Goal: Task Accomplishment & Management: Manage account settings

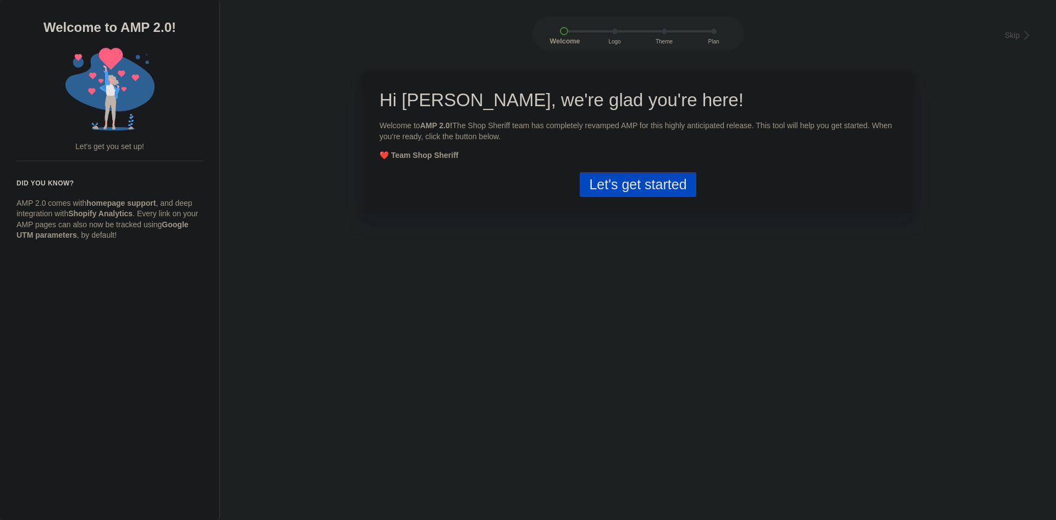
click at [609, 184] on button "Let's get started" at bounding box center [638, 184] width 116 height 25
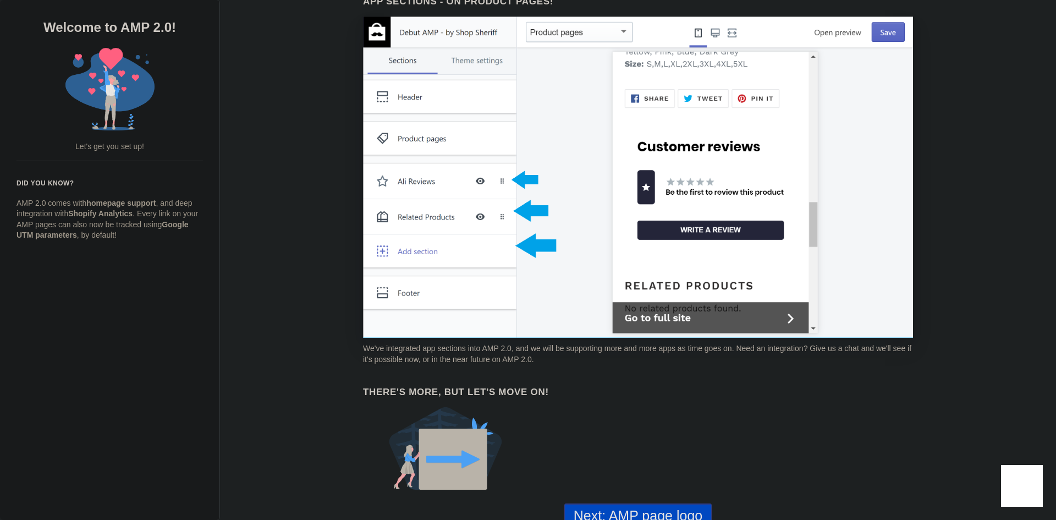
scroll to position [765, 0]
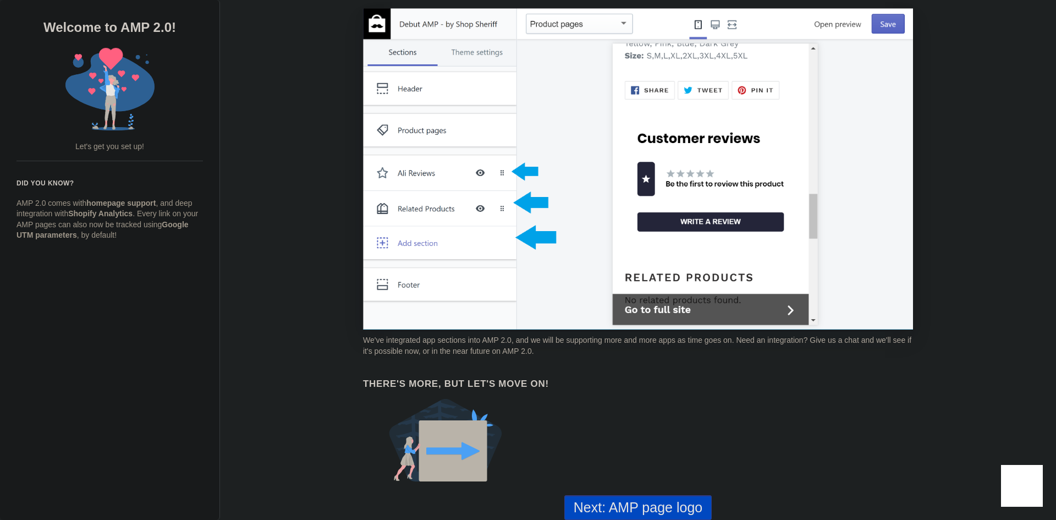
click at [631, 503] on button "Next: AMP page logo" at bounding box center [637, 507] width 147 height 25
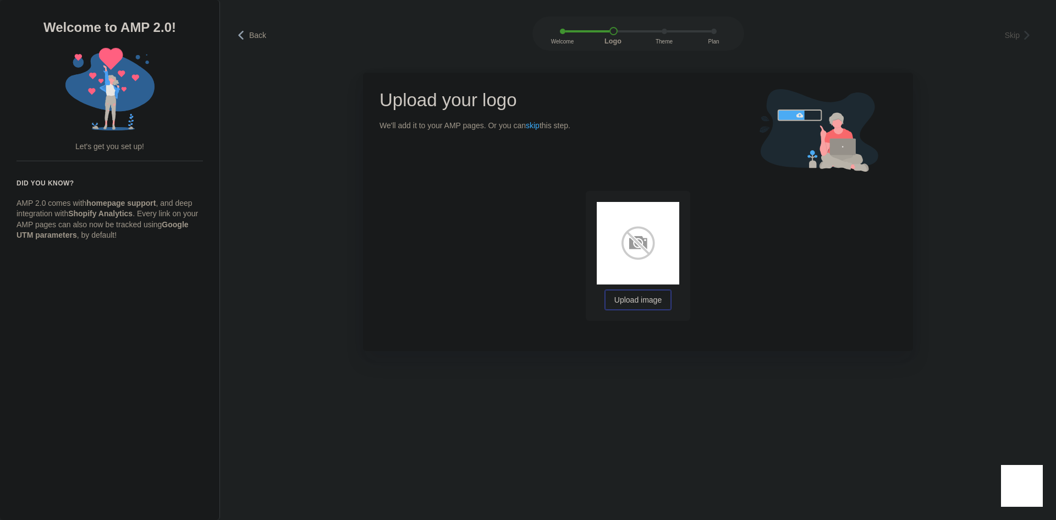
click at [643, 304] on span "Upload image" at bounding box center [637, 300] width 47 height 9
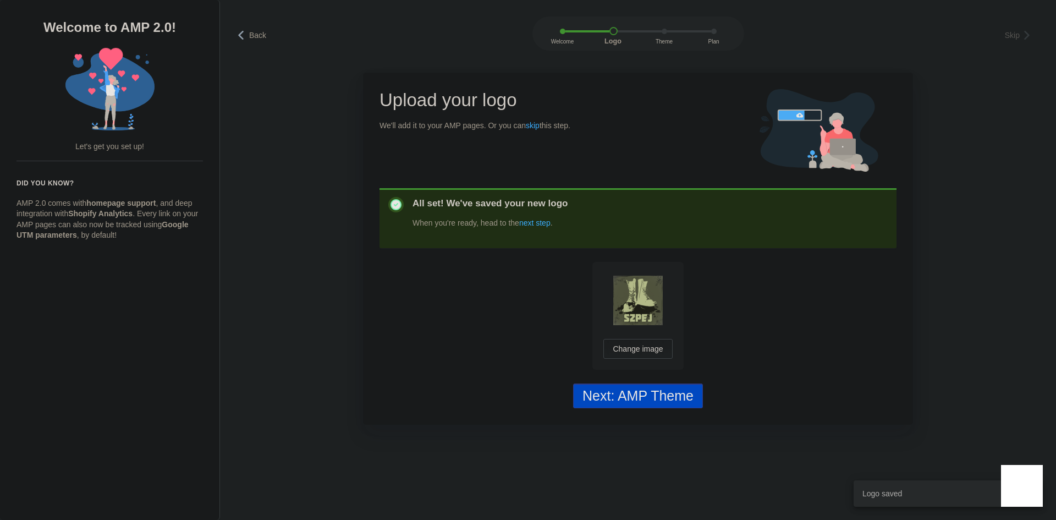
click at [657, 400] on div "Next: AMP Theme" at bounding box center [637, 396] width 111 height 16
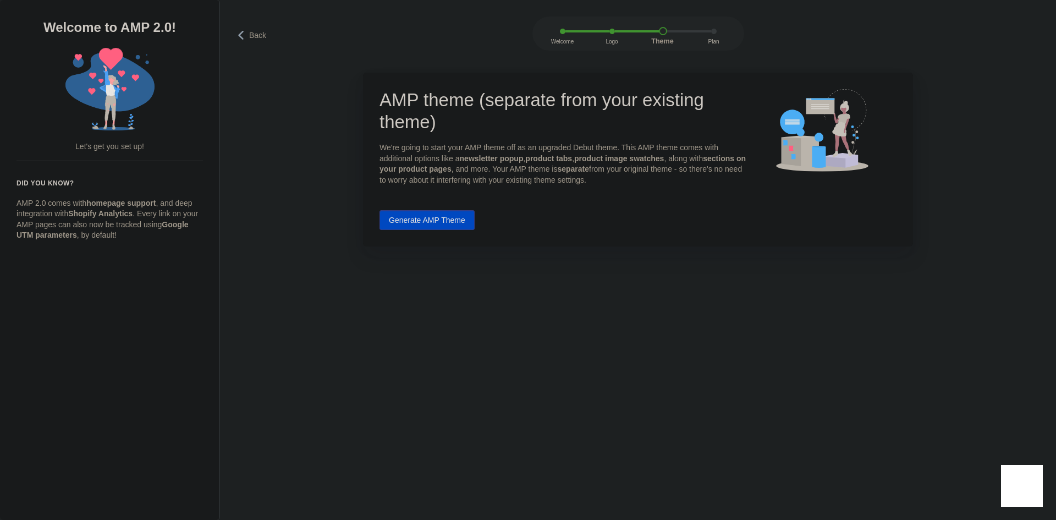
click at [447, 224] on button "Generate AMP Theme" at bounding box center [426, 220] width 95 height 20
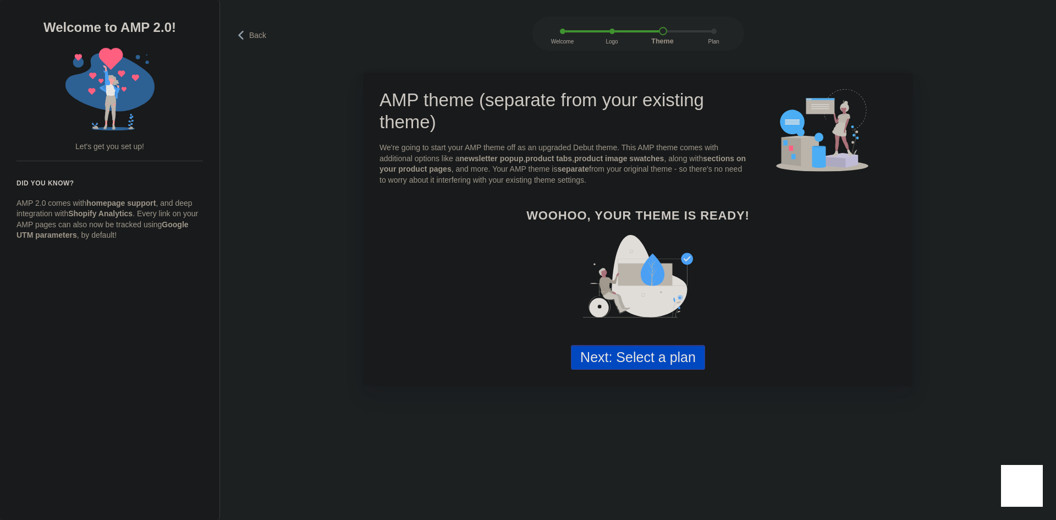
click at [629, 356] on button "Next: Select a plan" at bounding box center [638, 357] width 134 height 25
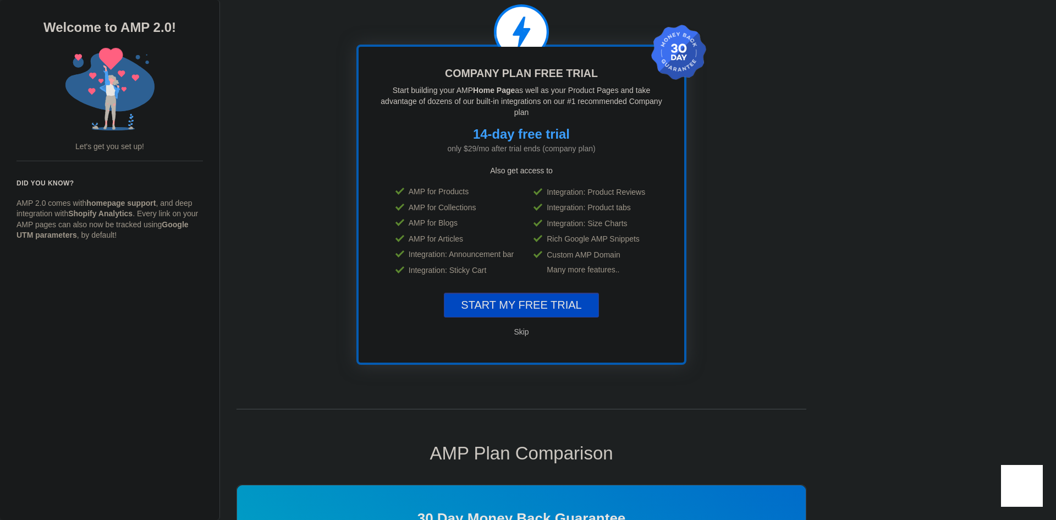
scroll to position [55, 0]
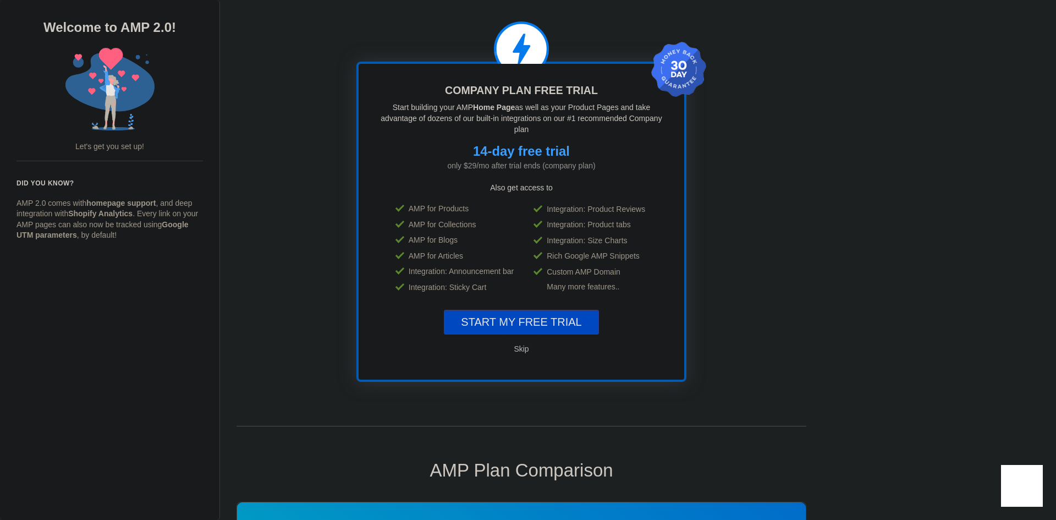
click at [567, 318] on span "START MY FREE TRIAL" at bounding box center [521, 322] width 120 height 12
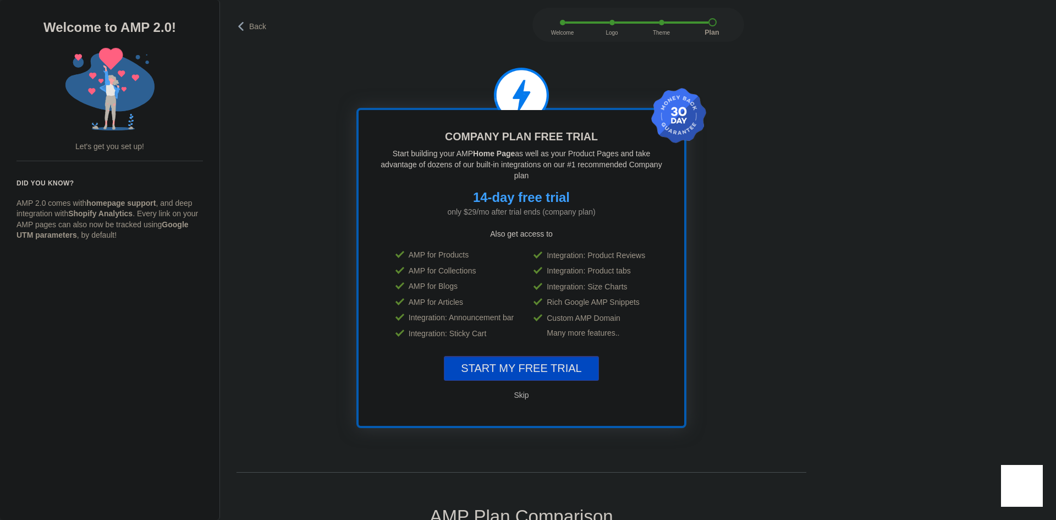
scroll to position [0, 0]
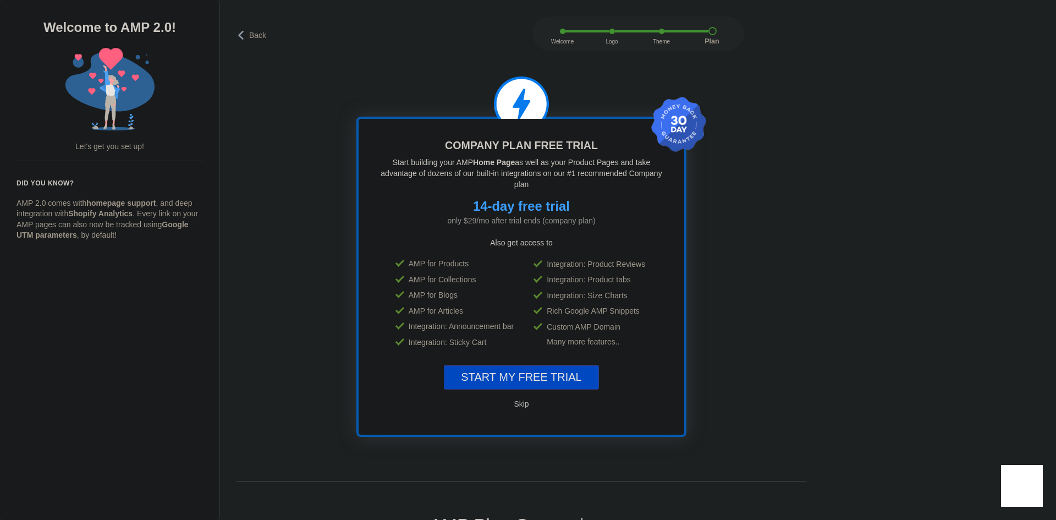
click at [708, 32] on div "Plan" at bounding box center [712, 31] width 8 height 8
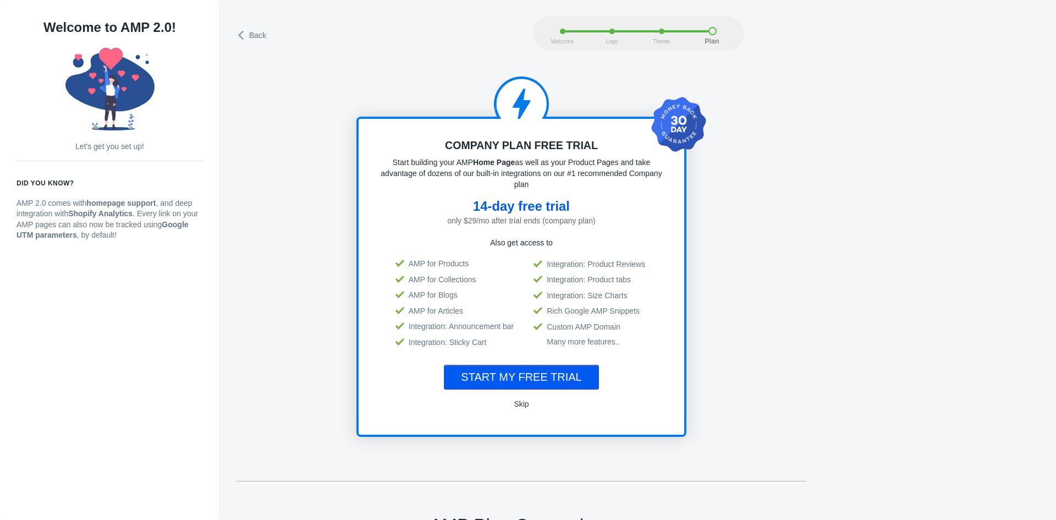
click at [241, 35] on icon at bounding box center [241, 35] width 11 height 11
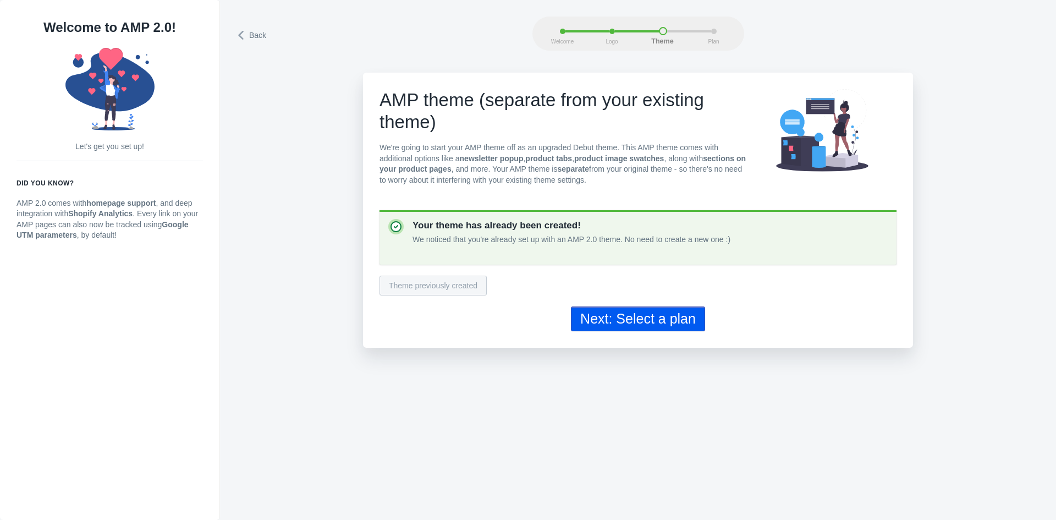
click at [241, 35] on icon at bounding box center [241, 35] width 11 height 11
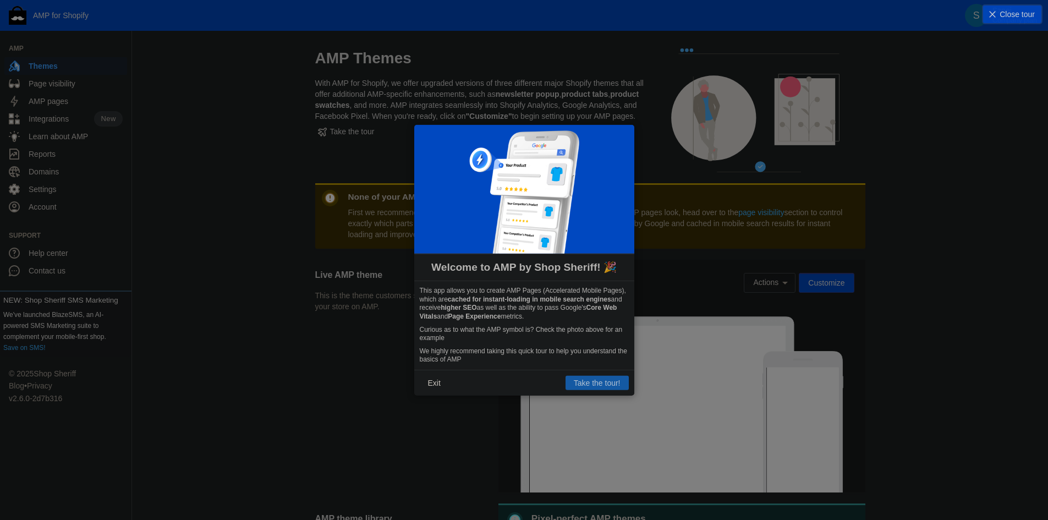
click at [600, 383] on button "Take the tour!" at bounding box center [596, 383] width 63 height 14
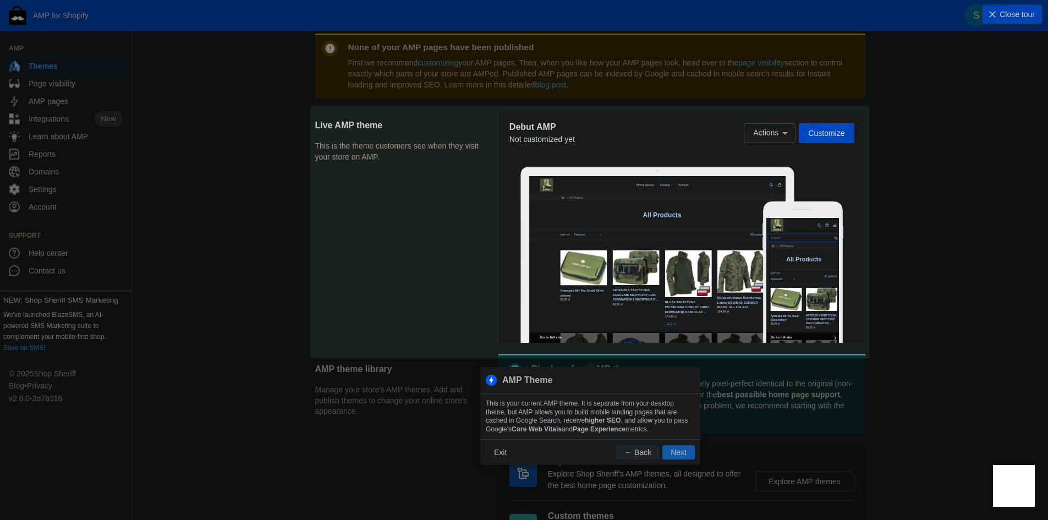
click at [675, 453] on button "Next" at bounding box center [678, 452] width 32 height 14
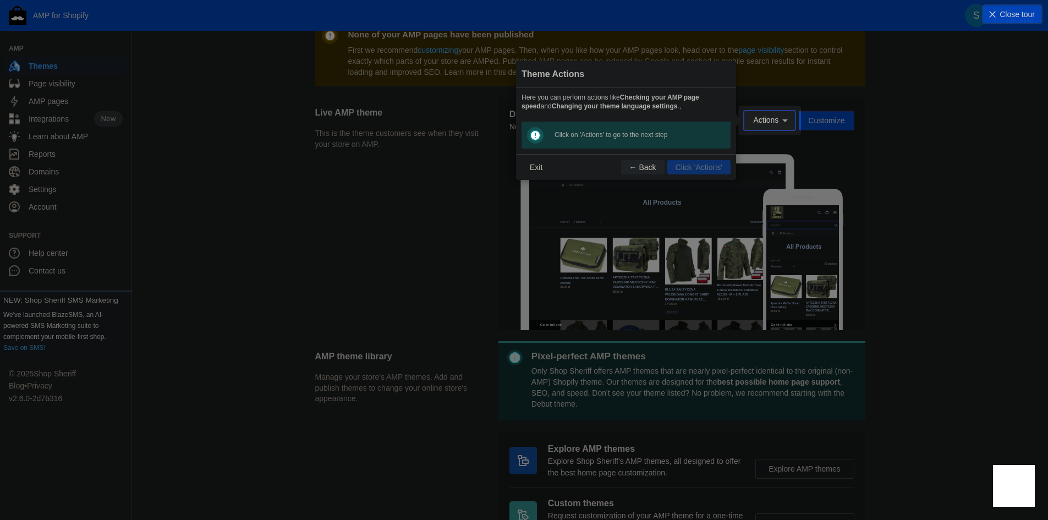
click at [772, 128] on button "Actions" at bounding box center [770, 121] width 52 height 20
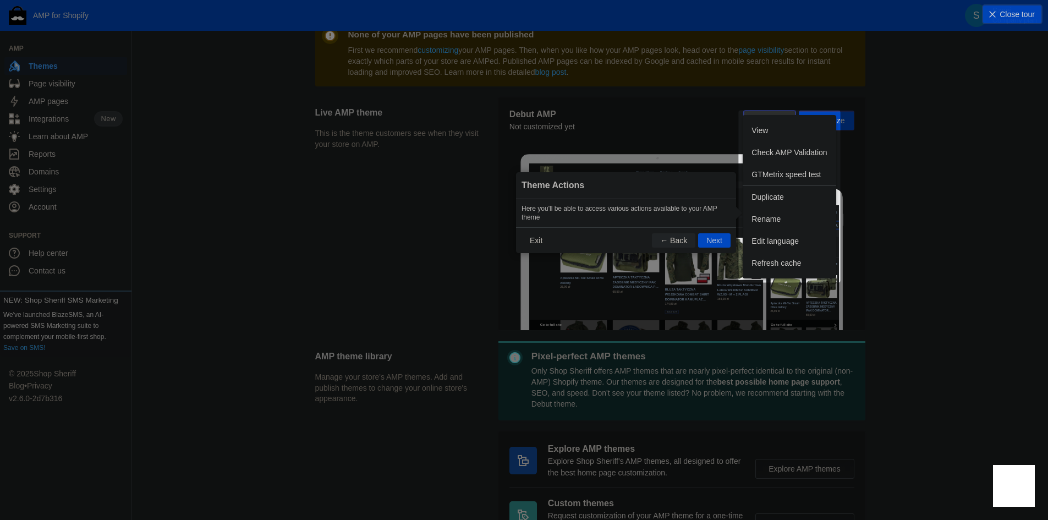
scroll to position [183, 0]
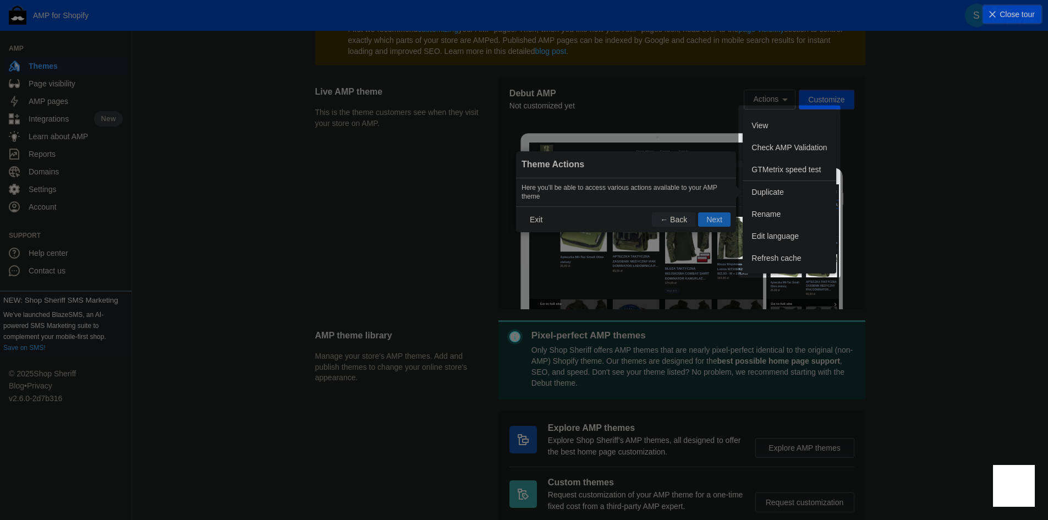
click at [715, 223] on button "Next" at bounding box center [714, 219] width 32 height 14
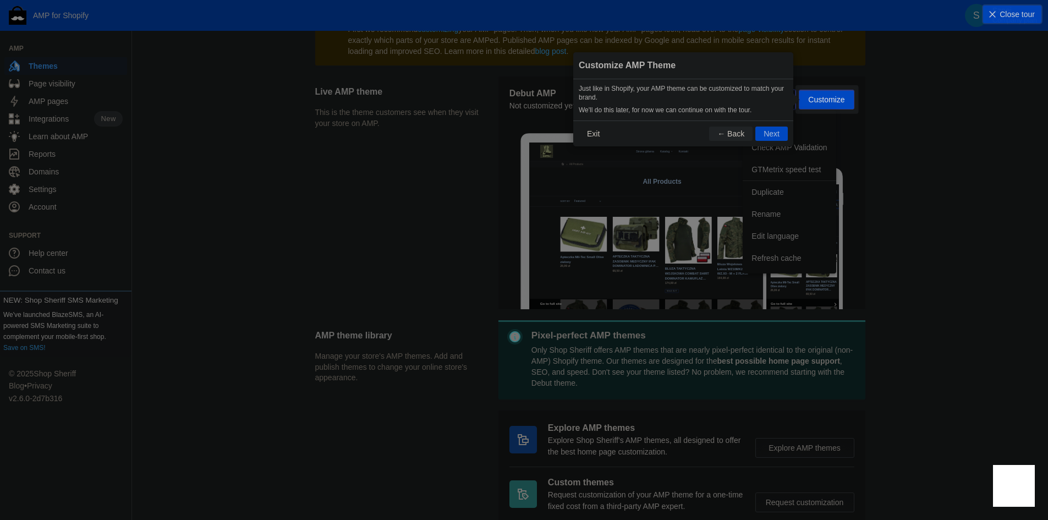
scroll to position [163, 0]
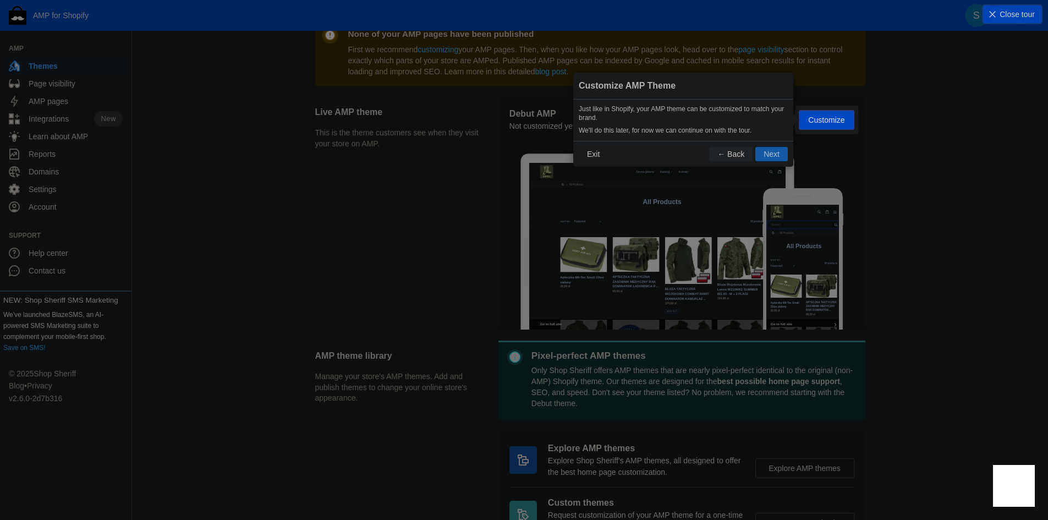
click at [772, 156] on button "Next" at bounding box center [771, 154] width 32 height 14
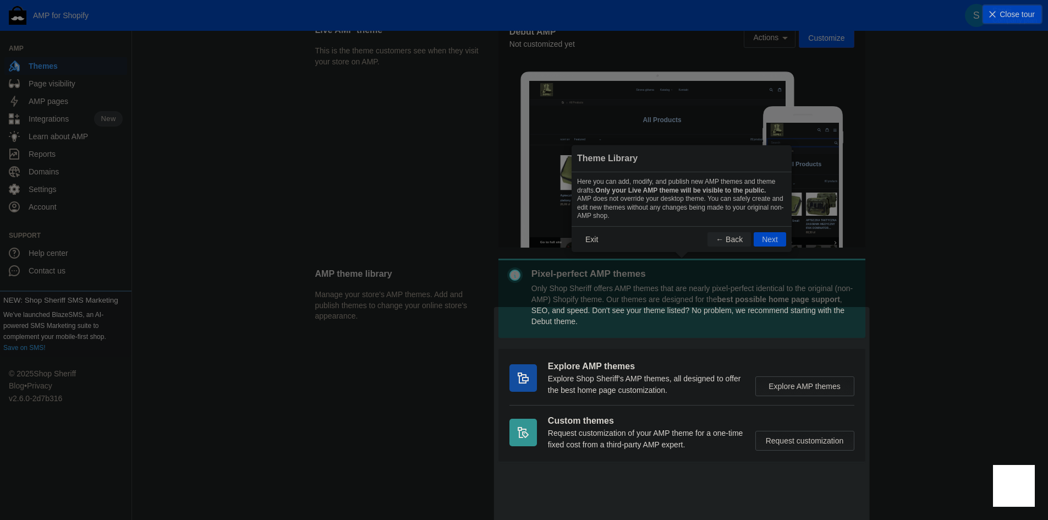
scroll to position [248, 0]
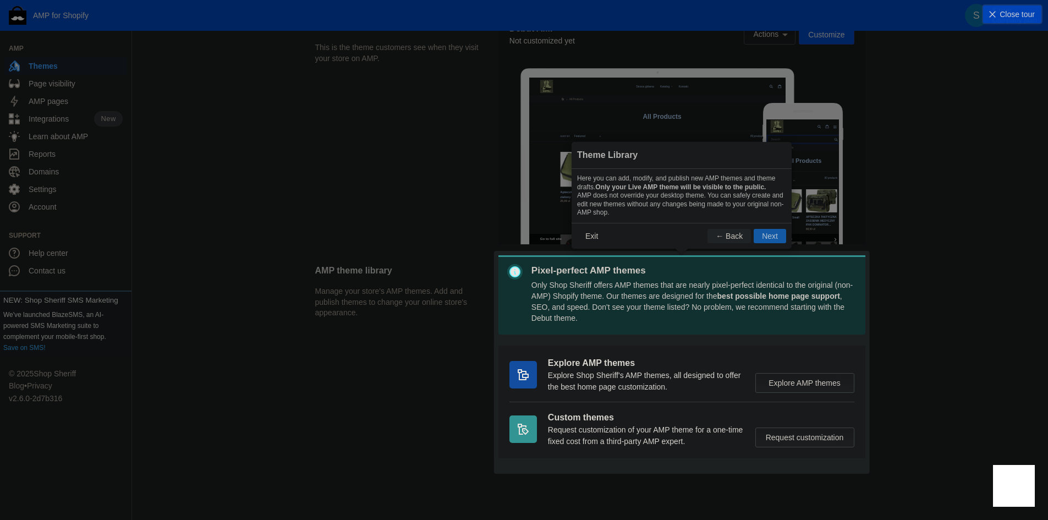
click at [770, 234] on button "Next" at bounding box center [769, 236] width 32 height 14
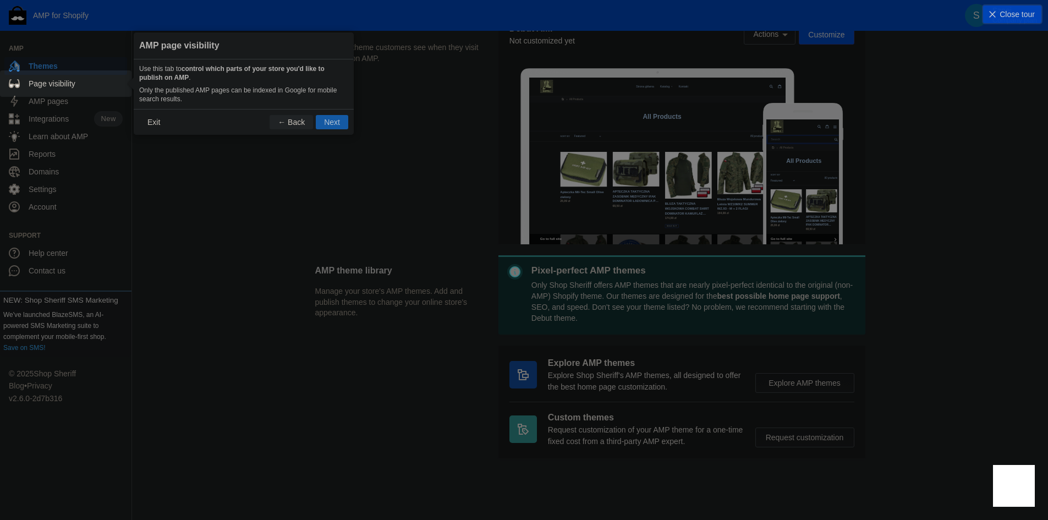
click at [329, 122] on button "Next" at bounding box center [332, 122] width 32 height 14
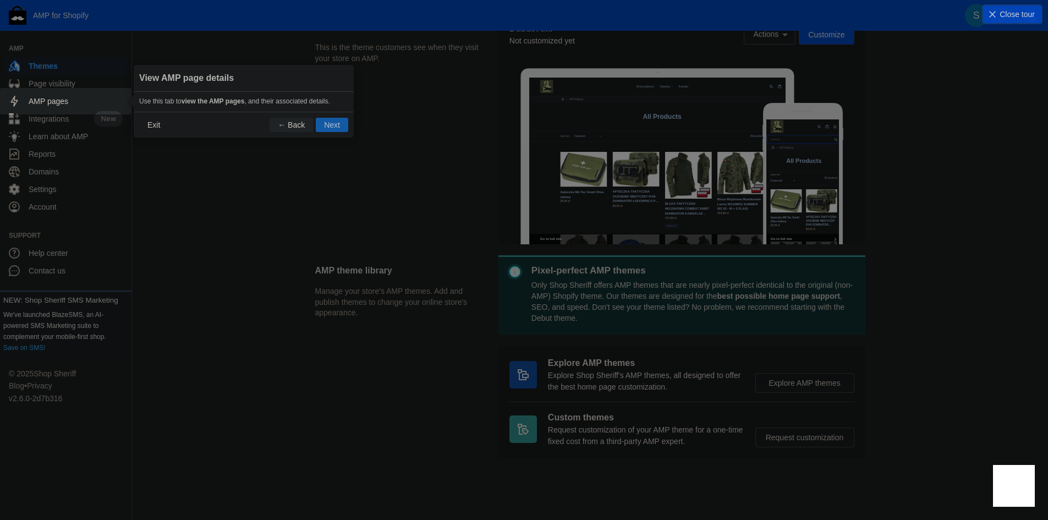
click at [334, 123] on button "Next" at bounding box center [332, 125] width 32 height 14
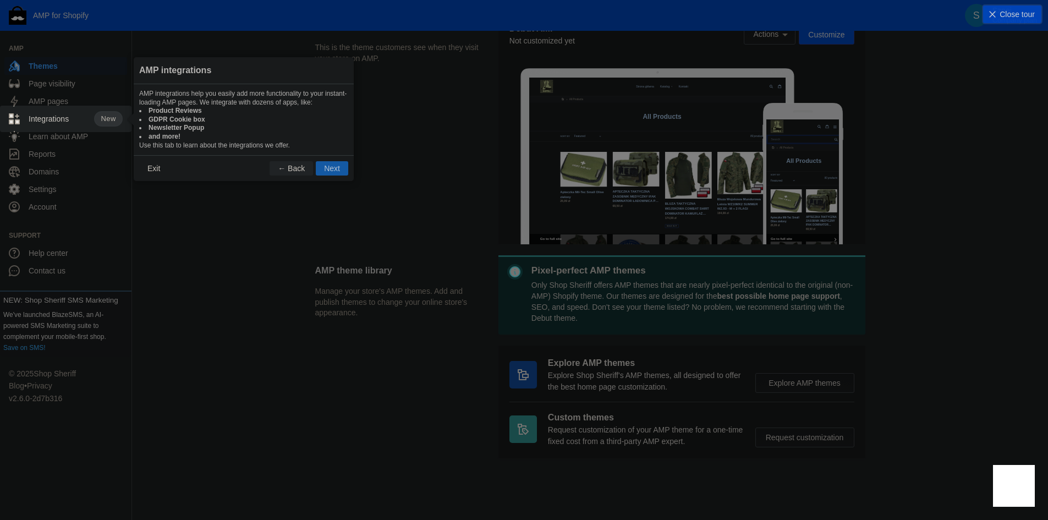
click at [328, 164] on button "Next" at bounding box center [332, 168] width 32 height 14
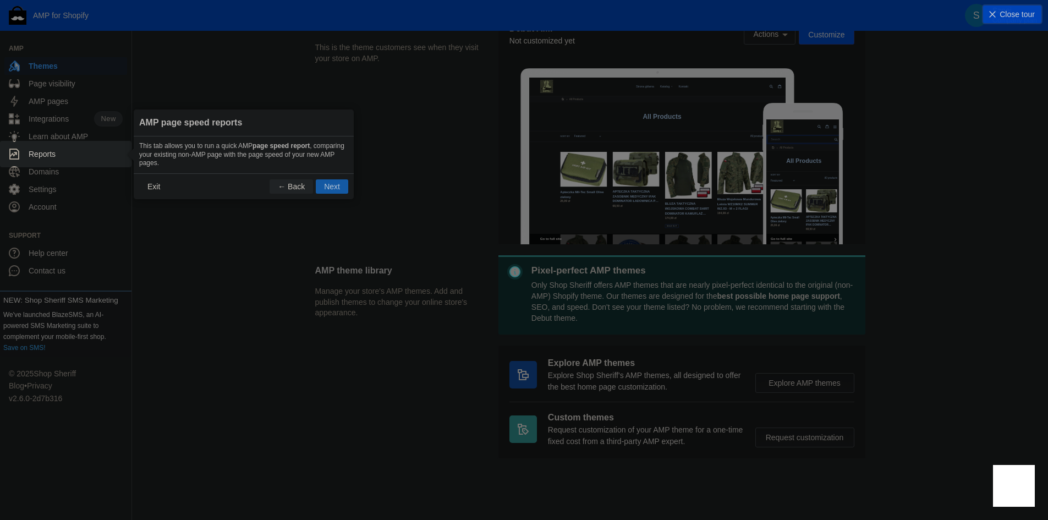
click at [335, 185] on button "Next" at bounding box center [332, 186] width 32 height 14
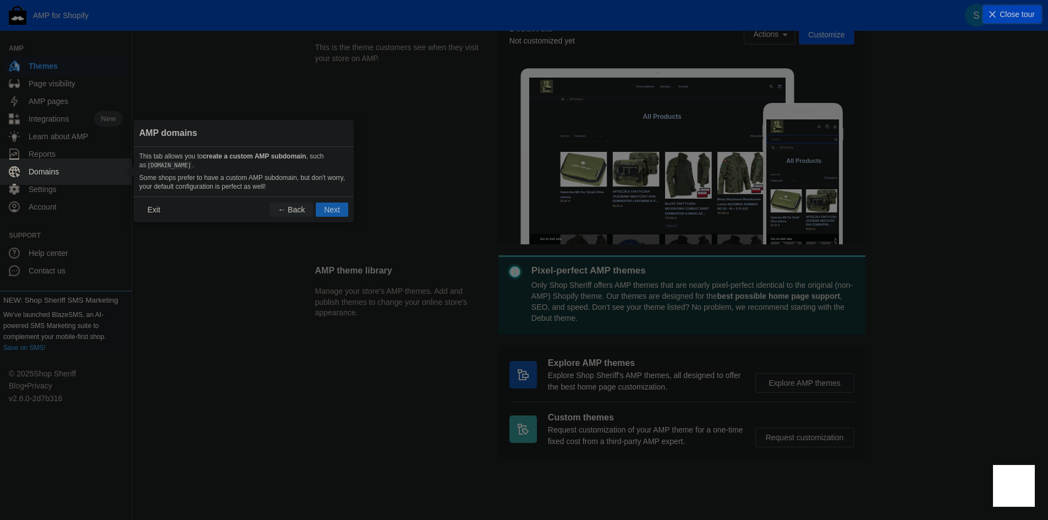
click at [338, 210] on button "Next" at bounding box center [332, 209] width 32 height 14
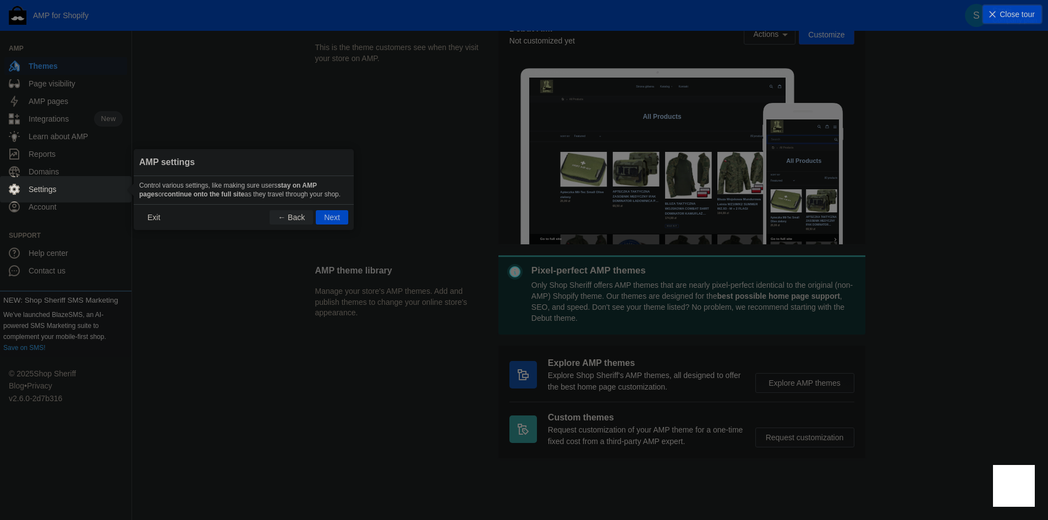
click at [334, 214] on button "Next" at bounding box center [332, 217] width 32 height 14
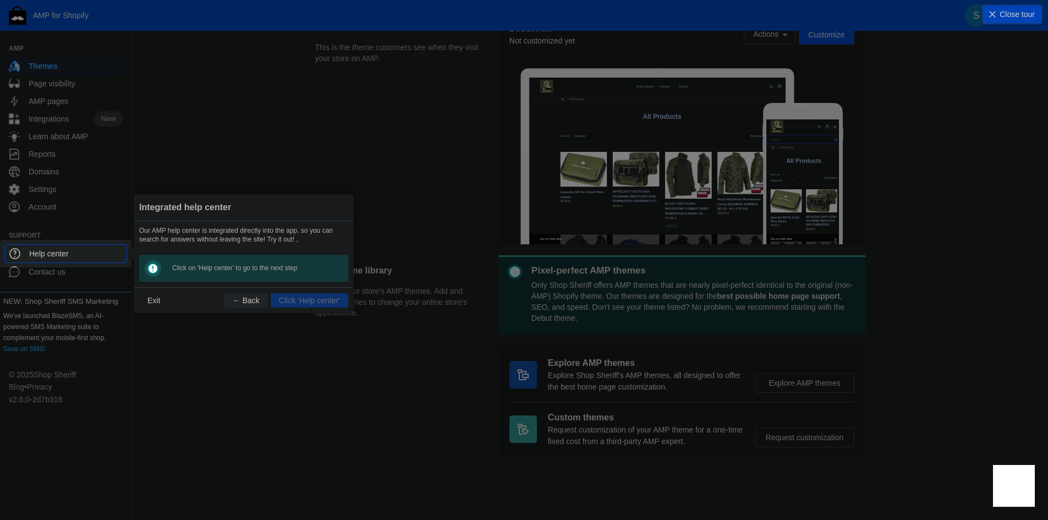
click at [290, 302] on footer "Exit ← Back Click 'Help center'" at bounding box center [244, 300] width 220 height 26
click at [77, 256] on span "Help center" at bounding box center [75, 253] width 93 height 11
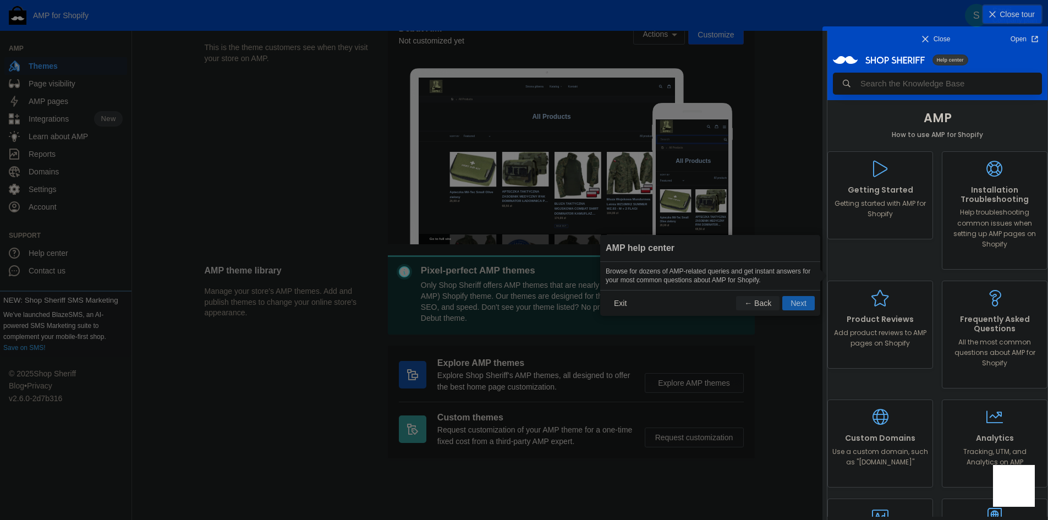
scroll to position [0, 0]
click at [797, 305] on button "Next" at bounding box center [798, 303] width 32 height 14
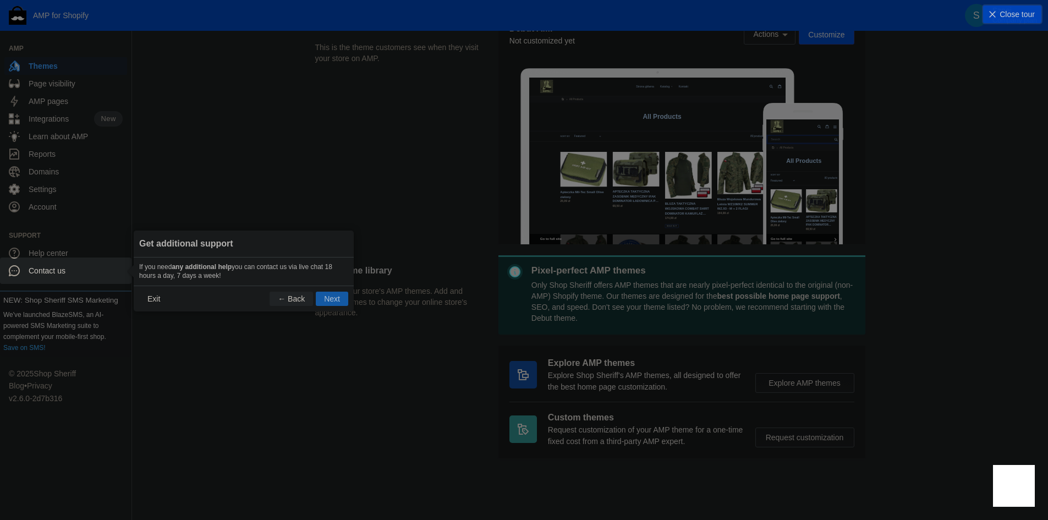
click at [331, 301] on button "Next" at bounding box center [332, 298] width 32 height 14
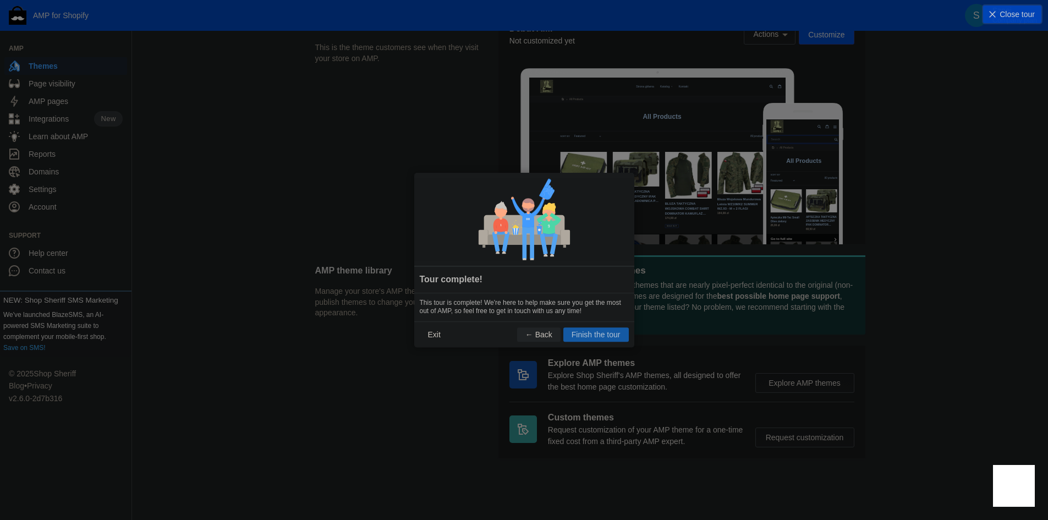
click at [595, 337] on button "Finish the tour" at bounding box center [595, 334] width 65 height 14
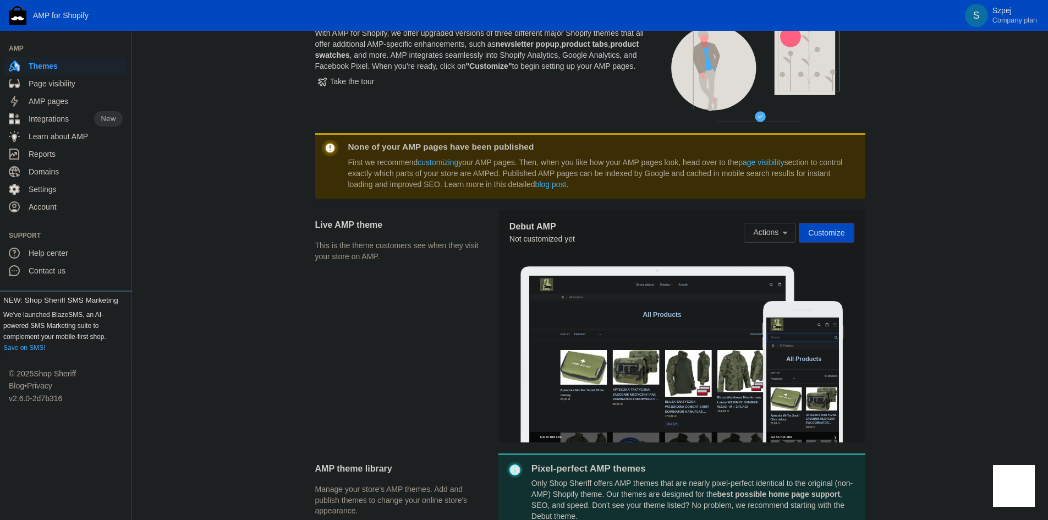
scroll to position [138, 0]
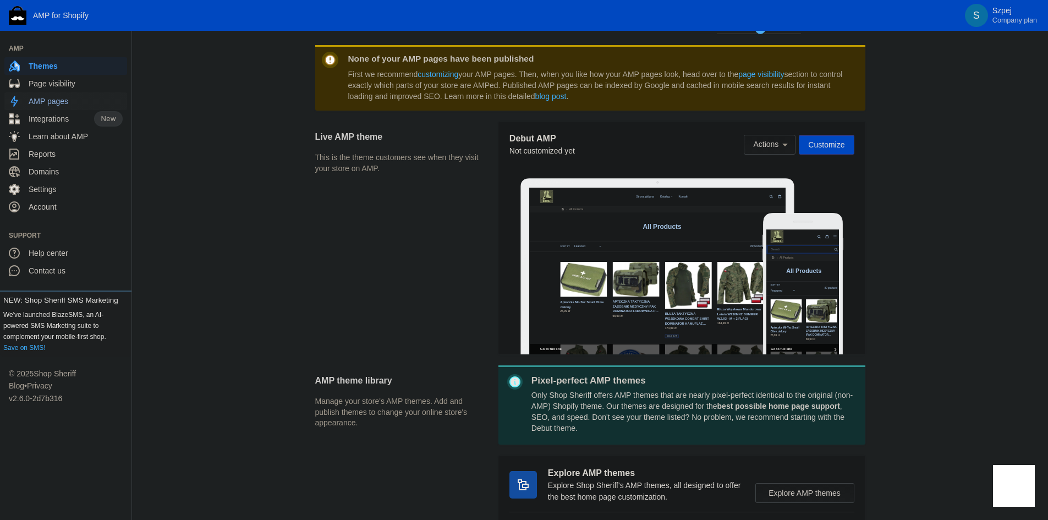
click at [69, 98] on span "AMP pages" at bounding box center [76, 101] width 94 height 11
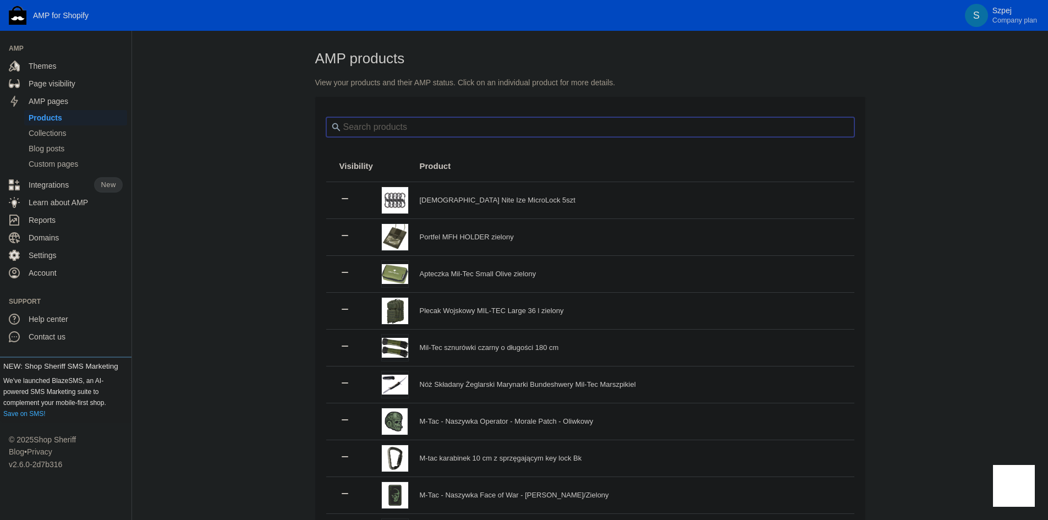
click at [383, 126] on input "search" at bounding box center [590, 127] width 528 height 20
type input "Home"
drag, startPoint x: 260, startPoint y: 131, endPoint x: 261, endPoint y: 142, distance: 10.5
click at [260, 135] on div "AMP products View your products and their AMP status. Click on an individual pr…" at bounding box center [590, 348] width 916 height 601
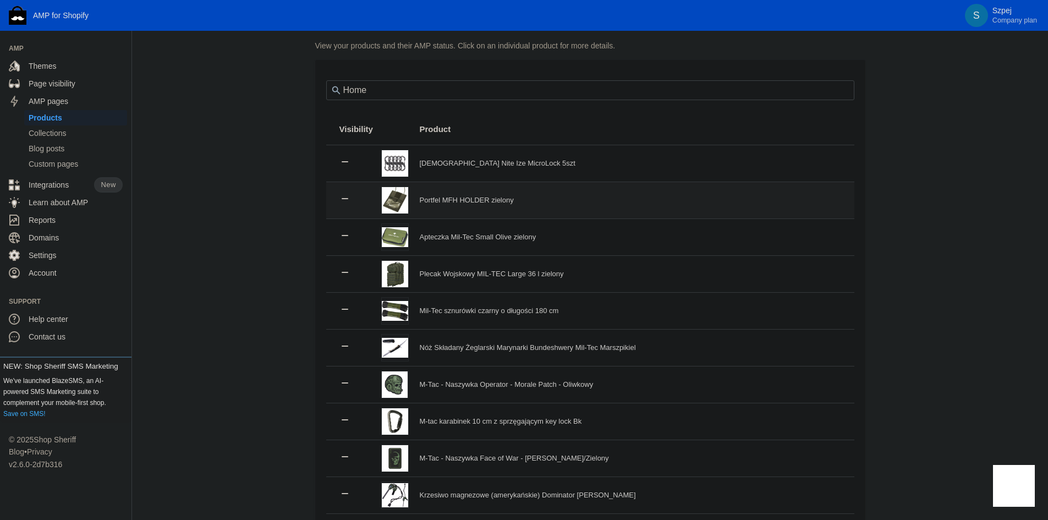
scroll to position [20, 0]
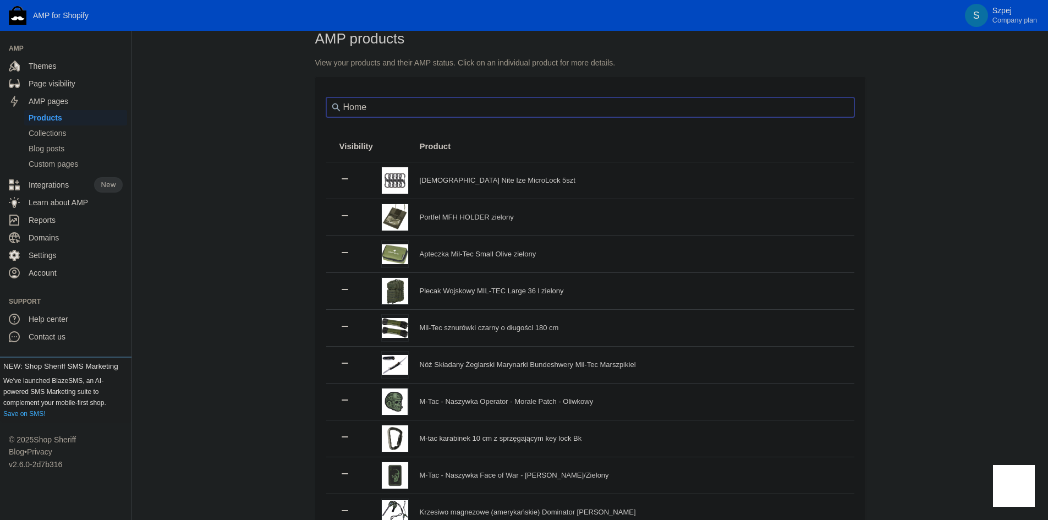
click at [401, 108] on input "Home" at bounding box center [590, 107] width 528 height 20
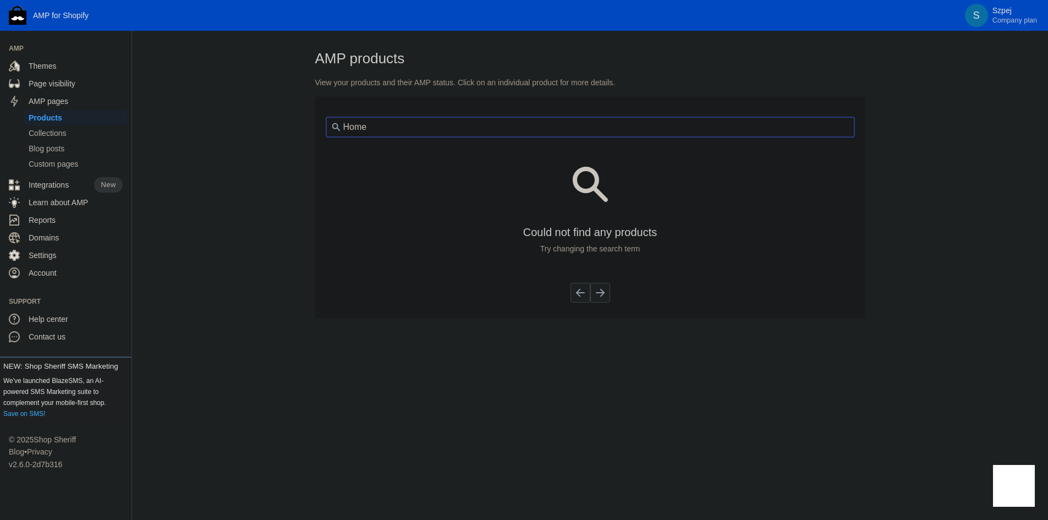
scroll to position [0, 0]
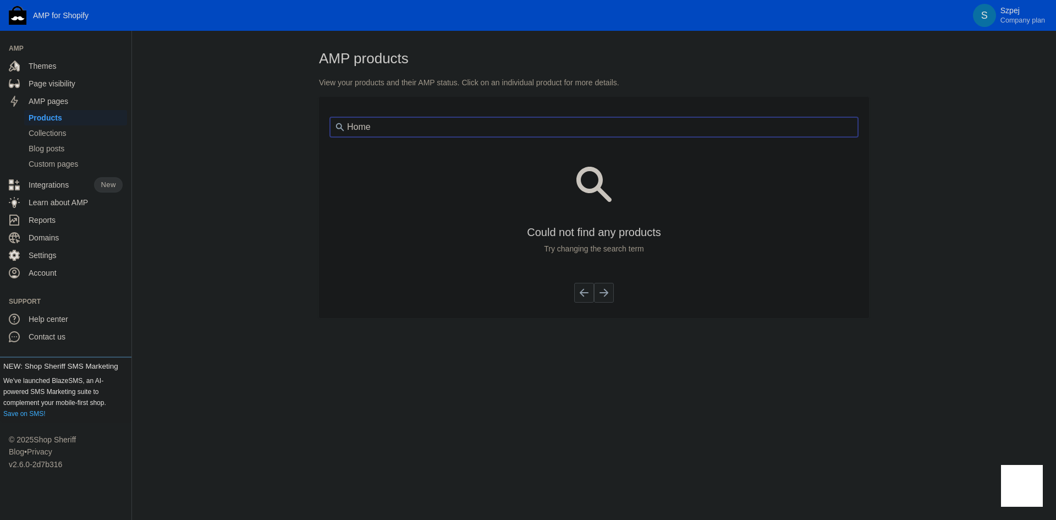
click at [384, 128] on input "Home" at bounding box center [594, 127] width 528 height 20
click at [192, 160] on div "AMP products View your products and their AMP status. Click on an individual pr…" at bounding box center [594, 208] width 924 height 320
click at [65, 65] on span "Themes" at bounding box center [76, 65] width 94 height 11
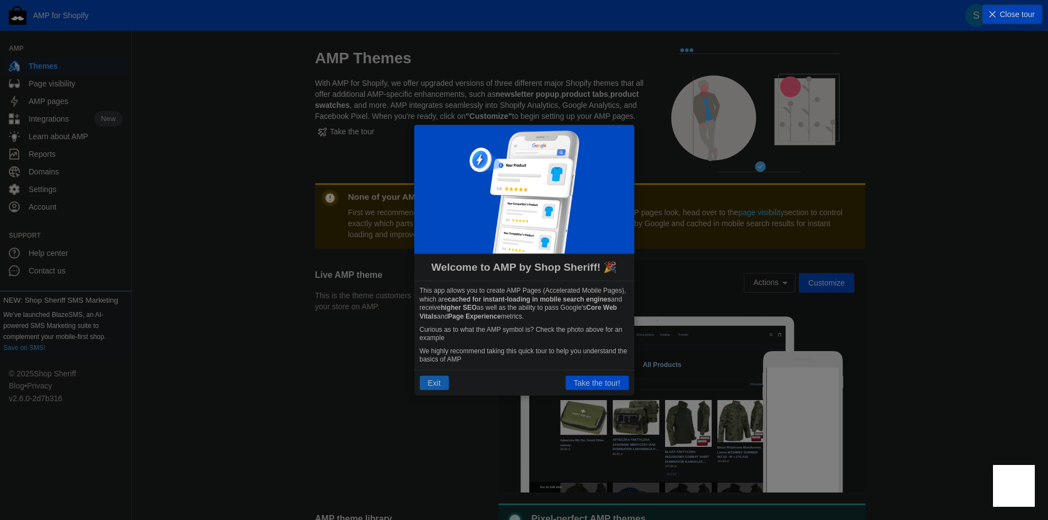
click at [436, 378] on button "Exit" at bounding box center [434, 383] width 29 height 14
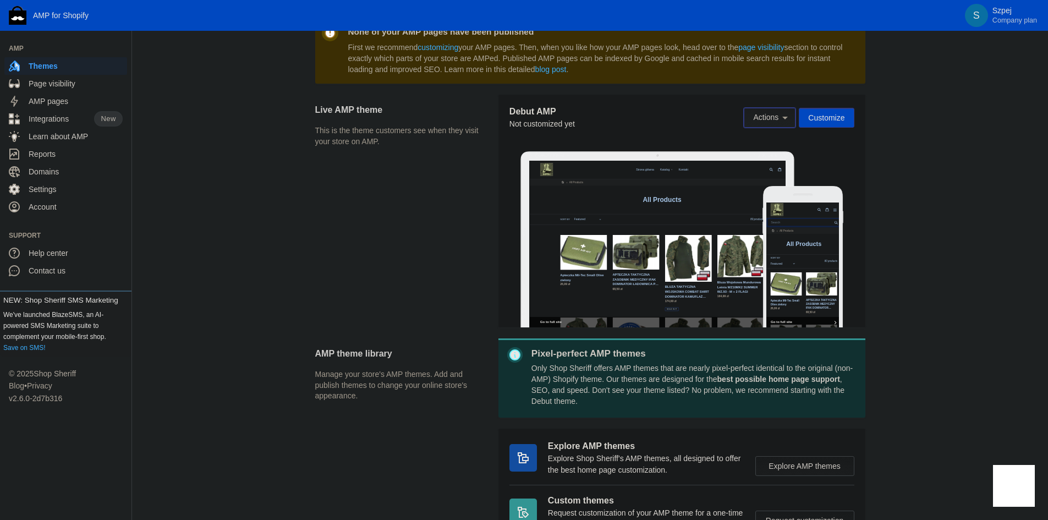
click at [769, 115] on span "Actions" at bounding box center [765, 117] width 25 height 9
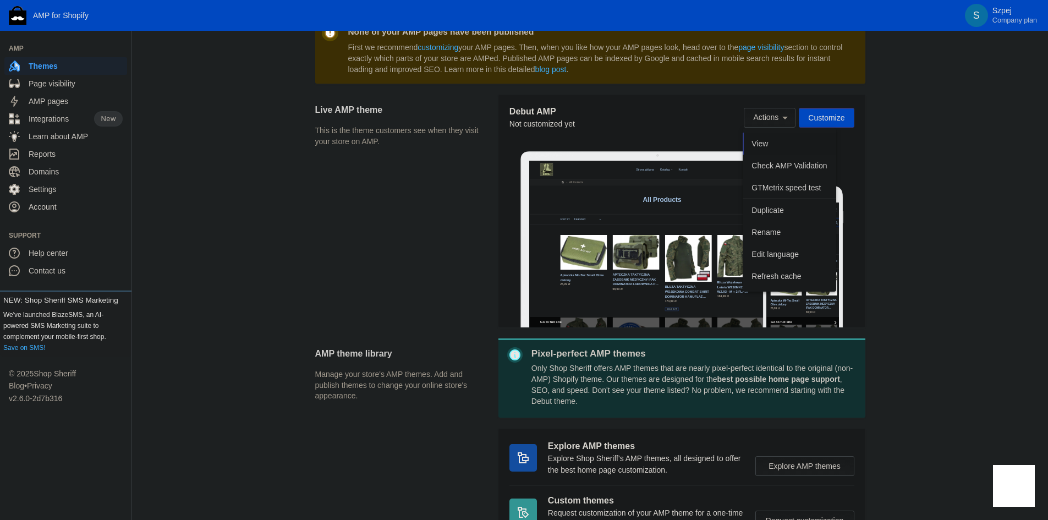
click at [773, 141] on button "View" at bounding box center [788, 144] width 93 height 22
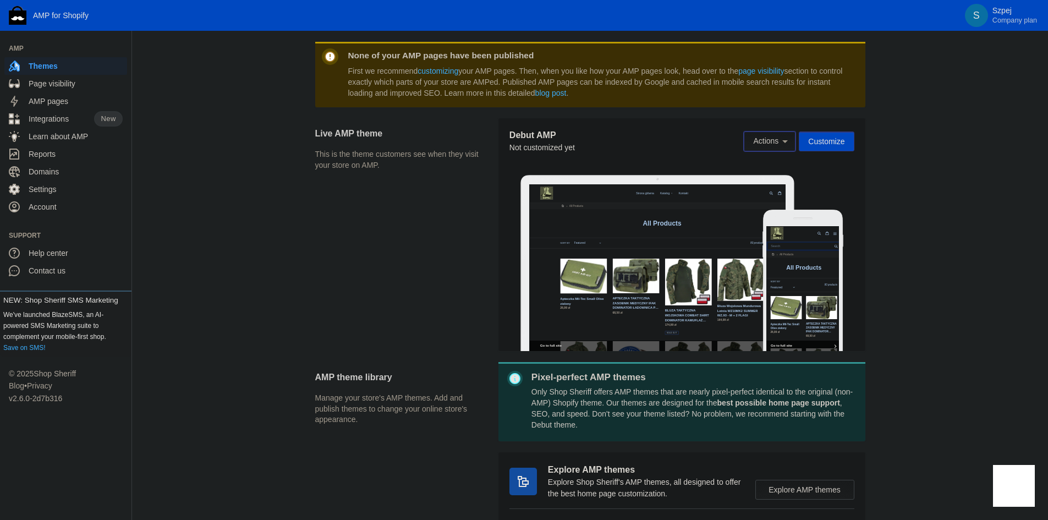
scroll to position [193, 0]
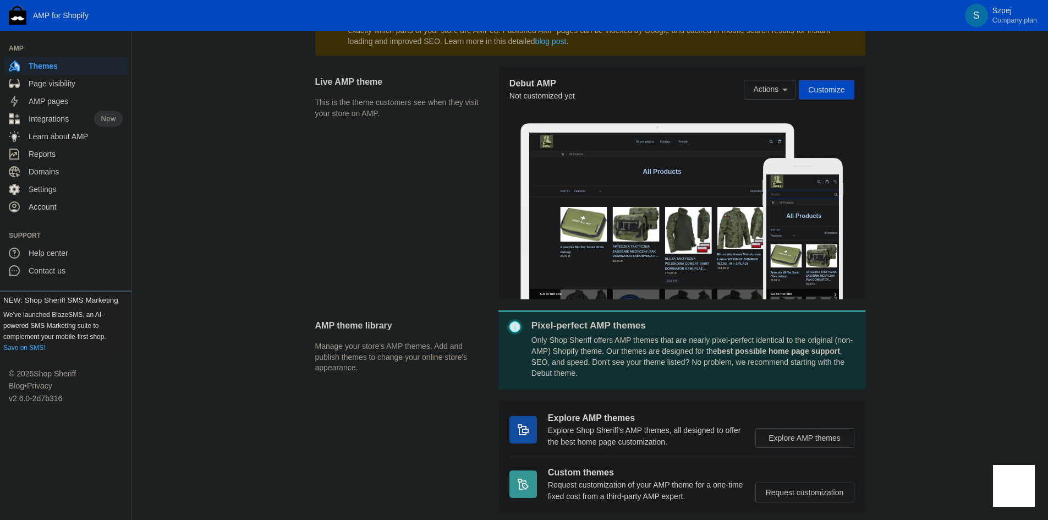
click at [689, 189] on div at bounding box center [657, 216] width 256 height 167
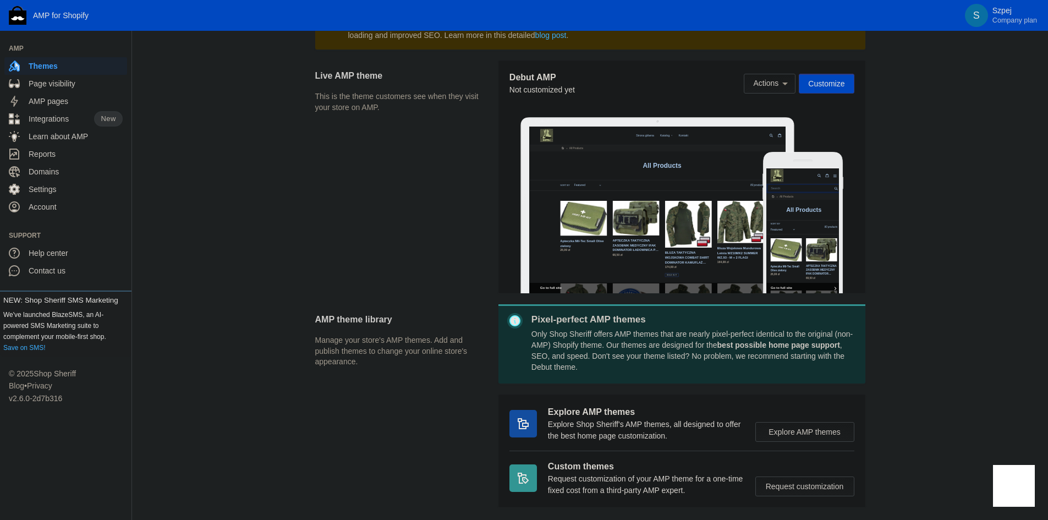
scroll to position [83, 0]
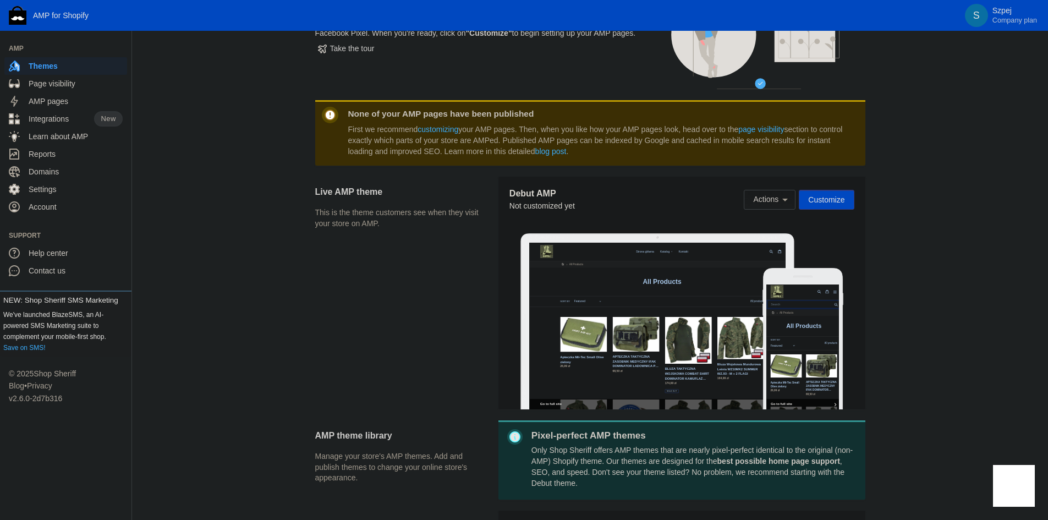
click at [814, 199] on span "Customize" at bounding box center [826, 199] width 36 height 9
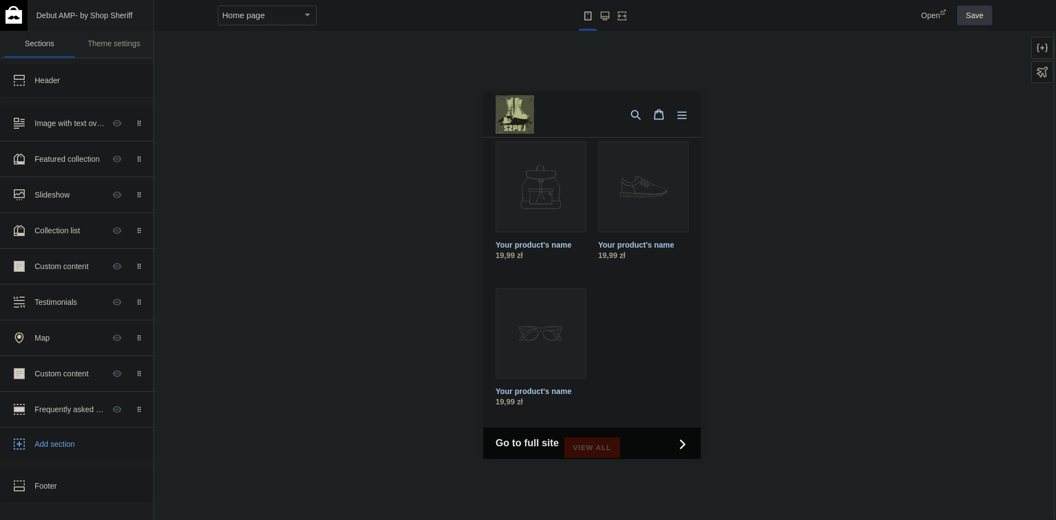
scroll to position [275, 0]
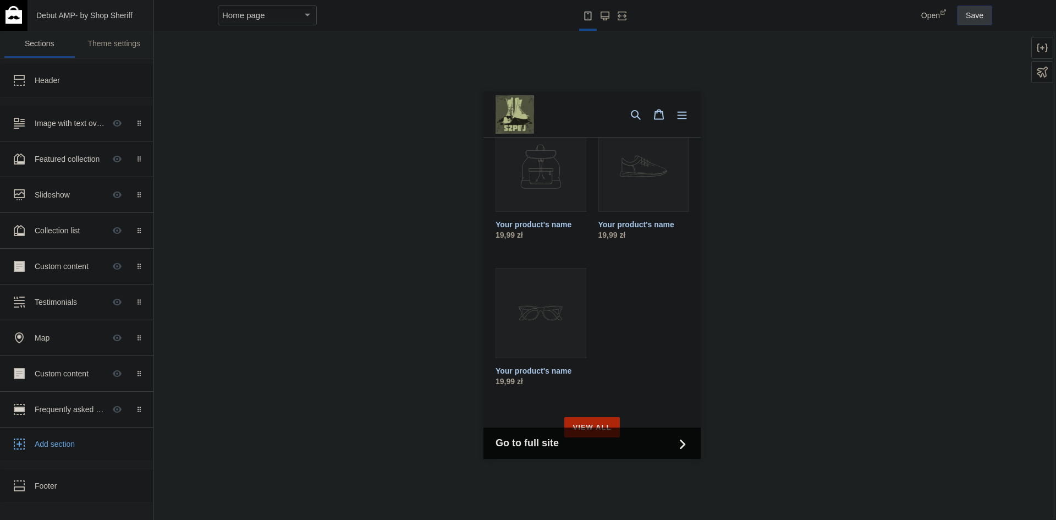
drag, startPoint x: 1104, startPoint y: 163, endPoint x: 658, endPoint y: 441, distance: 525.7
click at [658, 441] on span "Go to full site" at bounding box center [584, 443] width 179 height 15
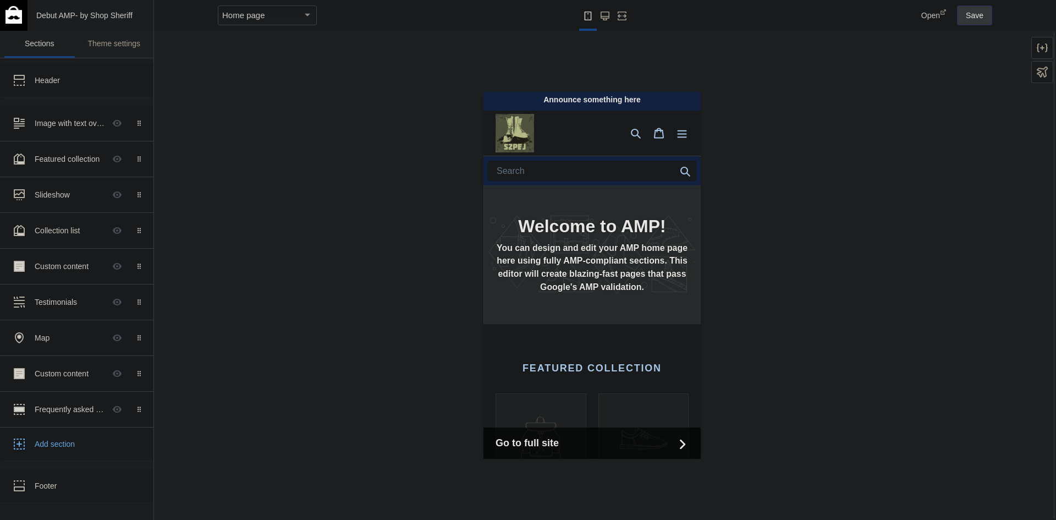
scroll to position [0, 0]
click at [917, 16] on div "Open Save" at bounding box center [935, 15] width 121 height 31
click at [923, 16] on span "Open" at bounding box center [930, 15] width 19 height 9
click at [259, 21] on div "Home page" at bounding box center [262, 15] width 80 height 13
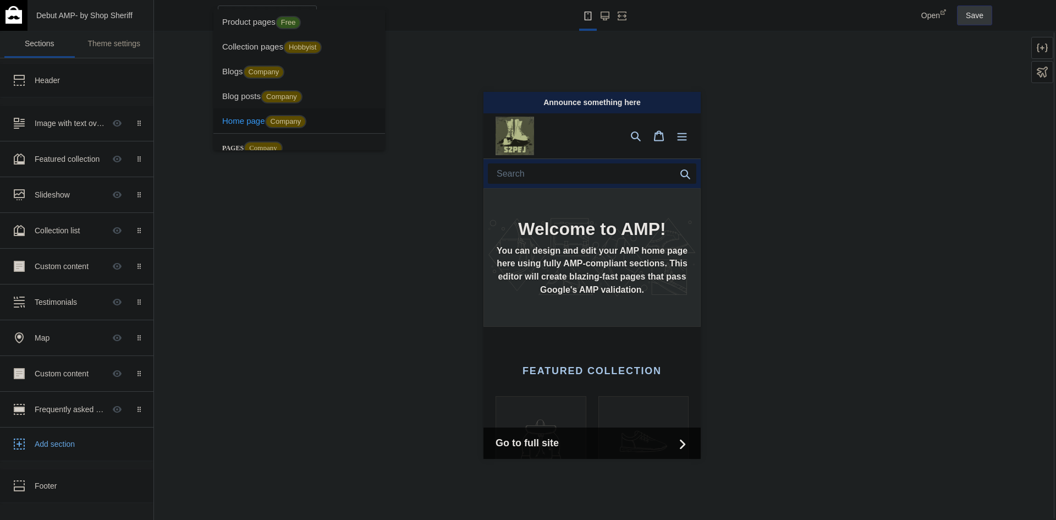
click at [443, 62] on div at bounding box center [528, 260] width 1056 height 520
click at [13, 16] on img at bounding box center [13, 15] width 16 height 18
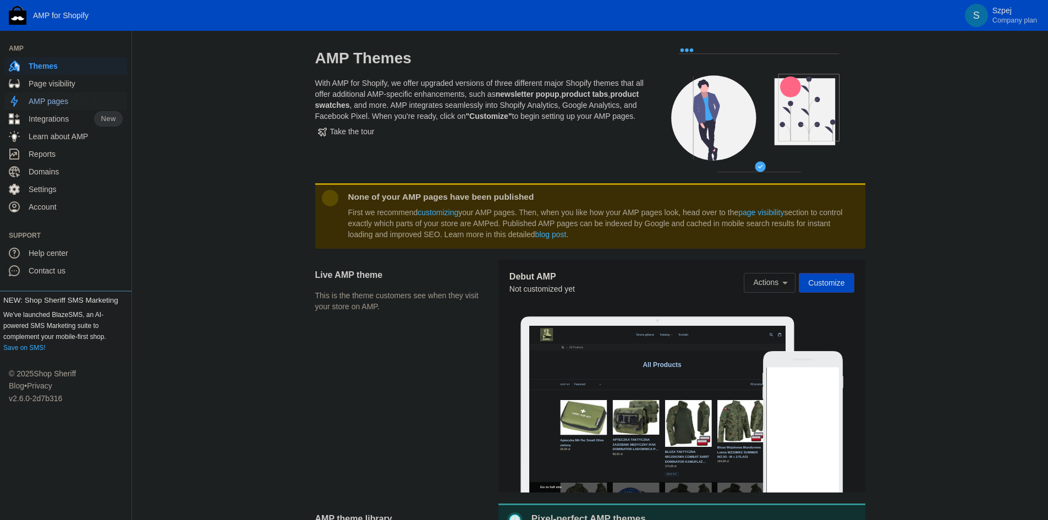
click at [77, 98] on span "AMP pages" at bounding box center [76, 101] width 94 height 11
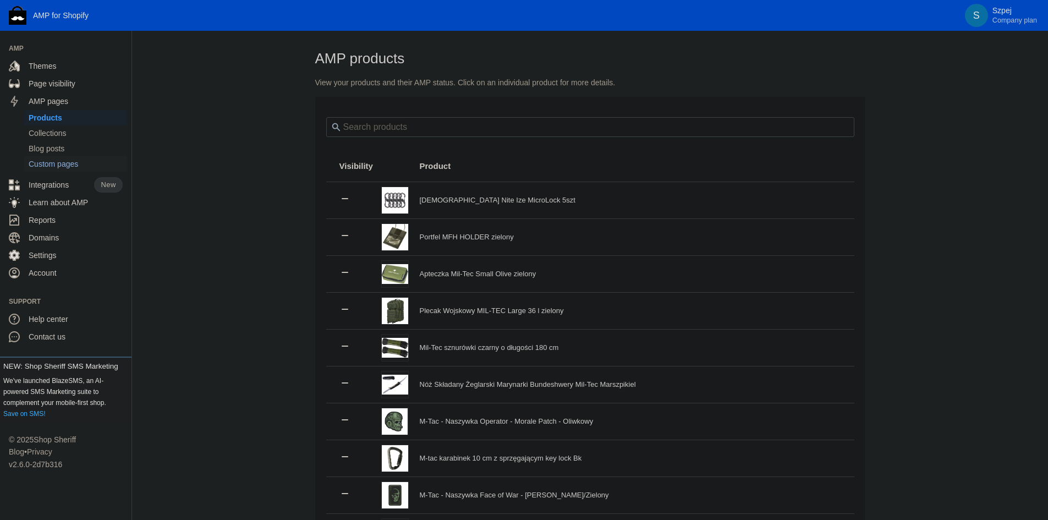
click at [81, 162] on span "Custom pages" at bounding box center [76, 163] width 94 height 11
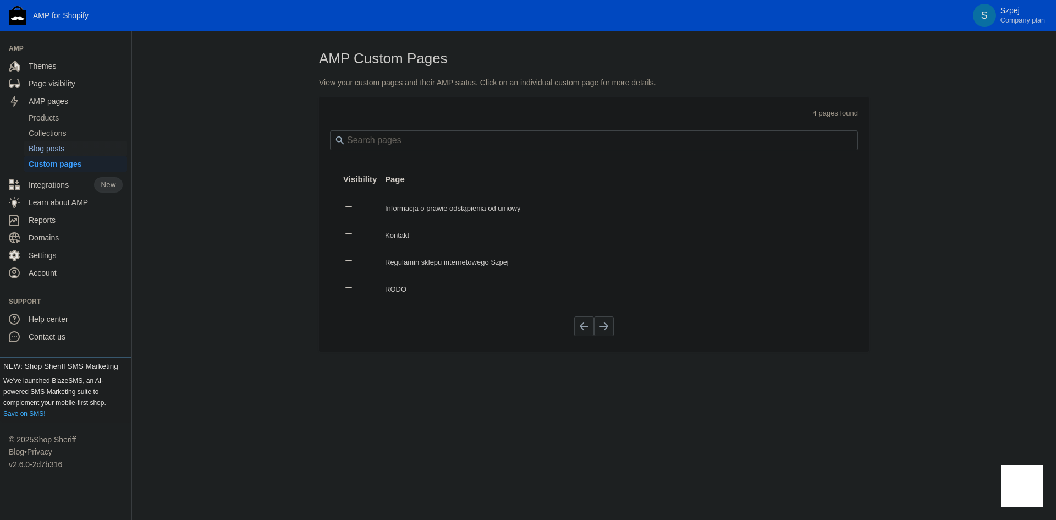
click at [65, 149] on span "Blog posts" at bounding box center [76, 148] width 94 height 11
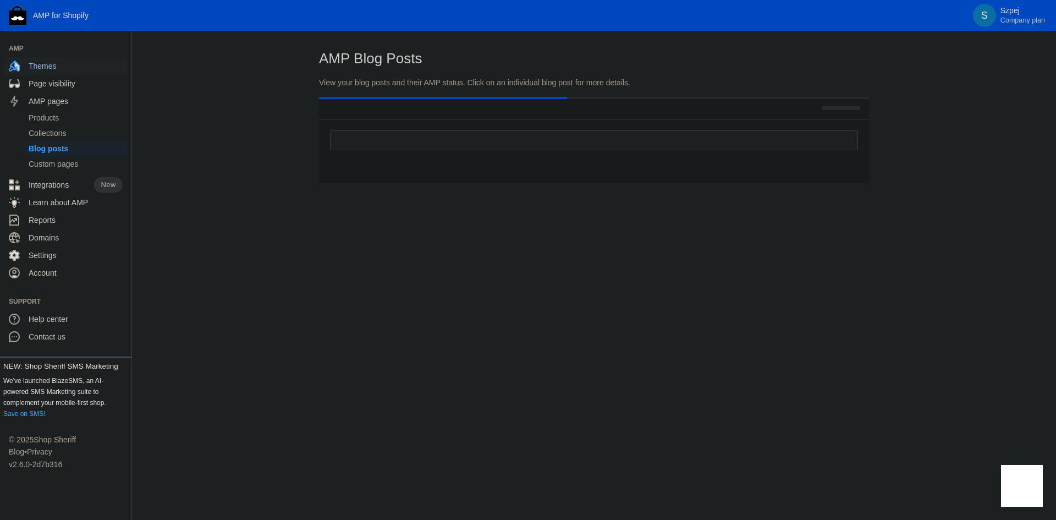
click at [68, 67] on span "Themes" at bounding box center [76, 65] width 94 height 11
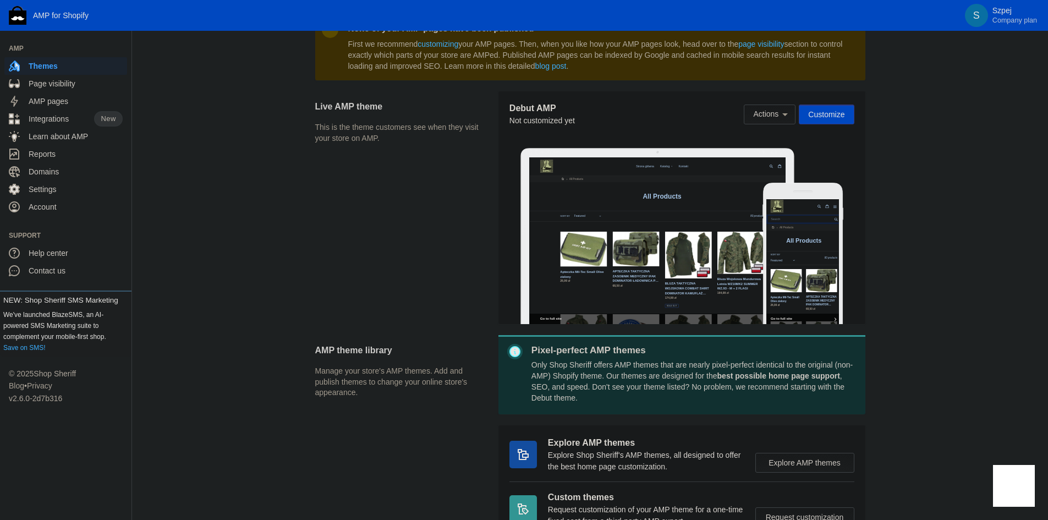
scroll to position [83, 0]
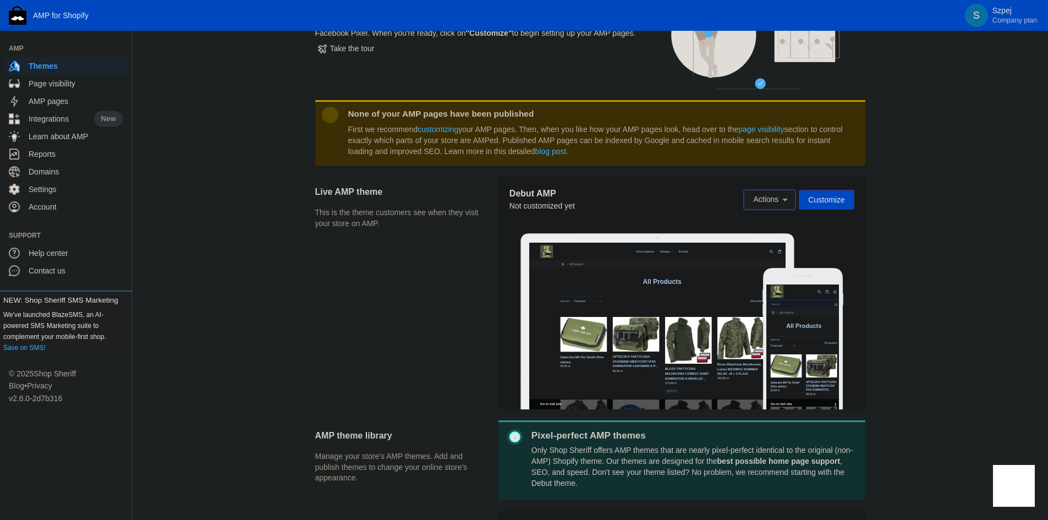
click at [759, 194] on span "Actions" at bounding box center [769, 198] width 33 height 9
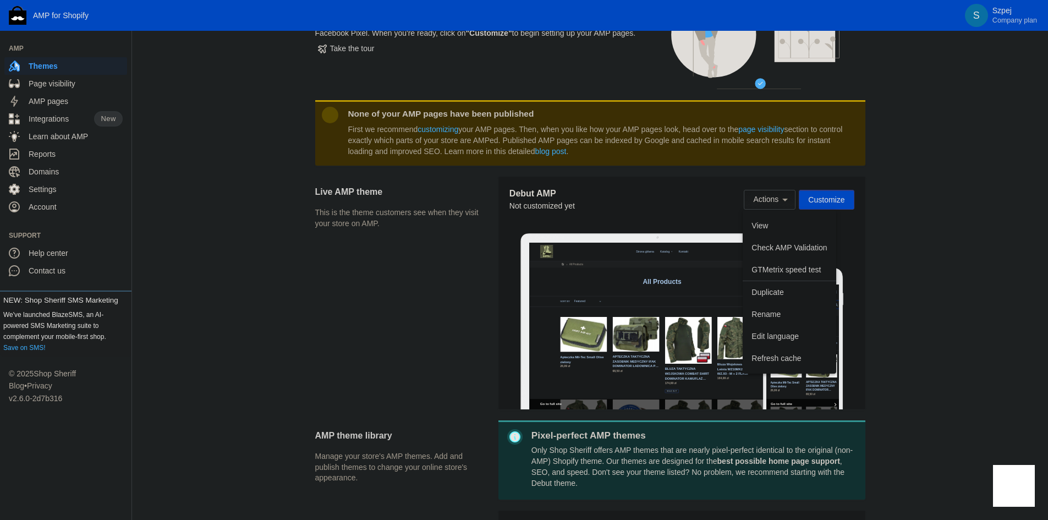
click at [640, 221] on div at bounding box center [524, 260] width 1048 height 520
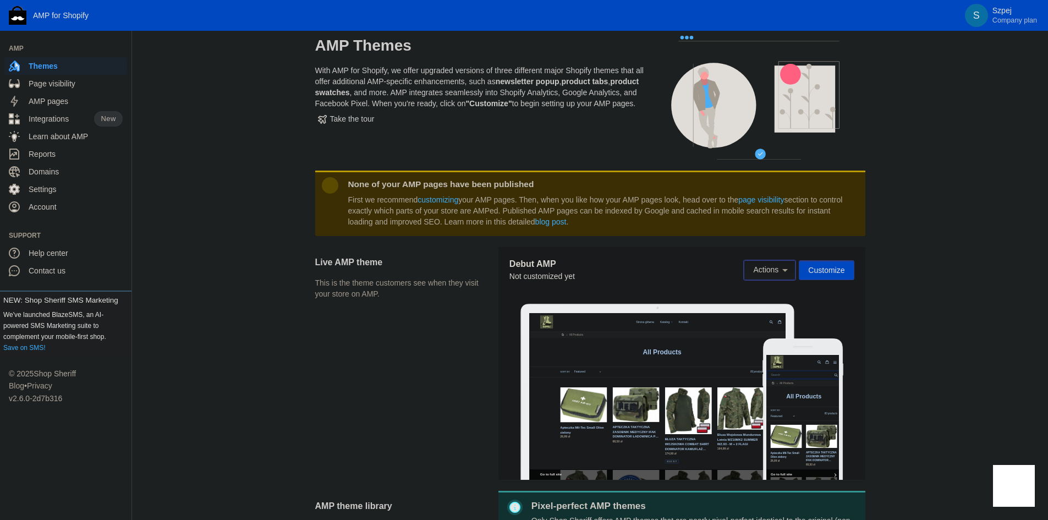
scroll to position [0, 0]
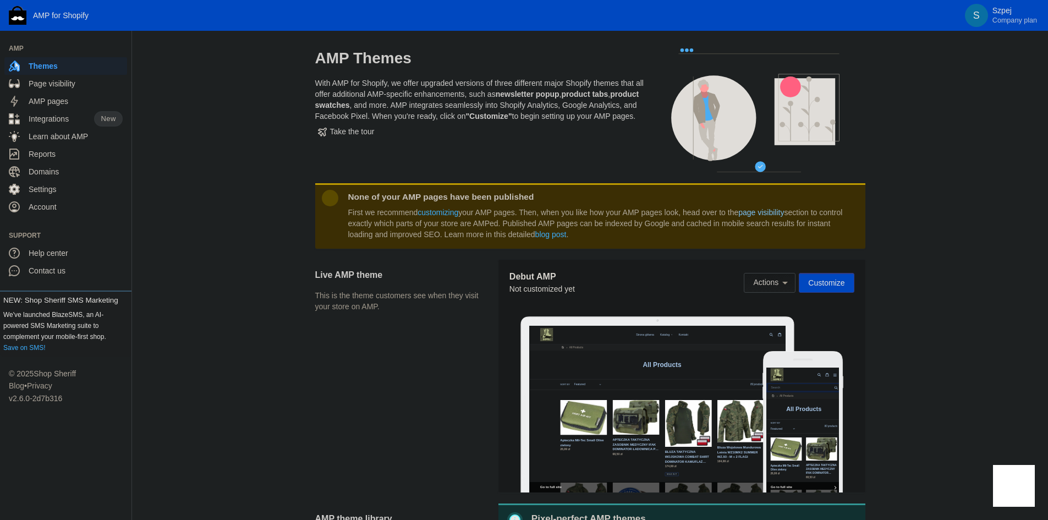
click at [765, 212] on link "page visibility" at bounding box center [761, 212] width 46 height 9
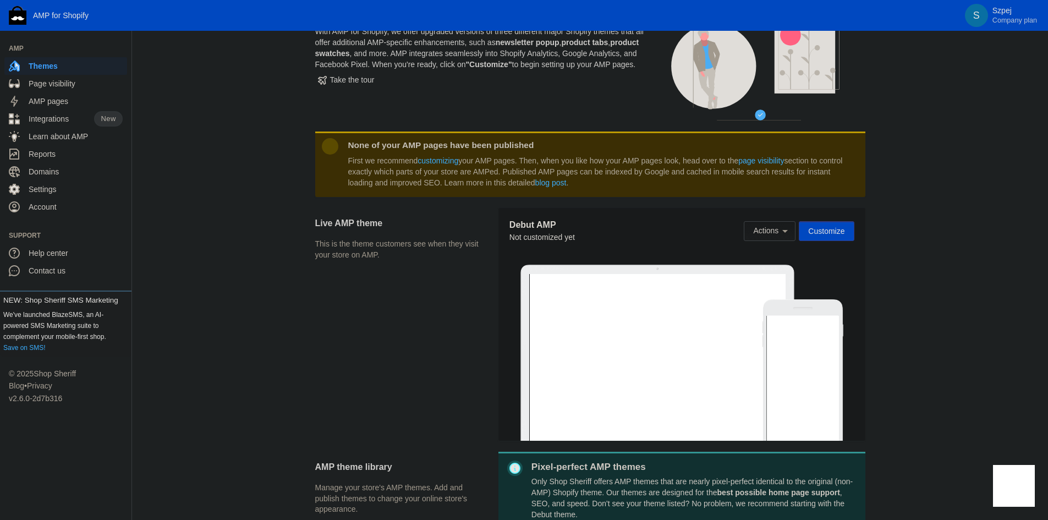
scroll to position [55, 0]
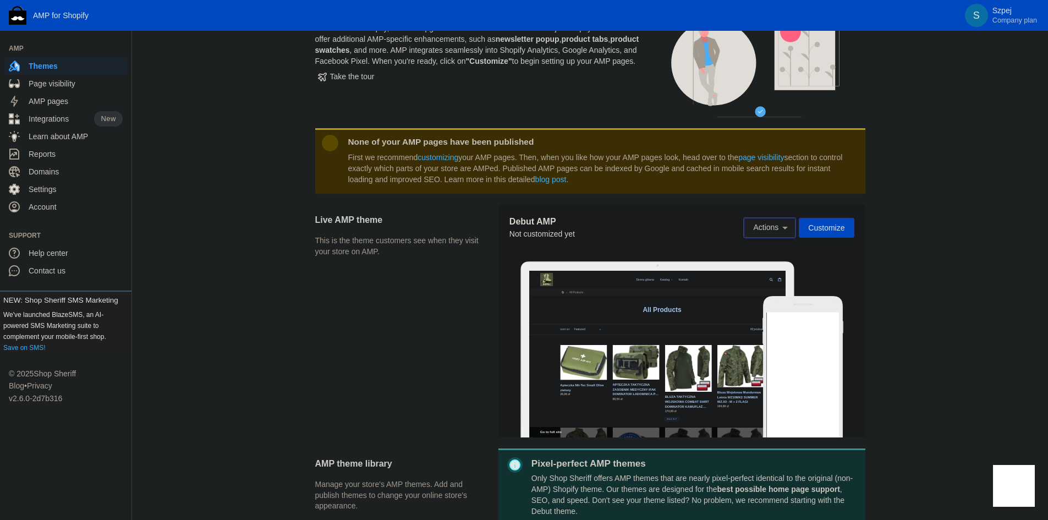
click at [772, 225] on span "Actions" at bounding box center [765, 227] width 25 height 9
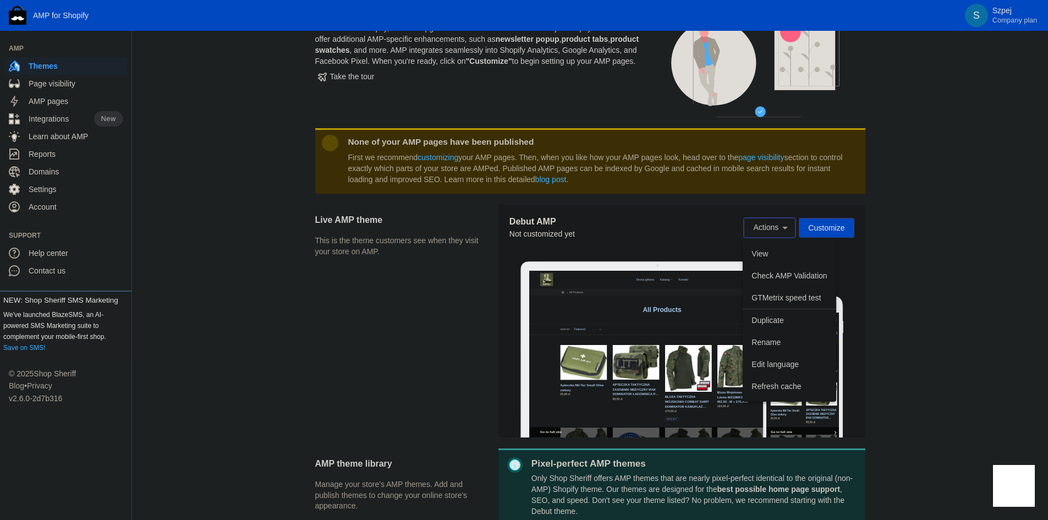
scroll to position [0, 0]
click at [831, 226] on div at bounding box center [524, 260] width 1048 height 520
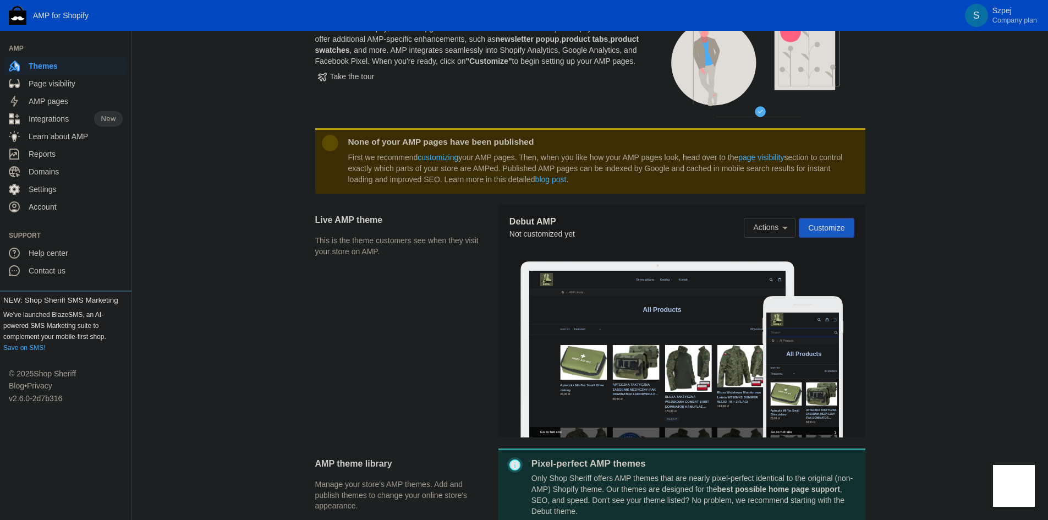
click at [820, 227] on span "Customize" at bounding box center [826, 227] width 36 height 9
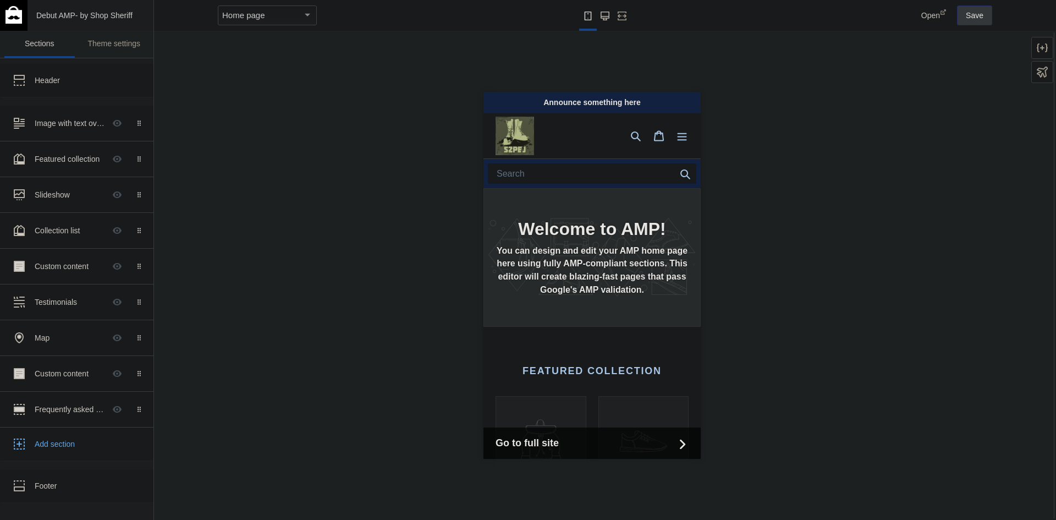
click at [609, 13] on button "Large screen" at bounding box center [605, 15] width 18 height 31
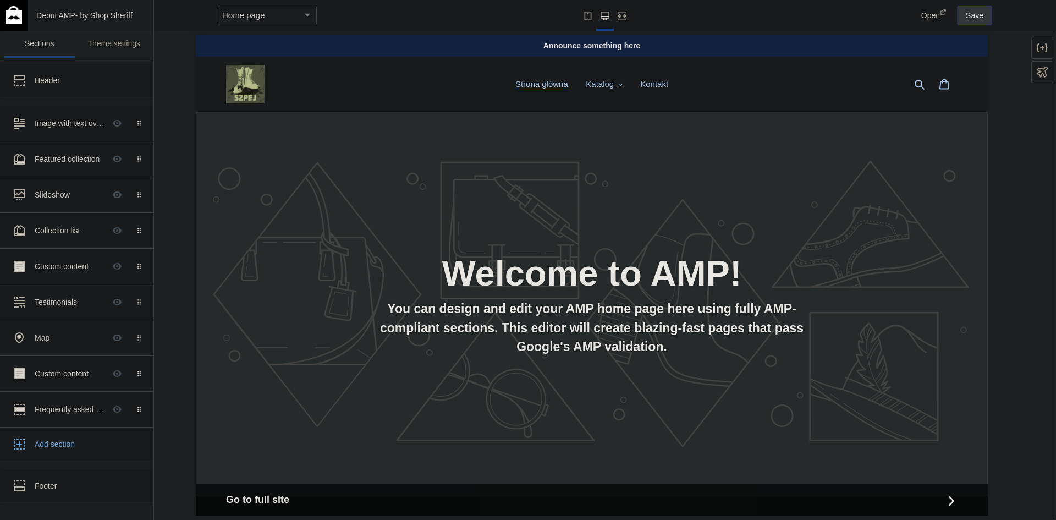
click at [585, 14] on use "Small screen" at bounding box center [588, 16] width 7 height 9
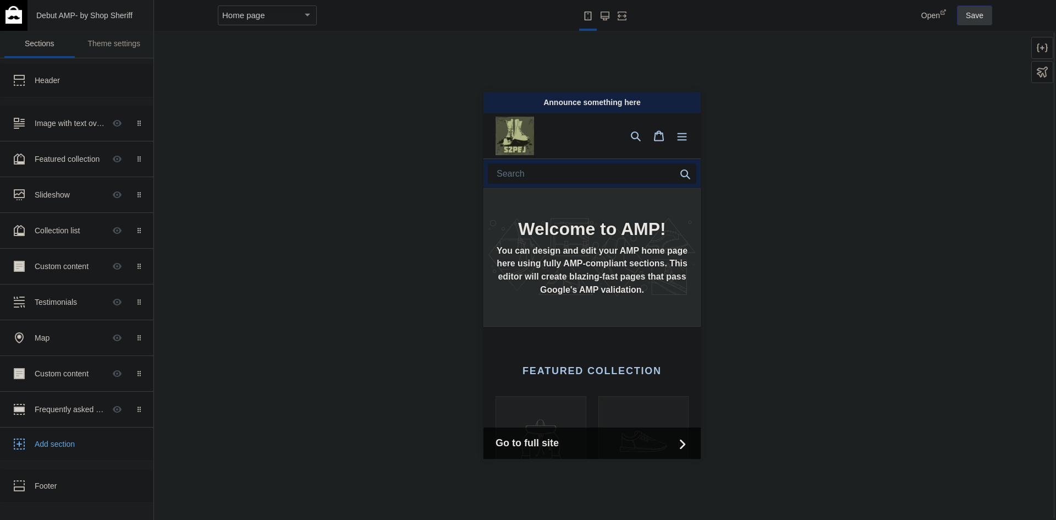
scroll to position [0, 185]
click at [288, 21] on div "Home page" at bounding box center [262, 15] width 80 height 13
click at [254, 201] on div at bounding box center [528, 260] width 1056 height 520
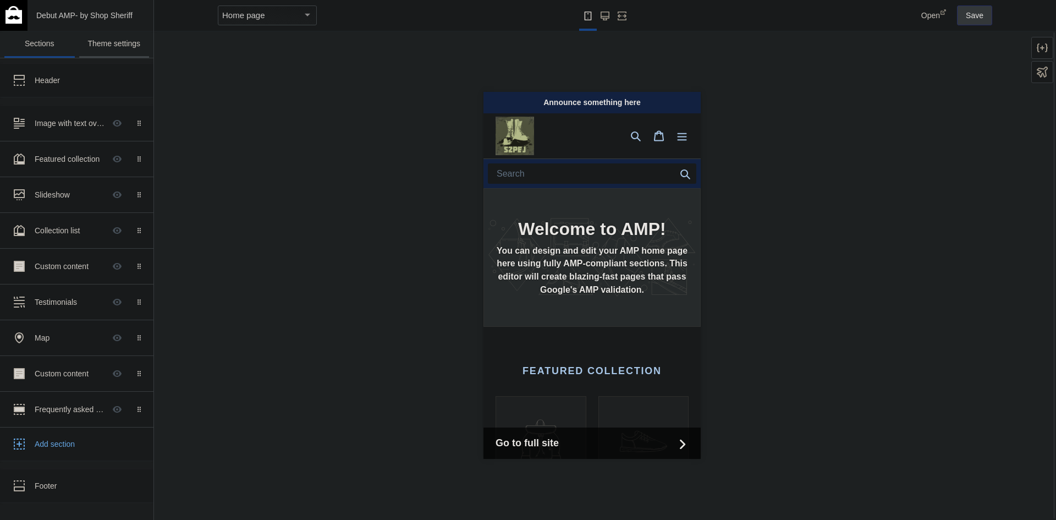
click at [101, 45] on link "Theme settings" at bounding box center [114, 44] width 70 height 27
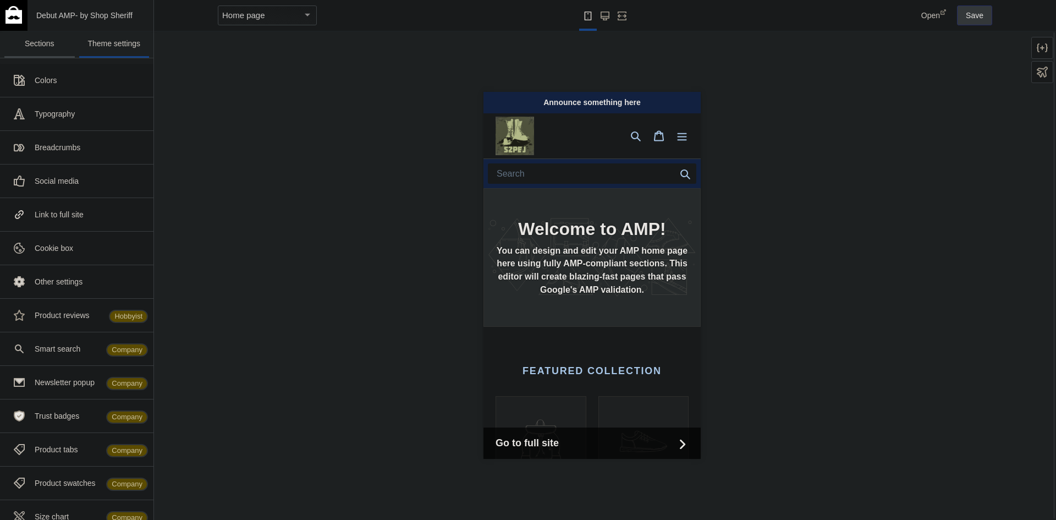
click at [60, 43] on link "Sections" at bounding box center [39, 44] width 70 height 27
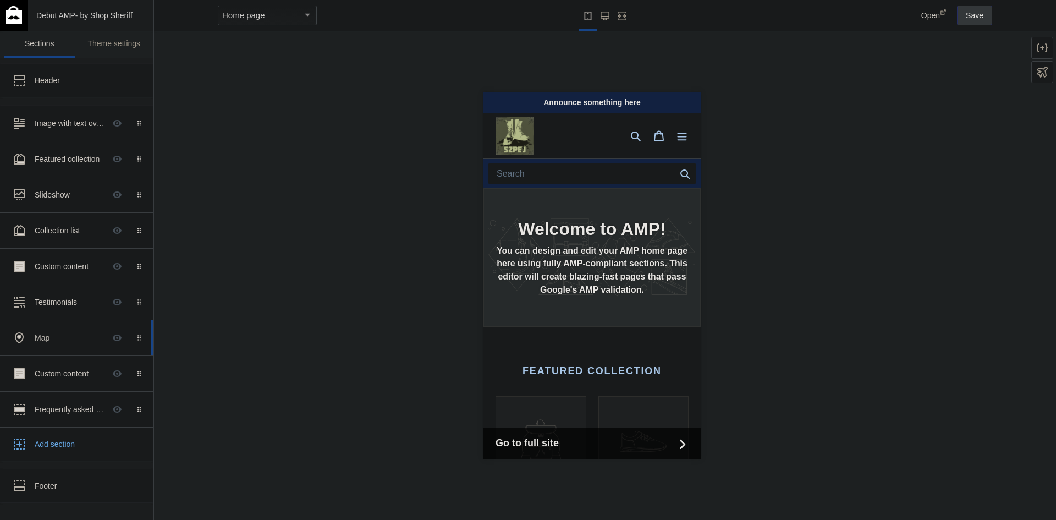
scroll to position [0, 0]
click at [68, 85] on div "Header" at bounding box center [82, 80] width 95 height 11
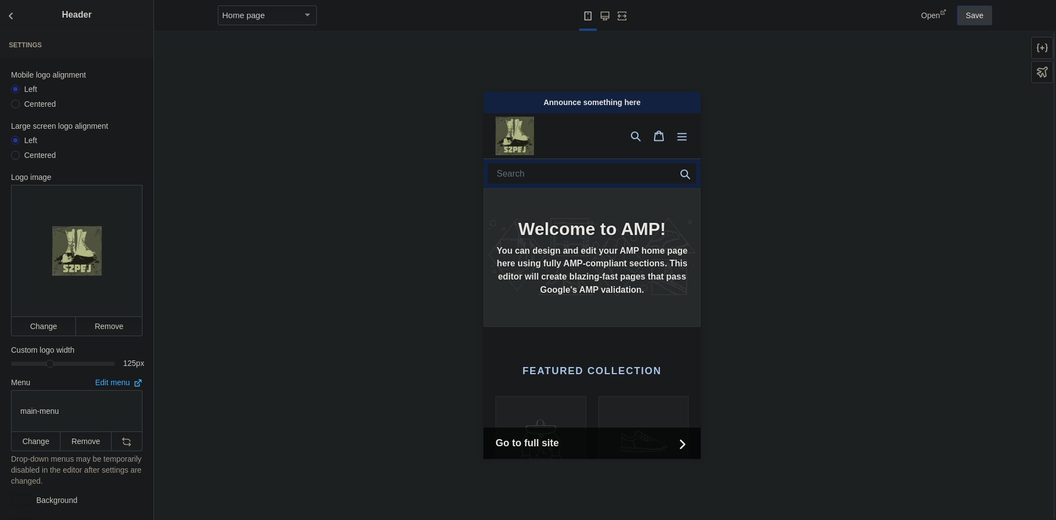
scroll to position [0, 185]
click at [9, 19] on icon "Back to sections" at bounding box center [10, 15] width 11 height 11
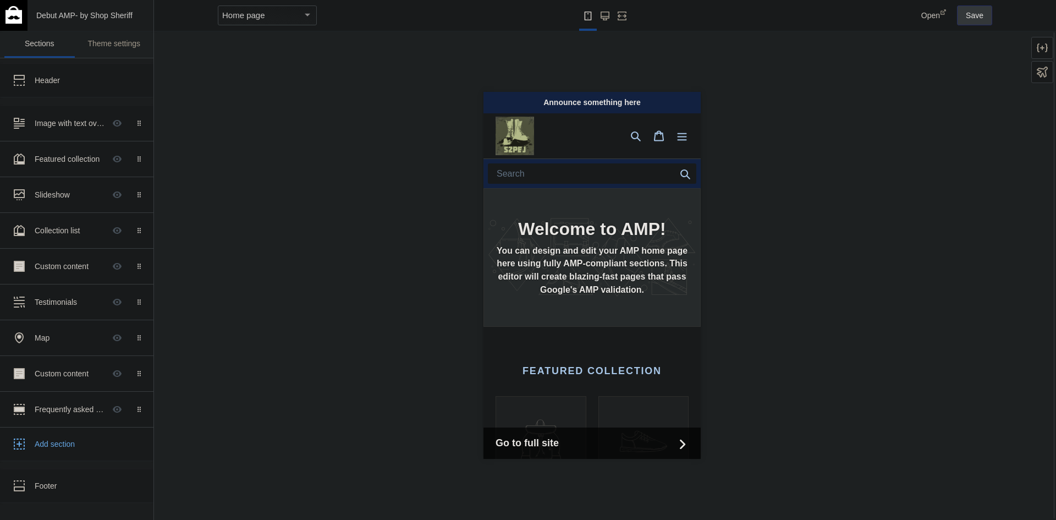
click at [65, 13] on span "Debut AMP" at bounding box center [55, 15] width 39 height 9
click at [107, 42] on link "Theme settings" at bounding box center [114, 44] width 70 height 27
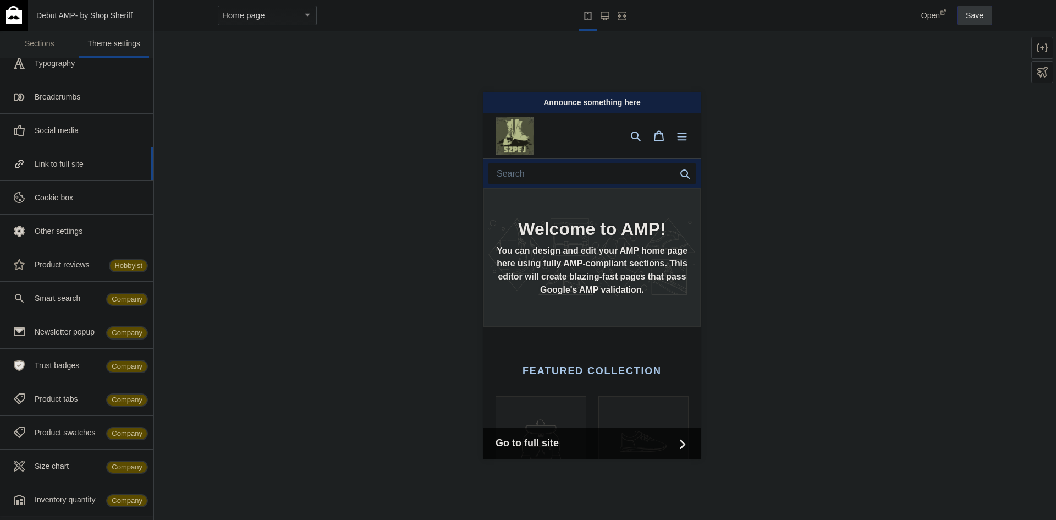
scroll to position [52, 0]
click at [62, 294] on div "Smart search Company" at bounding box center [90, 296] width 111 height 11
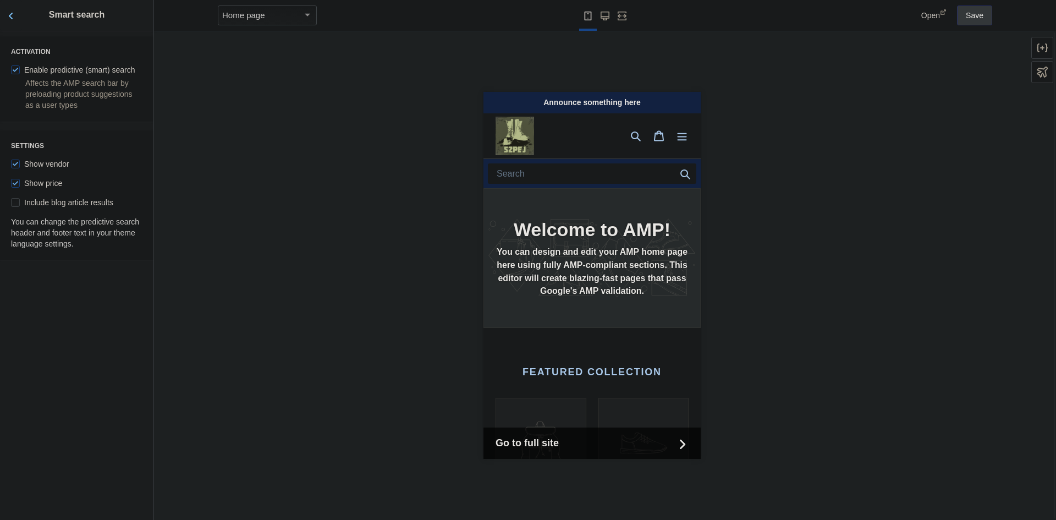
click at [15, 15] on icon "Back to sections" at bounding box center [10, 15] width 11 height 11
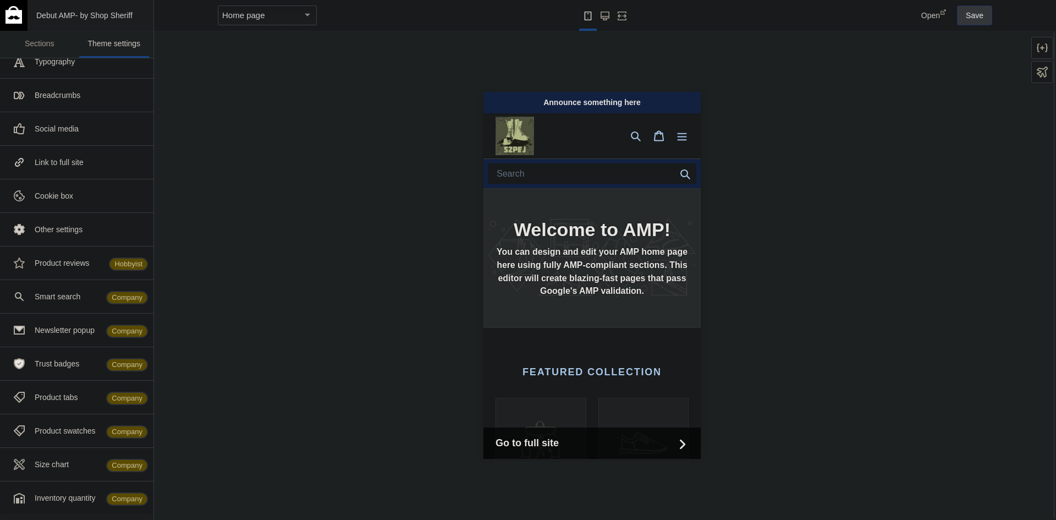
click at [247, 14] on mat-select-trigger "Home page" at bounding box center [243, 14] width 43 height 9
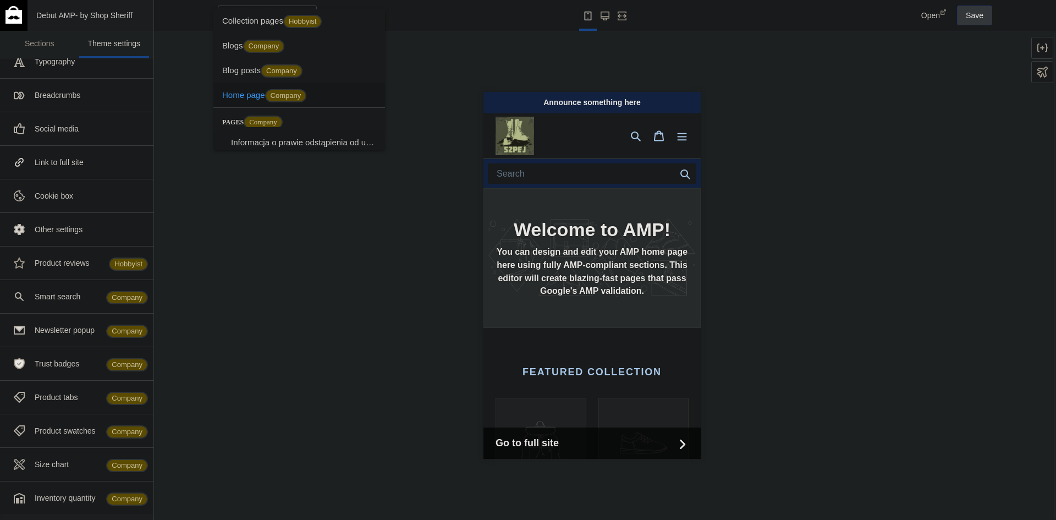
scroll to position [0, 0]
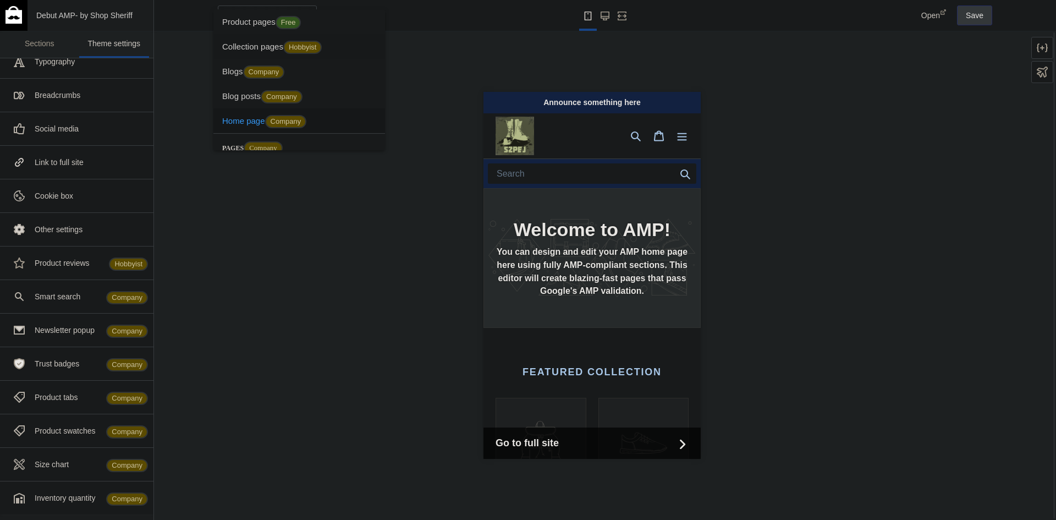
click at [265, 46] on span "Collection pages Hobbyist" at bounding box center [299, 46] width 154 height 25
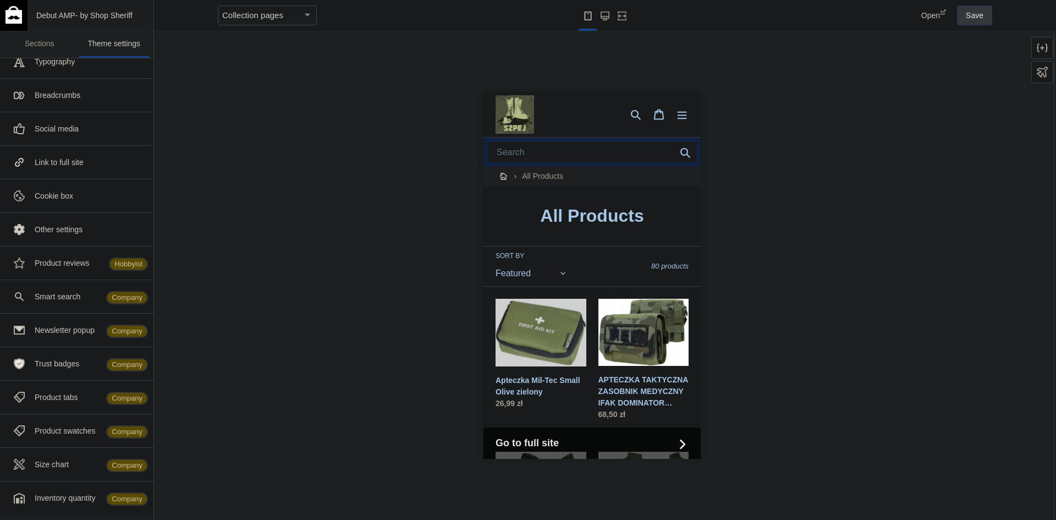
click at [552, 348] on link "Apteczka Mil-Tec Small Olive zielony" at bounding box center [540, 360] width 91 height 123
click at [296, 14] on div "Collection pages" at bounding box center [262, 15] width 80 height 13
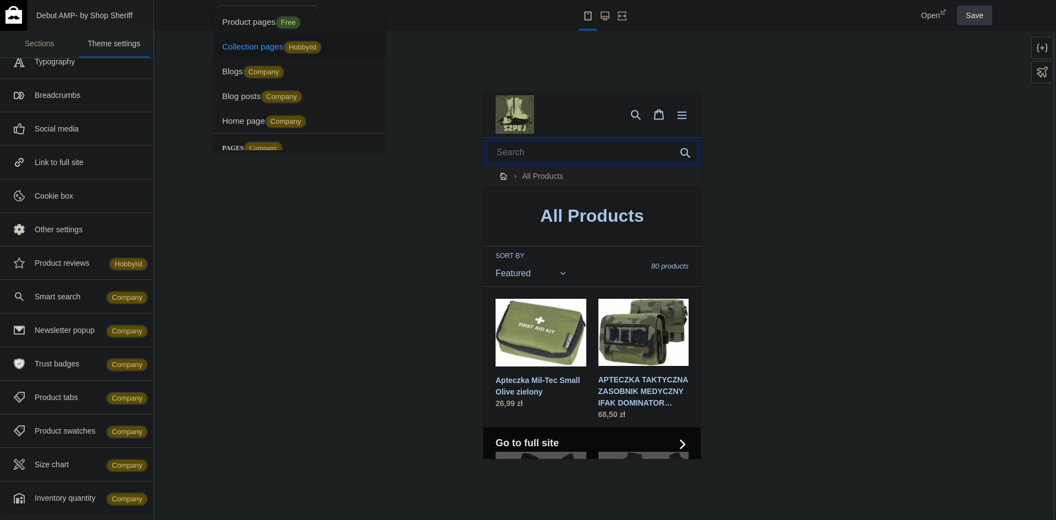
click at [332, 19] on span "Product pages Free" at bounding box center [299, 21] width 154 height 25
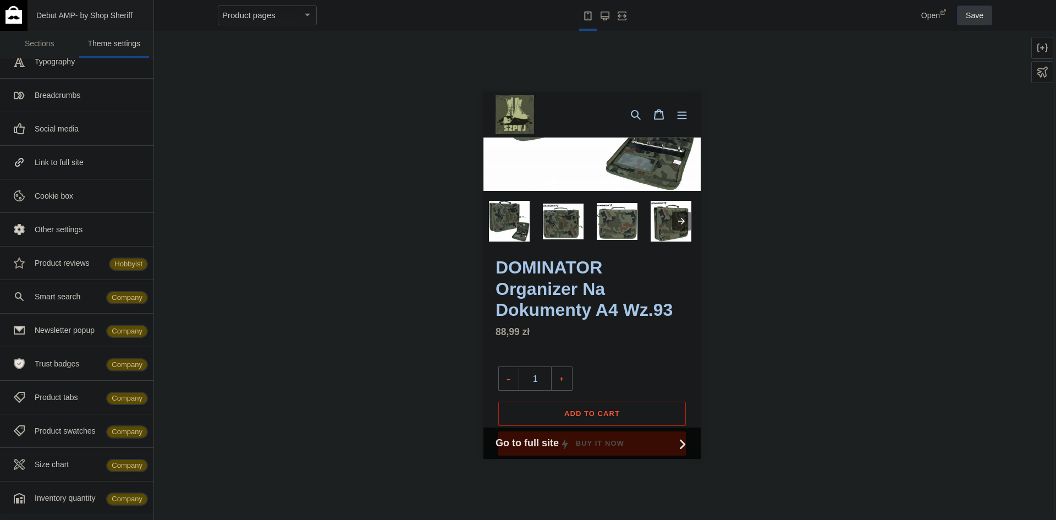
scroll to position [20, 0]
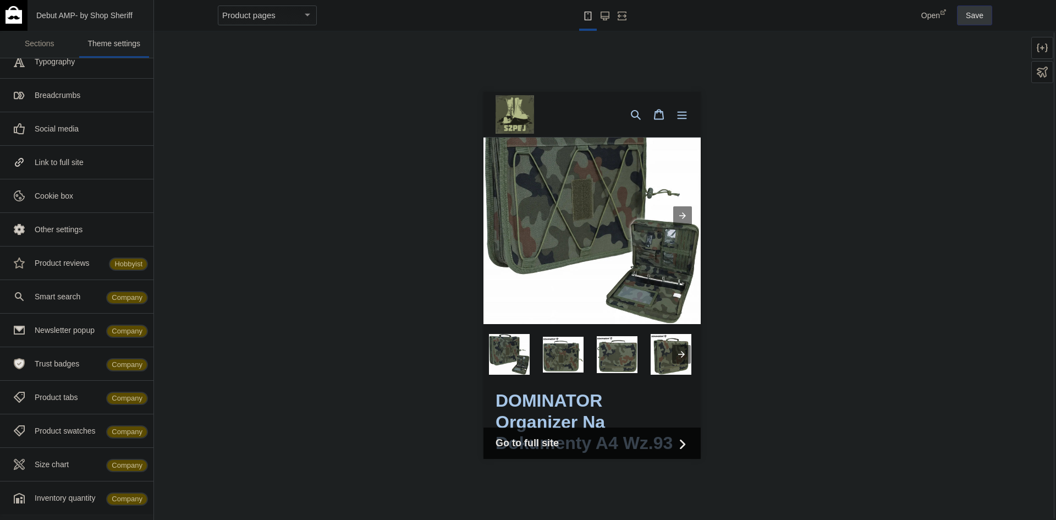
drag, startPoint x: 696, startPoint y: 339, endPoint x: 1194, endPoint y: 203, distance: 516.4
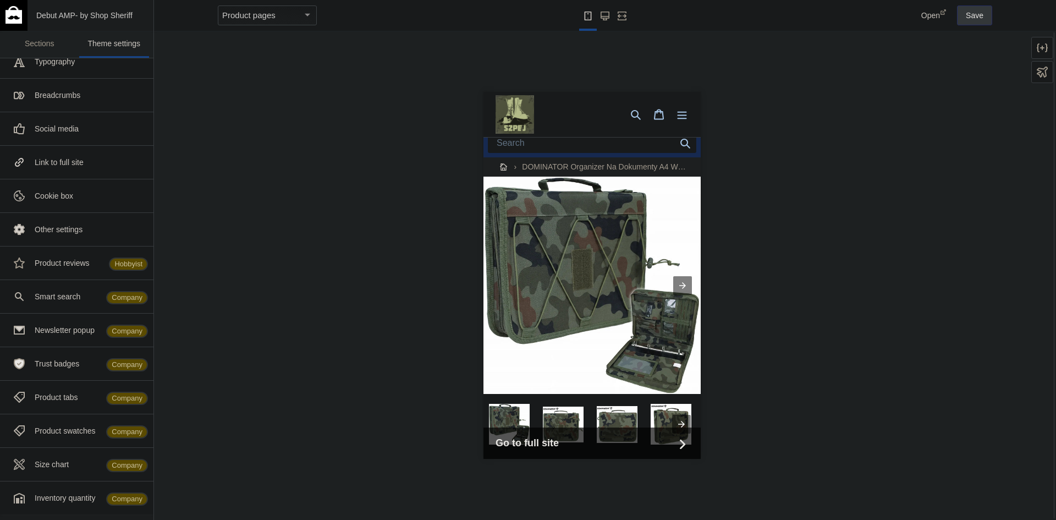
scroll to position [0, 0]
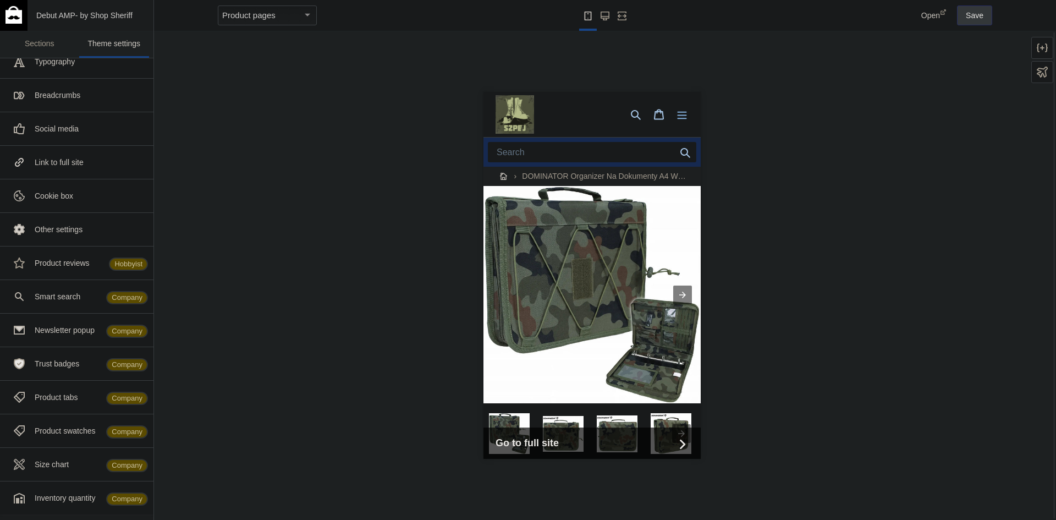
click at [676, 114] on icon "Menu" at bounding box center [681, 114] width 11 height 11
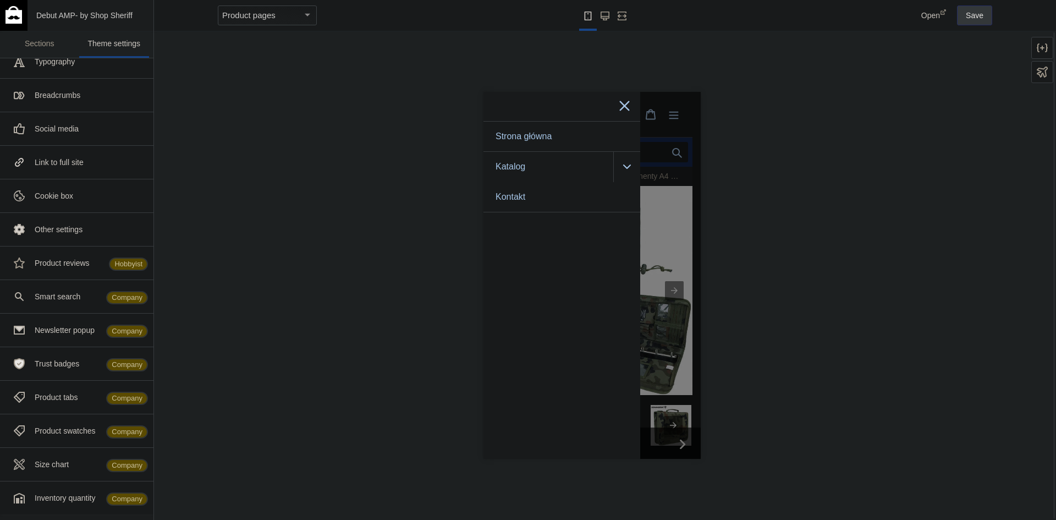
click at [626, 101] on icon at bounding box center [624, 105] width 14 height 14
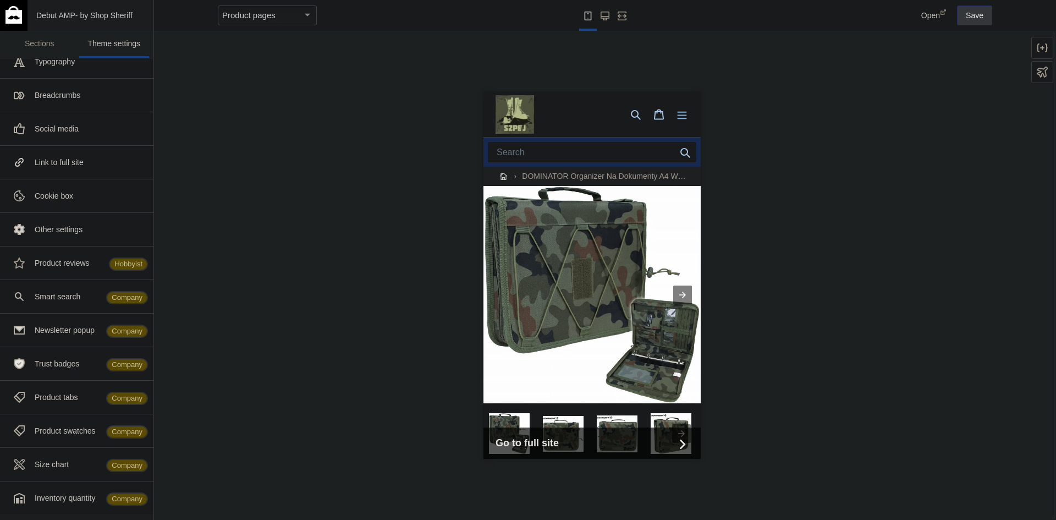
click at [670, 115] on button "Menu" at bounding box center [681, 114] width 23 height 22
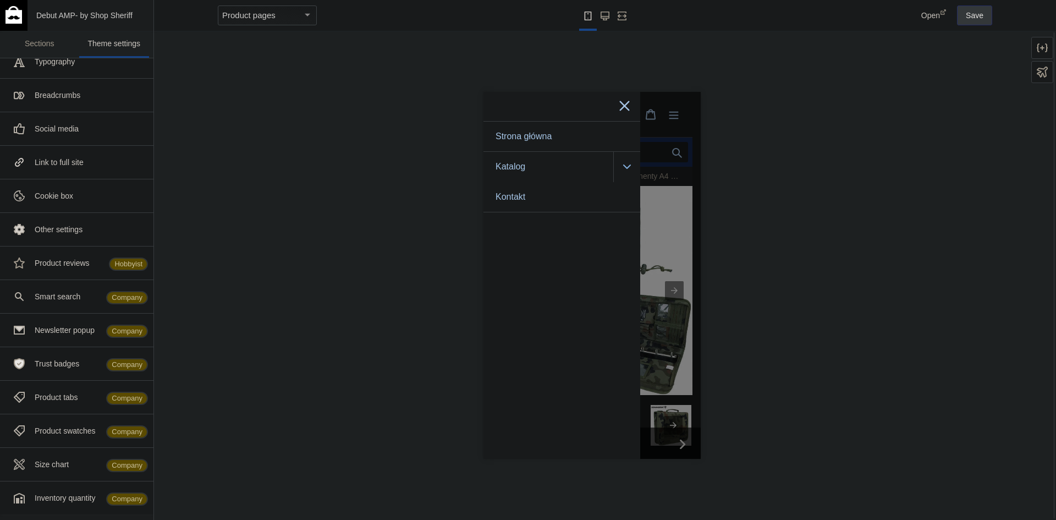
click at [625, 166] on icon ".cls-1{fill:#231f20}" at bounding box center [627, 166] width 8 height 9
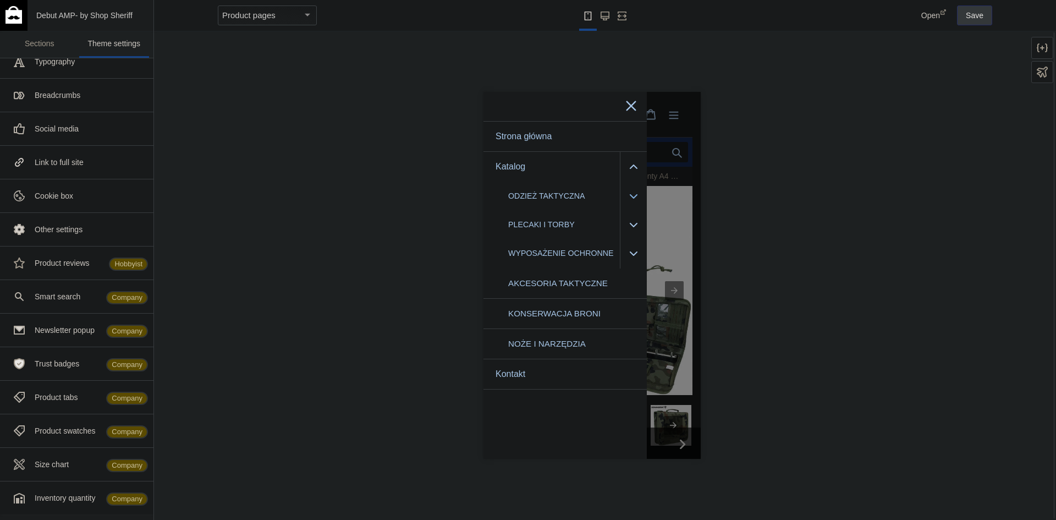
click at [635, 196] on icon ".cls-1{fill:#231f20}" at bounding box center [633, 196] width 8 height 9
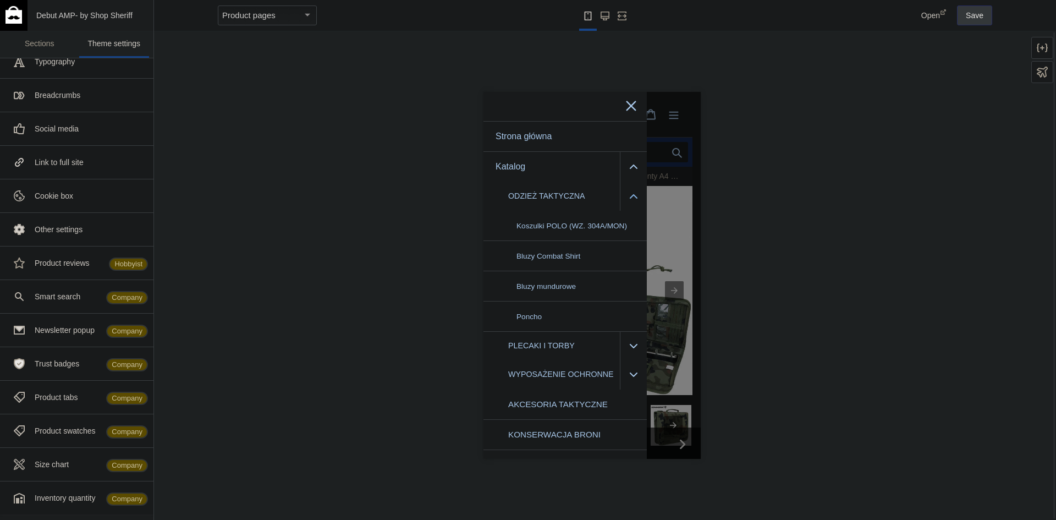
click at [635, 196] on icon ".cls-1{fill:#231f20}" at bounding box center [633, 196] width 8 height 9
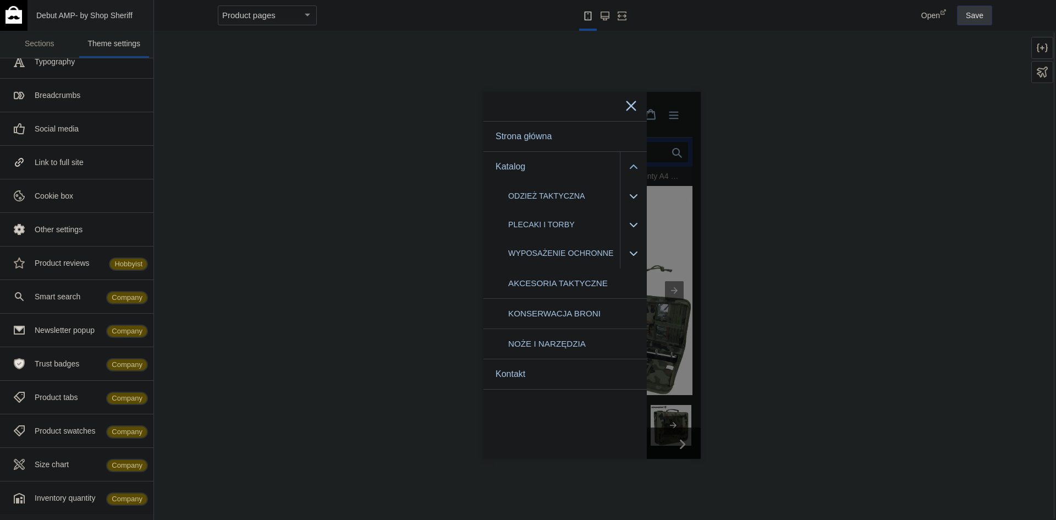
click at [633, 162] on icon ".cls-1{fill:#231f20}" at bounding box center [633, 166] width 8 height 9
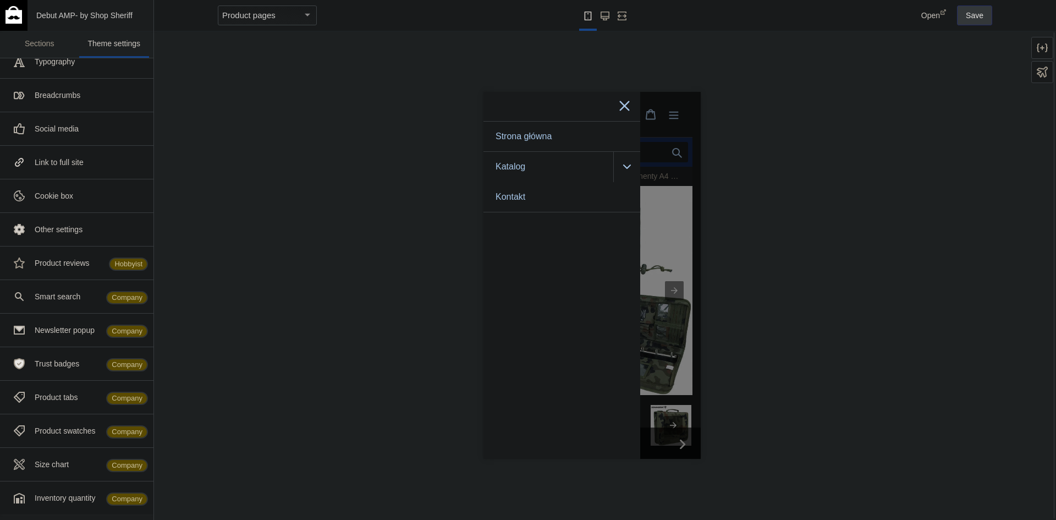
click at [633, 106] on div at bounding box center [624, 106] width 31 height 29
click at [629, 106] on icon at bounding box center [624, 105] width 14 height 14
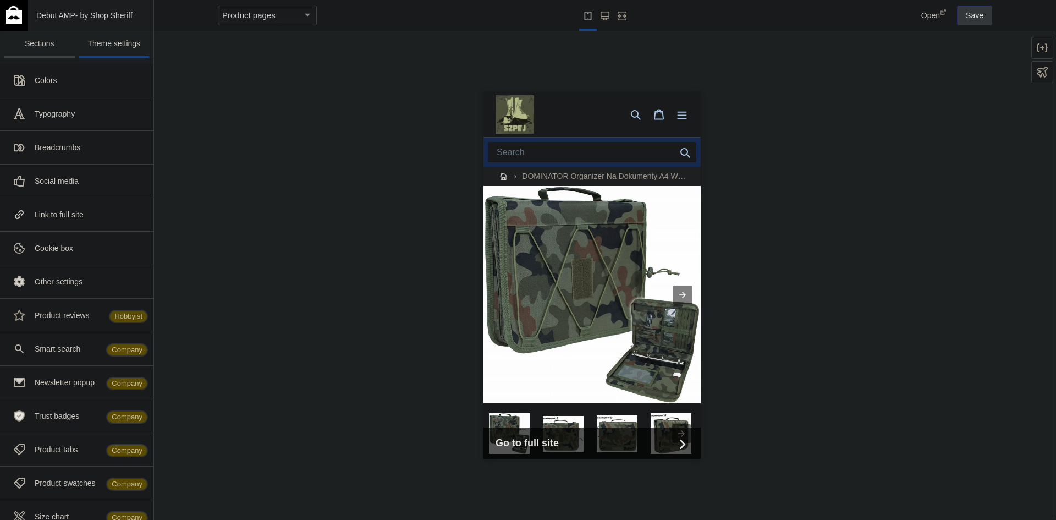
click at [54, 48] on link "Sections" at bounding box center [39, 44] width 70 height 27
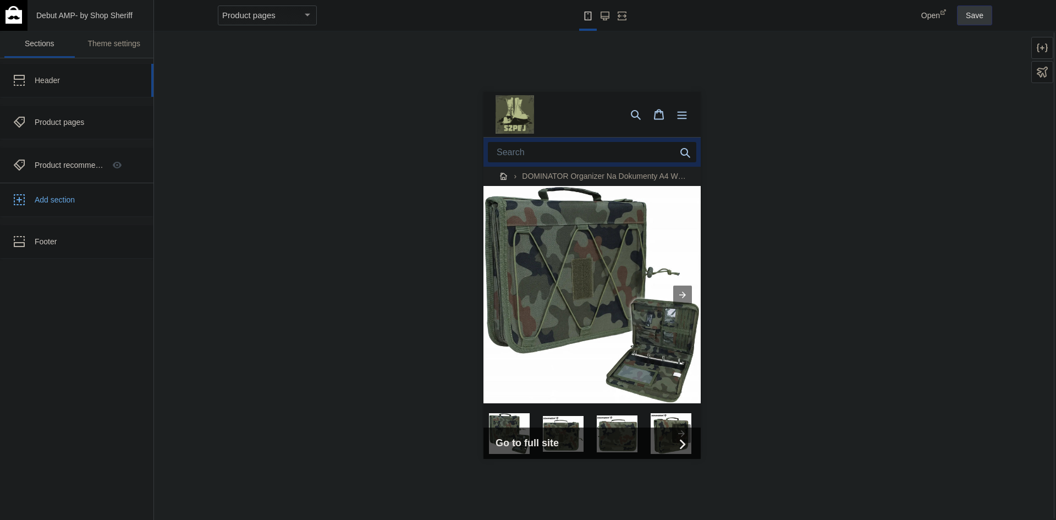
click at [68, 83] on div "Header" at bounding box center [82, 80] width 95 height 11
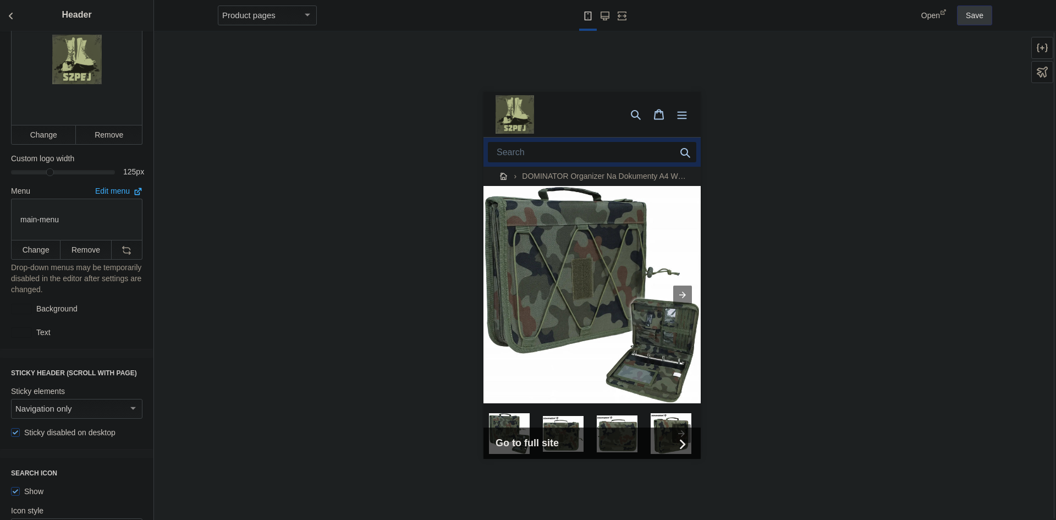
scroll to position [220, 0]
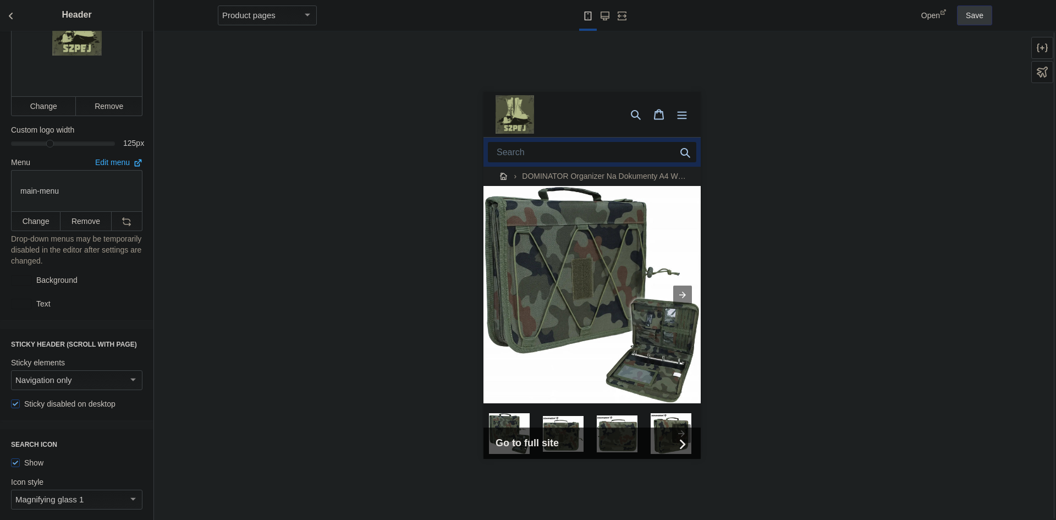
click at [532, 155] on input "Search" at bounding box center [591, 152] width 208 height 20
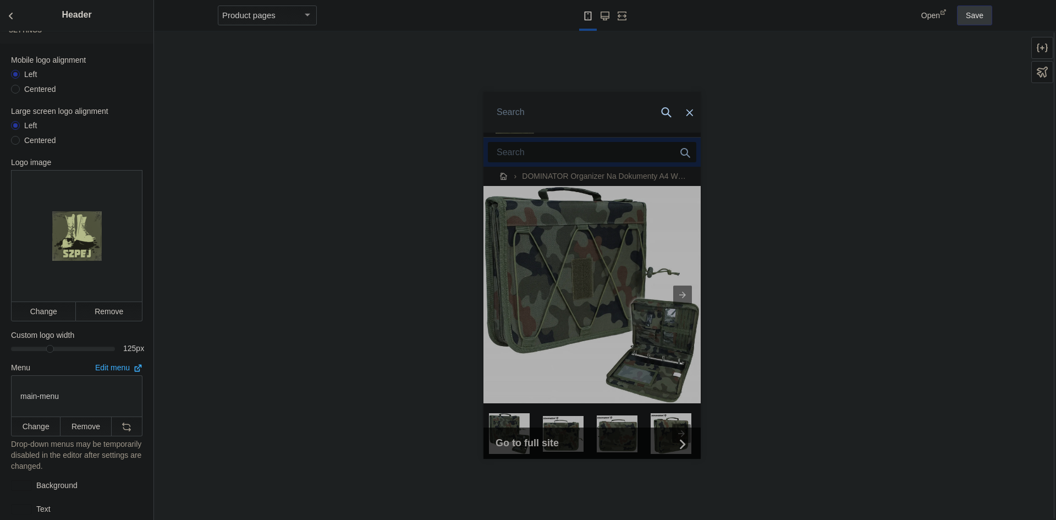
scroll to position [0, 0]
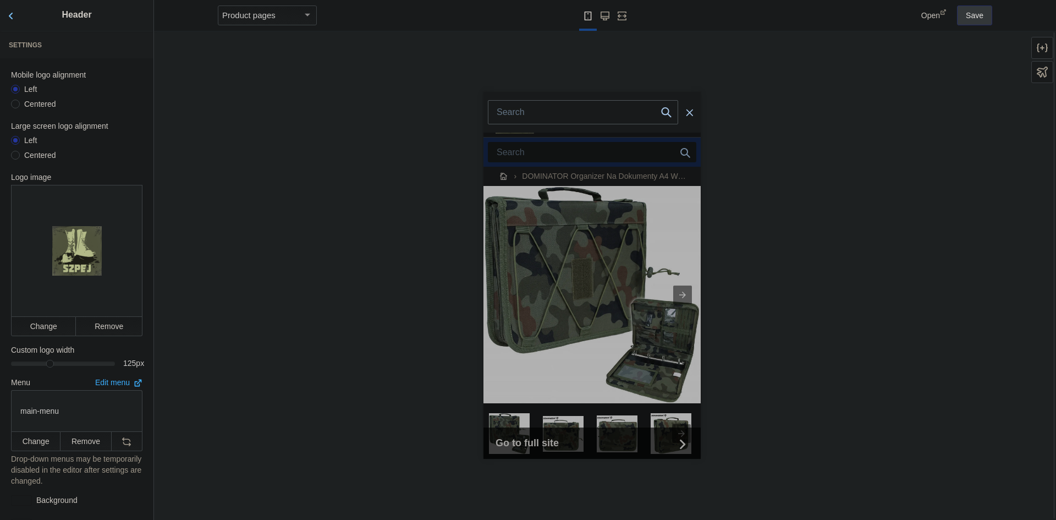
click at [13, 21] on button "Back to sections" at bounding box center [11, 15] width 22 height 31
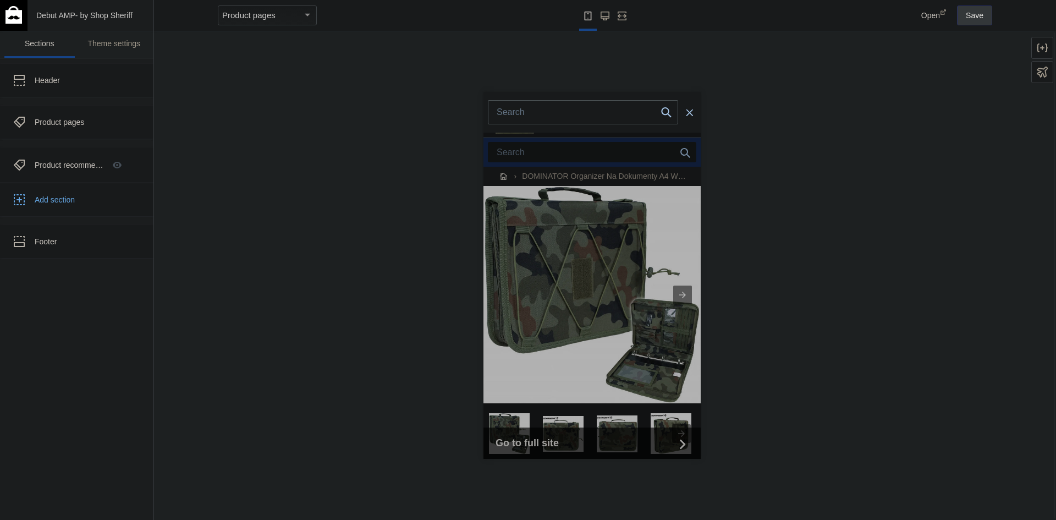
click at [364, 153] on div at bounding box center [591, 275] width 875 height 489
click at [602, 13] on use "Large screen" at bounding box center [605, 16] width 9 height 9
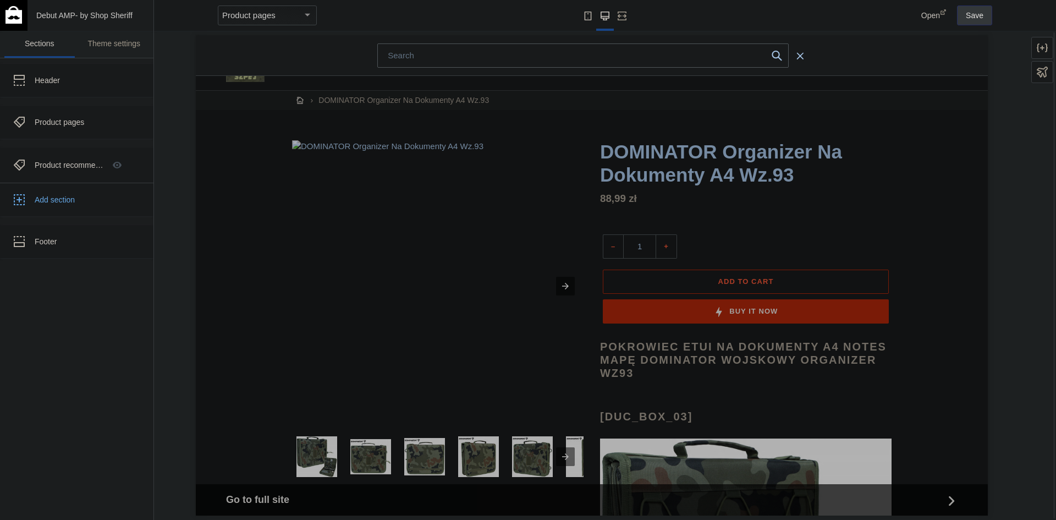
click at [591, 25] on button "Small screen" at bounding box center [588, 15] width 18 height 31
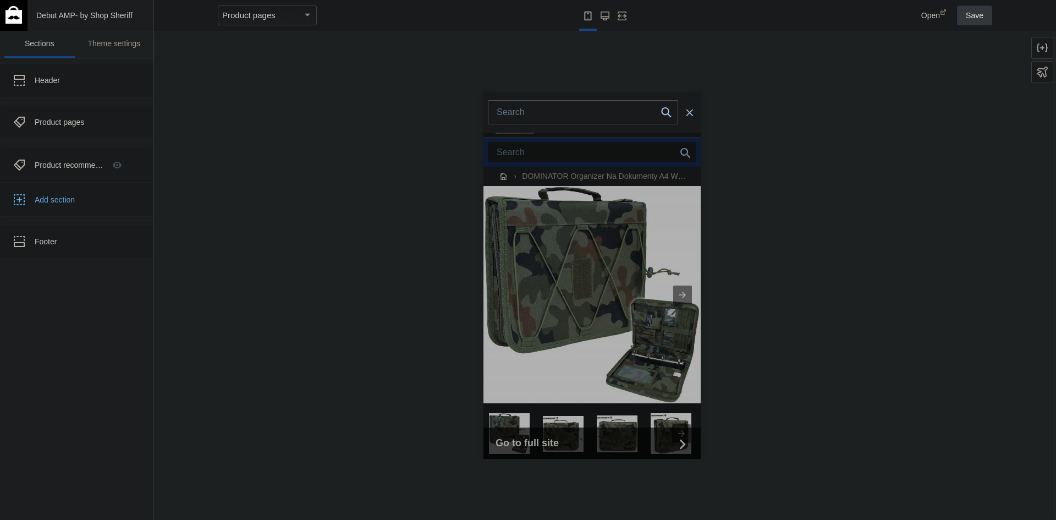
click at [16, 12] on img at bounding box center [13, 15] width 16 height 18
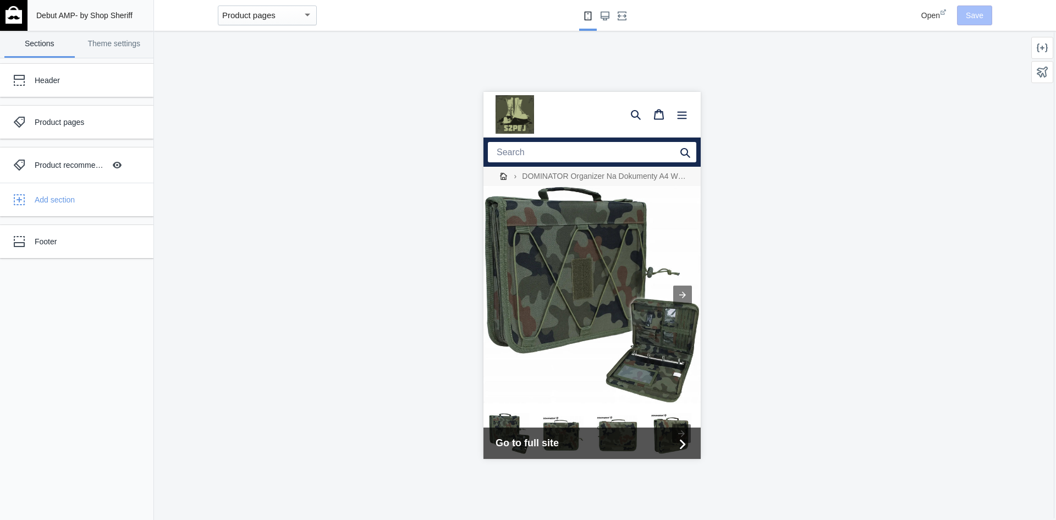
click at [769, 91] on div at bounding box center [591, 275] width 875 height 489
click at [134, 45] on link "Theme settings" at bounding box center [114, 44] width 70 height 27
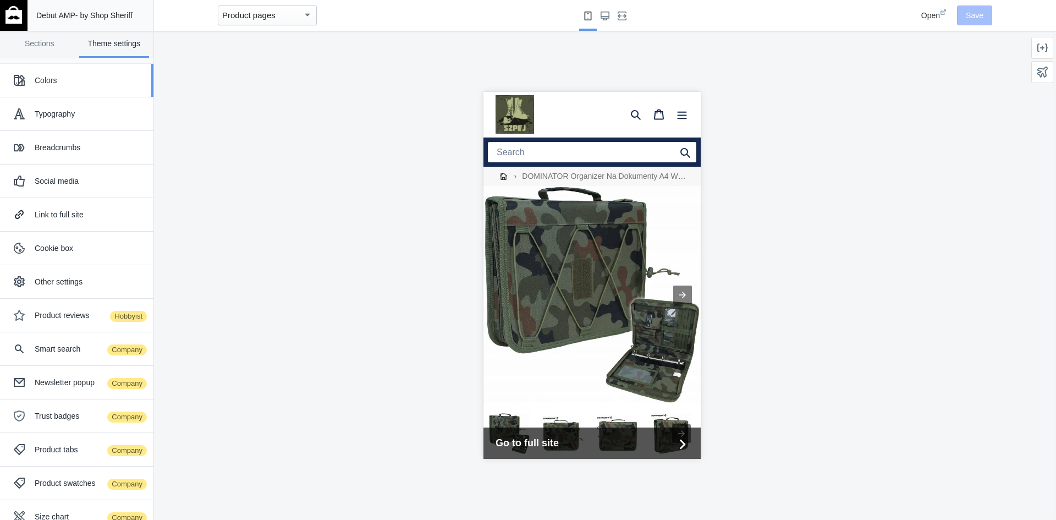
click at [89, 93] on button "Colors" at bounding box center [76, 80] width 153 height 33
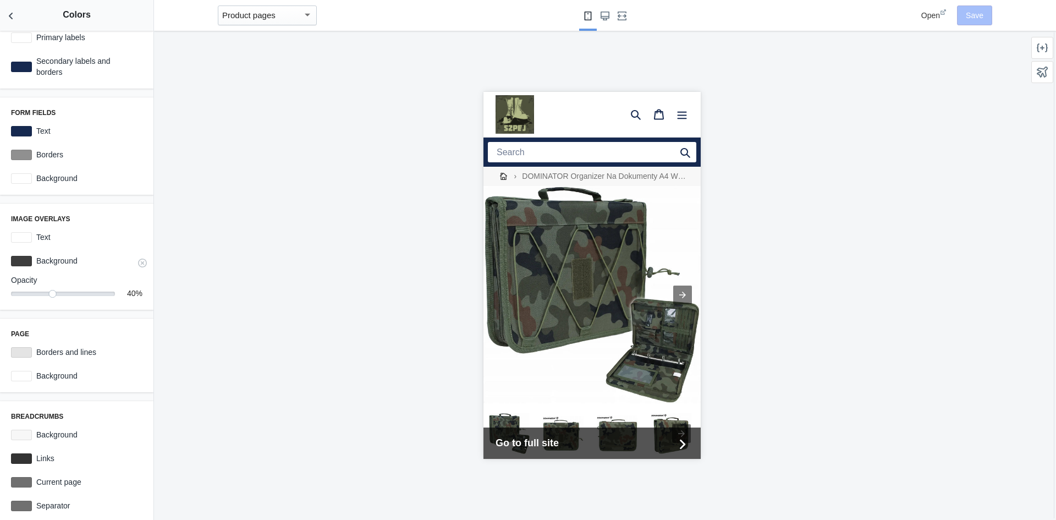
scroll to position [165, 0]
click at [25, 235] on div at bounding box center [21, 234] width 21 height 10
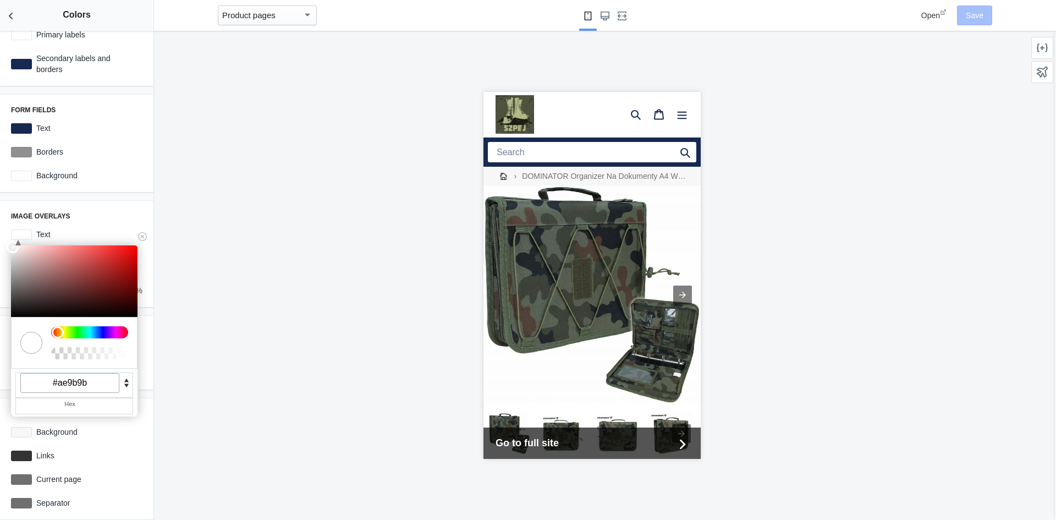
click at [24, 268] on div at bounding box center [74, 280] width 126 height 71
type input "#ffffff"
drag, startPoint x: 18, startPoint y: 258, endPoint x: 0, endPoint y: 229, distance: 34.0
click at [0, 229] on div "Image overlays C M Y K A 0 100 100 1 H S L A 255 255 255 1 R G B A #ffffff Hex …" at bounding box center [76, 254] width 153 height 106
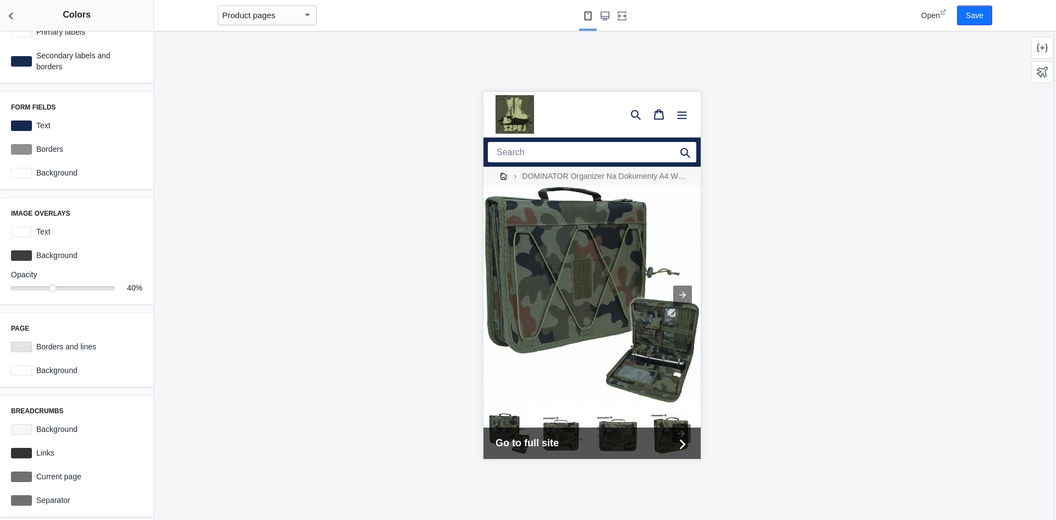
scroll to position [170, 0]
click at [71, 367] on label "Background" at bounding box center [87, 367] width 111 height 11
click at [27, 366] on div at bounding box center [21, 368] width 21 height 10
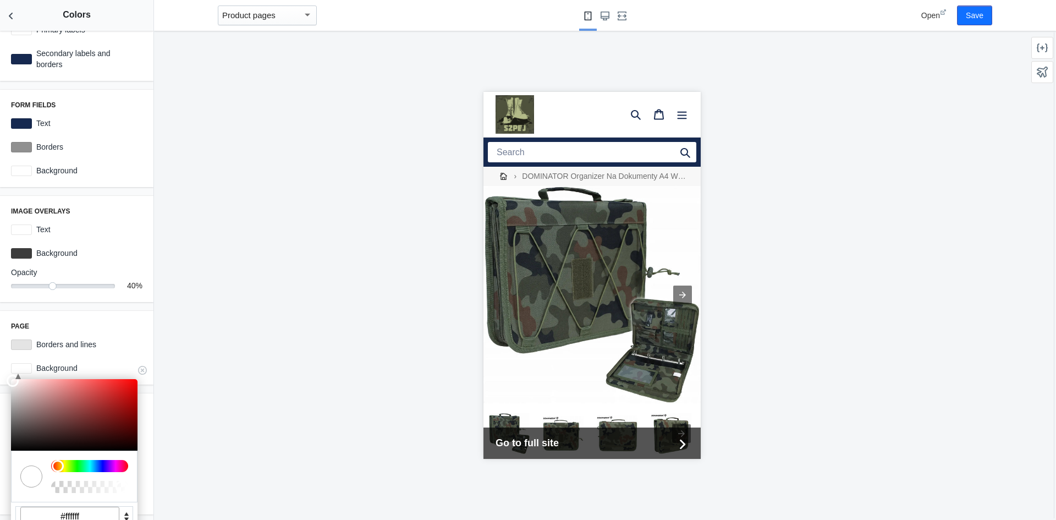
click at [76, 468] on div at bounding box center [89, 466] width 77 height 12
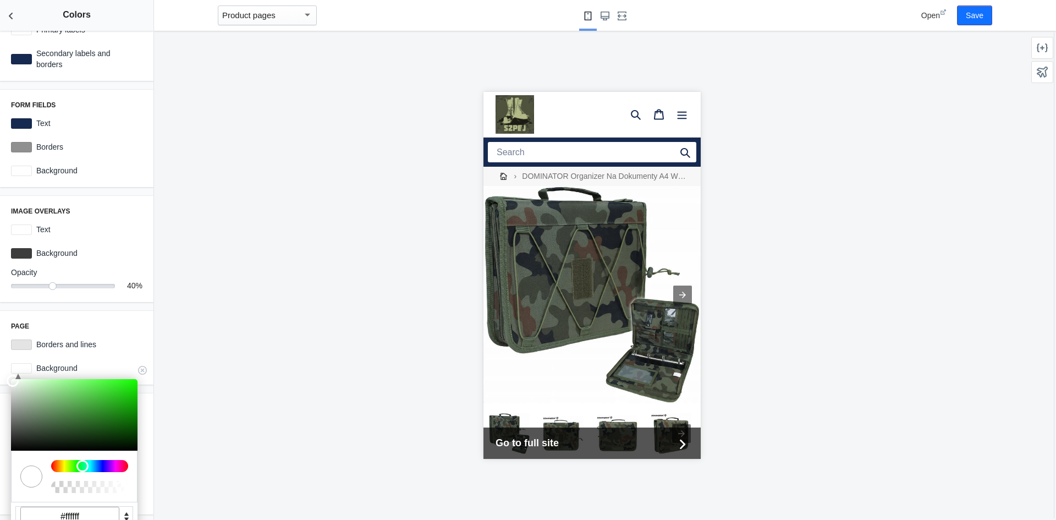
type input "#30652c"
click at [82, 422] on div at bounding box center [74, 414] width 126 height 71
click at [186, 338] on div at bounding box center [591, 275] width 875 height 489
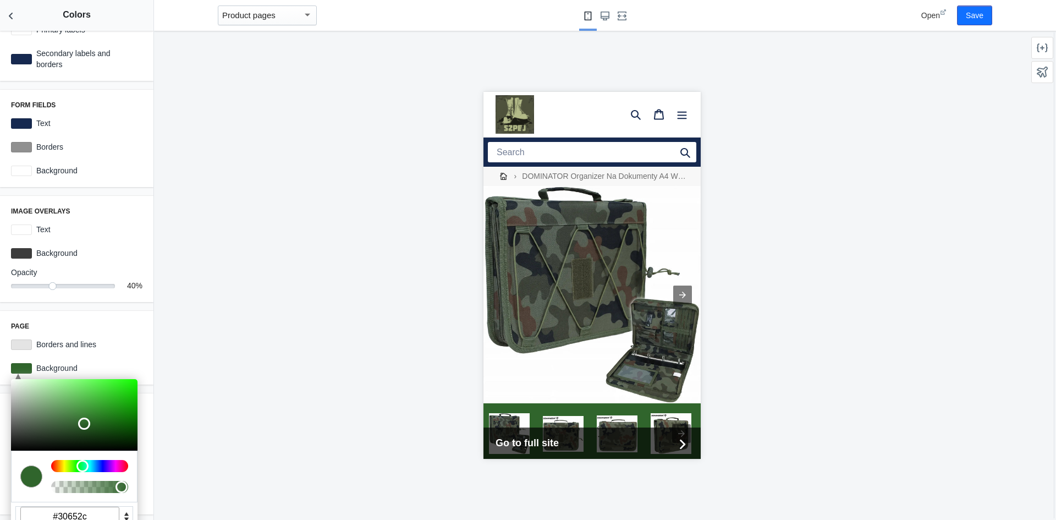
click at [126, 327] on h3 "Page" at bounding box center [76, 326] width 131 height 9
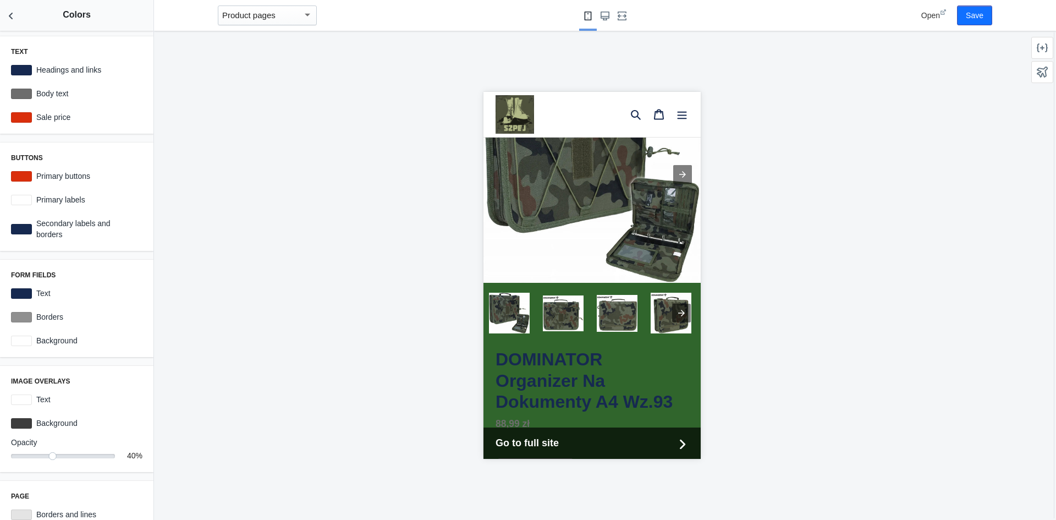
scroll to position [0, 0]
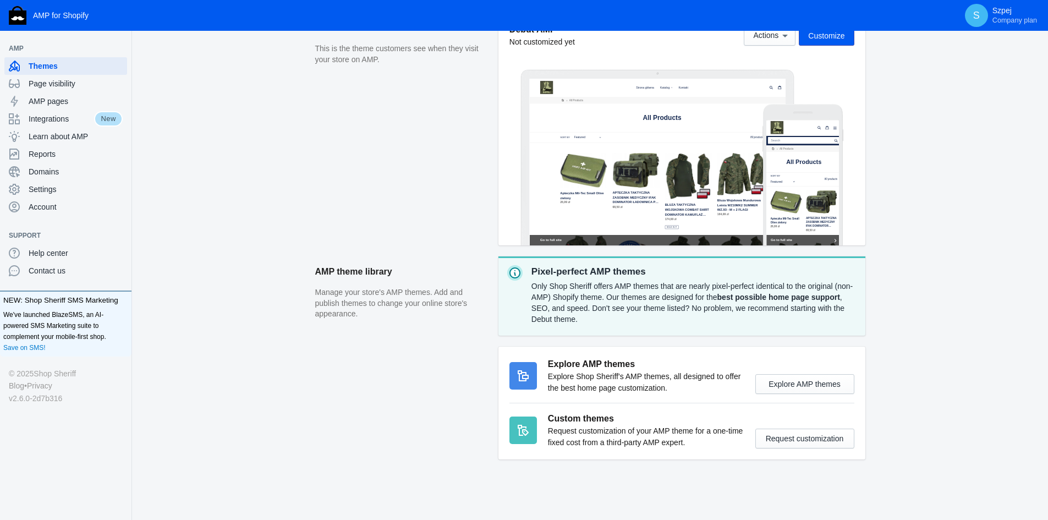
scroll to position [248, 0]
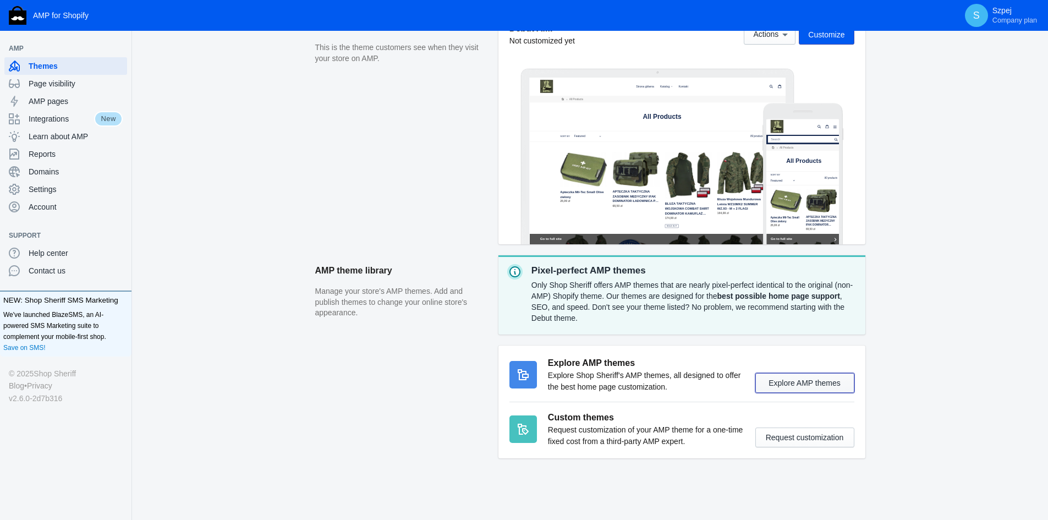
click at [792, 381] on button "Explore AMP themes" at bounding box center [804, 383] width 99 height 20
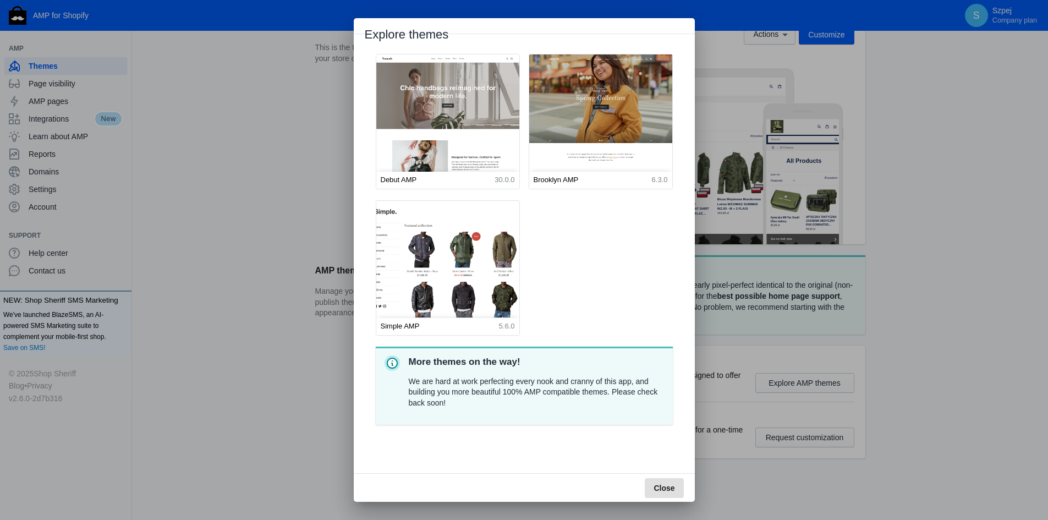
click at [495, 254] on img at bounding box center [447, 289] width 157 height 196
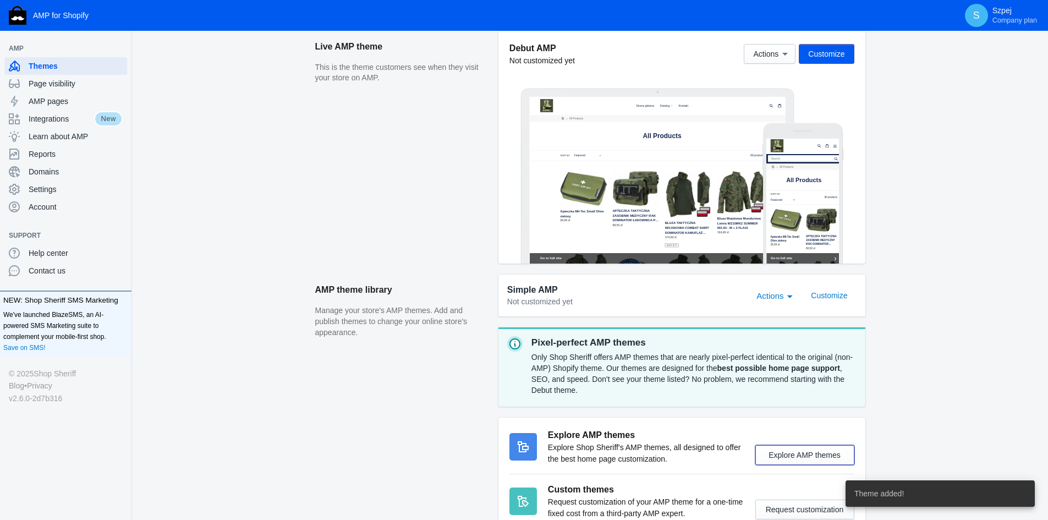
scroll to position [303, 0]
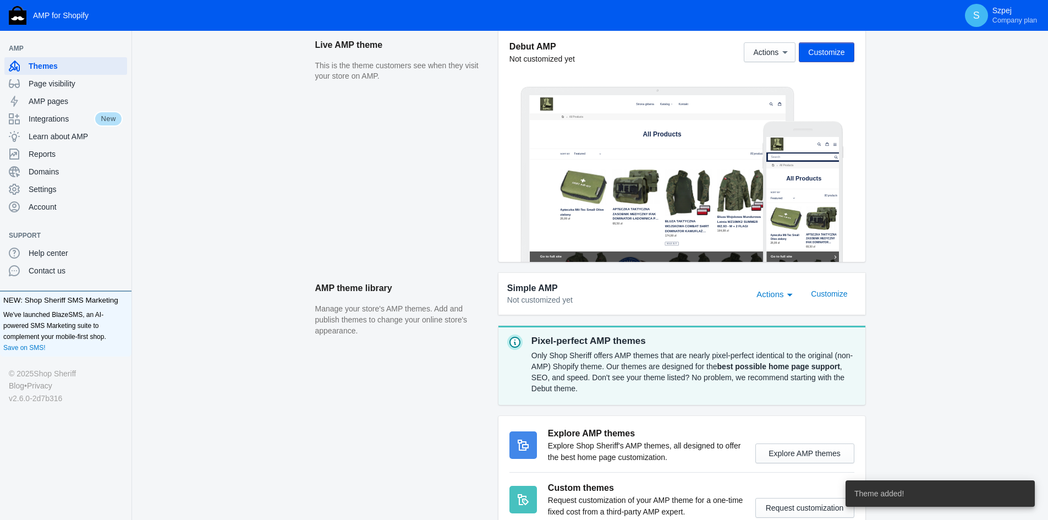
click at [773, 296] on span "Actions" at bounding box center [769, 293] width 27 height 9
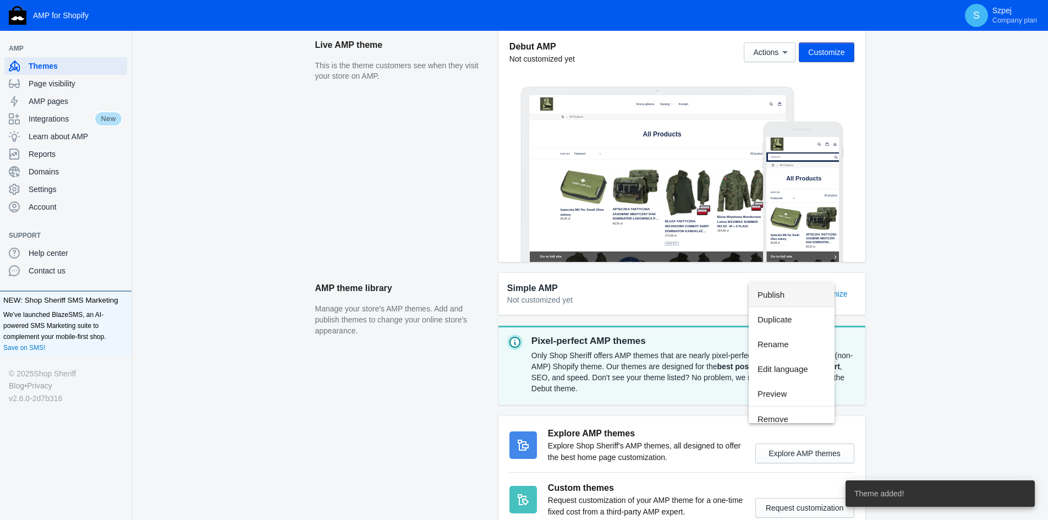
click at [869, 279] on div at bounding box center [524, 260] width 1048 height 520
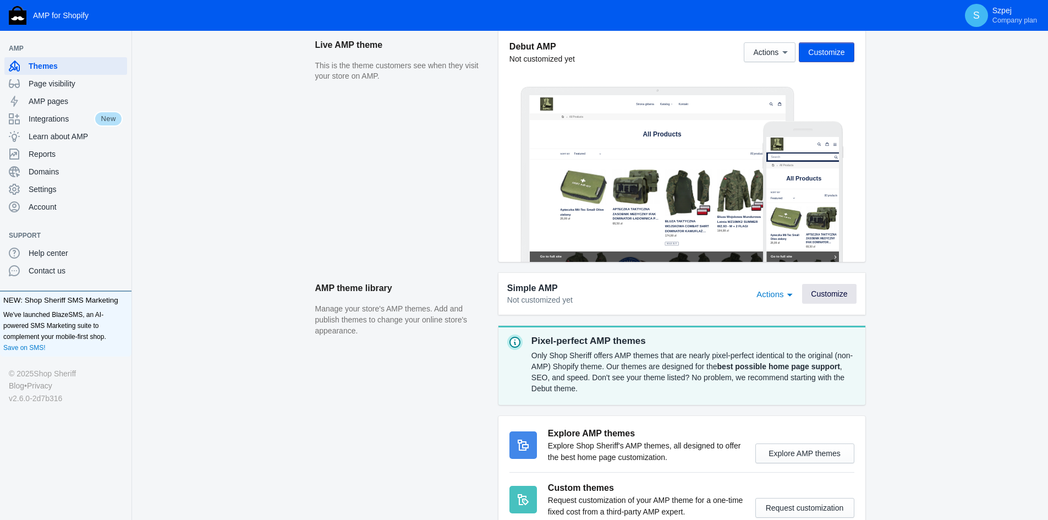
click at [843, 293] on span "Customize" at bounding box center [829, 293] width 36 height 9
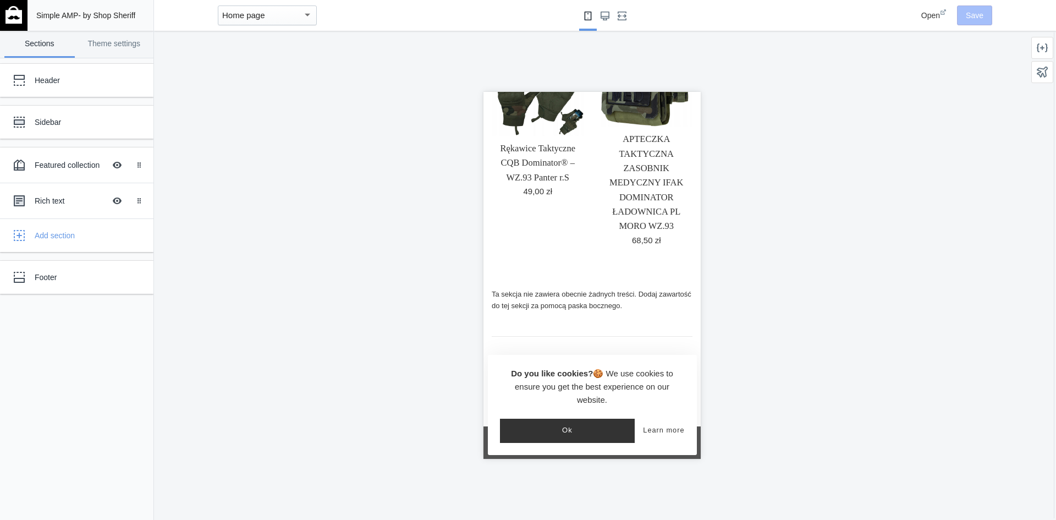
scroll to position [588, 0]
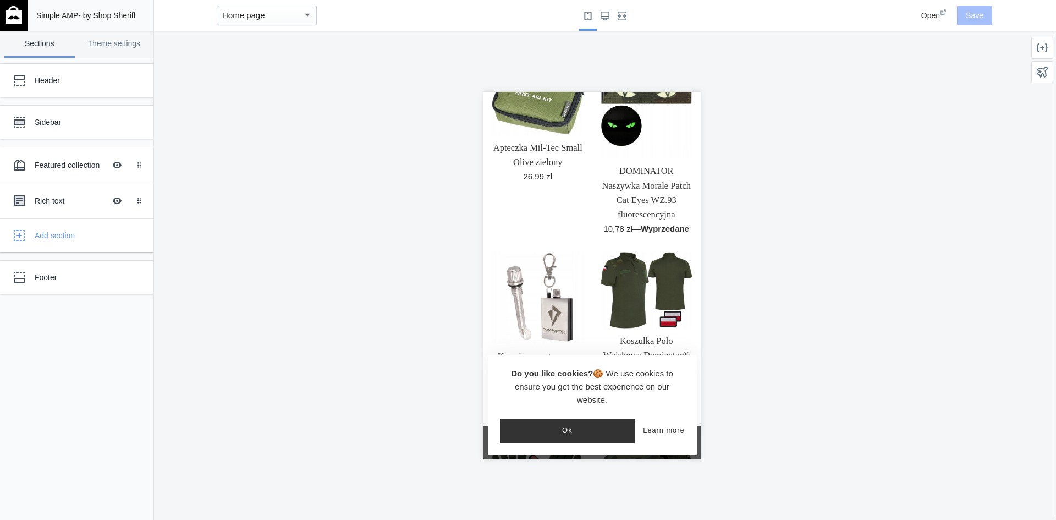
click at [590, 427] on button "Ok" at bounding box center [566, 430] width 135 height 24
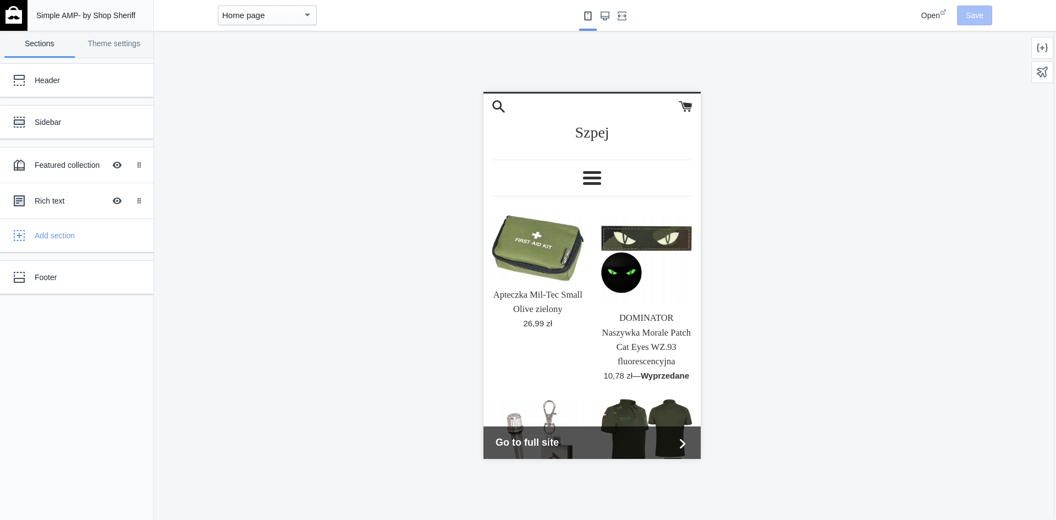
scroll to position [0, 0]
click at [579, 136] on link "Szpej" at bounding box center [591, 133] width 34 height 17
click at [591, 173] on span at bounding box center [591, 173] width 18 height 3
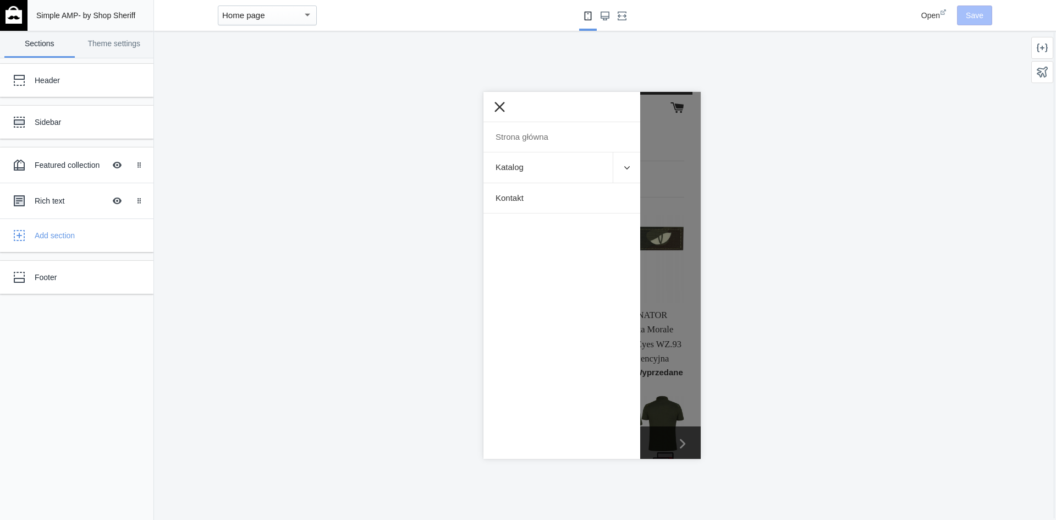
click at [540, 134] on span "Strona główna" at bounding box center [521, 137] width 53 height 10
click at [262, 18] on mat-select-trigger "Home page" at bounding box center [243, 14] width 43 height 9
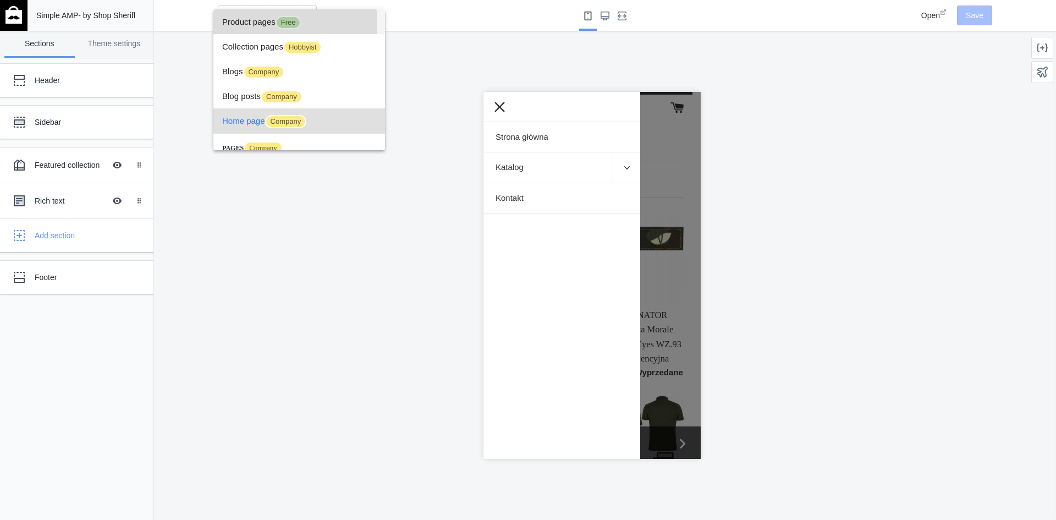
click at [260, 23] on span "Product pages Free" at bounding box center [299, 21] width 154 height 25
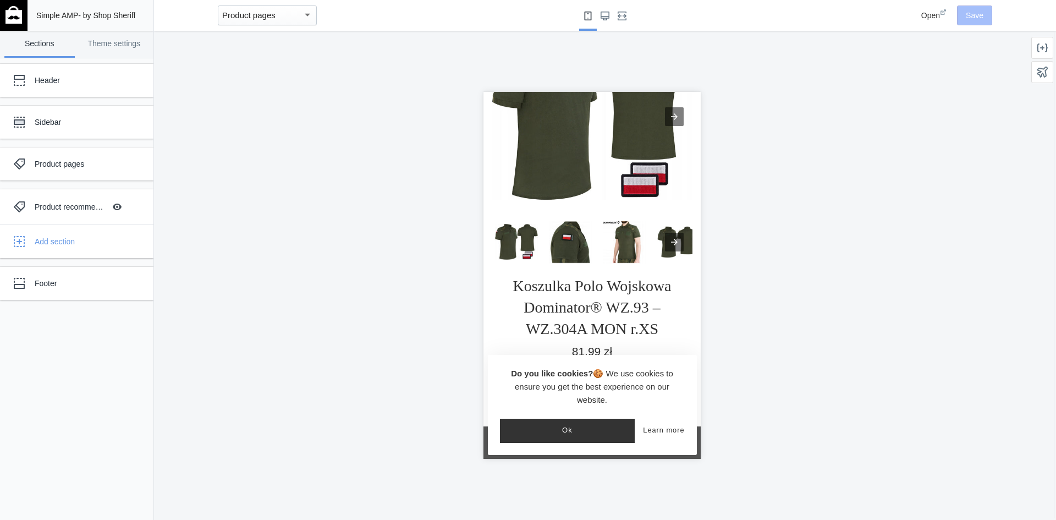
scroll to position [275, 0]
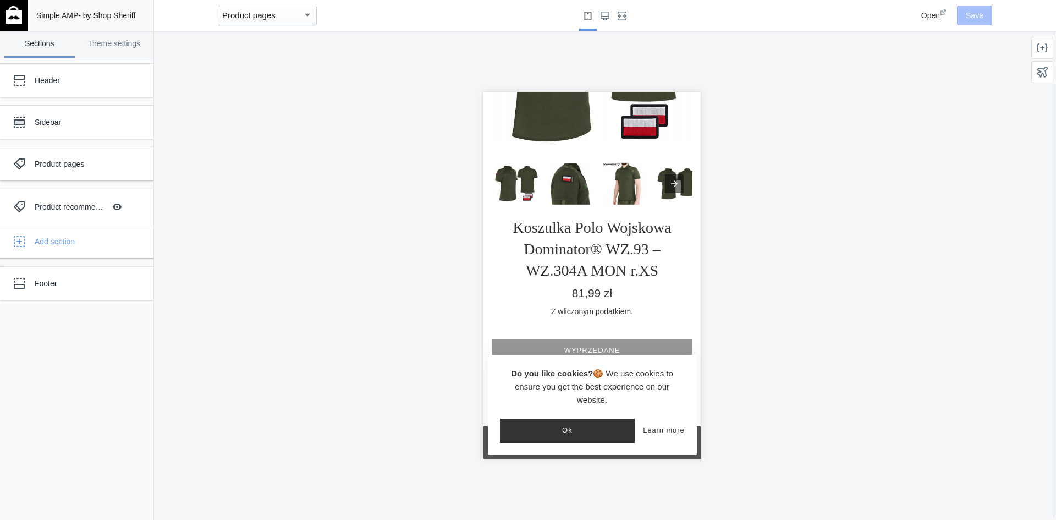
click at [577, 425] on button "Ok" at bounding box center [566, 430] width 135 height 24
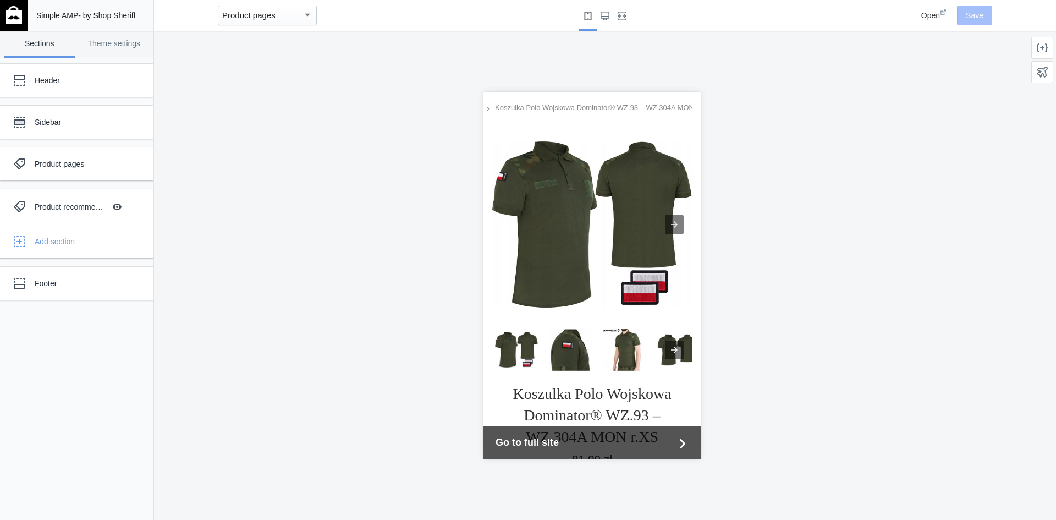
scroll to position [110, 0]
click at [664, 224] on div at bounding box center [673, 223] width 19 height 19
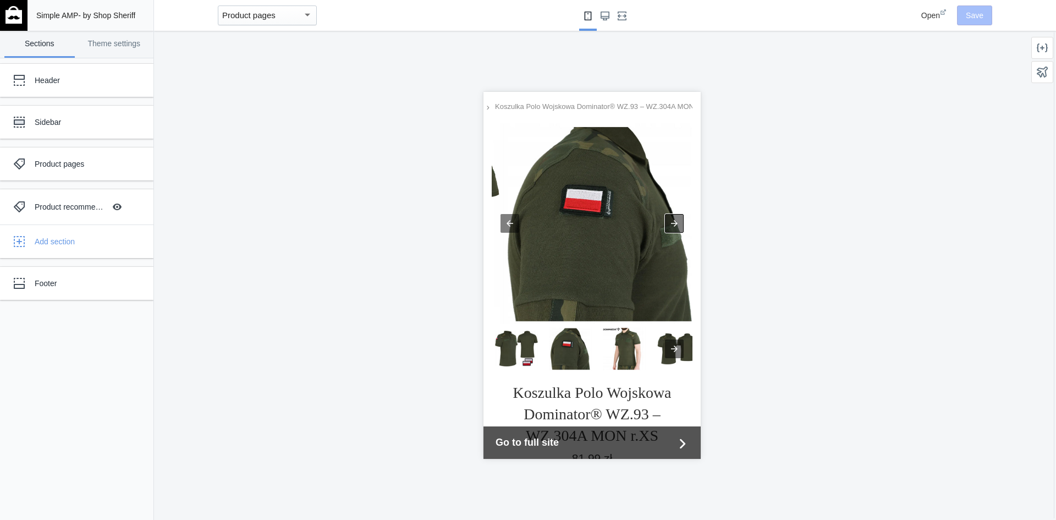
click at [664, 224] on div at bounding box center [673, 223] width 19 height 19
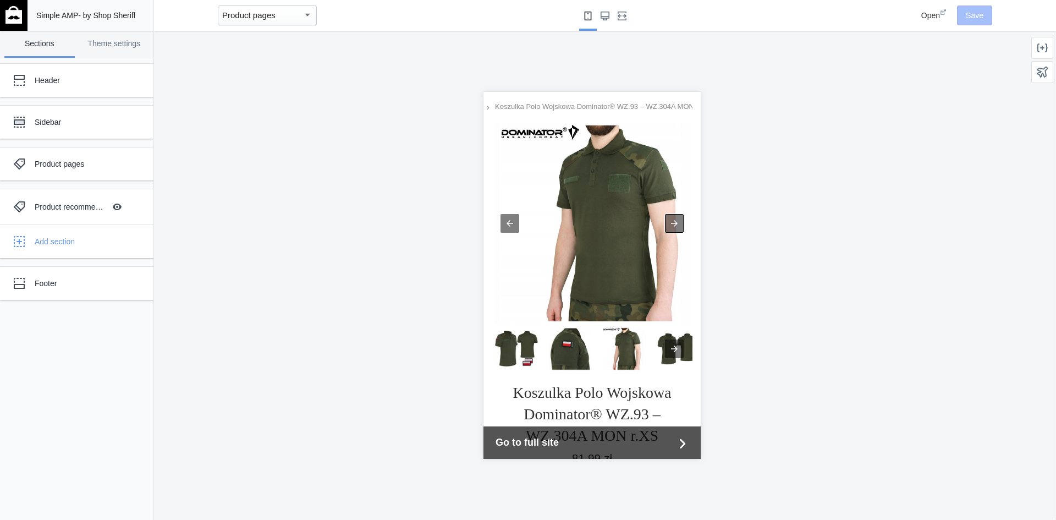
click at [664, 224] on div at bounding box center [673, 223] width 19 height 19
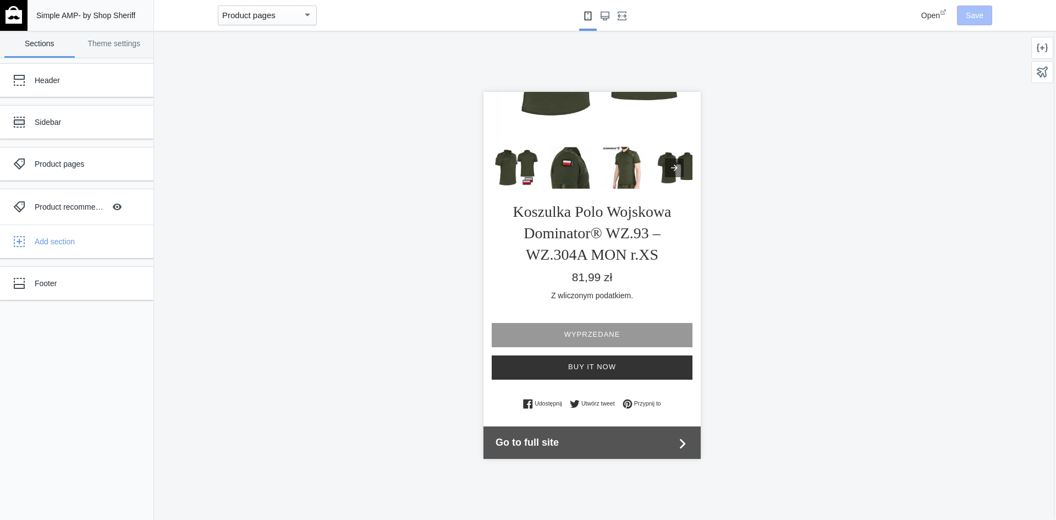
scroll to position [0, 0]
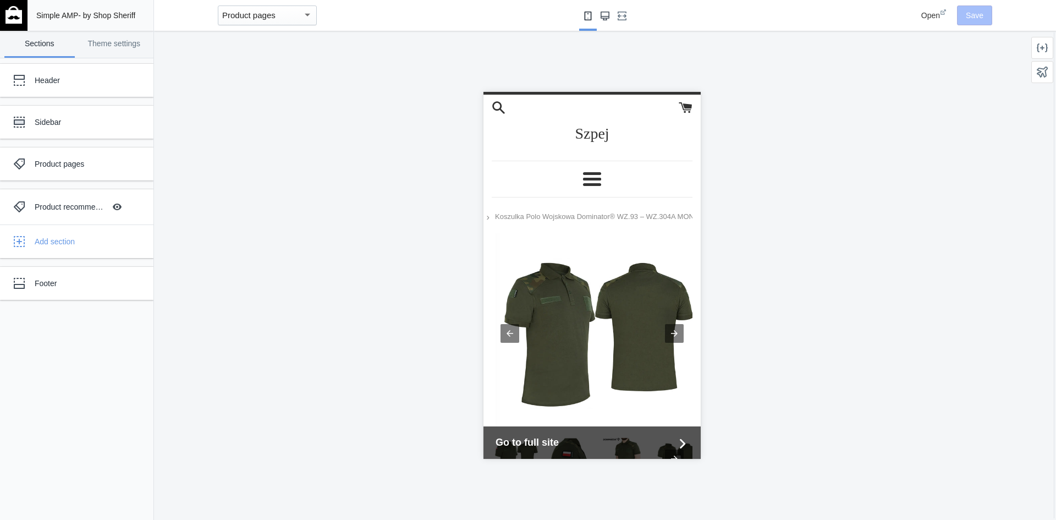
click at [603, 20] on button "Large screen" at bounding box center [605, 15] width 18 height 31
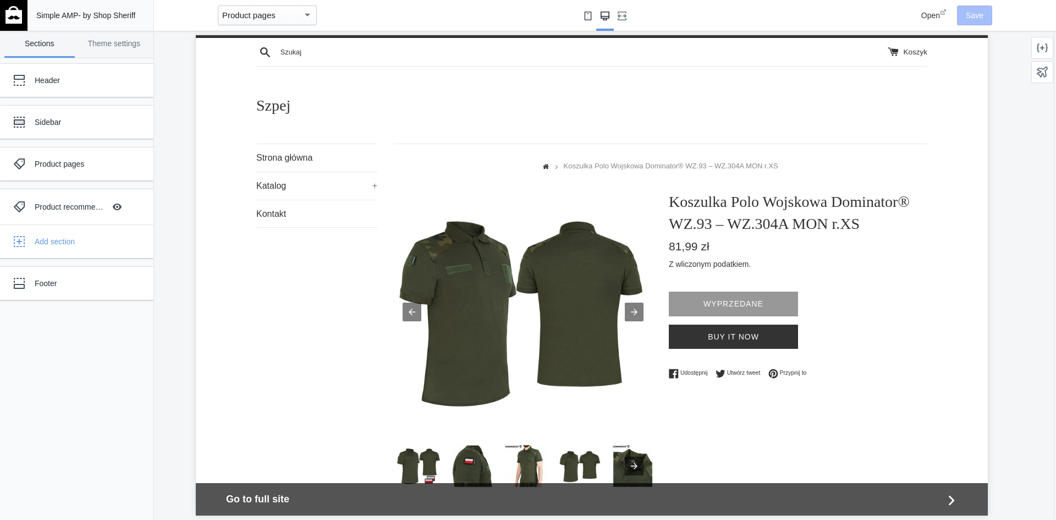
click at [583, 18] on icon "Small screen" at bounding box center [587, 16] width 9 height 9
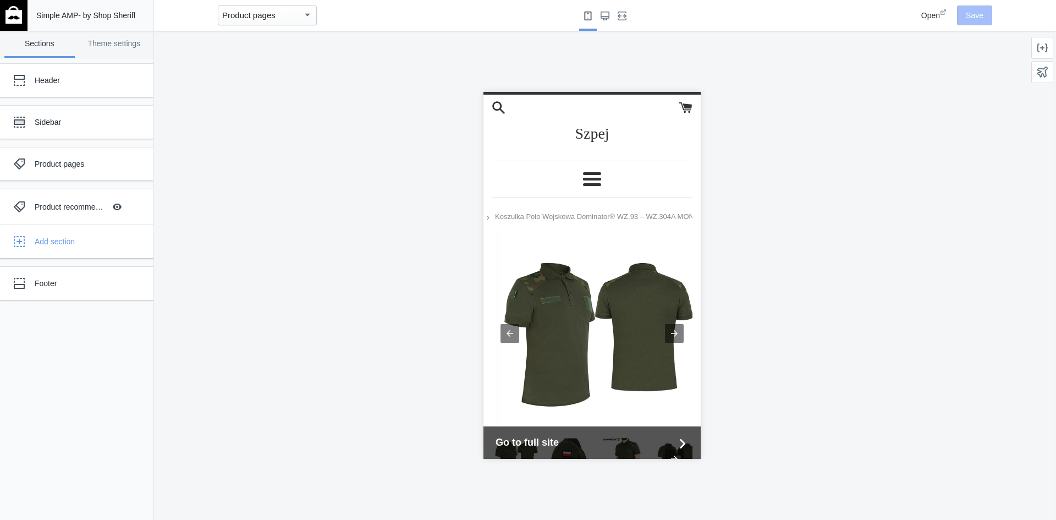
click at [101, 60] on div "Header Sidebar Product pages Product recommendations Hide Image with text overl…" at bounding box center [76, 288] width 153 height 461
click at [104, 51] on link "Theme settings" at bounding box center [114, 44] width 70 height 27
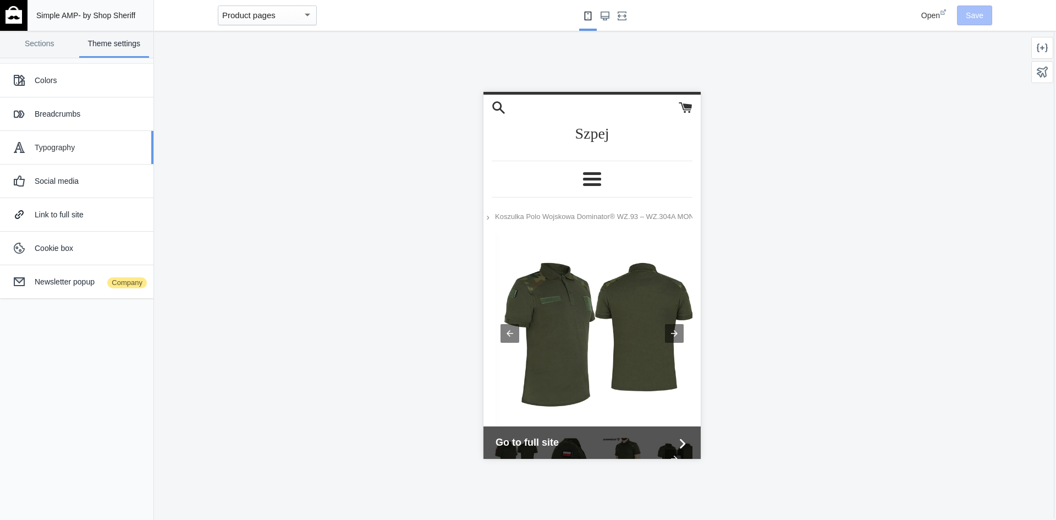
click at [104, 143] on div "Typography" at bounding box center [90, 147] width 111 height 11
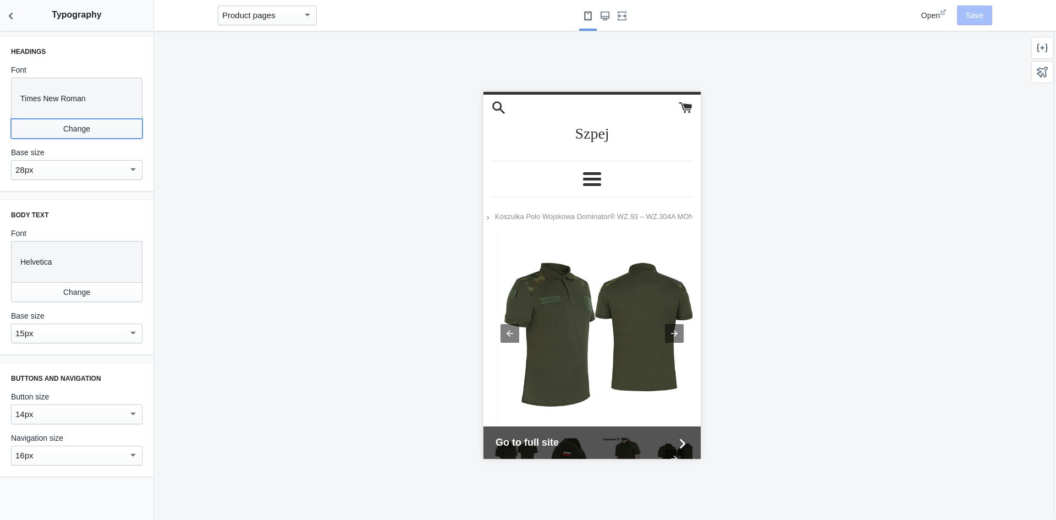
click at [96, 128] on button "Change" at bounding box center [76, 129] width 131 height 20
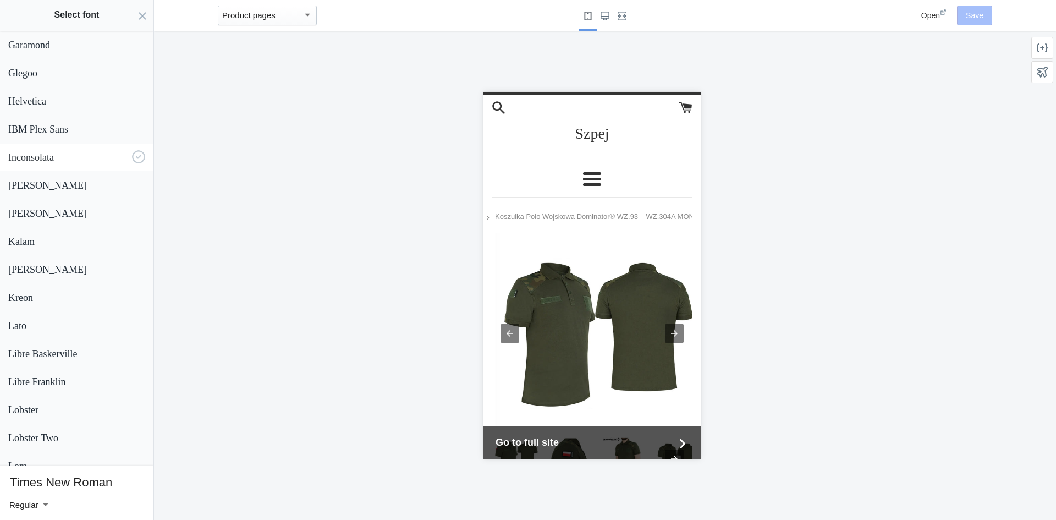
scroll to position [770, 0]
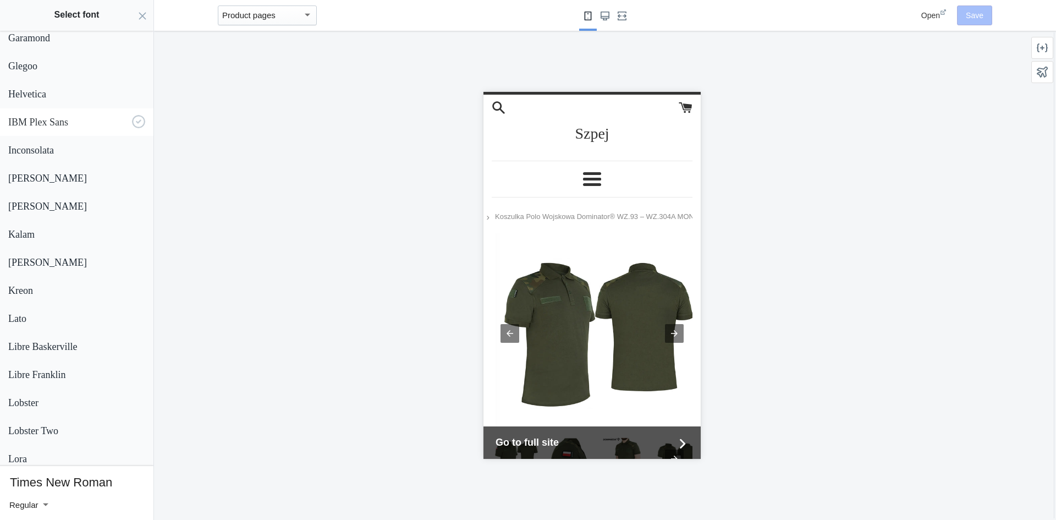
click at [60, 126] on p "IBM Plex Sans" at bounding box center [67, 123] width 119 height 12
click at [132, 502] on button "Select" at bounding box center [128, 504] width 39 height 20
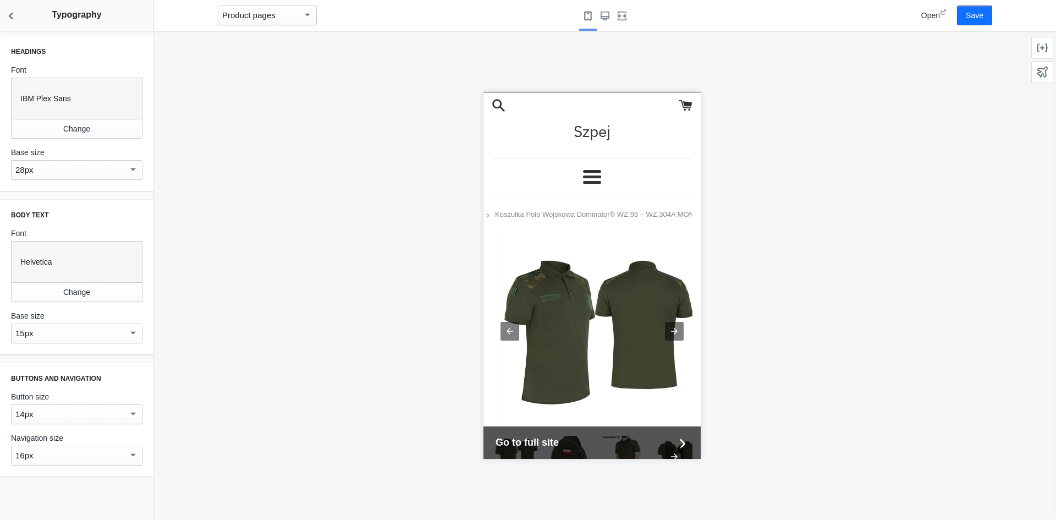
scroll to position [0, 0]
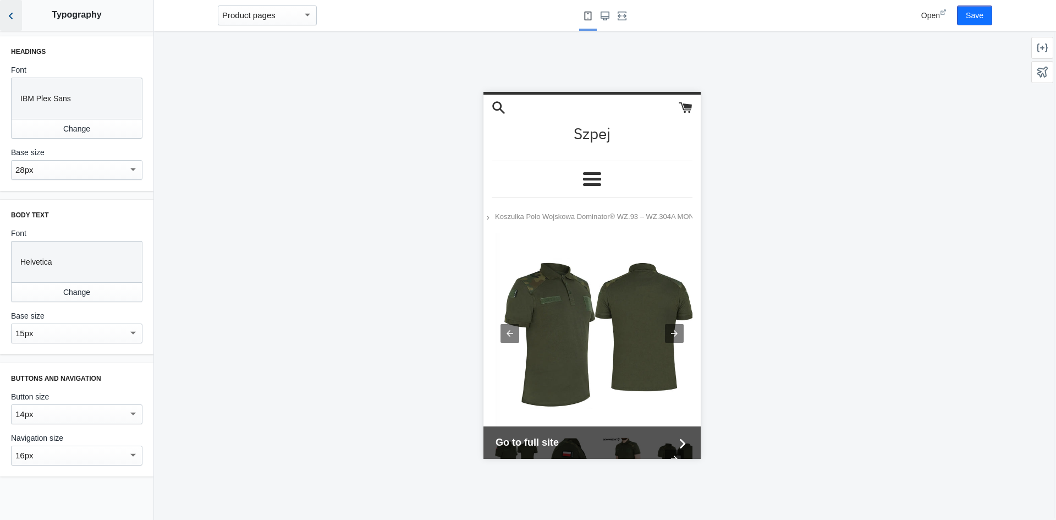
click at [12, 13] on use "Back to sections" at bounding box center [11, 16] width 4 height 7
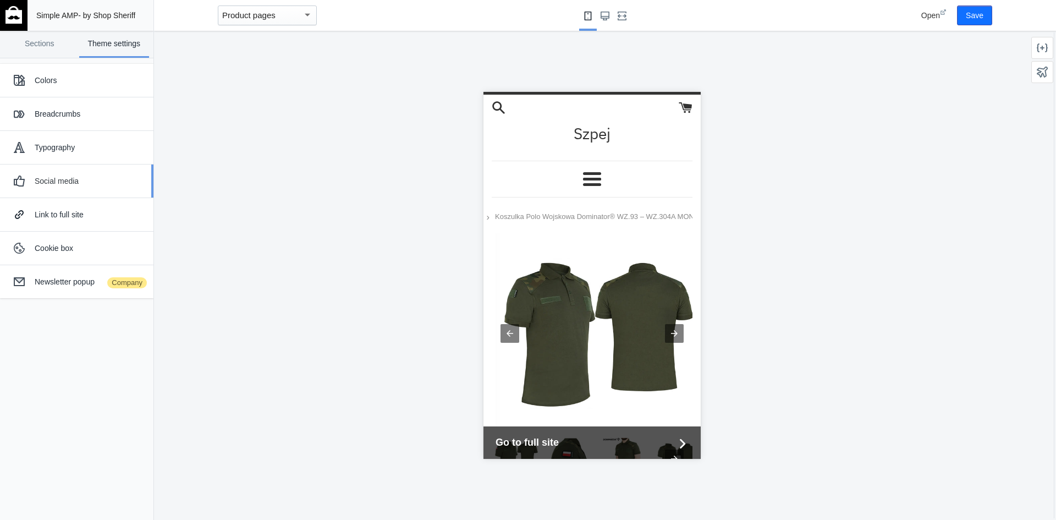
click at [98, 185] on div "Social media" at bounding box center [90, 180] width 111 height 11
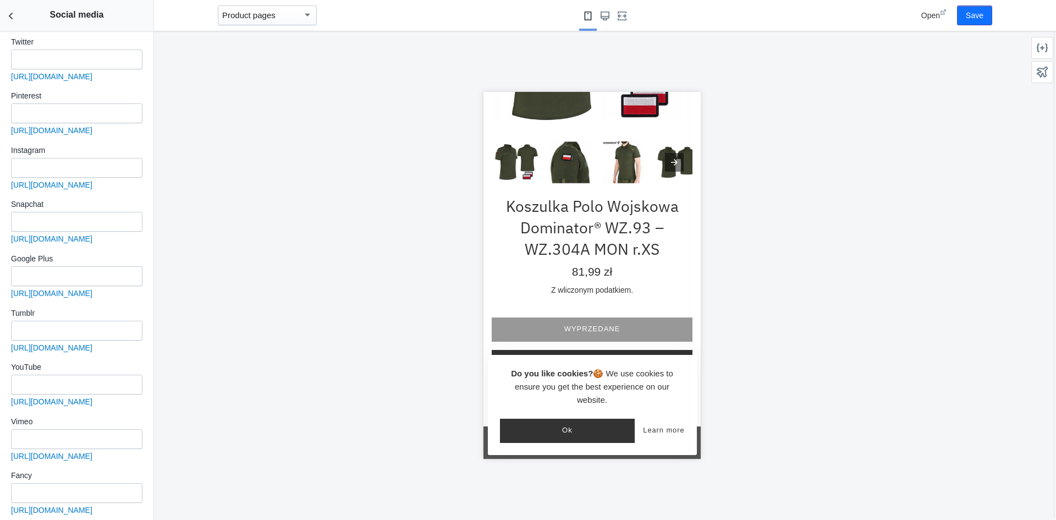
scroll to position [330, 0]
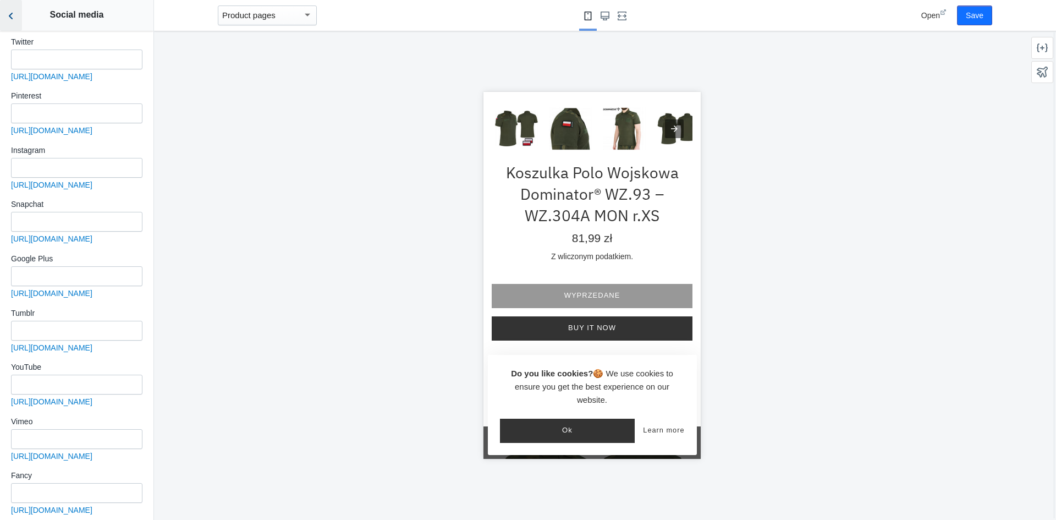
click at [13, 21] on icon "Back to sections" at bounding box center [10, 15] width 11 height 11
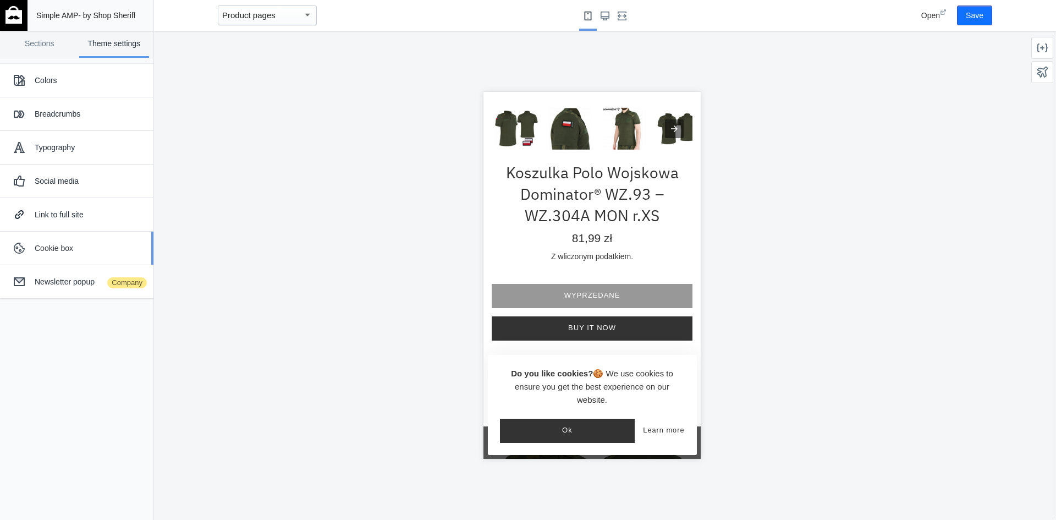
click at [81, 249] on div "Cookie box" at bounding box center [90, 248] width 111 height 11
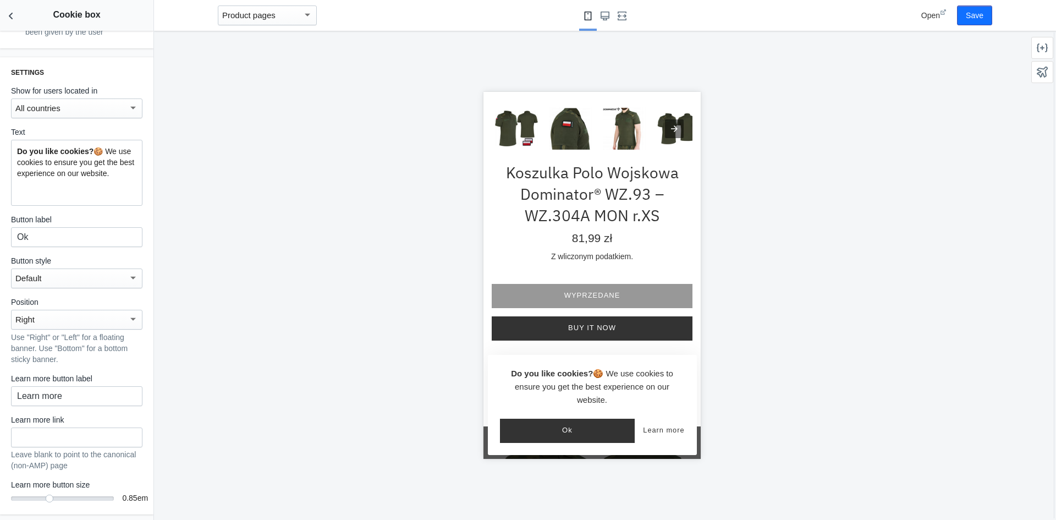
scroll to position [304, 0]
click at [68, 231] on input "Ok" at bounding box center [76, 237] width 131 height 20
click at [79, 393] on input "Learn more" at bounding box center [76, 396] width 131 height 20
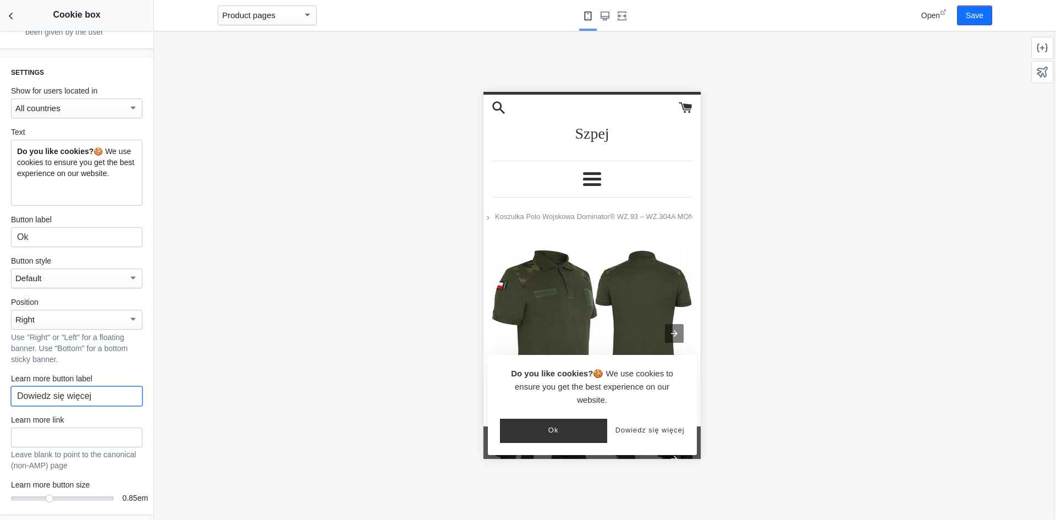
scroll to position [0, 0]
type input "Dowiedz się więcej"
click at [137, 418] on div "Settings Show for users located in All countries Text Do you like cookies? 🍪 We…" at bounding box center [76, 285] width 153 height 457
click at [634, 432] on link "Dowiedz się więcej" at bounding box center [649, 430] width 69 height 8
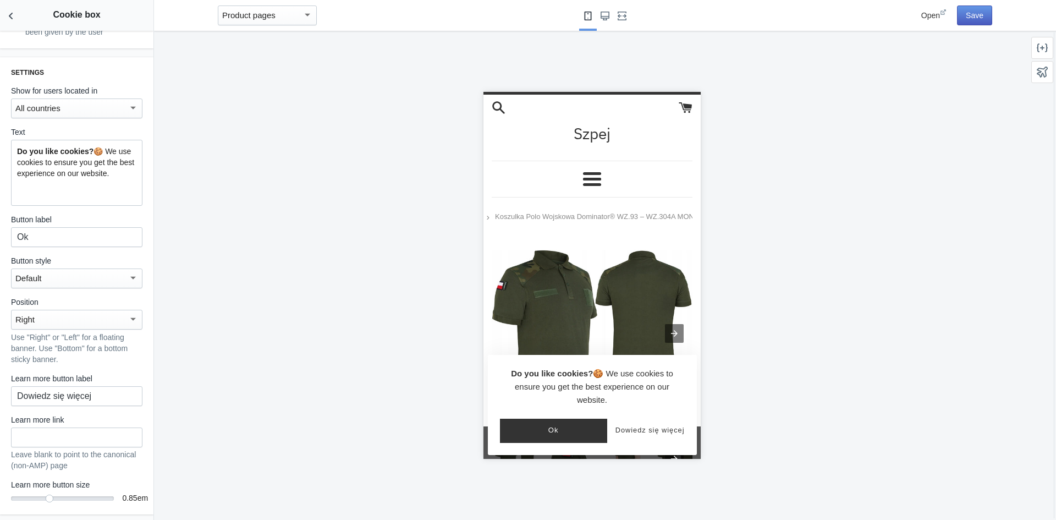
click at [965, 17] on button "Save" at bounding box center [974, 15] width 35 height 20
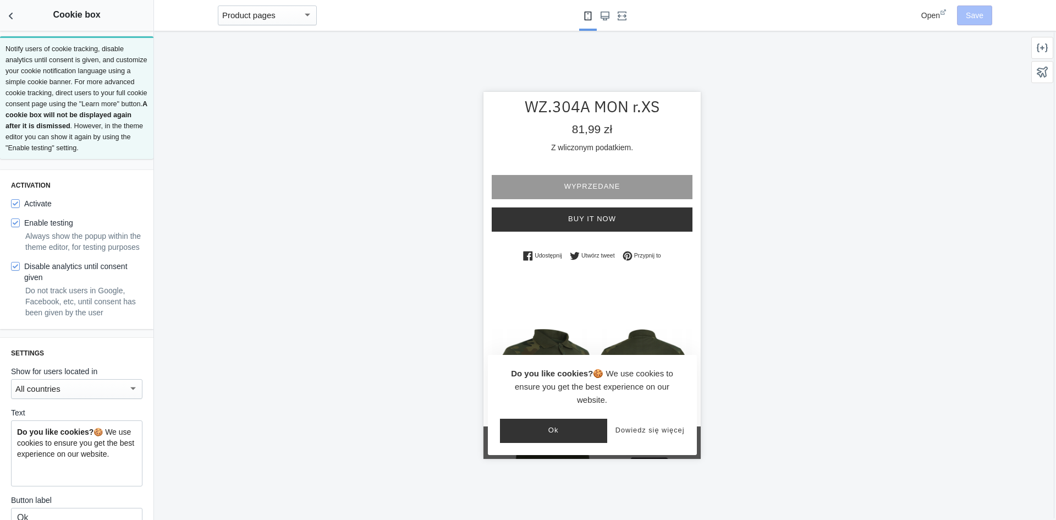
scroll to position [440, 0]
click at [15, 18] on icon "Back to sections" at bounding box center [10, 15] width 11 height 11
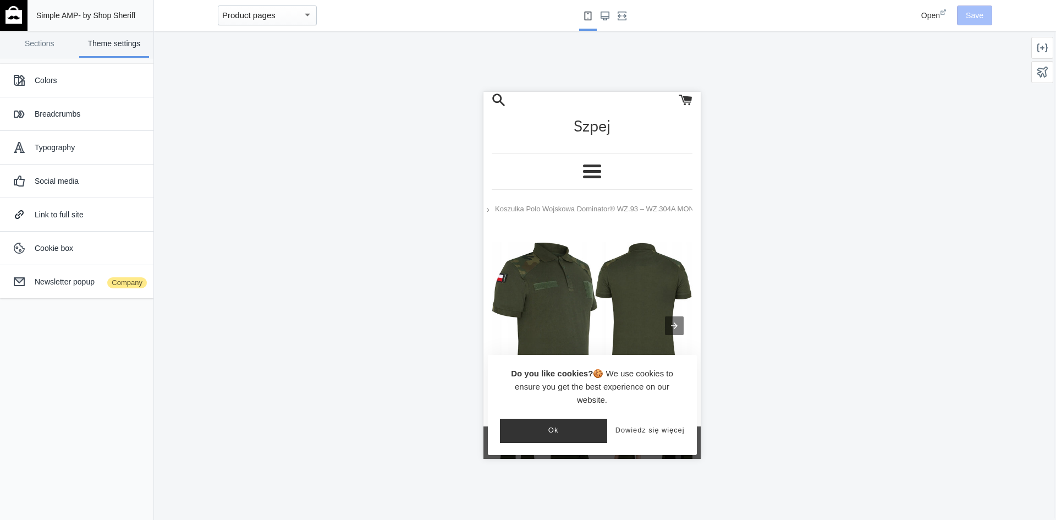
scroll to position [0, 0]
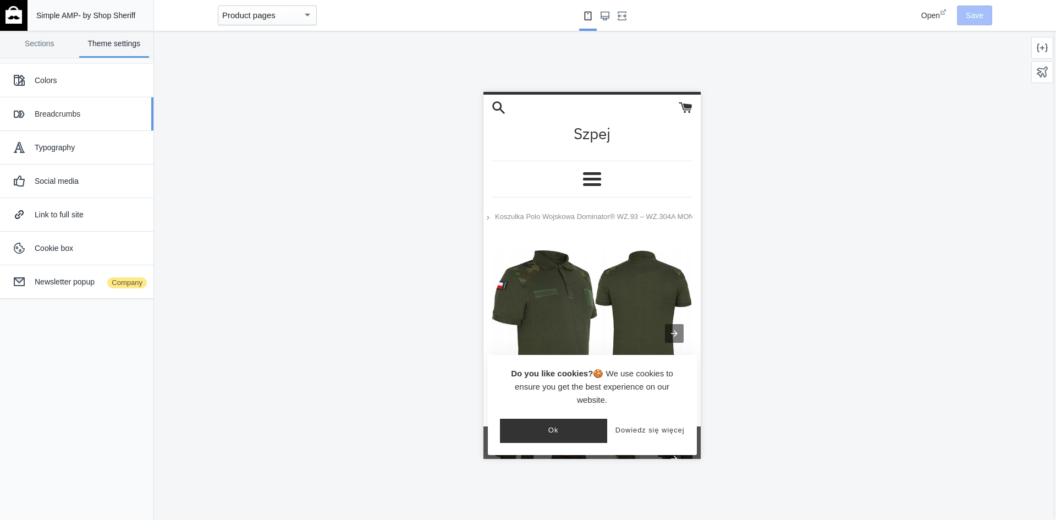
click at [103, 111] on div "Breadcrumbs" at bounding box center [90, 113] width 111 height 11
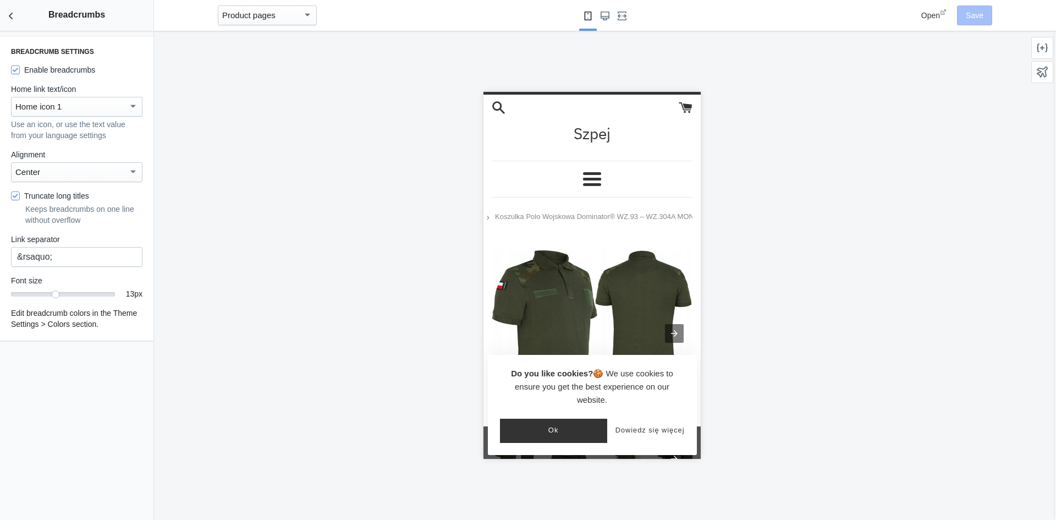
click at [114, 107] on div "Home icon 1" at bounding box center [71, 106] width 113 height 13
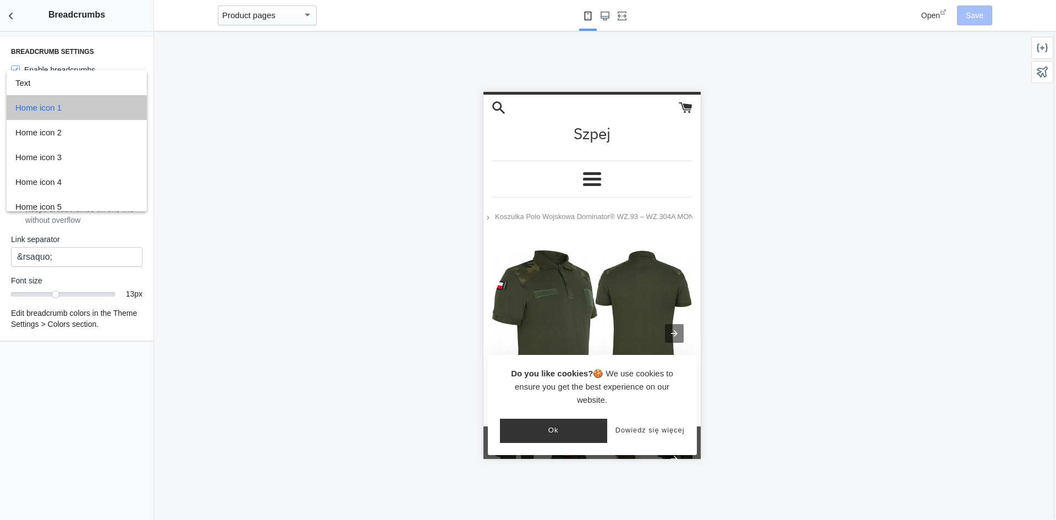
click at [114, 107] on span "Home icon 1" at bounding box center [76, 107] width 123 height 25
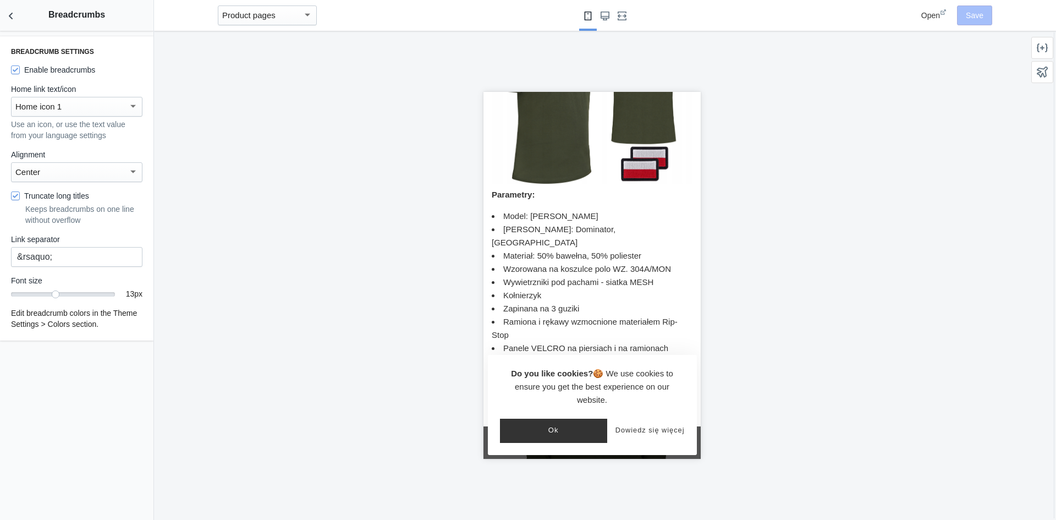
scroll to position [770, 0]
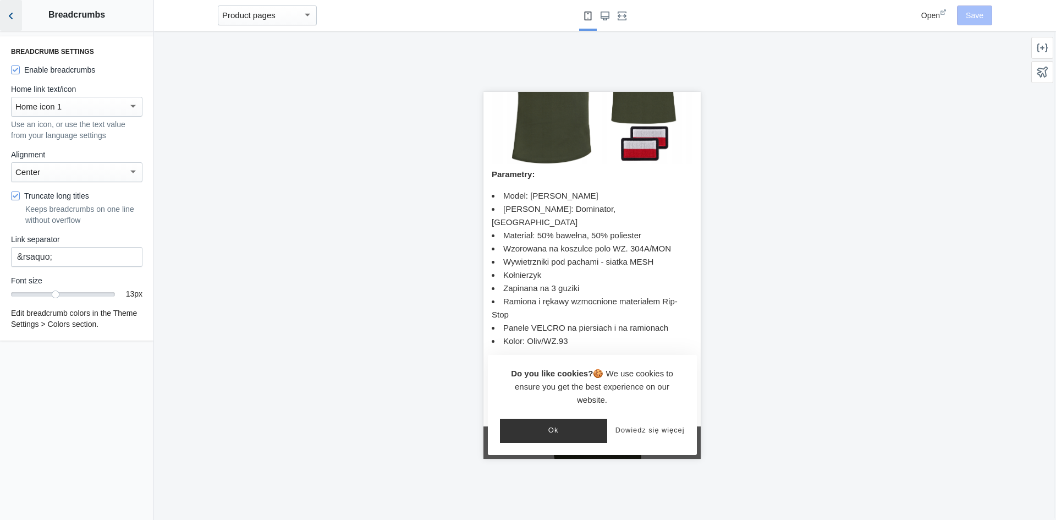
click at [17, 21] on button "Back to sections" at bounding box center [11, 15] width 22 height 31
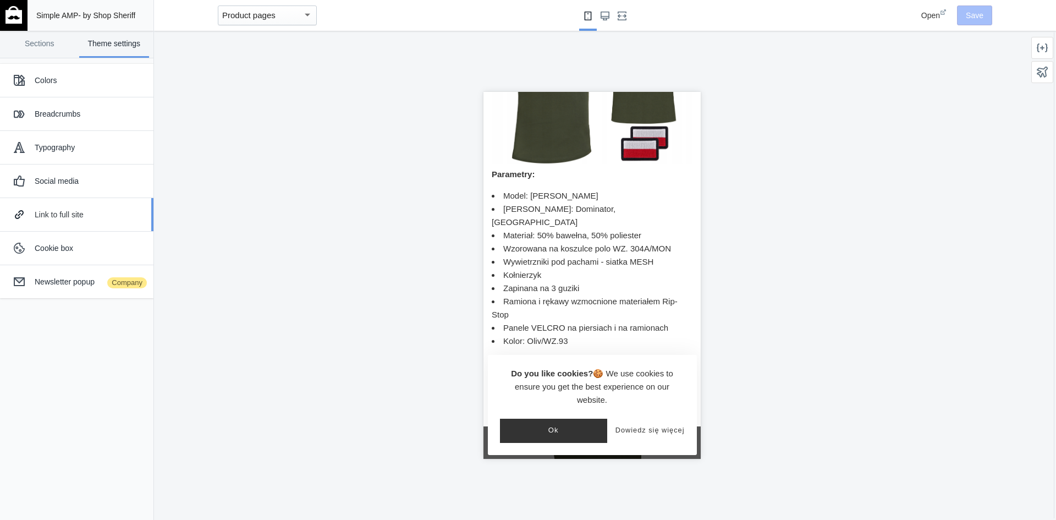
click at [90, 211] on div "Link to full site" at bounding box center [90, 214] width 111 height 11
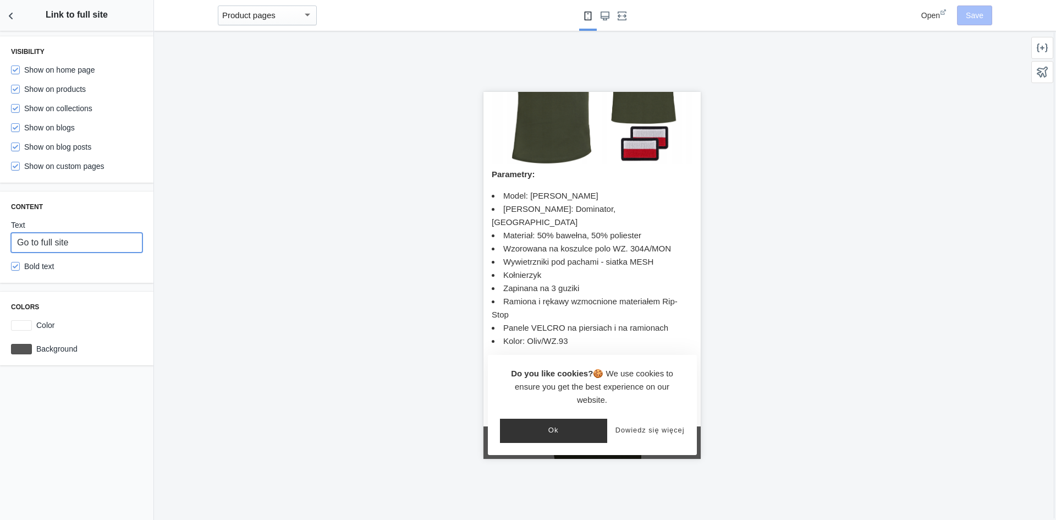
click at [73, 245] on input "Go to full site" at bounding box center [76, 243] width 131 height 20
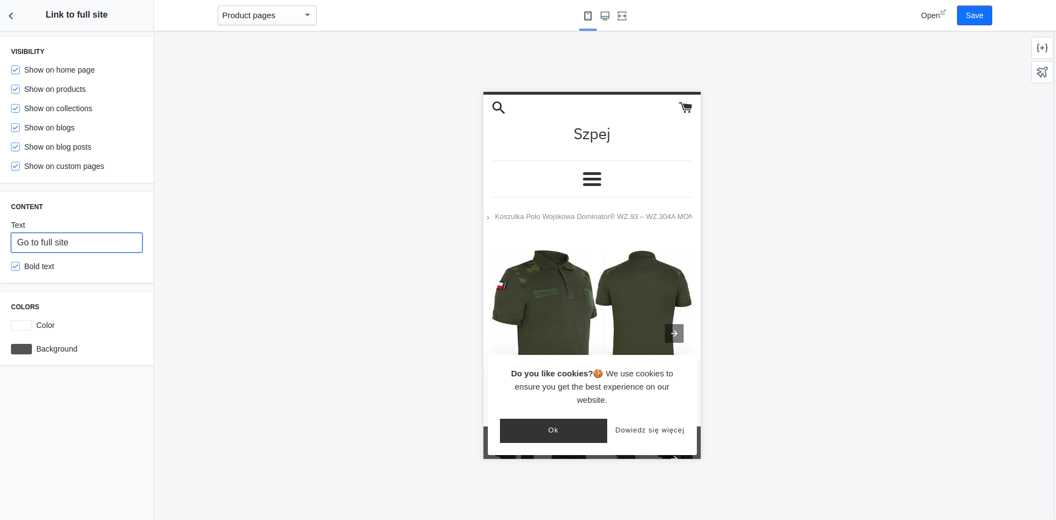
scroll to position [0, 0]
click at [89, 244] on input "Go to full site" at bounding box center [76, 243] width 131 height 20
paste input "Przejdź do pełnej wersji strony"
type input "Przejdź do pełnej wersji strony"
click at [63, 388] on div "Visibility Show on home page Show on products Show on collections Show on blogs…" at bounding box center [76, 275] width 153 height 489
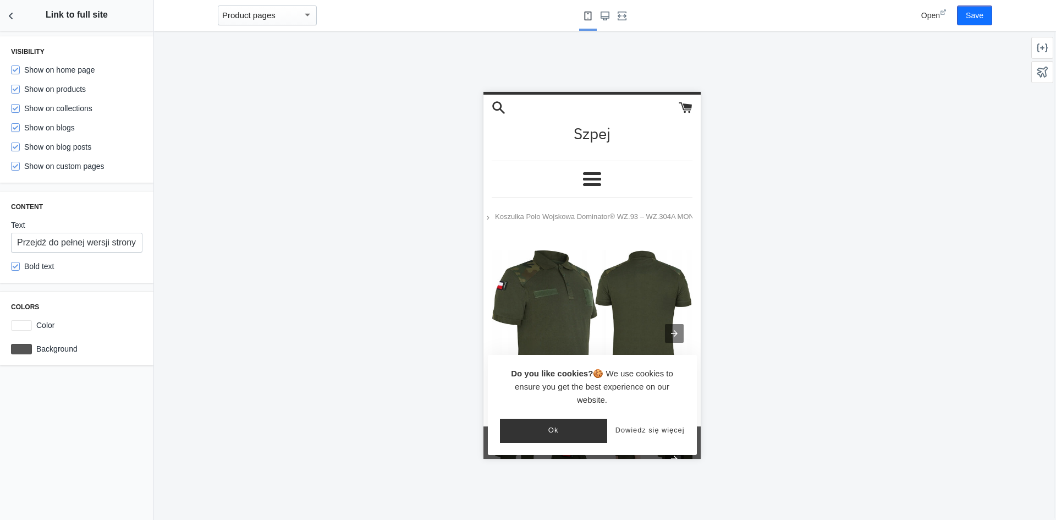
click at [554, 432] on button "Ok" at bounding box center [552, 430] width 107 height 24
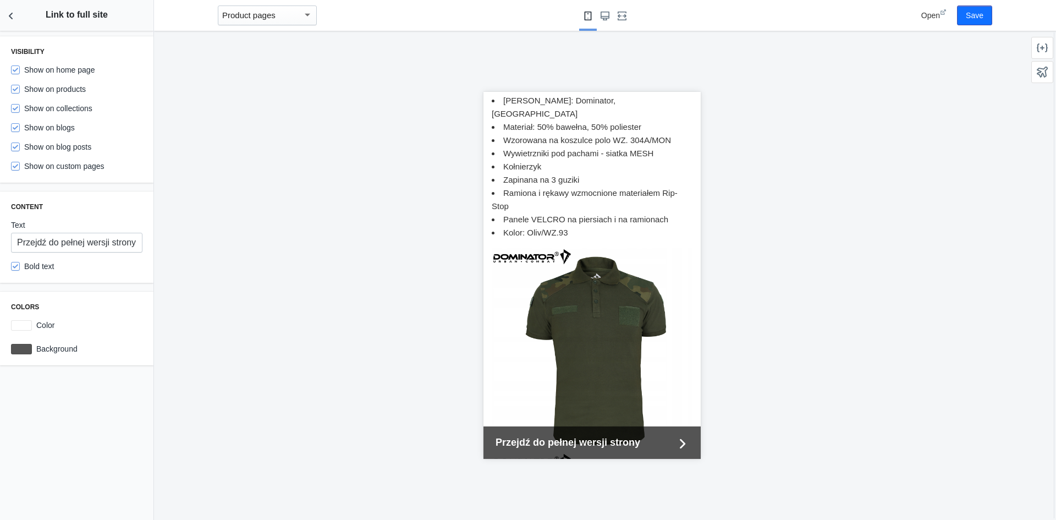
scroll to position [660, 0]
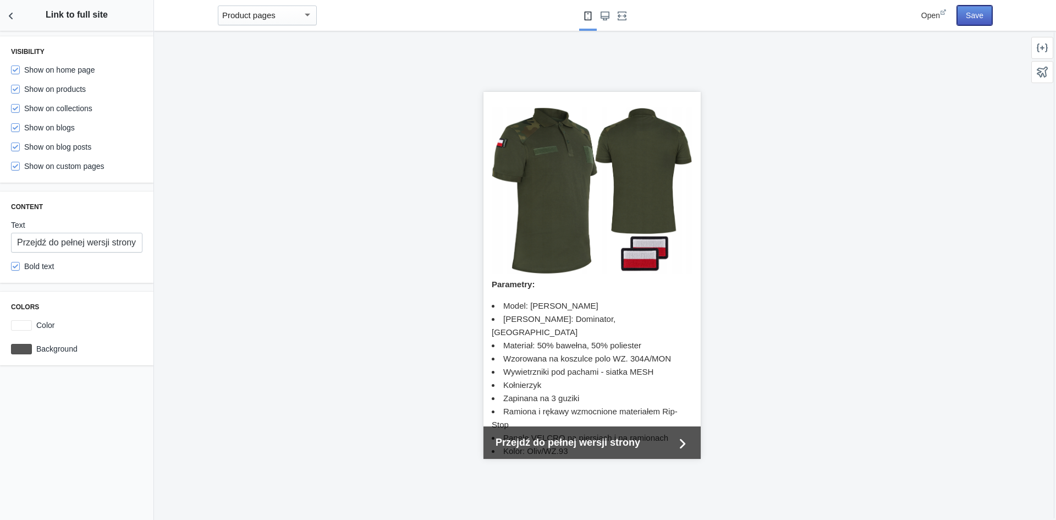
click at [983, 17] on button "Save" at bounding box center [974, 15] width 35 height 20
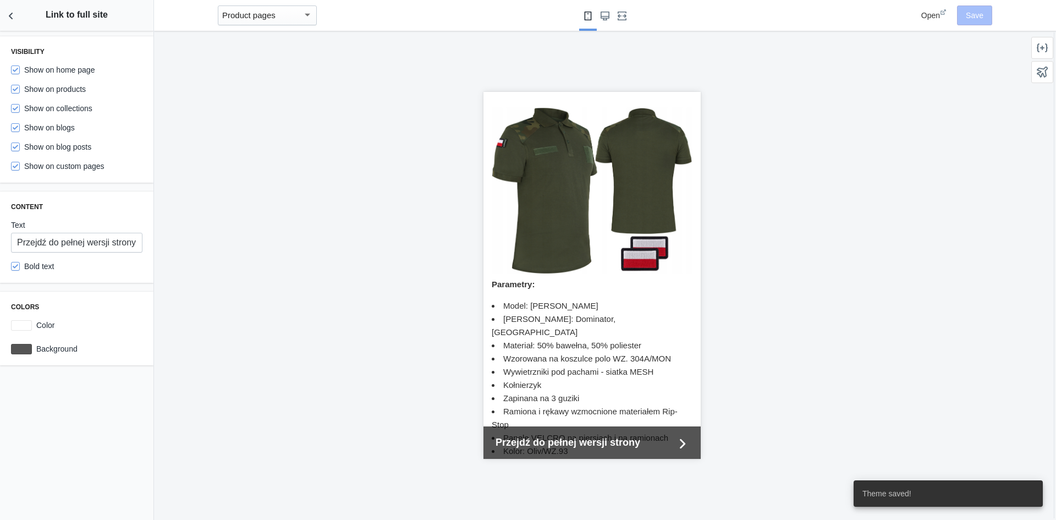
click at [927, 17] on span "Open" at bounding box center [930, 15] width 19 height 9
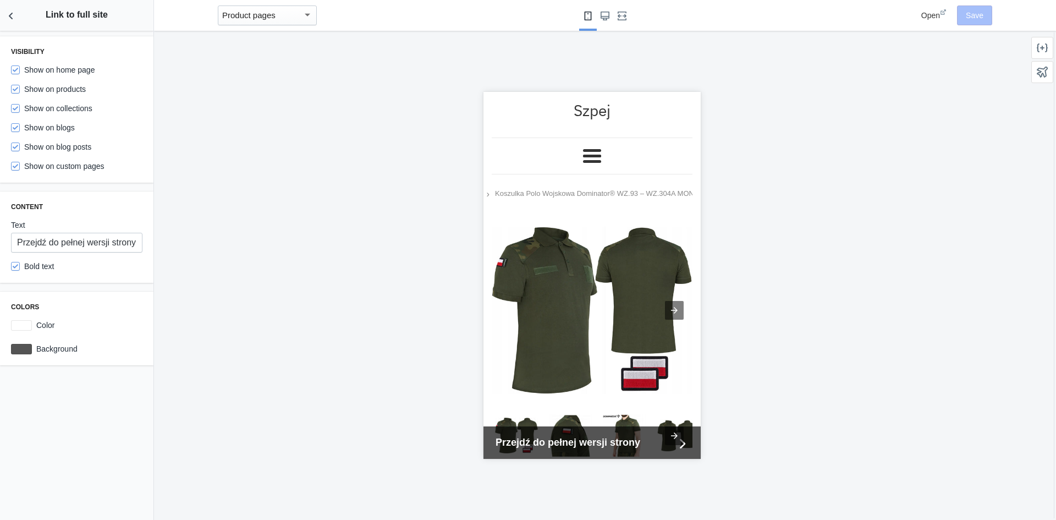
scroll to position [0, 0]
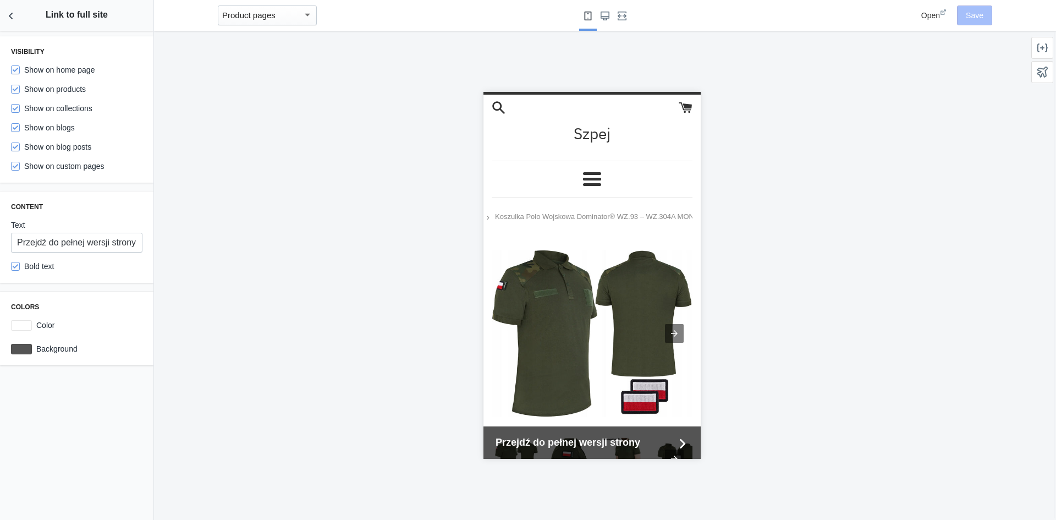
drag, startPoint x: 696, startPoint y: 297, endPoint x: 1171, endPoint y: 180, distance: 489.4
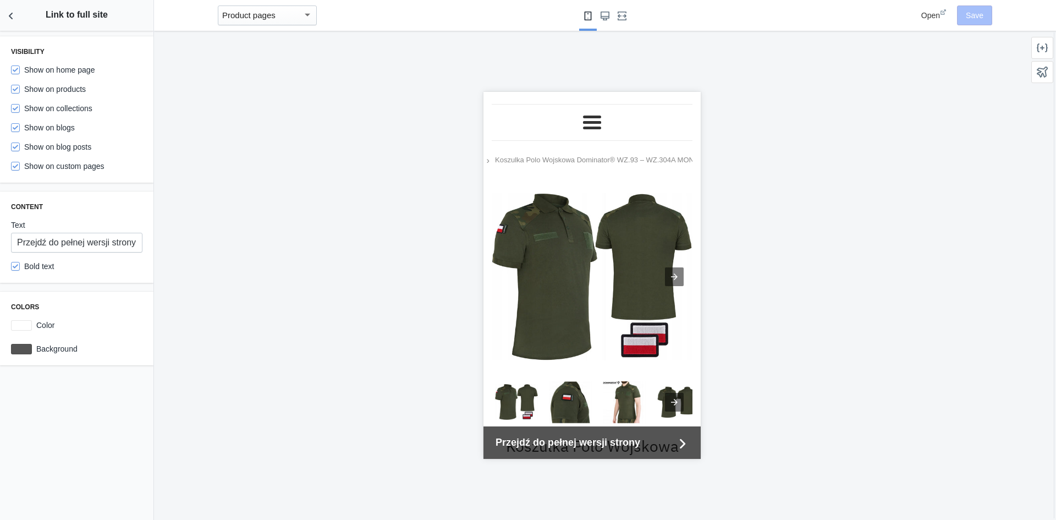
scroll to position [55, 0]
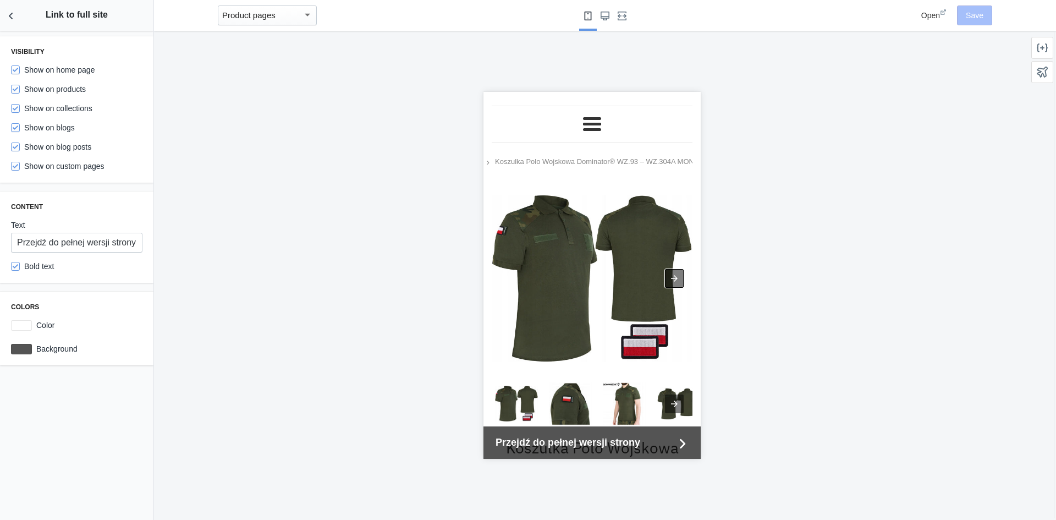
click at [670, 269] on div at bounding box center [673, 278] width 19 height 19
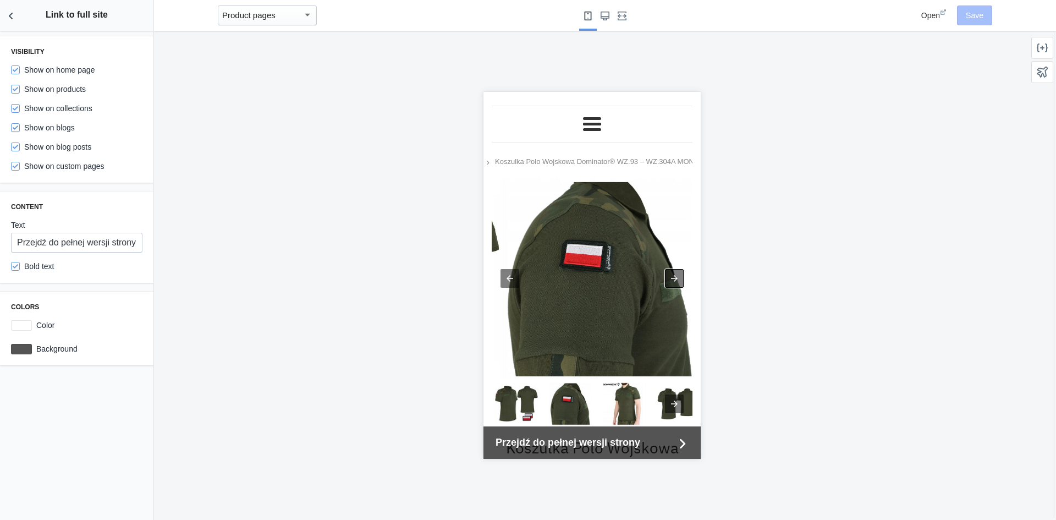
click at [671, 269] on div at bounding box center [673, 278] width 19 height 19
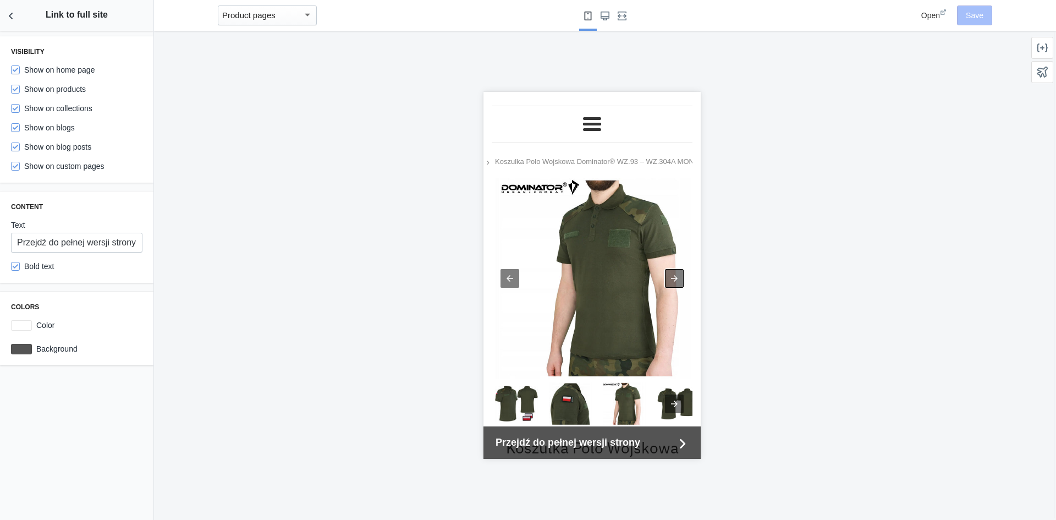
click at [670, 270] on div at bounding box center [673, 278] width 19 height 19
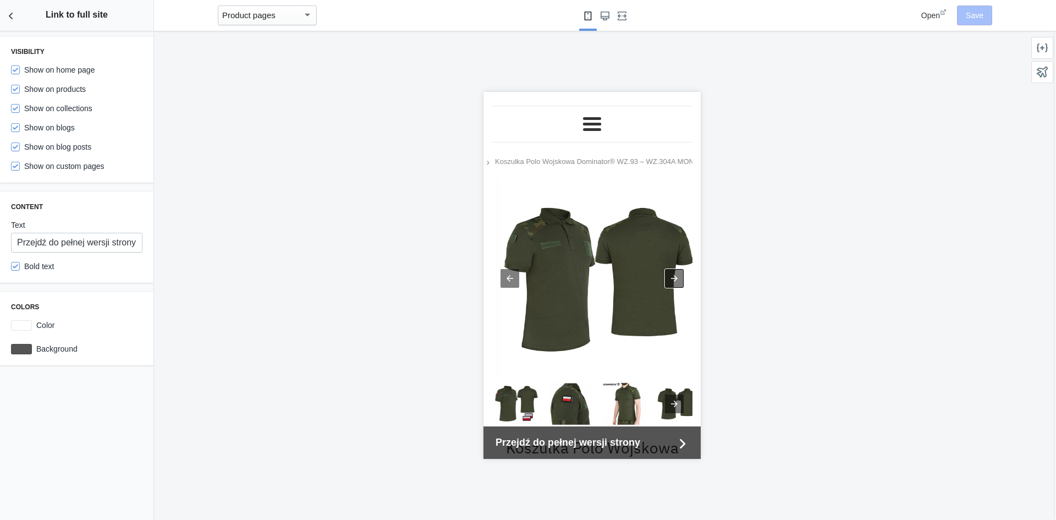
click at [670, 270] on div at bounding box center [673, 278] width 19 height 19
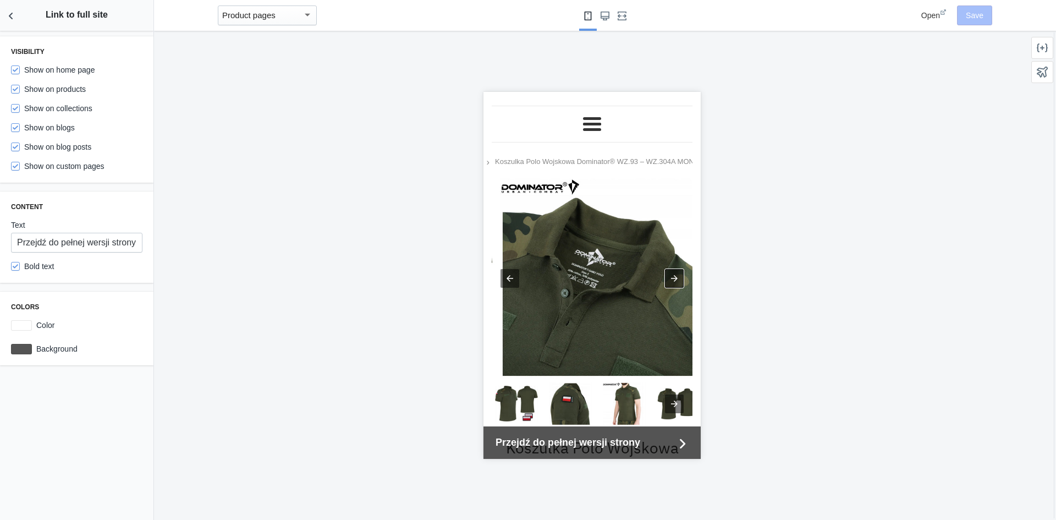
click at [670, 270] on div at bounding box center [673, 278] width 19 height 19
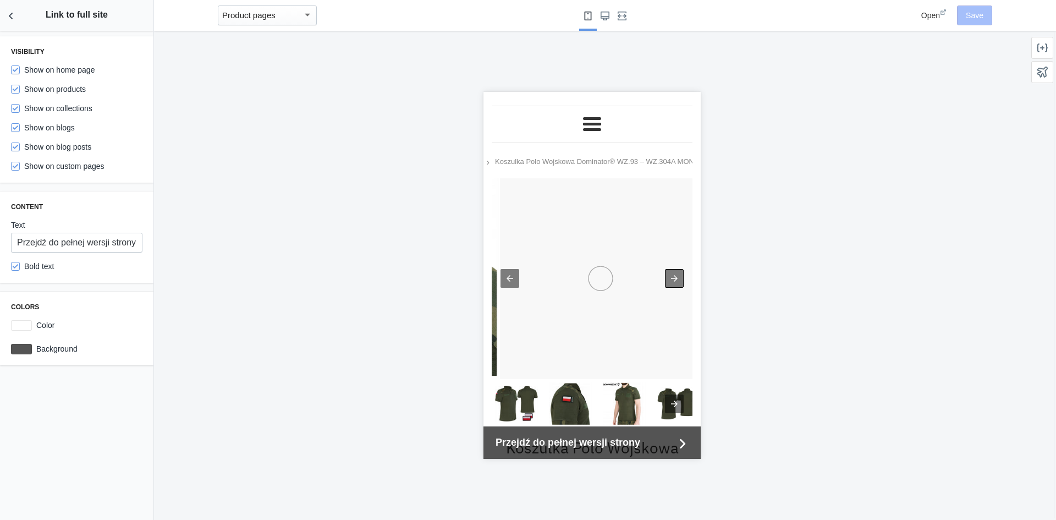
click at [670, 269] on div at bounding box center [673, 278] width 19 height 19
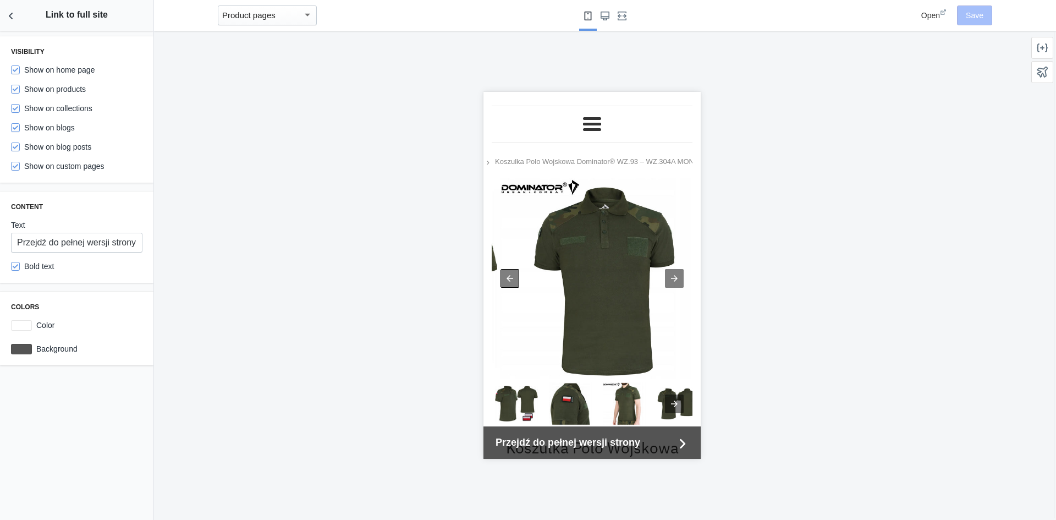
click at [503, 277] on div at bounding box center [509, 278] width 19 height 19
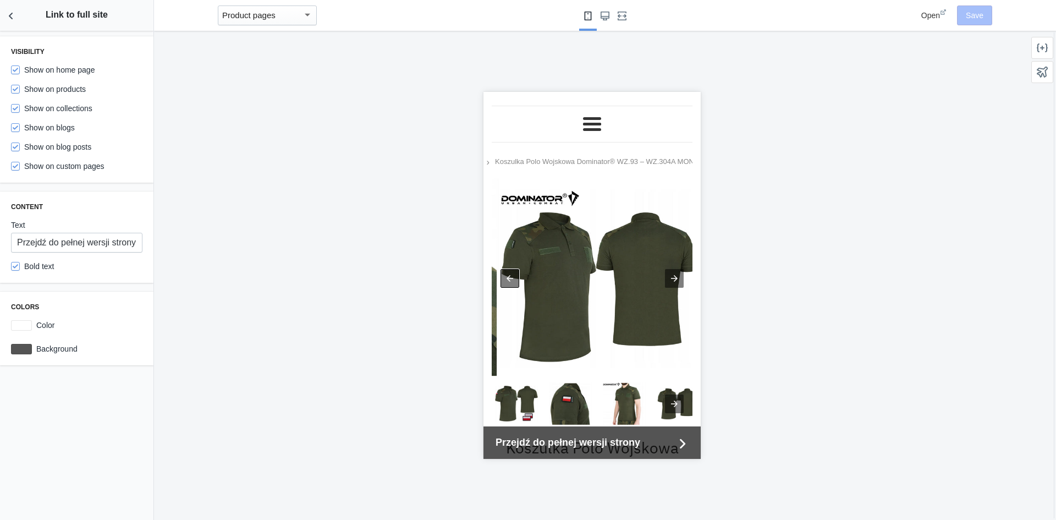
click at [502, 279] on div at bounding box center [509, 278] width 19 height 19
click at [501, 280] on div at bounding box center [509, 278] width 19 height 19
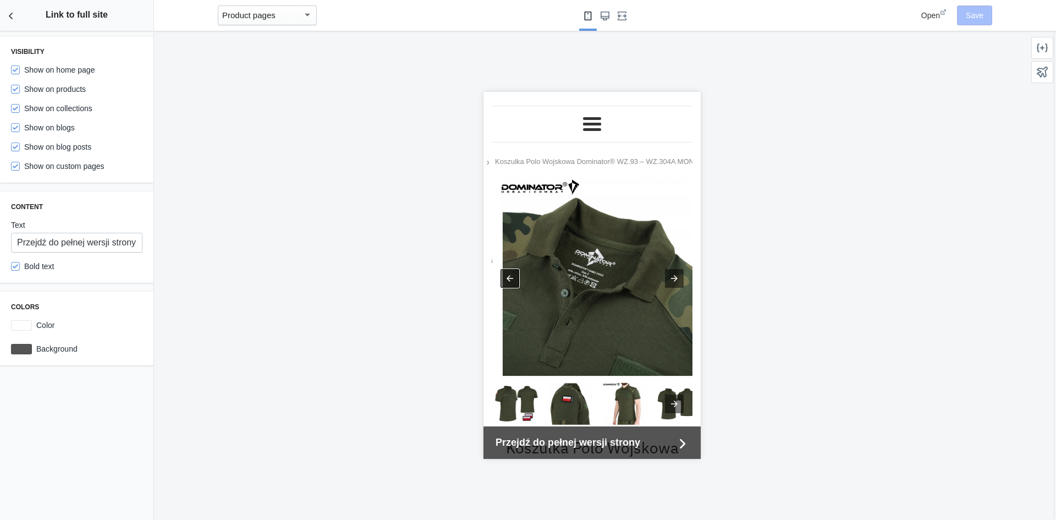
click at [501, 280] on div at bounding box center [509, 278] width 19 height 19
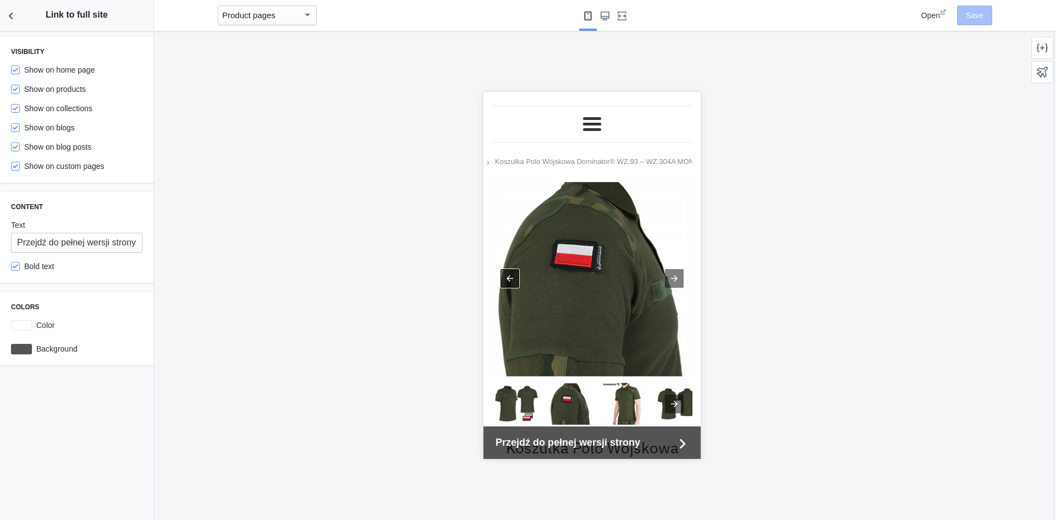
click at [501, 280] on div at bounding box center [509, 278] width 19 height 19
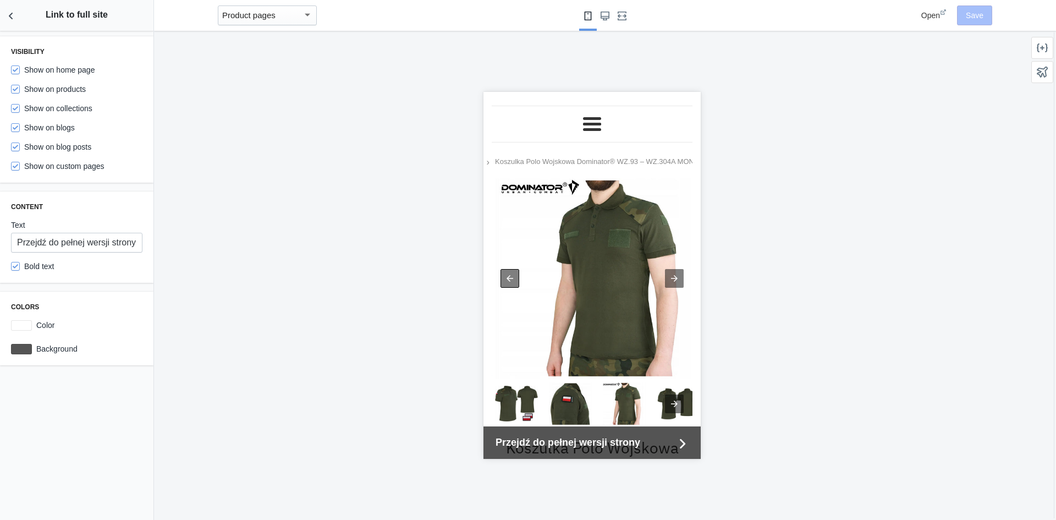
scroll to position [0, 192]
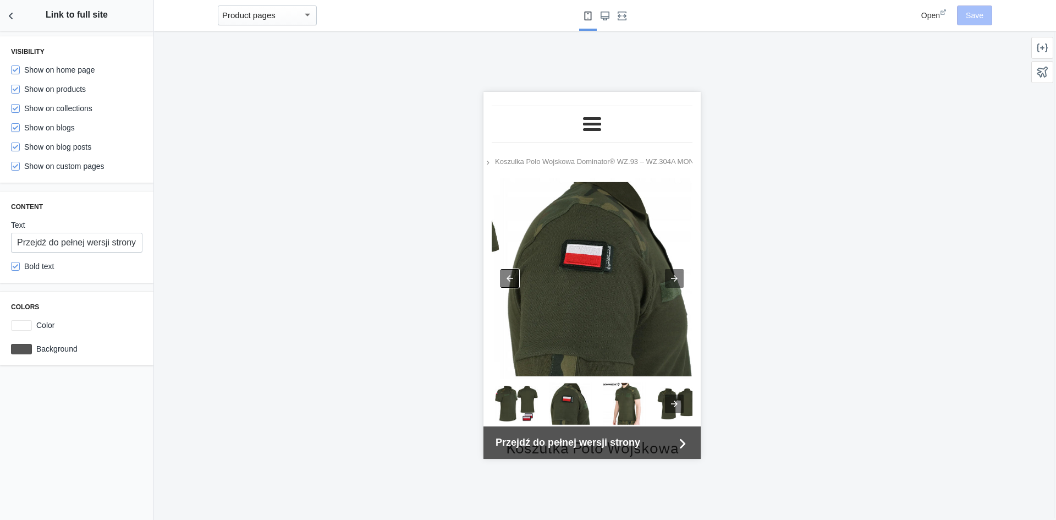
click at [500, 279] on div at bounding box center [509, 278] width 19 height 19
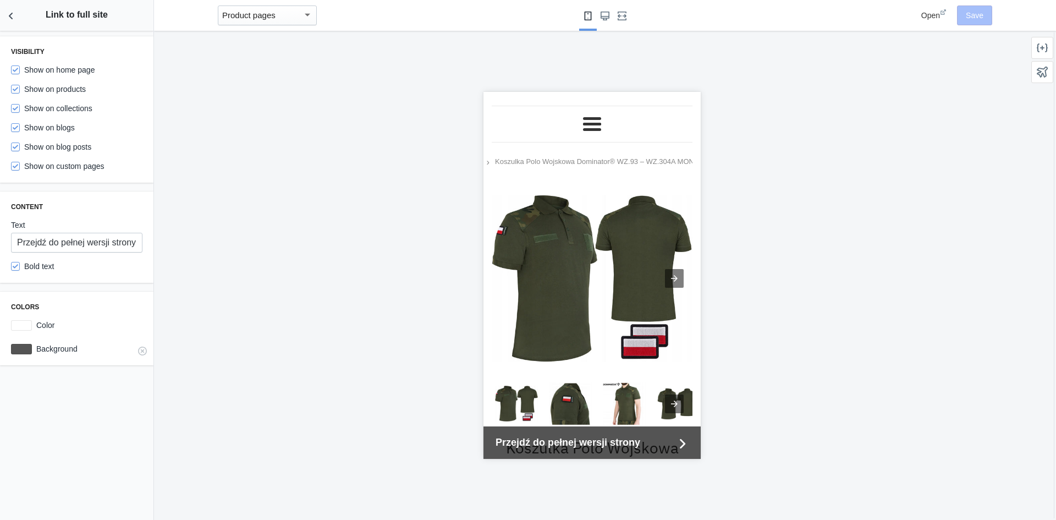
click at [62, 350] on label "Background" at bounding box center [87, 348] width 111 height 11
click at [19, 346] on div at bounding box center [21, 349] width 21 height 10
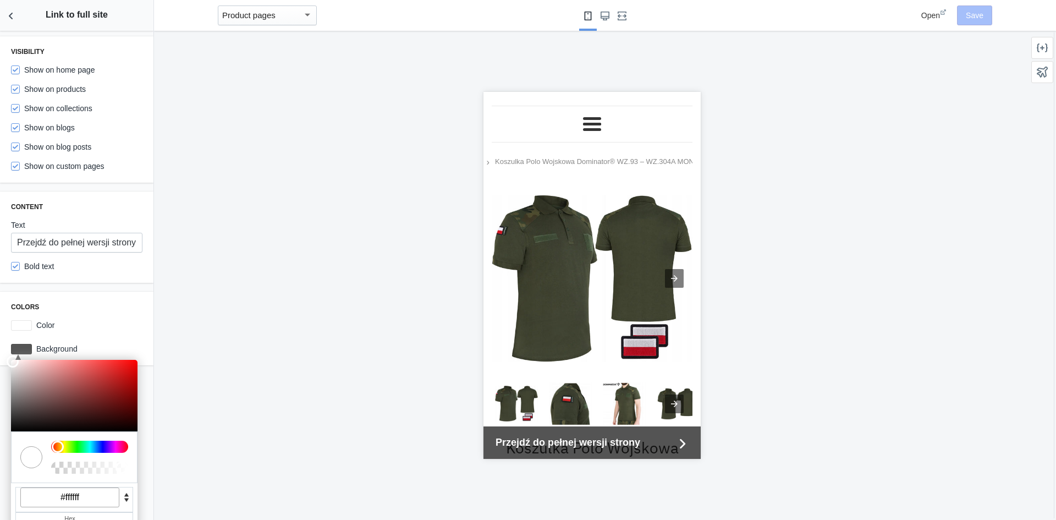
click at [112, 337] on div "Colors Color #ffffff C M Y K A 0 100 100 1 H S L A 255 255 255 1 R G B A #fffff…" at bounding box center [76, 328] width 153 height 74
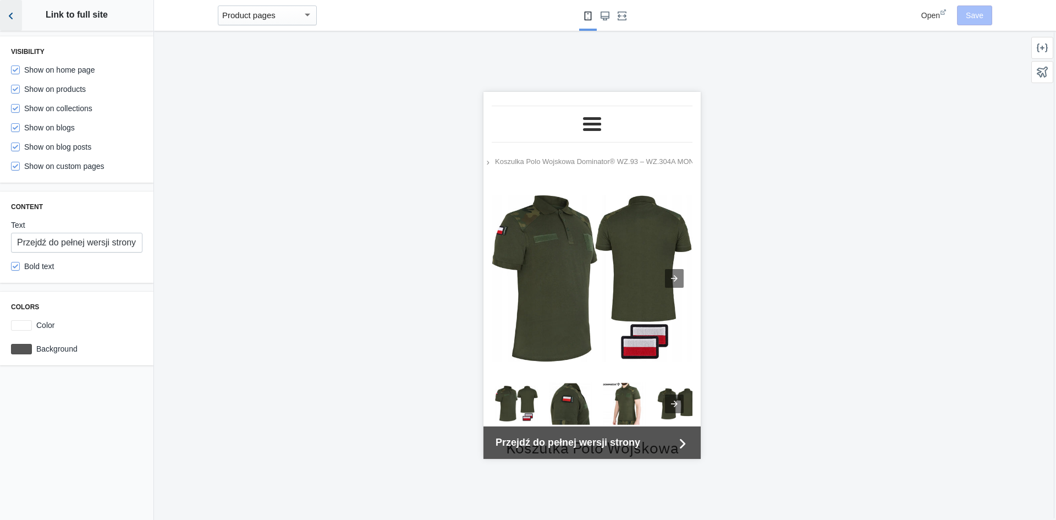
click at [14, 19] on icon "Back to sections" at bounding box center [10, 15] width 11 height 11
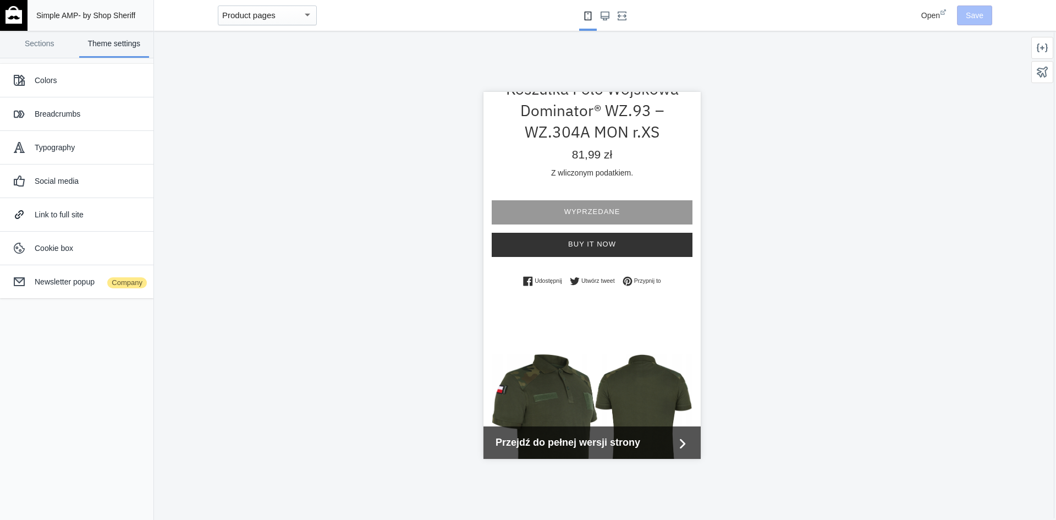
scroll to position [385, 0]
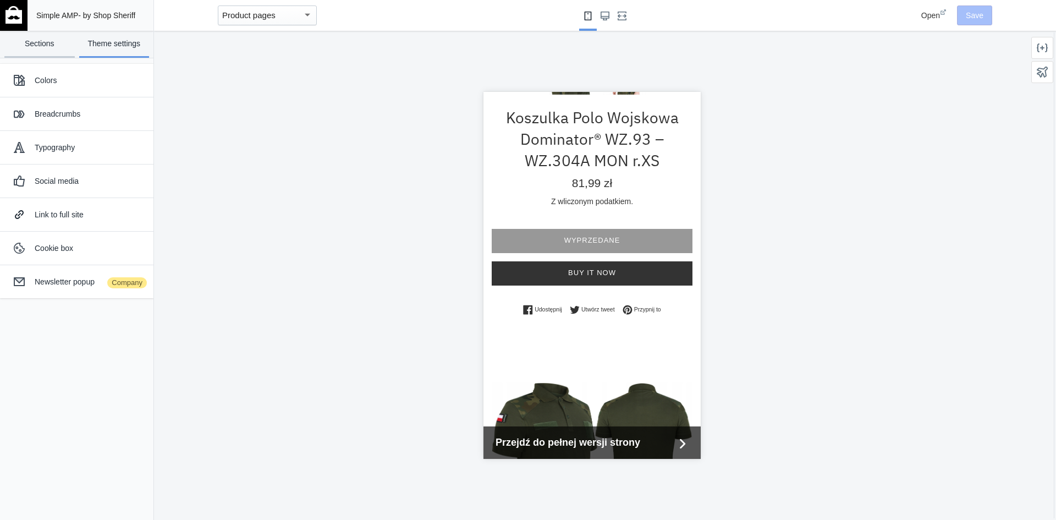
click at [58, 52] on link "Sections" at bounding box center [39, 44] width 70 height 27
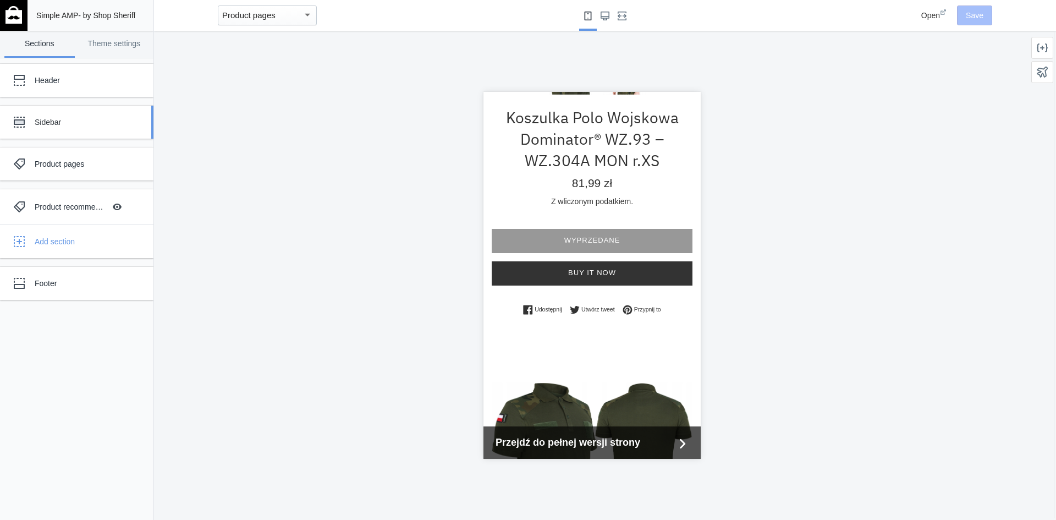
click at [86, 119] on div "Sidebar" at bounding box center [82, 122] width 95 height 11
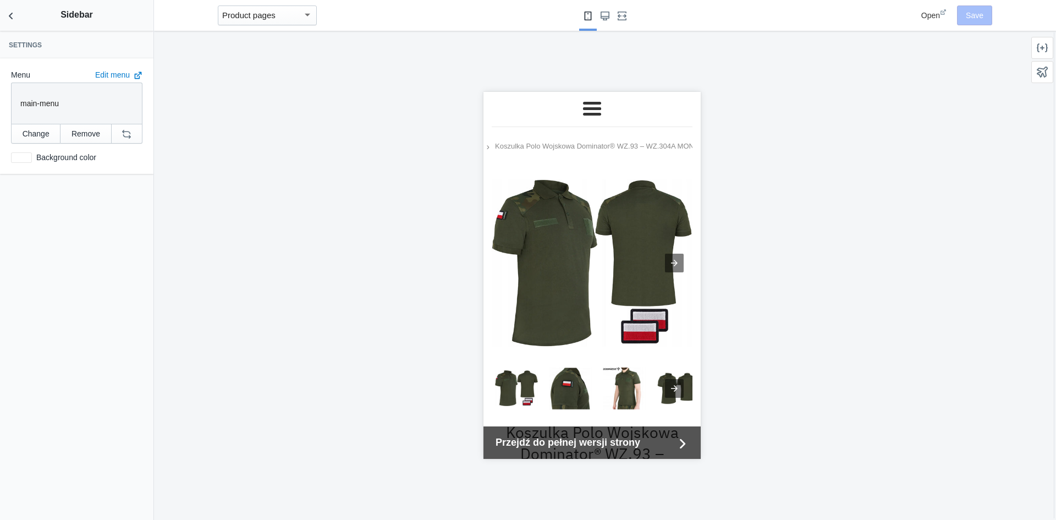
scroll to position [0, 0]
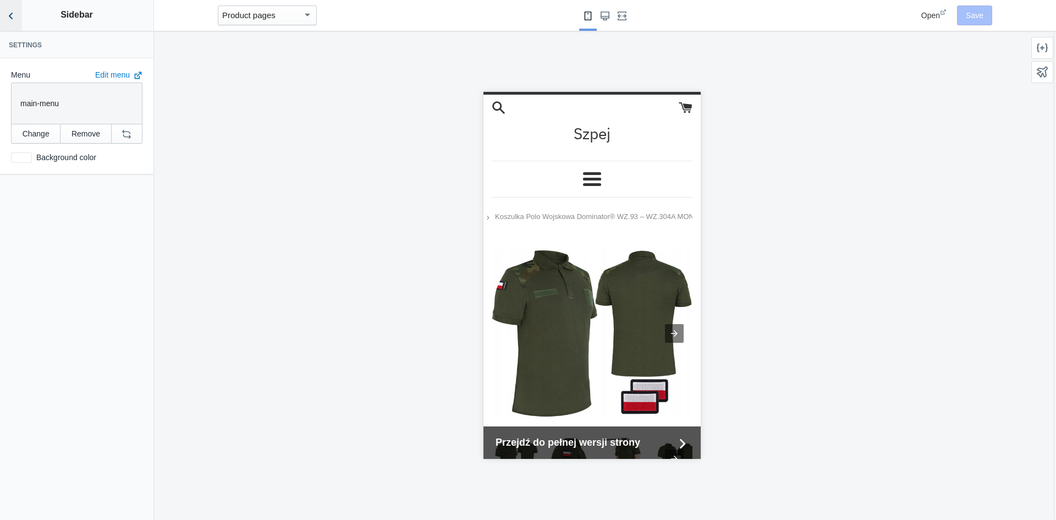
click at [10, 21] on button "Back to sections" at bounding box center [11, 15] width 22 height 31
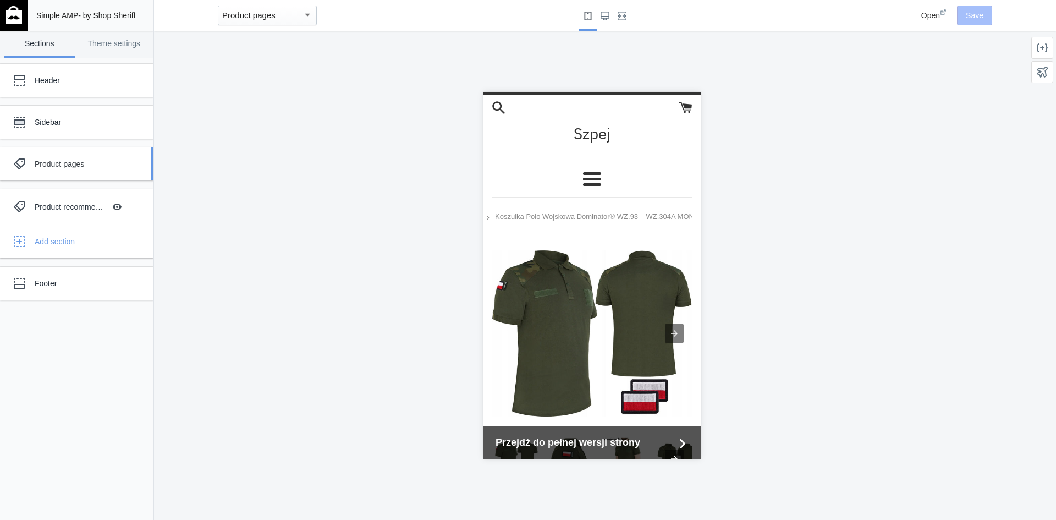
click at [96, 166] on div "Product pages" at bounding box center [82, 163] width 95 height 11
click at [102, 166] on div "Simple AMP - by Shop Sheriff Save Sections Theme settings Header Sidebar Produc…" at bounding box center [76, 260] width 153 height 520
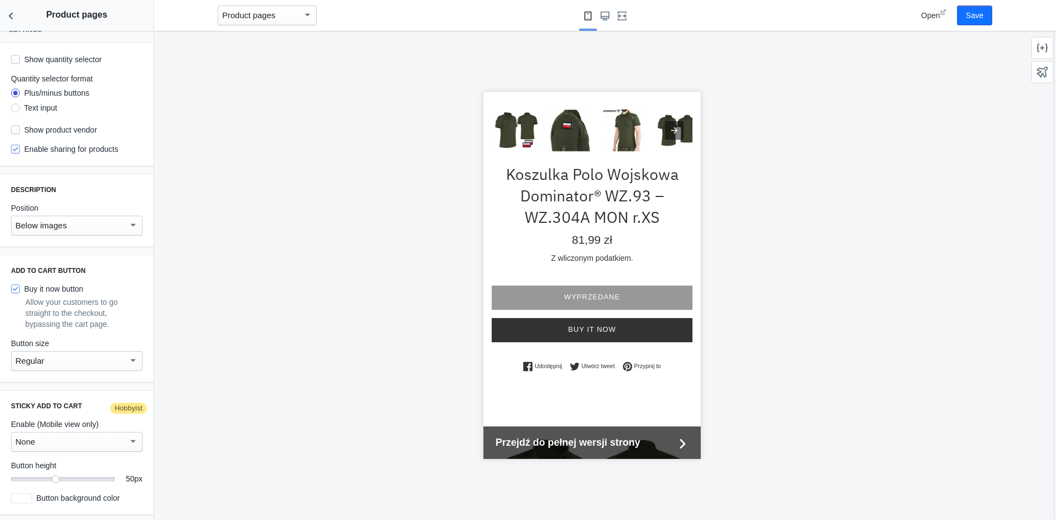
scroll to position [330, 0]
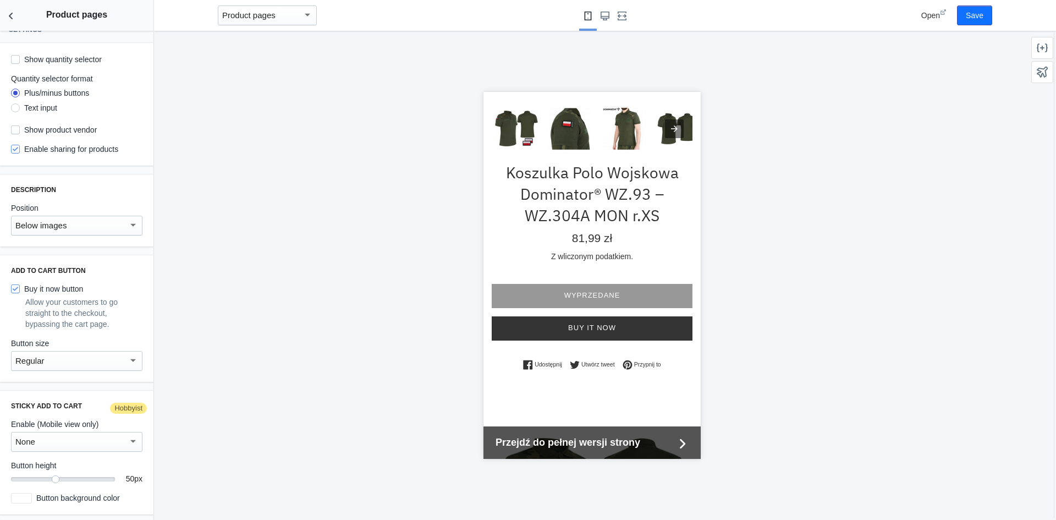
click at [94, 445] on div "None" at bounding box center [71, 441] width 113 height 13
click at [87, 460] on span "Sticky add to cart" at bounding box center [72, 466] width 114 height 25
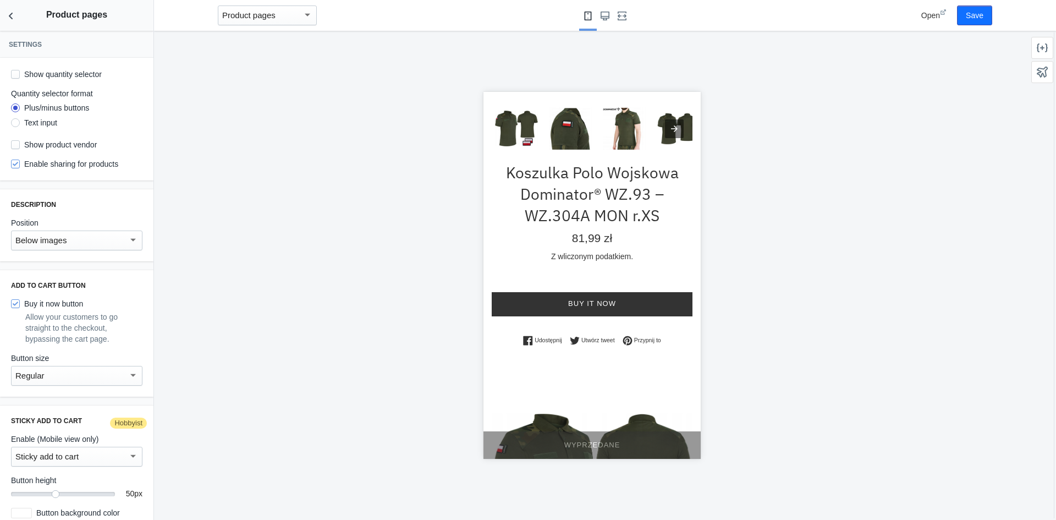
scroll to position [0, 0]
click at [86, 241] on div "Below images" at bounding box center [71, 240] width 113 height 13
click at [94, 190] on div at bounding box center [528, 260] width 1056 height 520
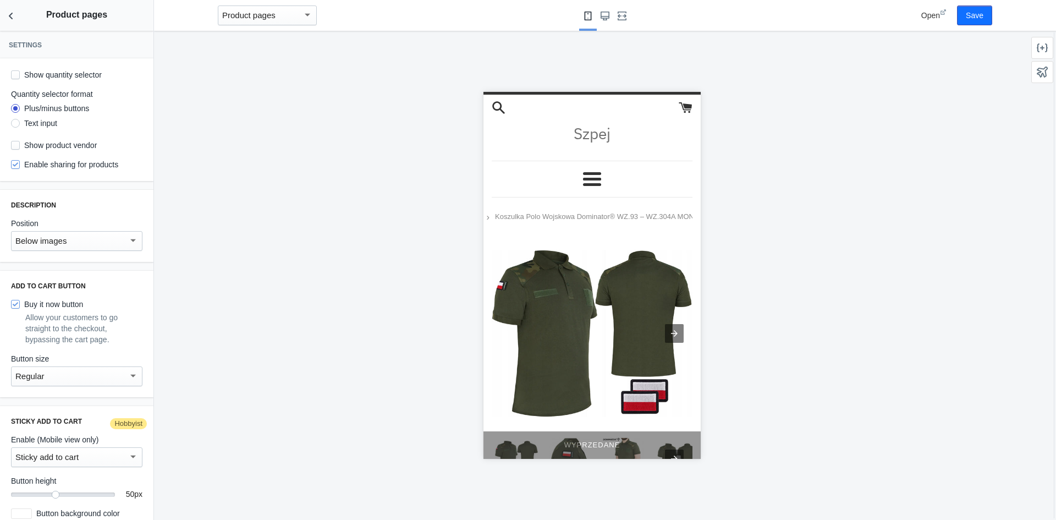
click at [586, 127] on link "Szpej" at bounding box center [591, 133] width 184 height 21
click at [501, 106] on icon at bounding box center [498, 108] width 14 height 14
click at [592, 179] on span at bounding box center [591, 179] width 18 height 3
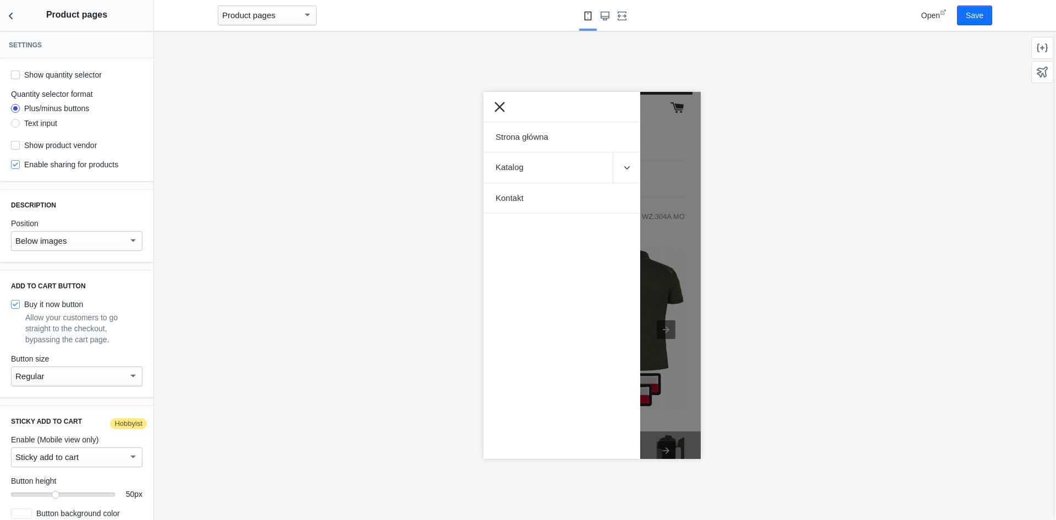
click at [497, 102] on icon at bounding box center [499, 106] width 14 height 14
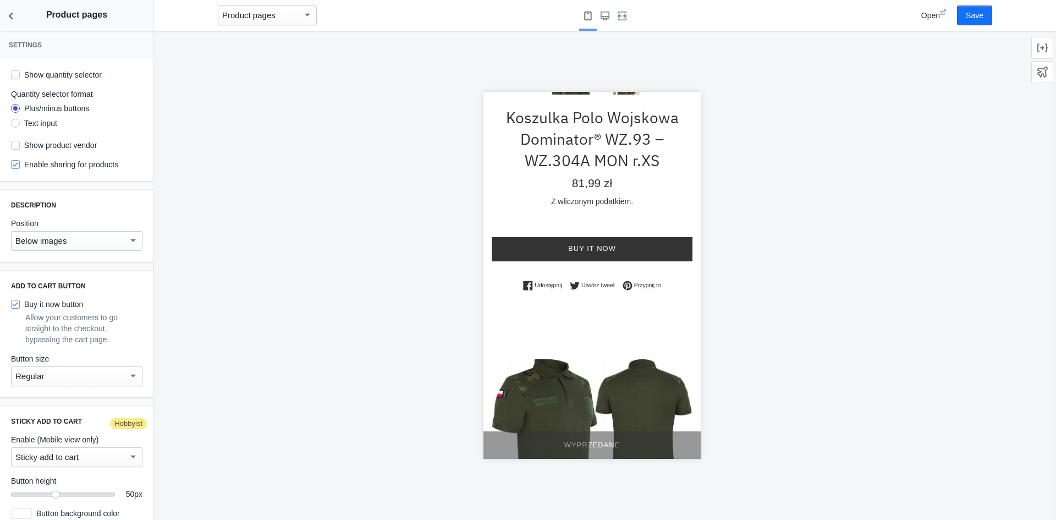
click at [81, 74] on label "Show quantity selector" at bounding box center [56, 74] width 91 height 11
click at [20, 74] on input "Show quantity selector" at bounding box center [15, 74] width 9 height 9
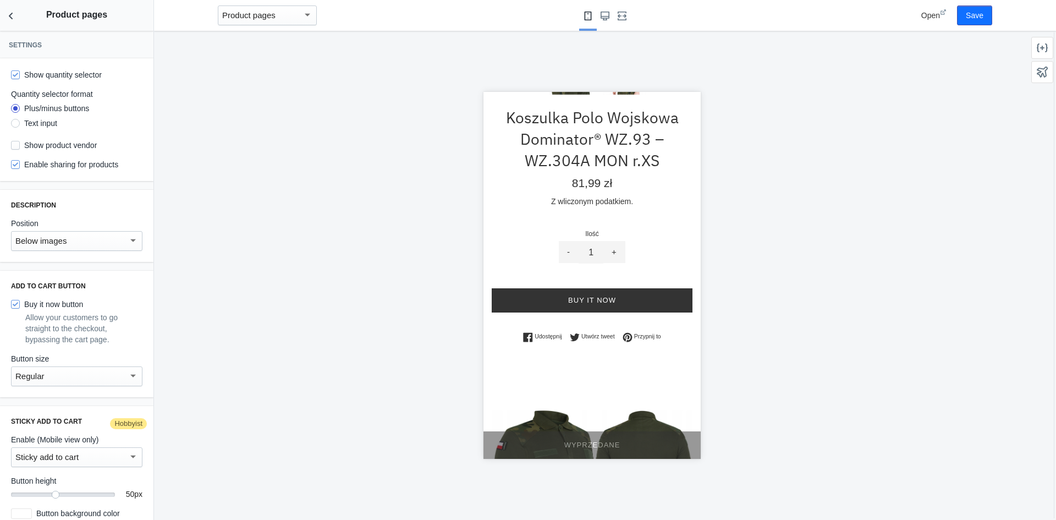
click at [81, 74] on label "Show quantity selector" at bounding box center [56, 74] width 91 height 11
click at [20, 74] on input "Show quantity selector" at bounding box center [15, 74] width 9 height 9
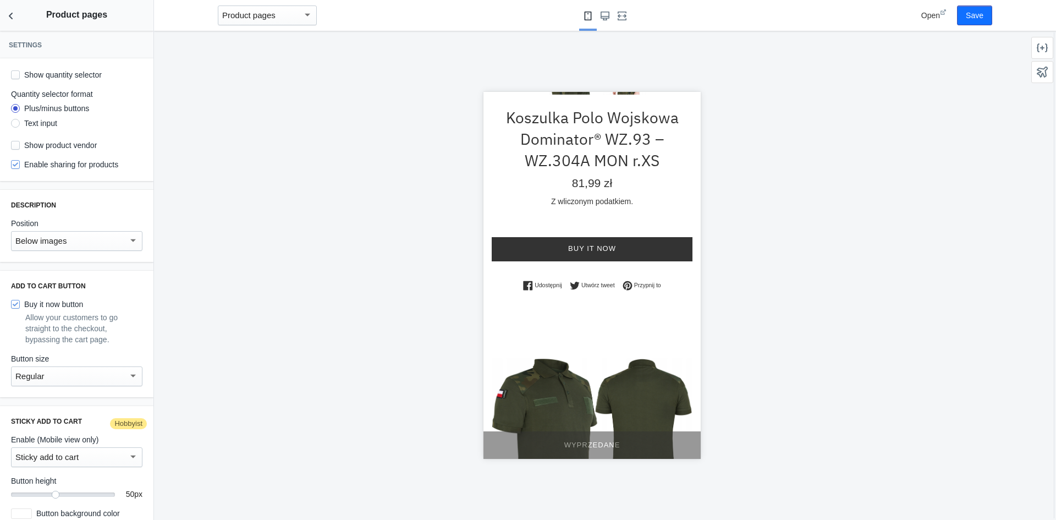
click at [81, 74] on label "Show quantity selector" at bounding box center [56, 74] width 91 height 11
click at [20, 74] on input "Show quantity selector" at bounding box center [15, 74] width 9 height 9
checkbox input "true"
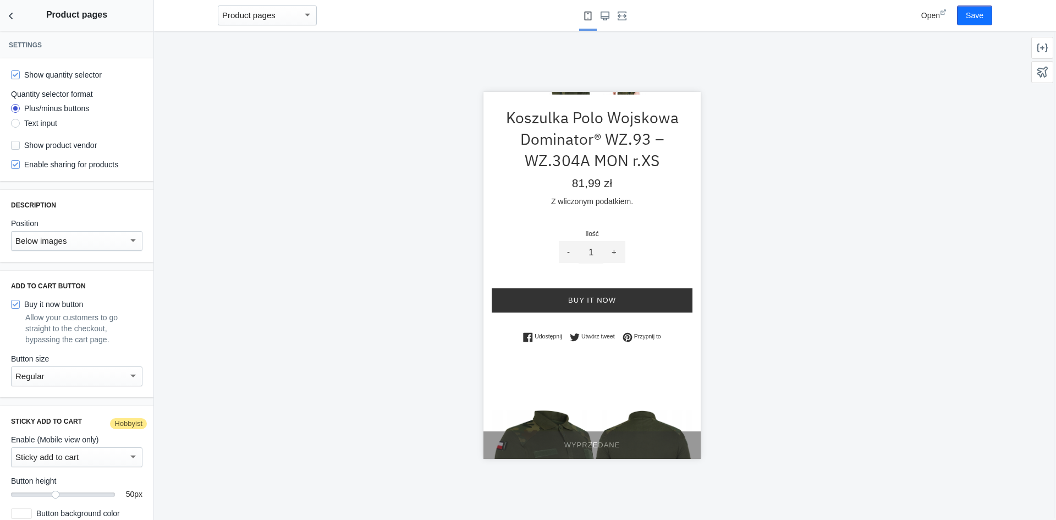
click at [49, 122] on div "Text input" at bounding box center [40, 123] width 33 height 11
click at [15, 125] on input "Text input" at bounding box center [15, 125] width 0 height 0
click at [53, 109] on div "Plus/minus buttons" at bounding box center [56, 108] width 65 height 11
click at [15, 110] on input "Plus/minus buttons" at bounding box center [15, 110] width 0 height 0
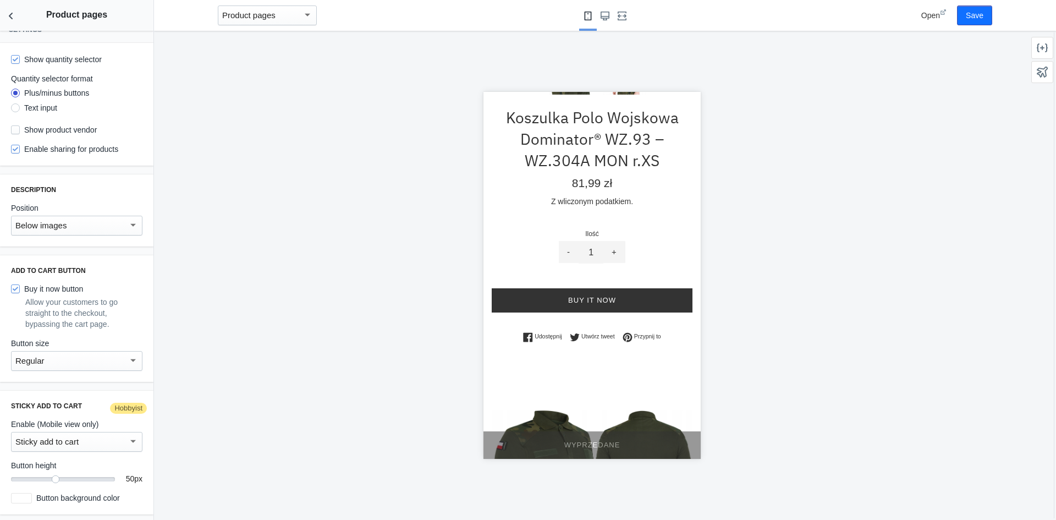
scroll to position [17, 0]
click at [40, 286] on label "Buy it now button" at bounding box center [47, 288] width 72 height 11
click at [20, 286] on input "Buy it now button" at bounding box center [15, 288] width 9 height 9
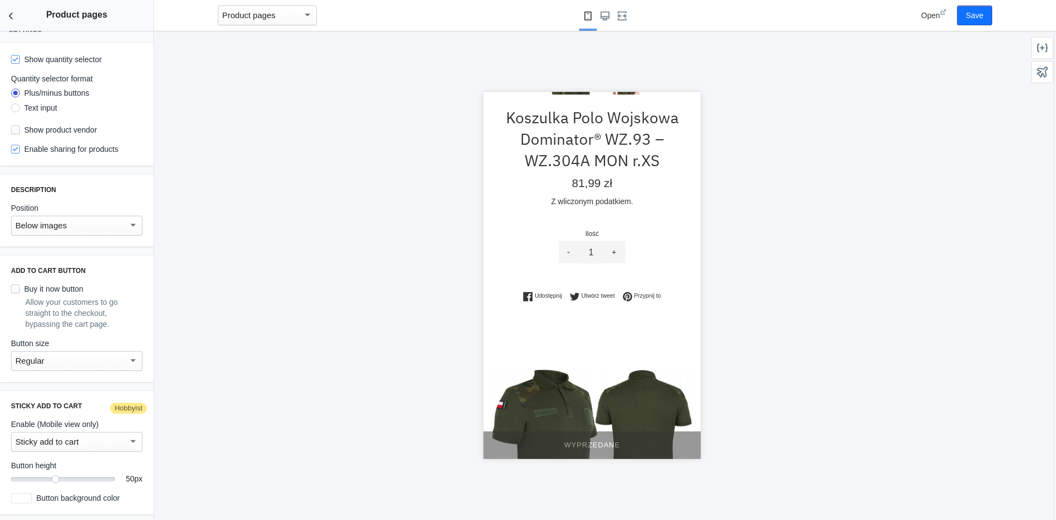
click at [40, 286] on label "Buy it now button" at bounding box center [47, 288] width 72 height 11
click at [20, 286] on input "Buy it now button" at bounding box center [15, 288] width 9 height 9
checkbox input "true"
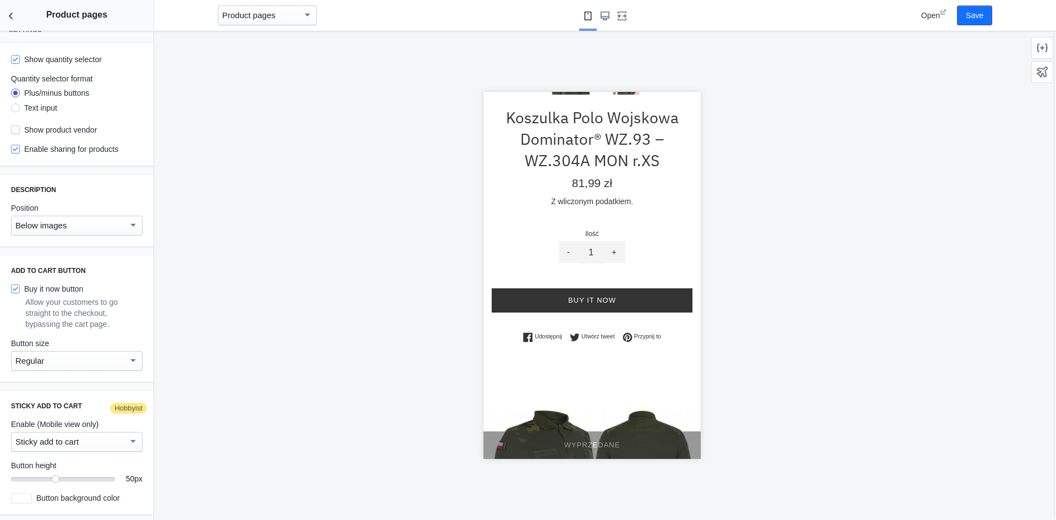
click at [82, 361] on div "Regular" at bounding box center [71, 360] width 113 height 13
click at [81, 355] on span "Regular" at bounding box center [72, 360] width 114 height 25
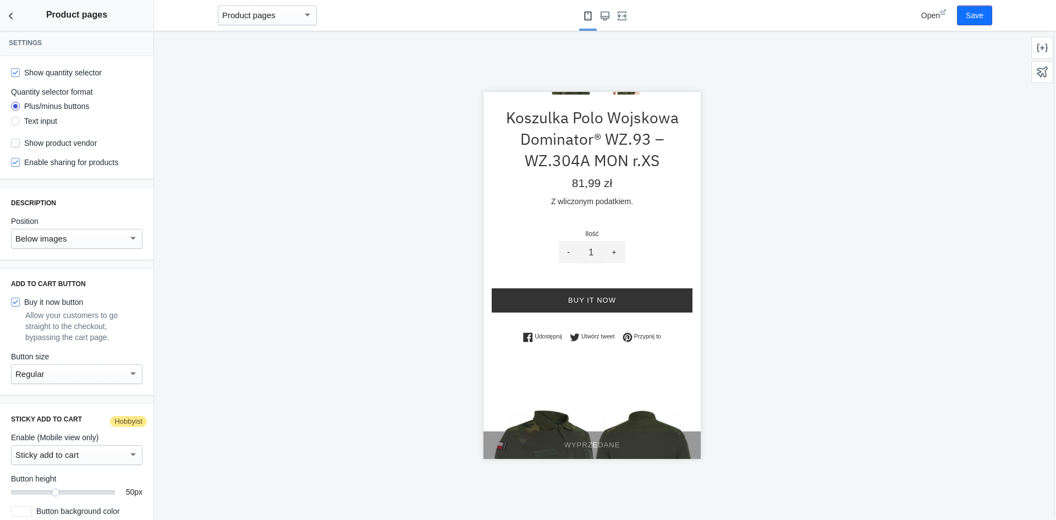
scroll to position [0, 0]
click at [12, 24] on button "Back to sections" at bounding box center [11, 15] width 22 height 31
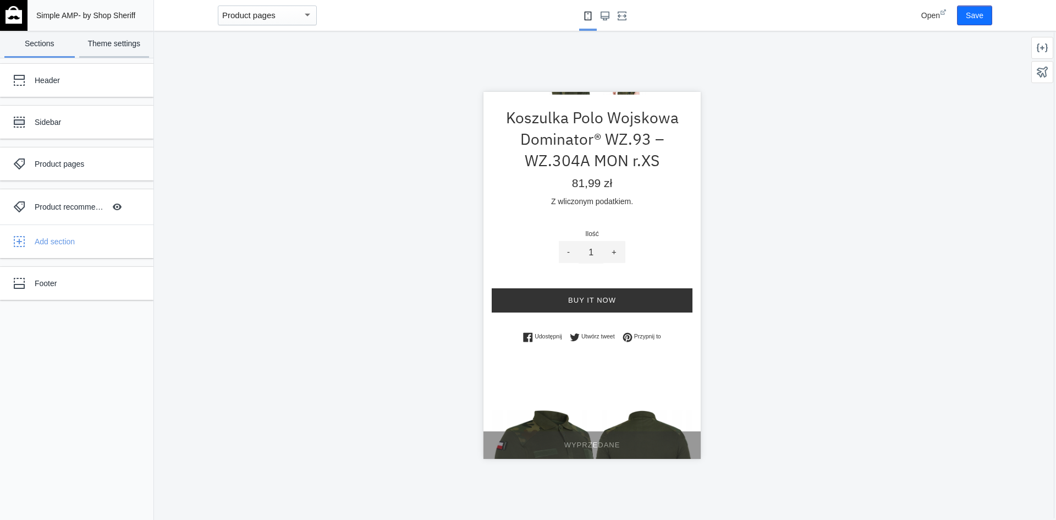
click at [99, 43] on link "Theme settings" at bounding box center [114, 44] width 70 height 27
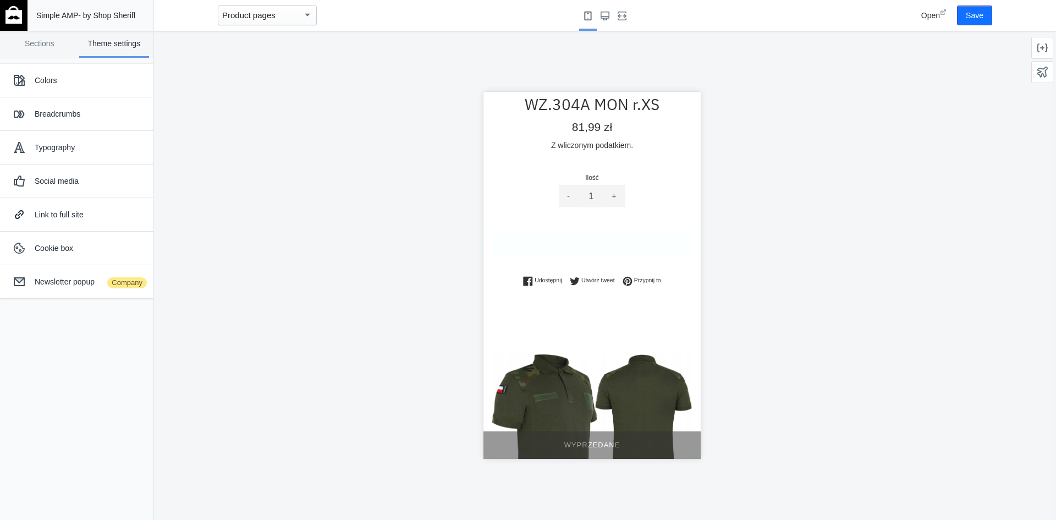
scroll to position [440, 0]
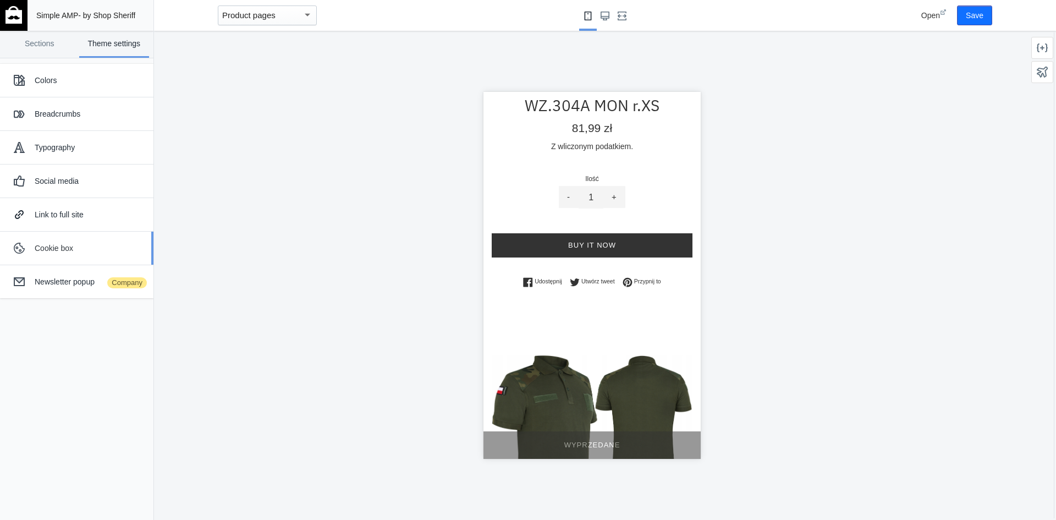
click at [98, 240] on div "Cookie box" at bounding box center [76, 248] width 137 height 22
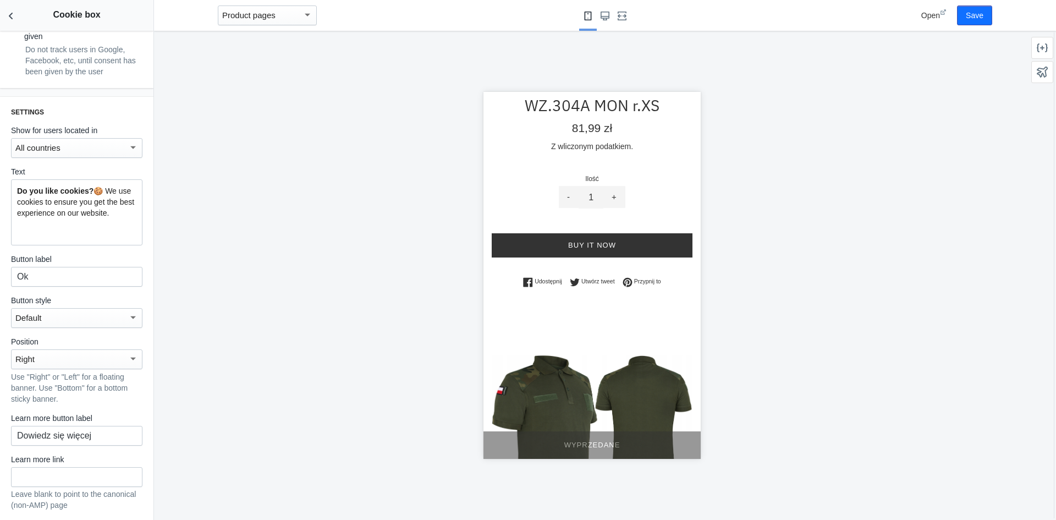
scroll to position [275, 0]
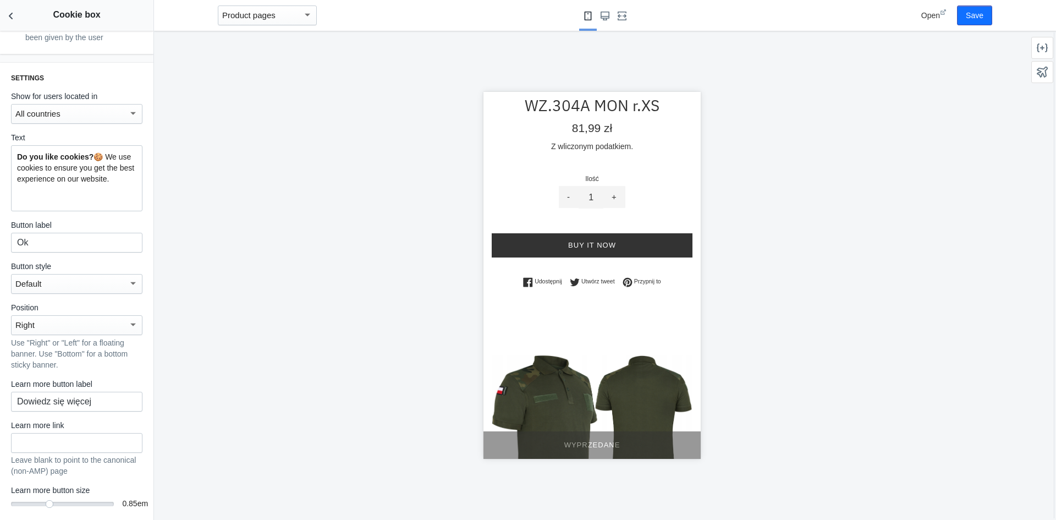
click at [75, 211] on div "Do you like cookies? 🍪 We use cookies to ensure you get the best experience on …" at bounding box center [76, 178] width 131 height 66
paste div
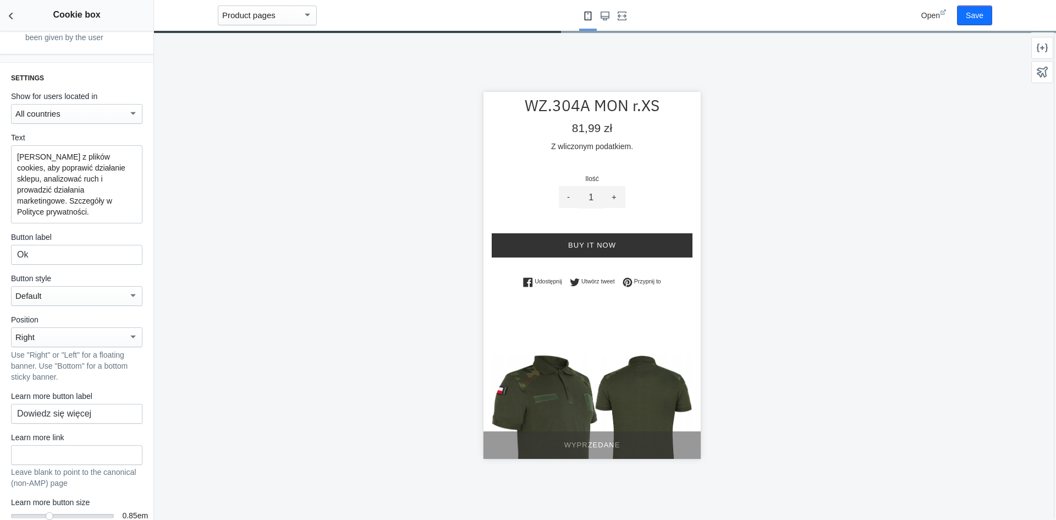
click at [315, 243] on div at bounding box center [591, 275] width 875 height 489
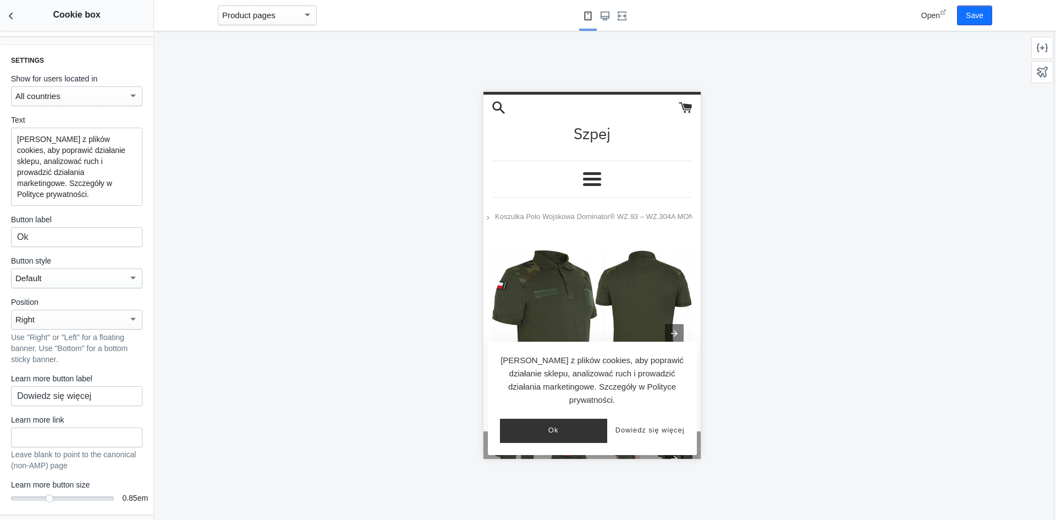
scroll to position [316, 0]
click at [68, 433] on input "text" at bounding box center [76, 437] width 131 height 20
paste input "https://szpejsklep.pl/policies/privacy-policy"
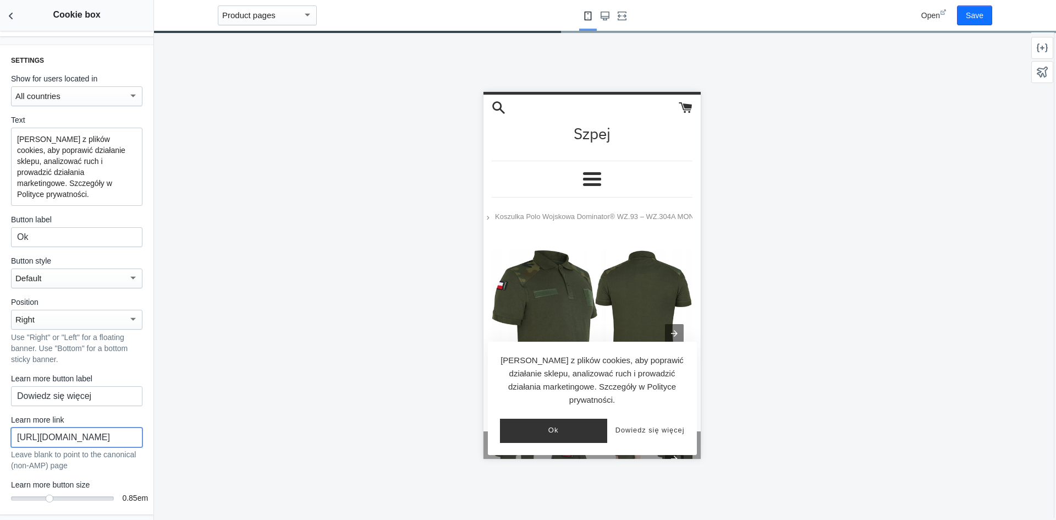
type input "https://szpejsklep.pl/policies/privacy-policy"
click at [126, 456] on p "Leave blank to point to the canonical (non-AMP) page" at bounding box center [76, 459] width 131 height 21
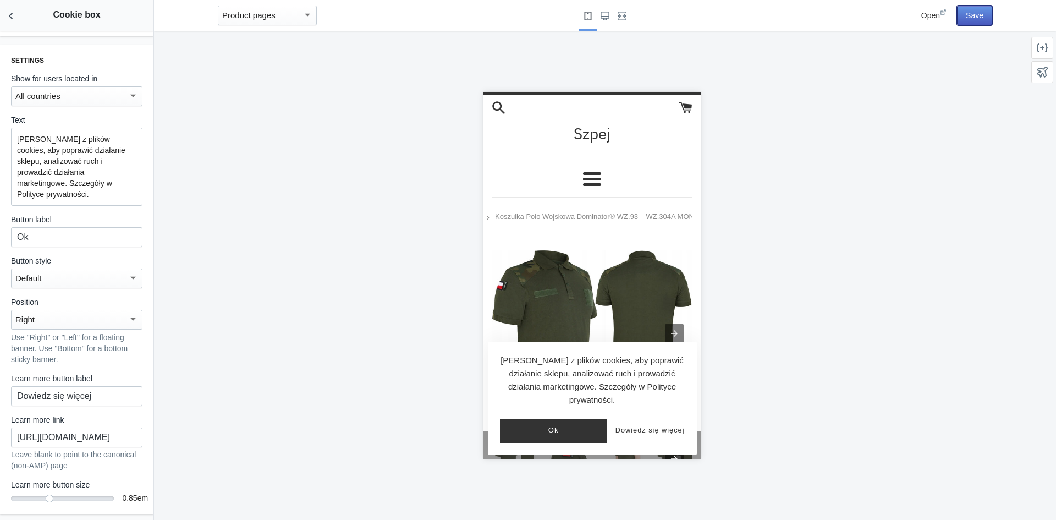
click at [964, 16] on button "Save" at bounding box center [974, 15] width 35 height 20
click at [564, 422] on button "Ok" at bounding box center [552, 430] width 107 height 24
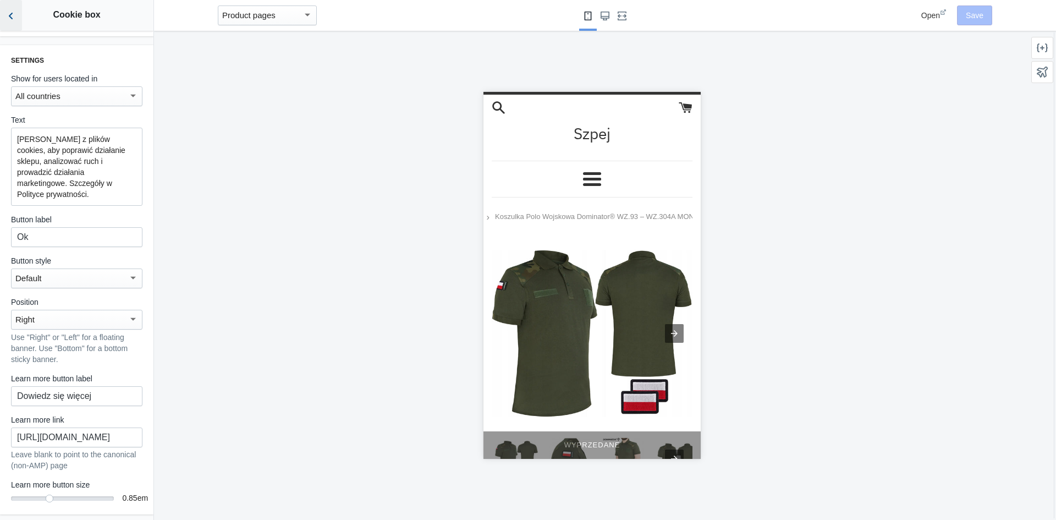
click at [9, 15] on icon "Back to sections" at bounding box center [10, 15] width 11 height 11
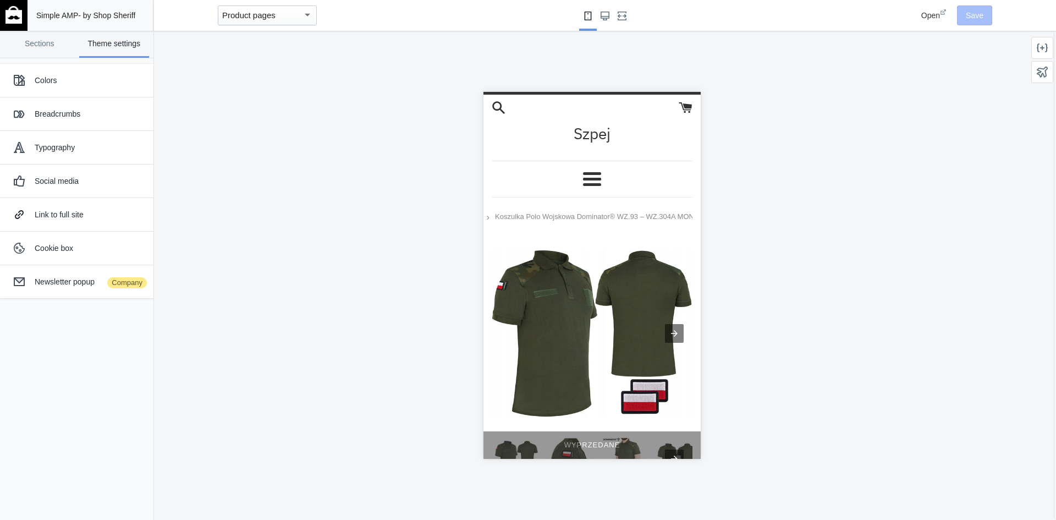
scroll to position [293, 0]
click at [682, 106] on icon at bounding box center [686, 105] width 9 height 5
click at [607, 18] on use "Large screen" at bounding box center [605, 16] width 9 height 9
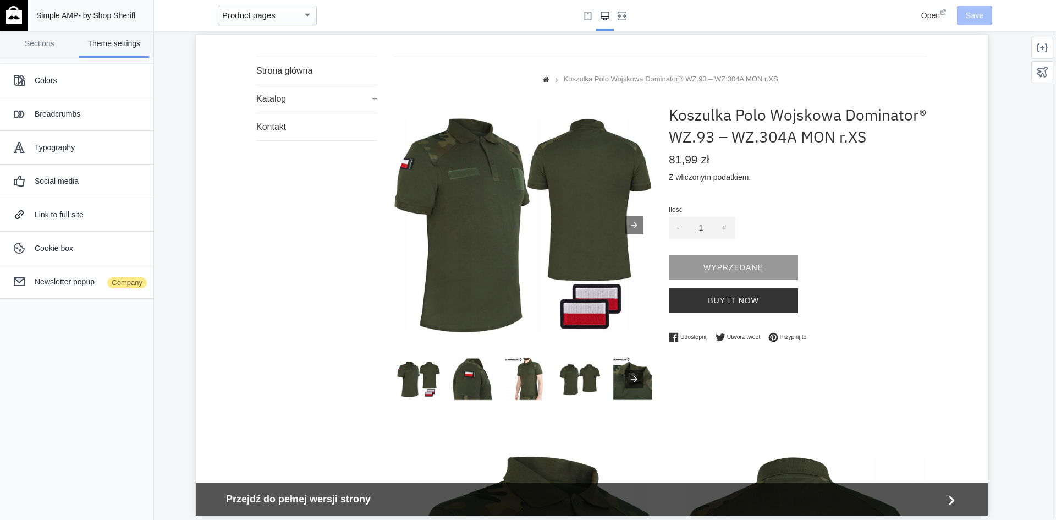
scroll to position [0, 0]
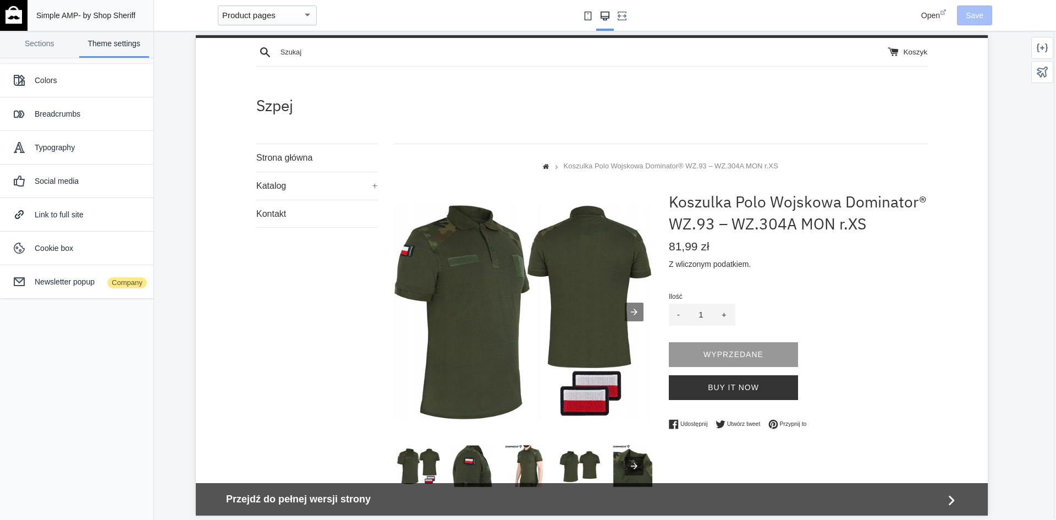
click at [584, 18] on icon "Small screen" at bounding box center [587, 16] width 9 height 9
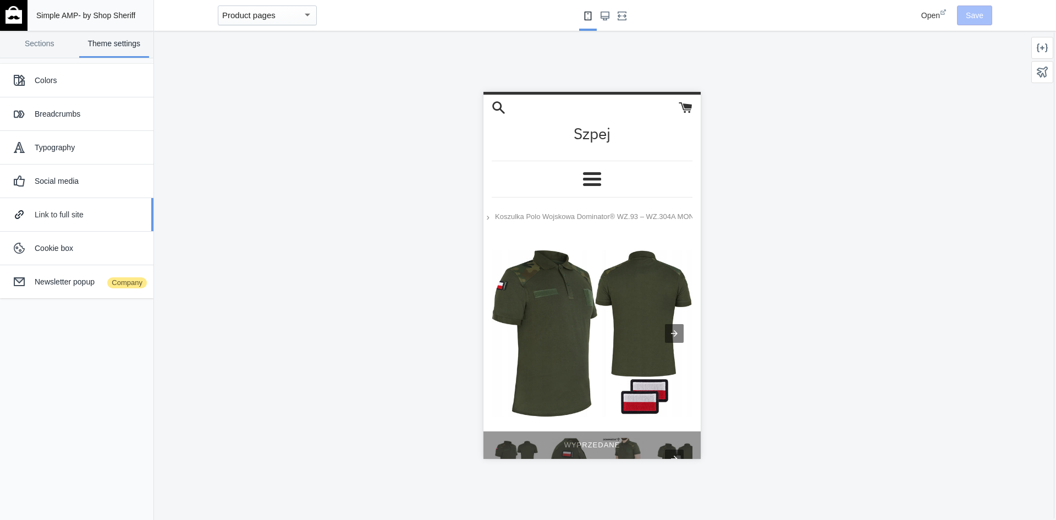
click at [95, 210] on div "Link to full site" at bounding box center [90, 214] width 111 height 11
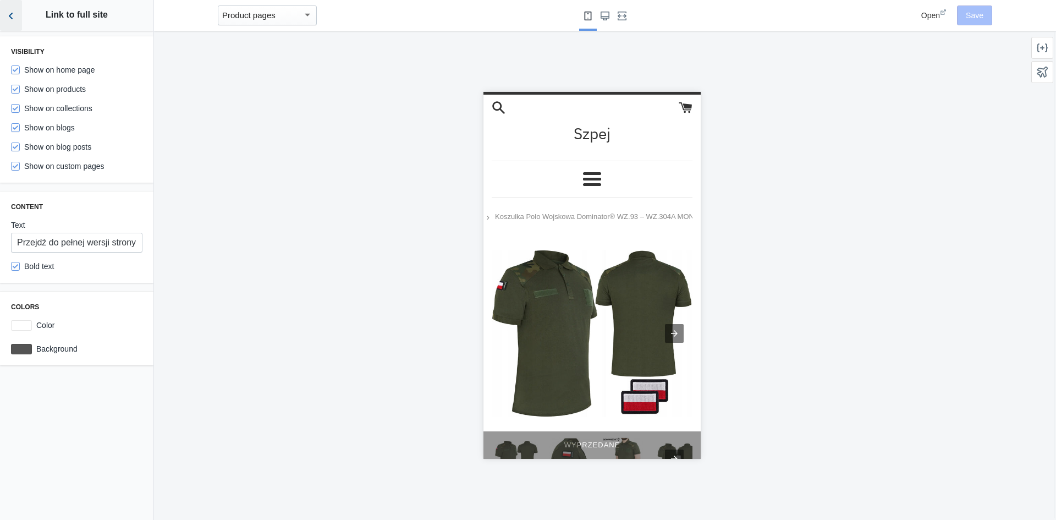
click at [12, 15] on icon "Back to sections" at bounding box center [10, 15] width 11 height 11
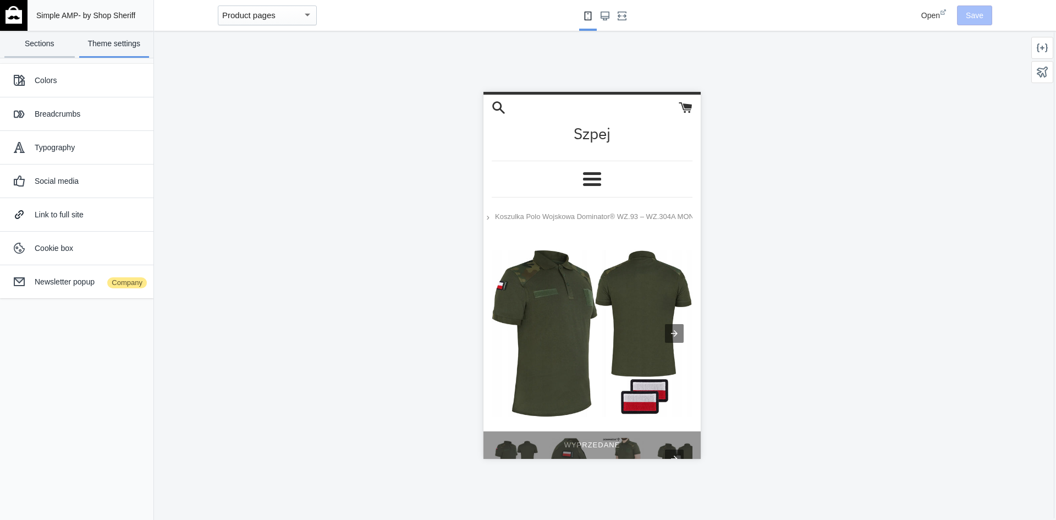
click at [42, 47] on link "Sections" at bounding box center [39, 44] width 70 height 27
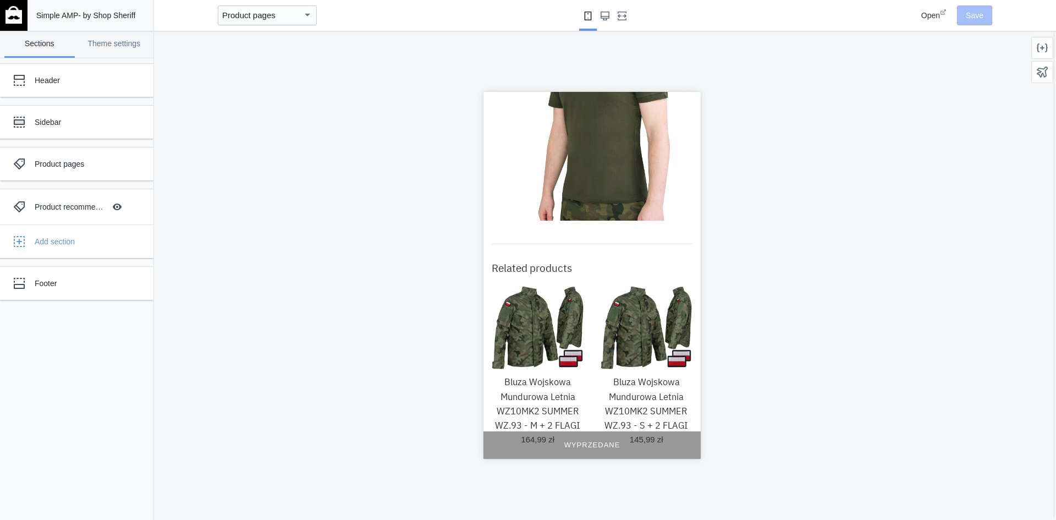
scroll to position [4904, 0]
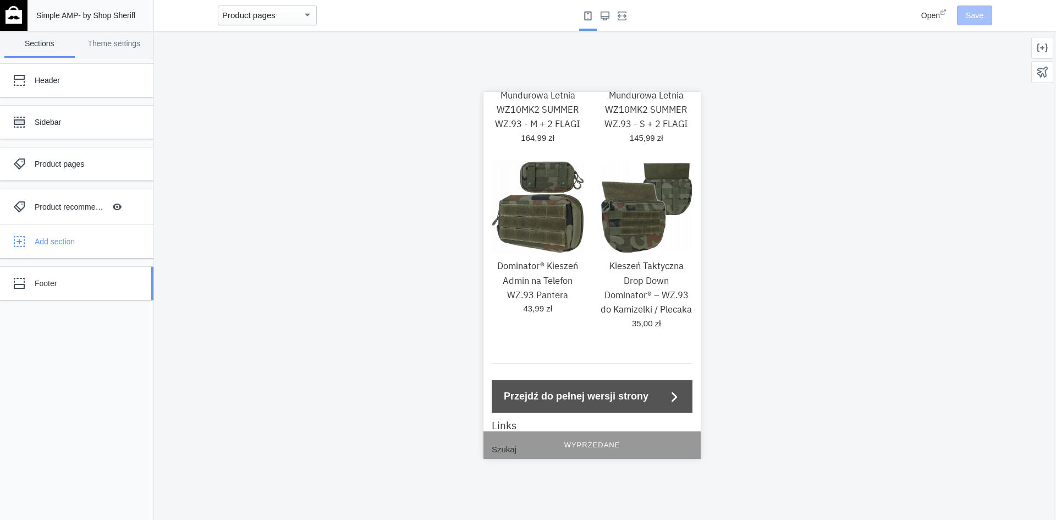
click at [67, 283] on div "Footer" at bounding box center [82, 283] width 95 height 11
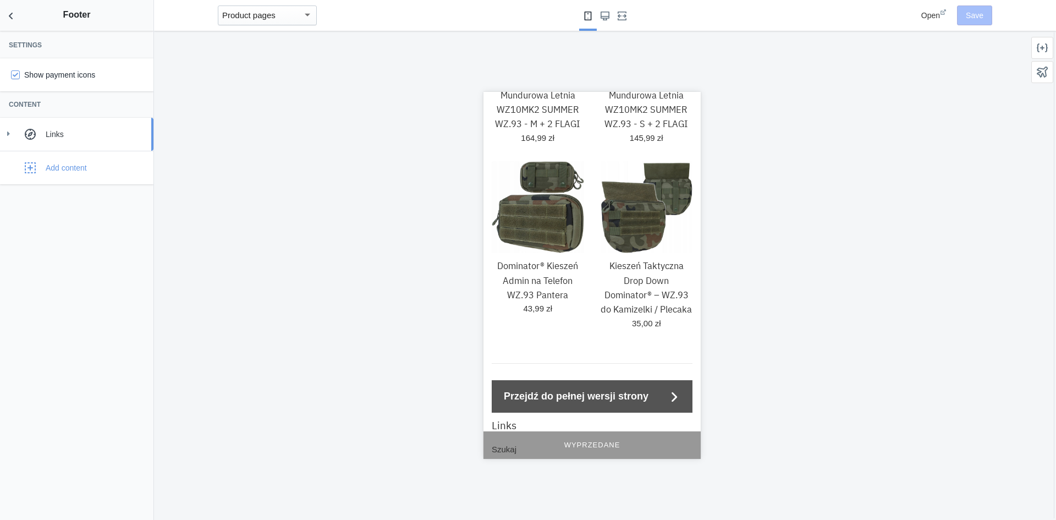
click at [69, 133] on div "Links" at bounding box center [96, 134] width 100 height 11
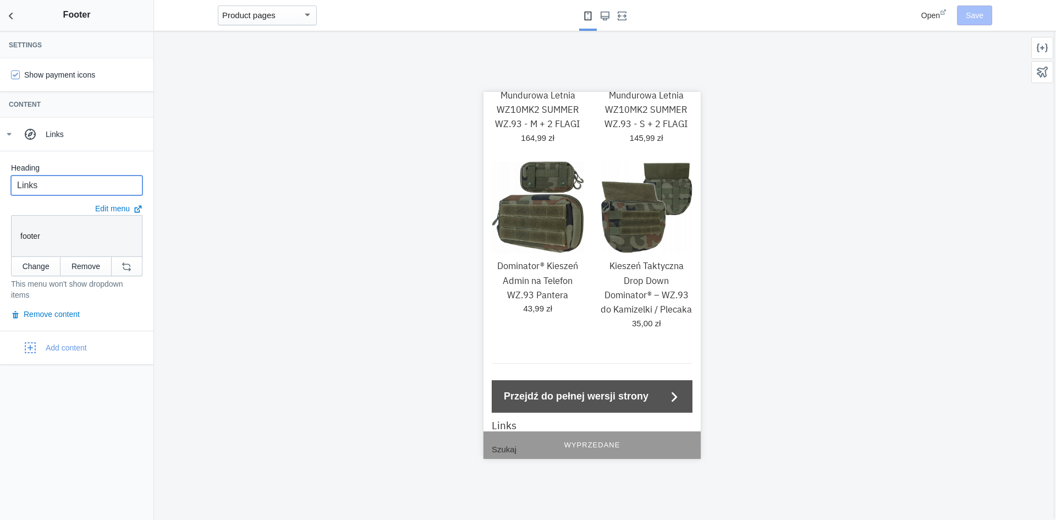
click at [67, 190] on input "Links" at bounding box center [76, 185] width 131 height 20
drag, startPoint x: 78, startPoint y: 189, endPoint x: 0, endPoint y: 185, distance: 78.2
click at [0, 185] on div "Heading Links Edit menu footer Change Remove This menu won't show dropdown item…" at bounding box center [76, 241] width 153 height 180
type input "\"
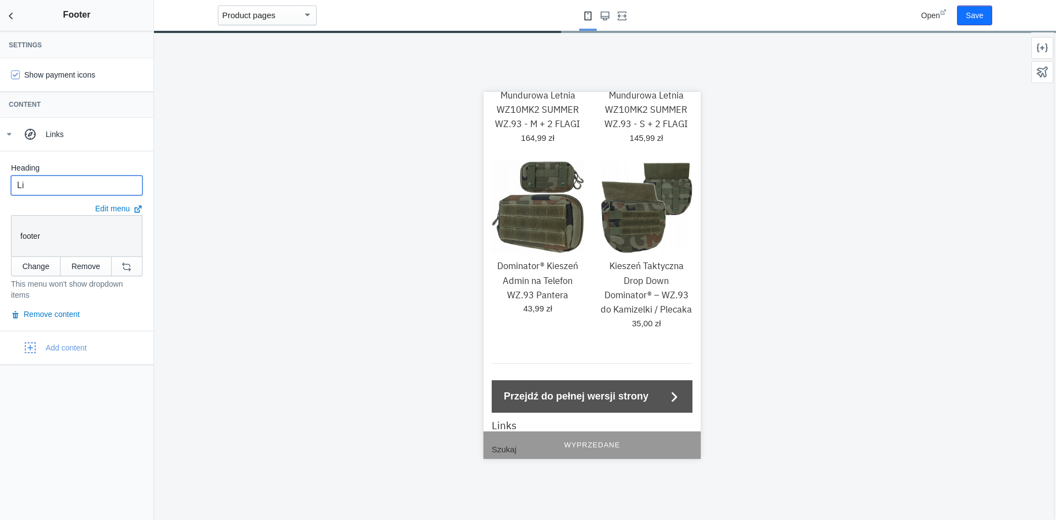
type input "Lin"
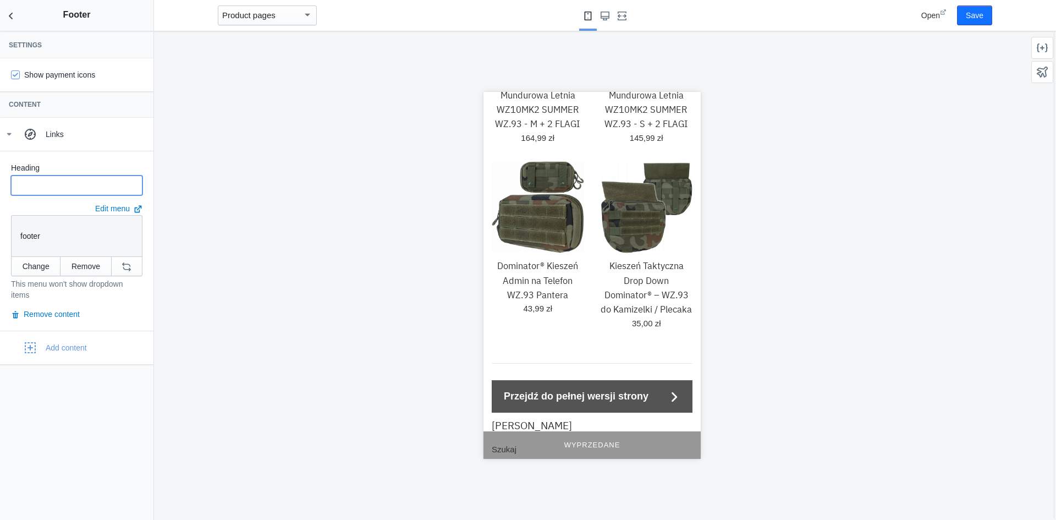
type input "o"
type input "Odnośniki"
click at [200, 163] on div at bounding box center [591, 275] width 875 height 489
click at [966, 15] on button "Save" at bounding box center [974, 15] width 35 height 20
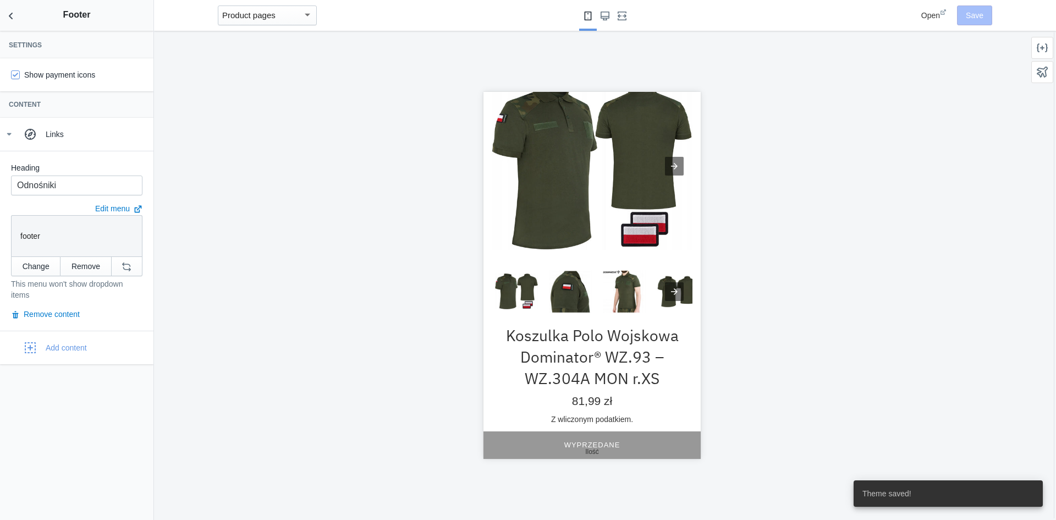
scroll to position [0, 0]
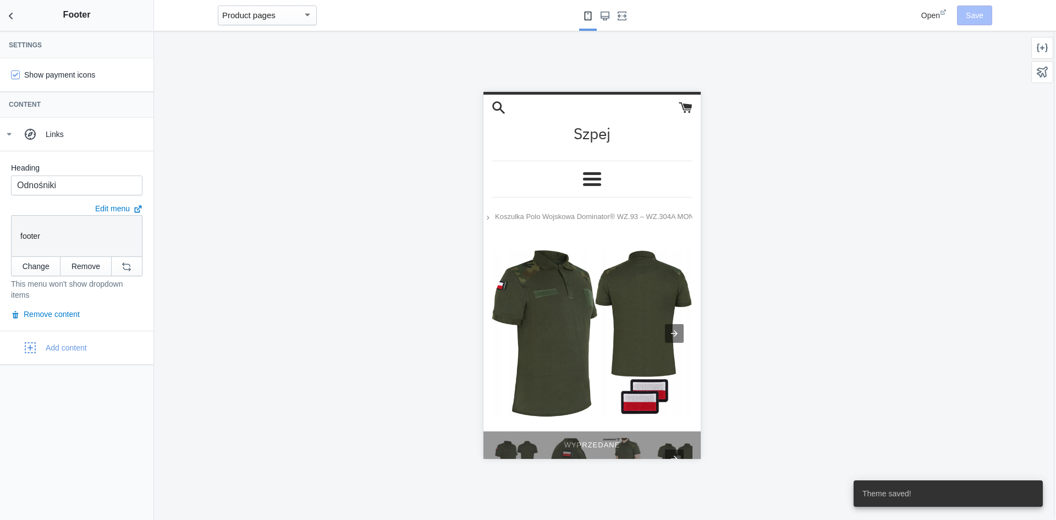
drag, startPoint x: 696, startPoint y: 331, endPoint x: 1196, endPoint y: 188, distance: 519.9
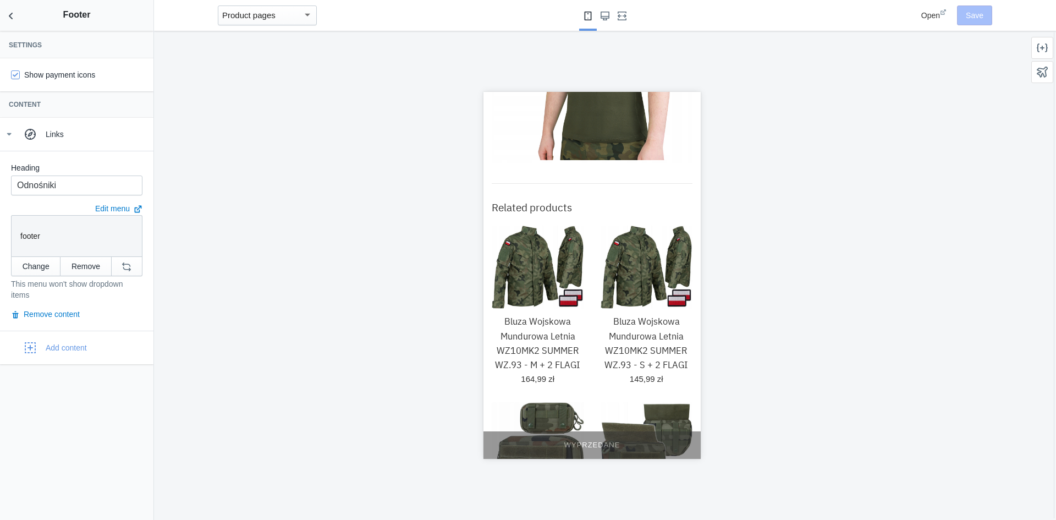
scroll to position [4904, 0]
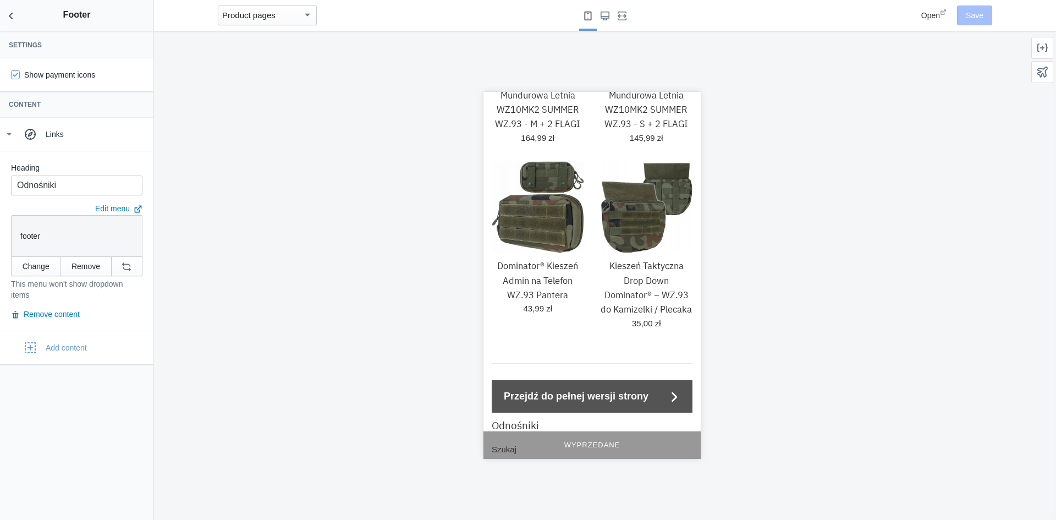
click at [22, 75] on label "Show payment icons" at bounding box center [53, 74] width 84 height 11
click at [20, 75] on input "Show payment icons" at bounding box center [15, 74] width 9 height 9
click at [37, 72] on label "Show payment icons" at bounding box center [53, 74] width 84 height 11
click at [20, 72] on input "Show payment icons" at bounding box center [15, 74] width 9 height 9
checkbox input "true"
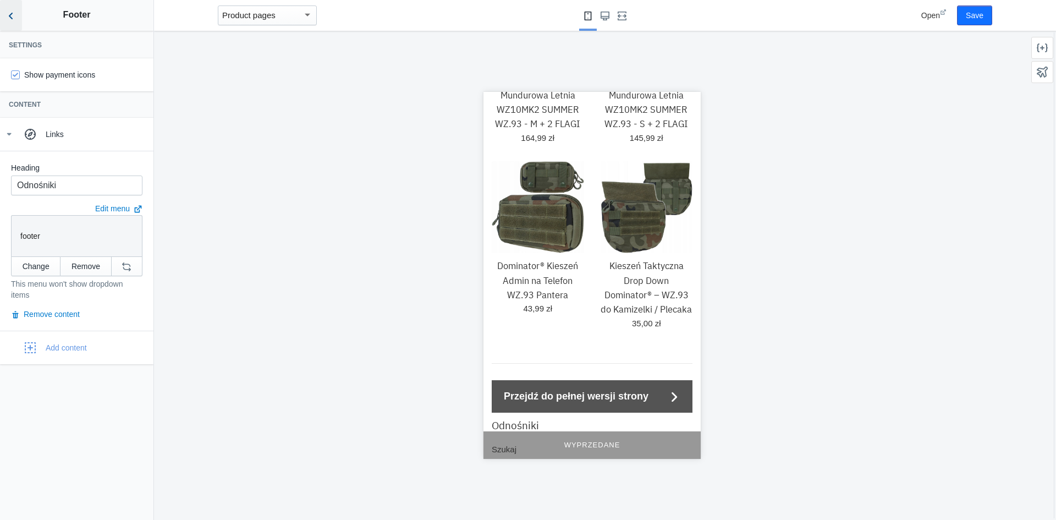
click at [12, 19] on use "Back to sections" at bounding box center [11, 16] width 4 height 7
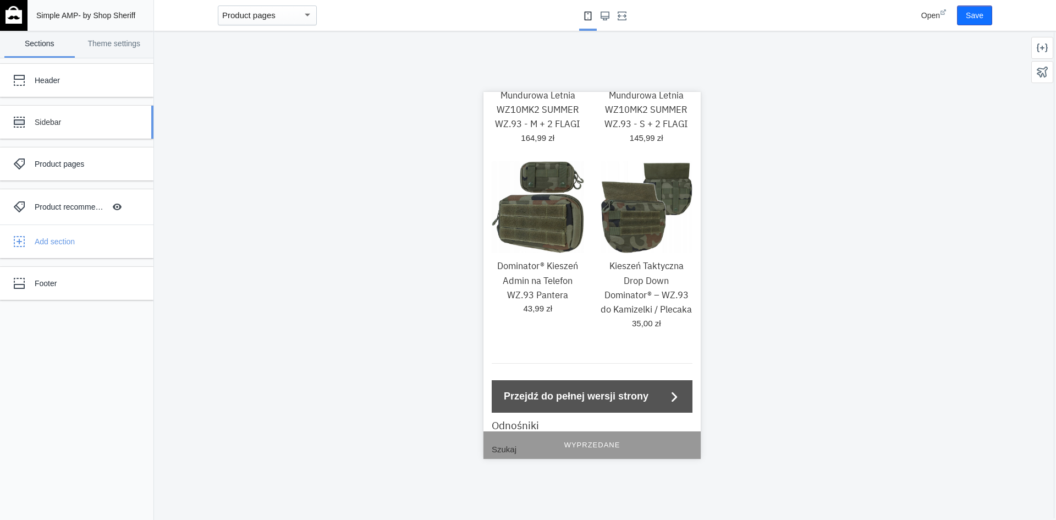
click at [91, 123] on div "Sidebar" at bounding box center [82, 122] width 95 height 11
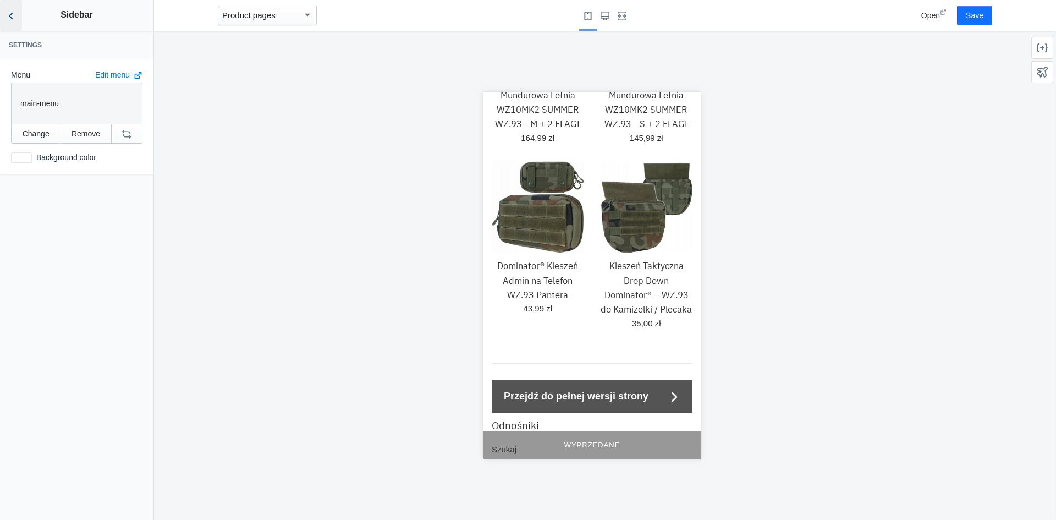
click at [11, 20] on icon "Back to sections" at bounding box center [10, 15] width 11 height 11
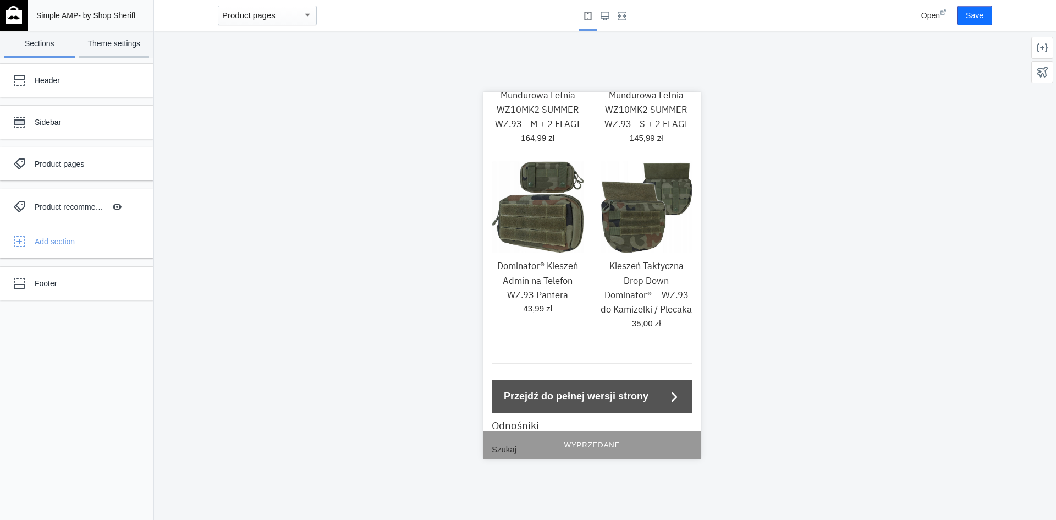
click at [95, 48] on link "Theme settings" at bounding box center [114, 44] width 70 height 27
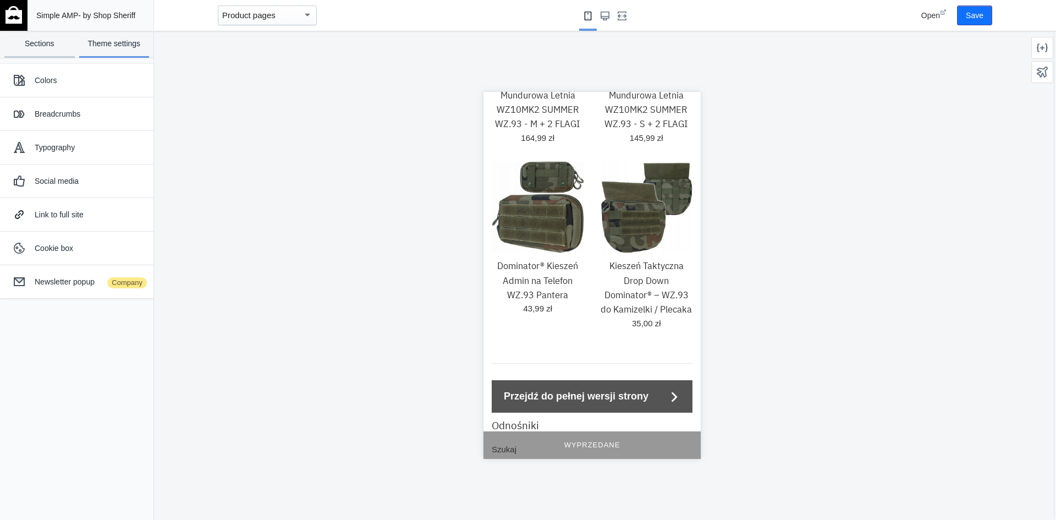
click at [57, 46] on link "Sections" at bounding box center [39, 44] width 70 height 27
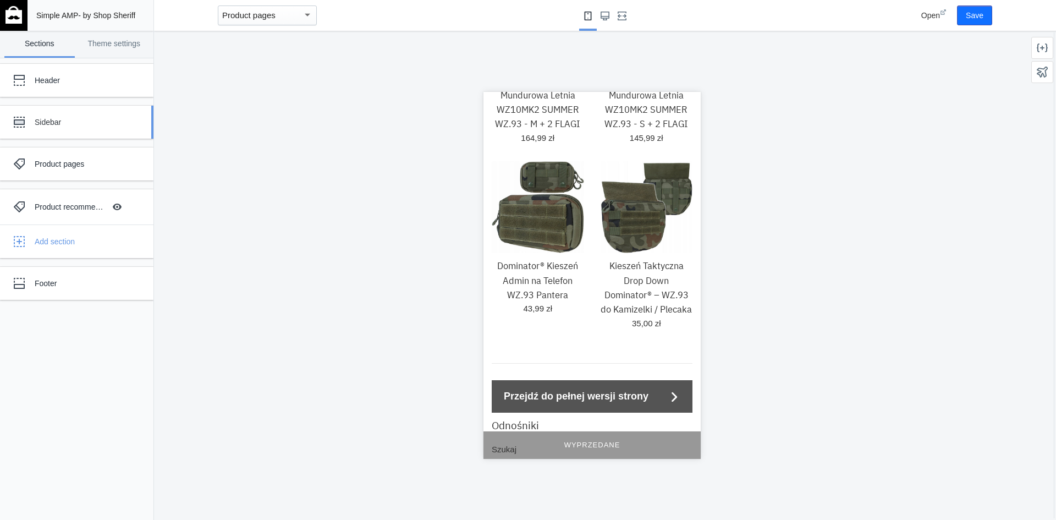
click at [87, 114] on div "Sidebar" at bounding box center [68, 122] width 121 height 22
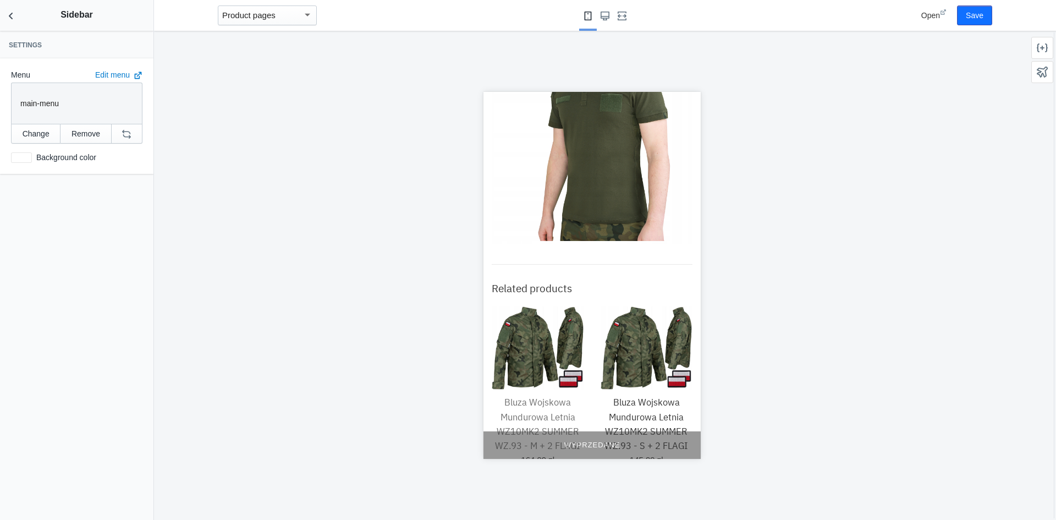
scroll to position [4574, 0]
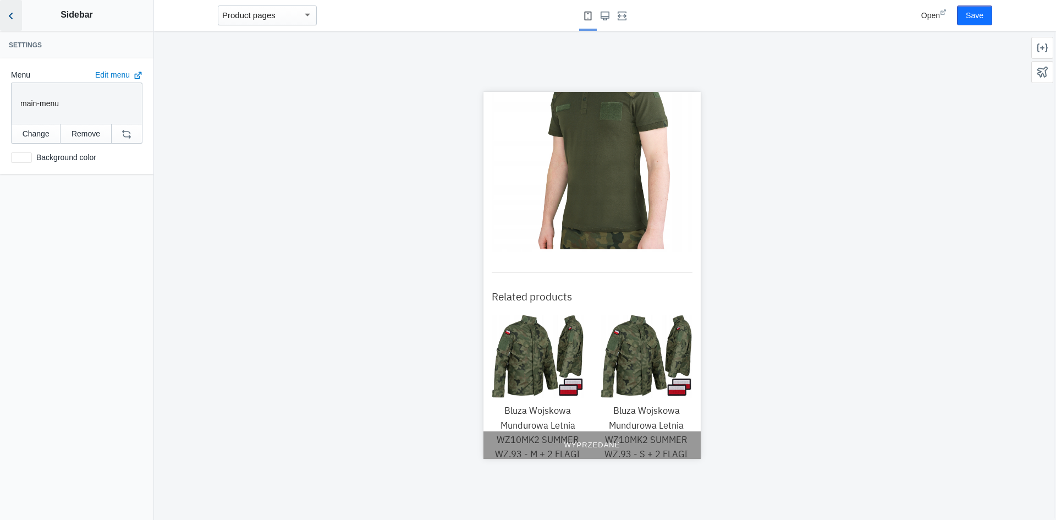
click at [9, 18] on icon "Back to sections" at bounding box center [10, 15] width 11 height 11
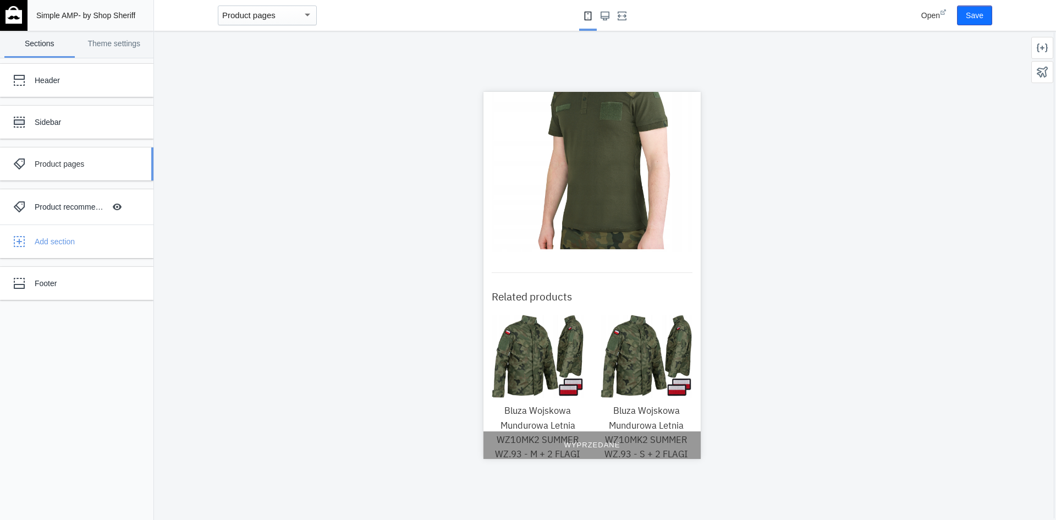
click at [95, 158] on div "Product pages" at bounding box center [82, 163] width 95 height 11
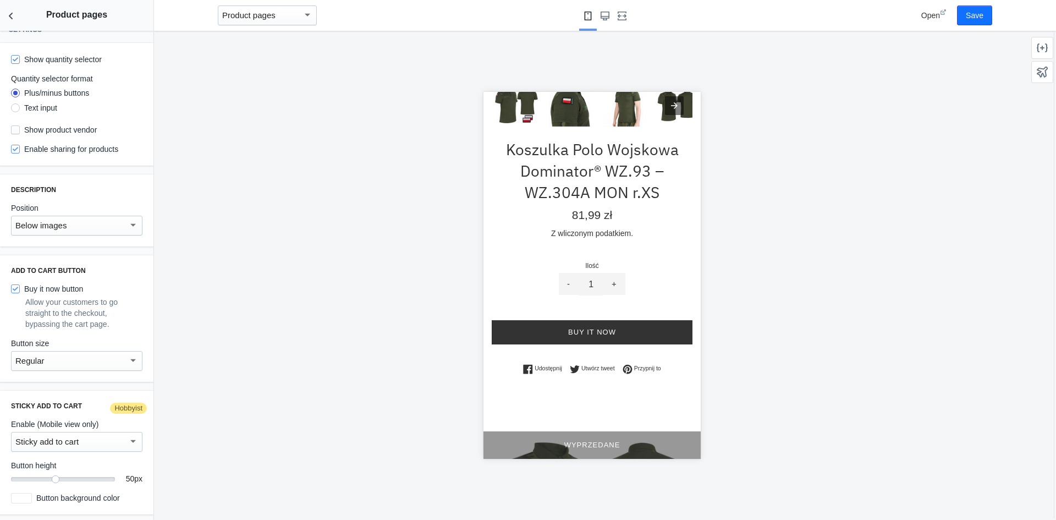
scroll to position [337, 0]
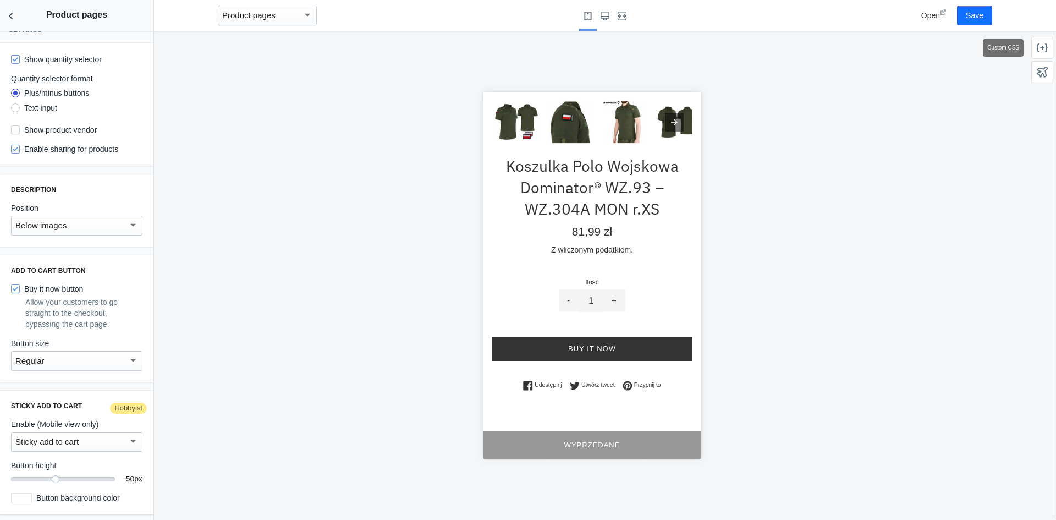
click at [1040, 51] on icon at bounding box center [1042, 47] width 11 height 11
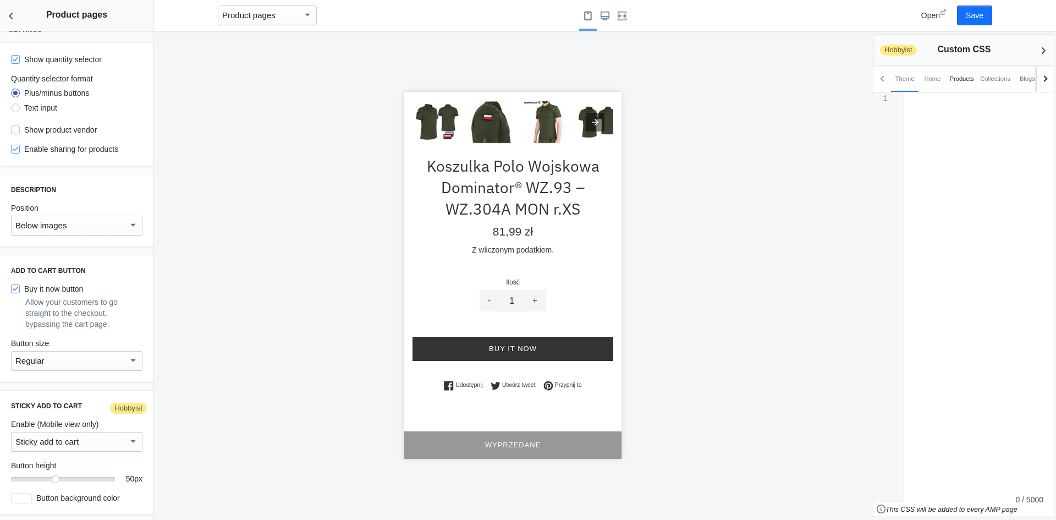
click at [963, 80] on div "Products" at bounding box center [961, 78] width 24 height 11
click at [914, 131] on div "​ x 1 ​" at bounding box center [983, 124] width 158 height 65
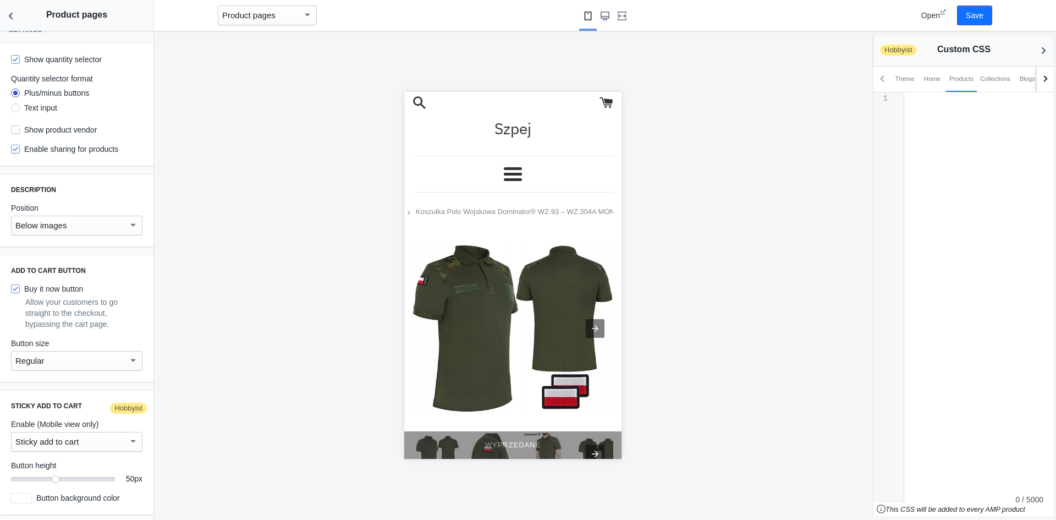
scroll to position [0, 0]
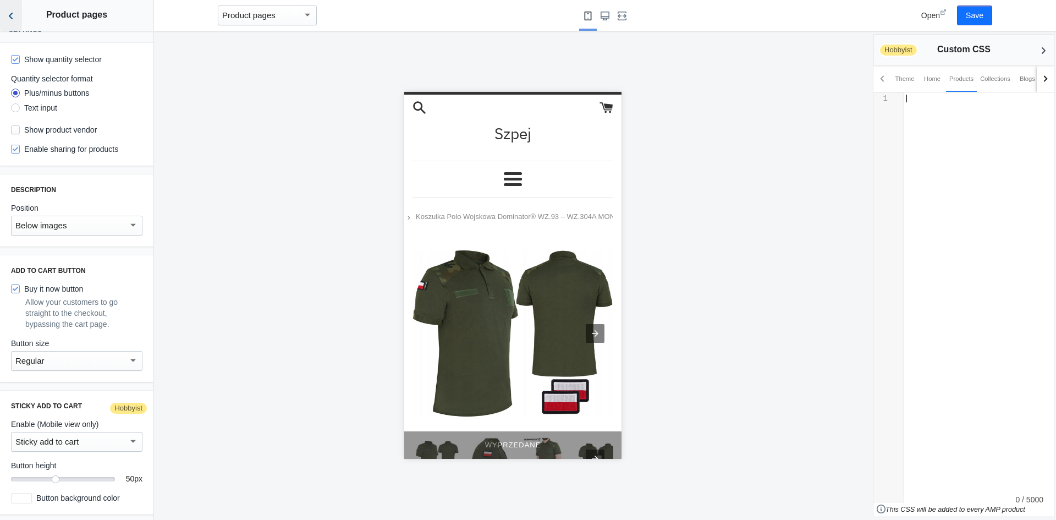
click at [12, 12] on icon "Back to sections" at bounding box center [10, 15] width 11 height 11
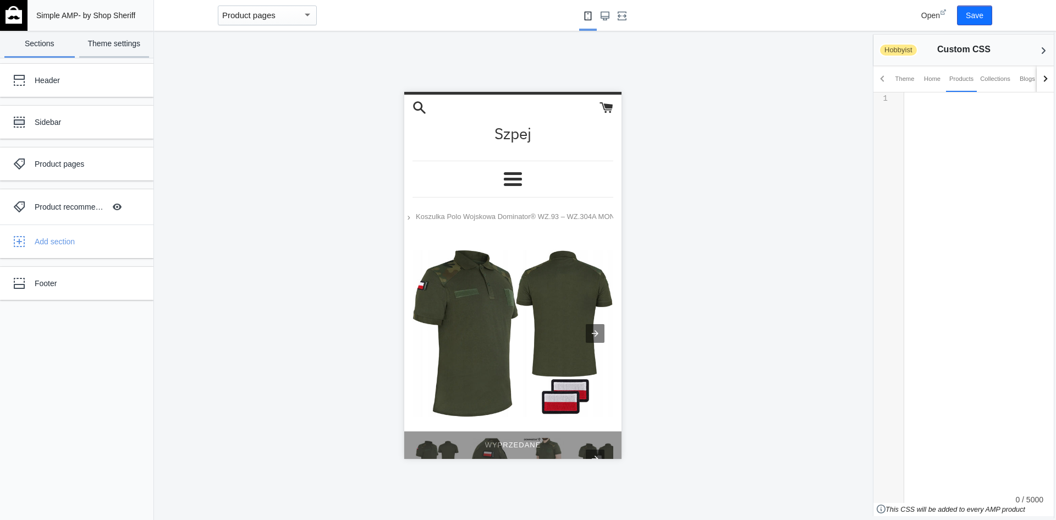
click at [97, 46] on link "Theme settings" at bounding box center [114, 44] width 70 height 27
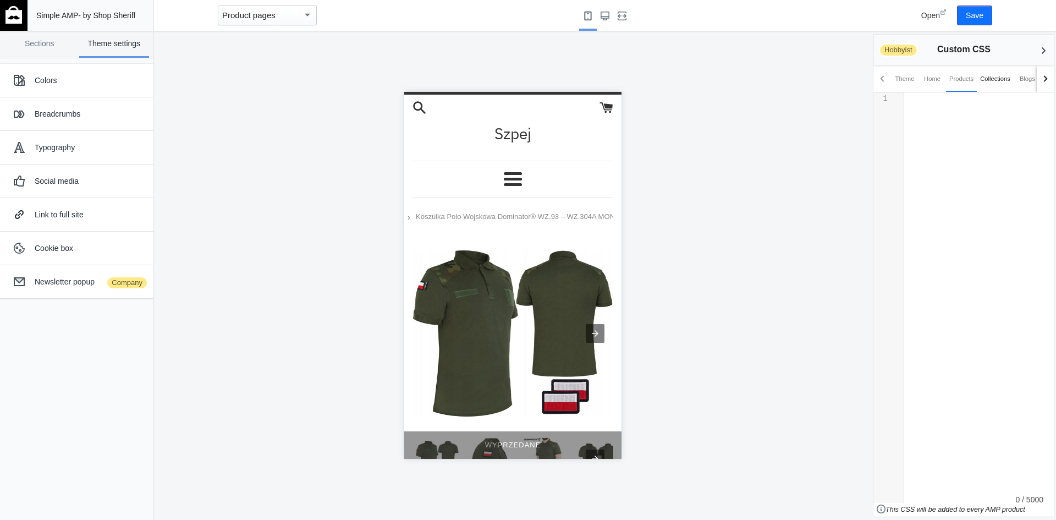
click at [981, 85] on div "Collections" at bounding box center [995, 78] width 37 height 26
click at [954, 85] on div "Products" at bounding box center [961, 78] width 31 height 26
click at [928, 83] on div "Home" at bounding box center [932, 78] width 16 height 11
click at [896, 85] on div "Theme" at bounding box center [904, 78] width 27 height 26
click at [53, 51] on link "Sections" at bounding box center [39, 44] width 70 height 27
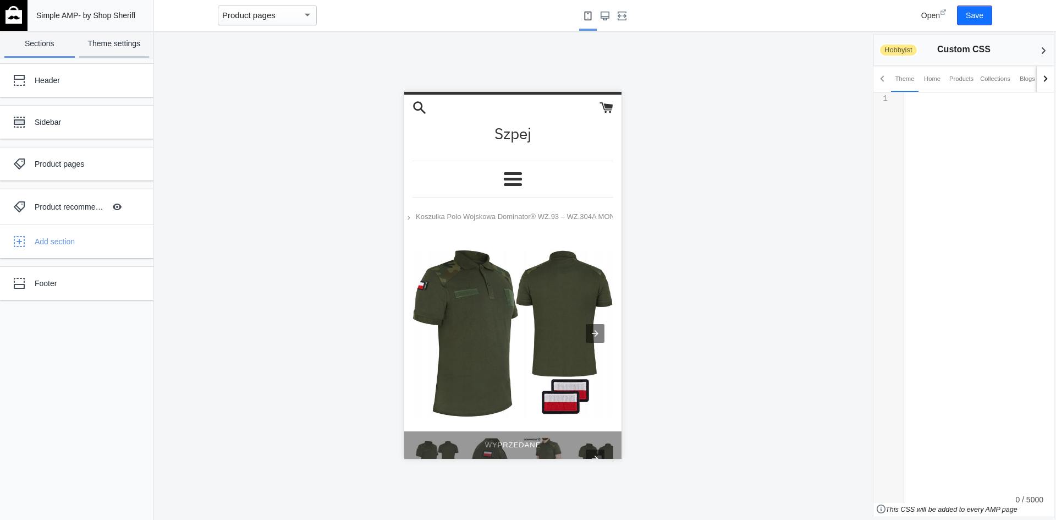
click at [111, 49] on link "Theme settings" at bounding box center [114, 44] width 70 height 27
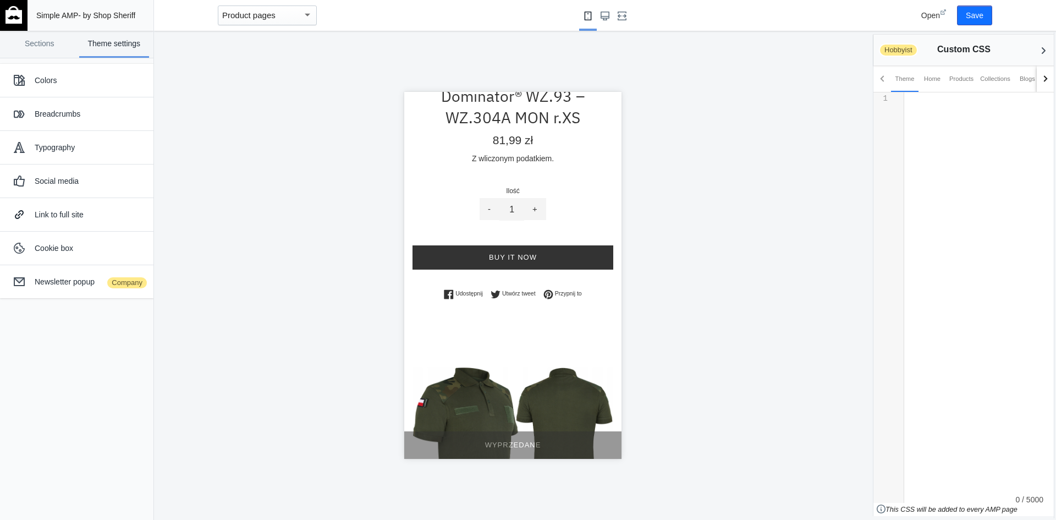
scroll to position [440, 0]
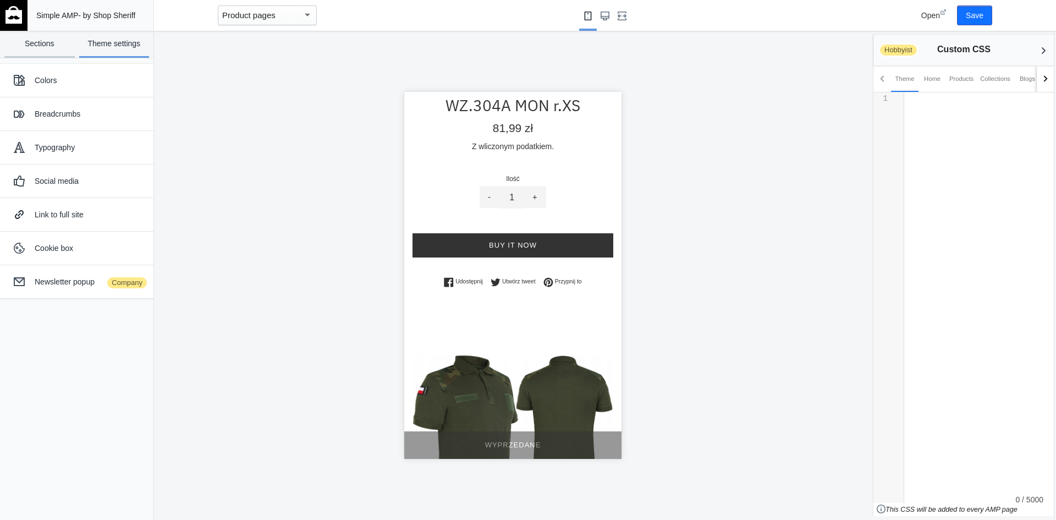
click at [58, 49] on link "Sections" at bounding box center [39, 44] width 70 height 27
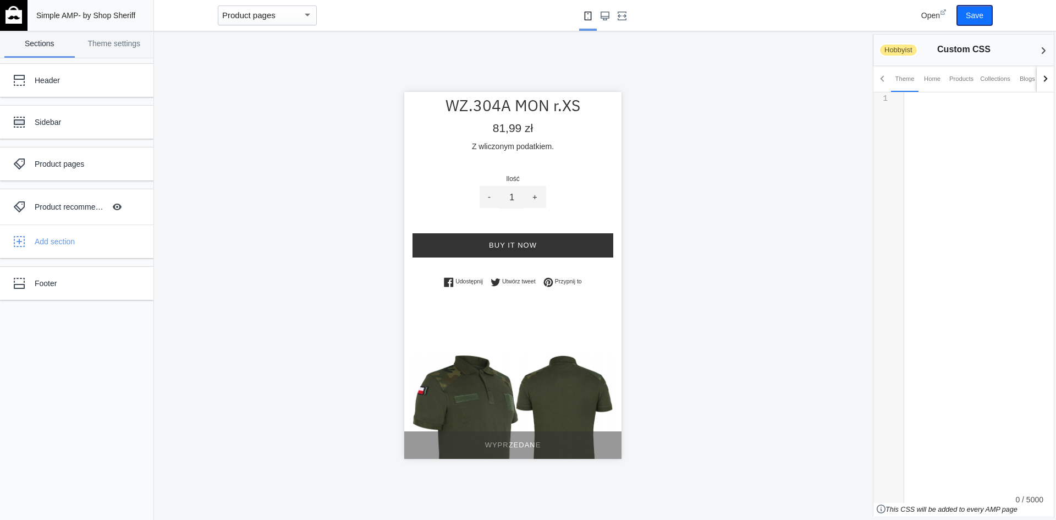
click at [967, 19] on button "Save" at bounding box center [974, 15] width 35 height 20
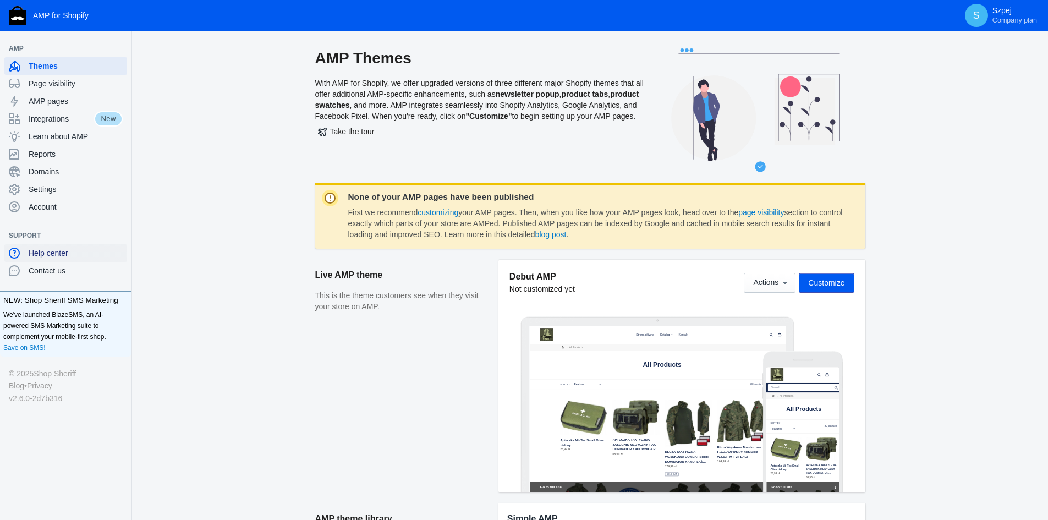
click at [61, 249] on span "Help center" at bounding box center [76, 252] width 94 height 11
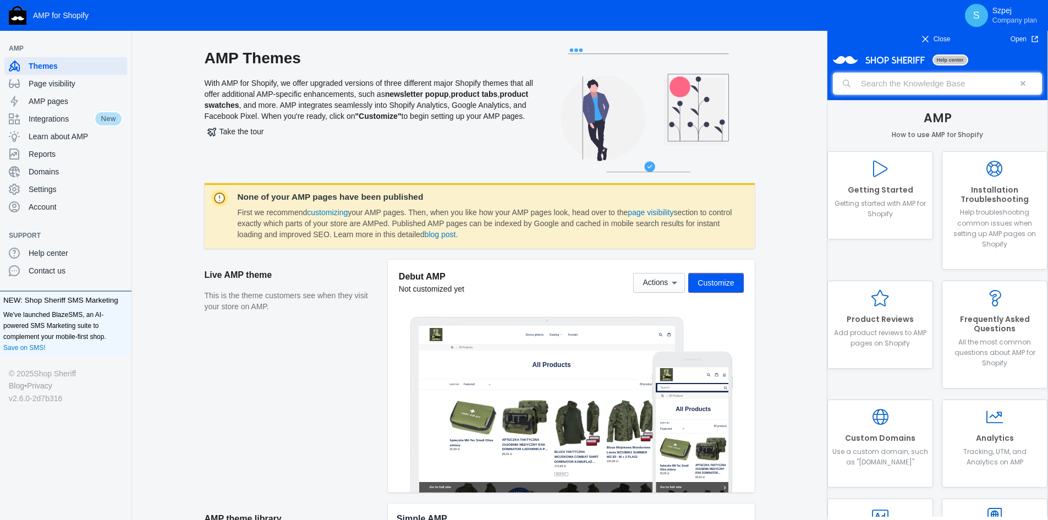
click at [911, 86] on input "search" at bounding box center [937, 84] width 209 height 22
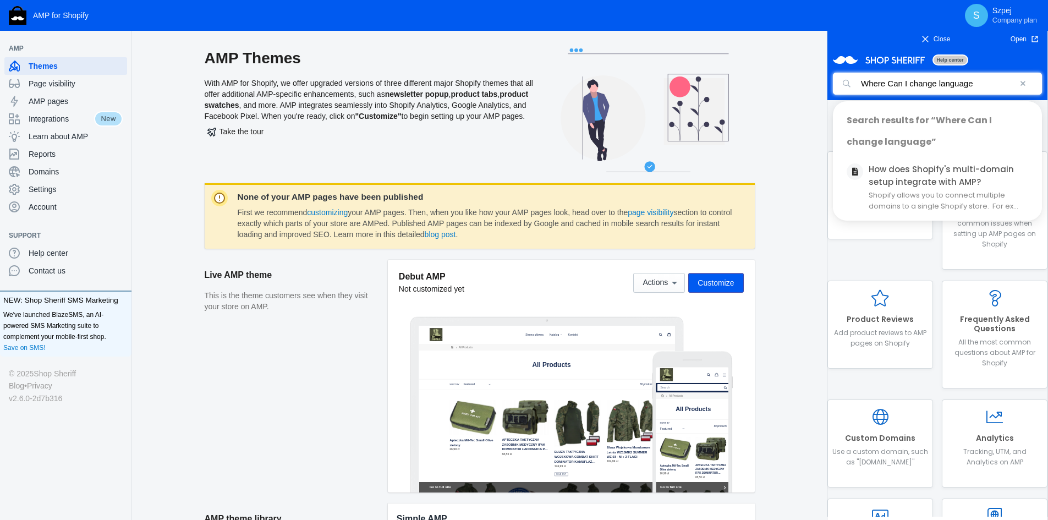
type input "Where Can I change language"
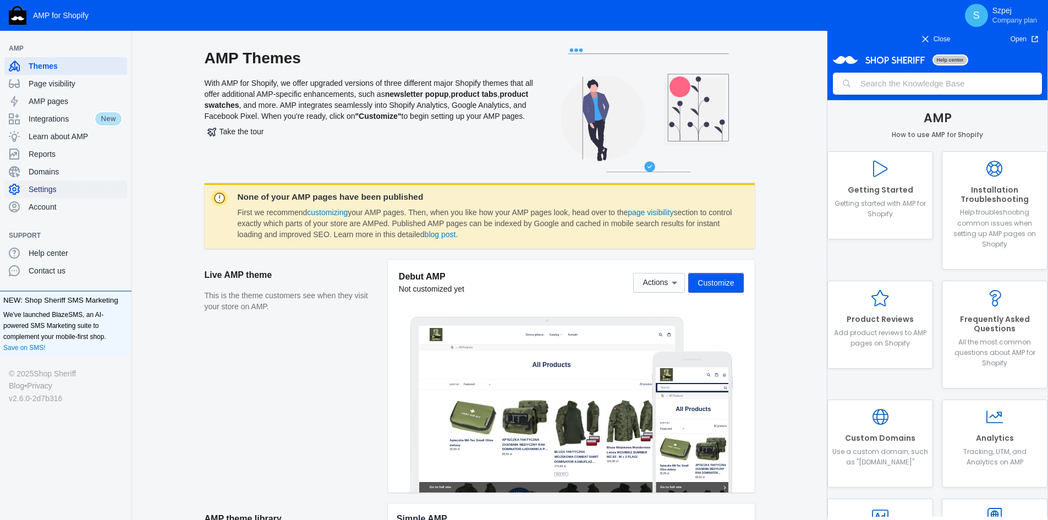
click at [56, 191] on span "Settings" at bounding box center [76, 189] width 94 height 11
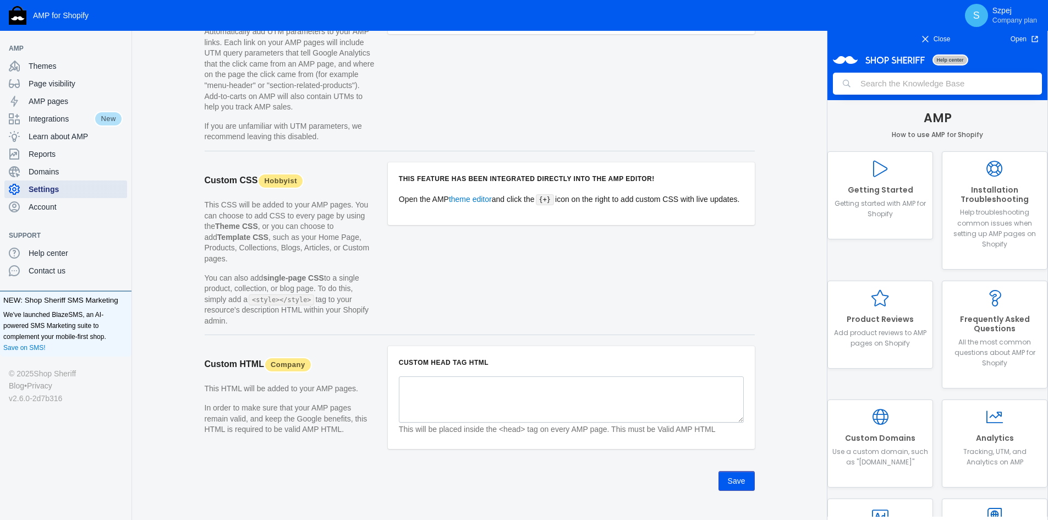
scroll to position [989, 0]
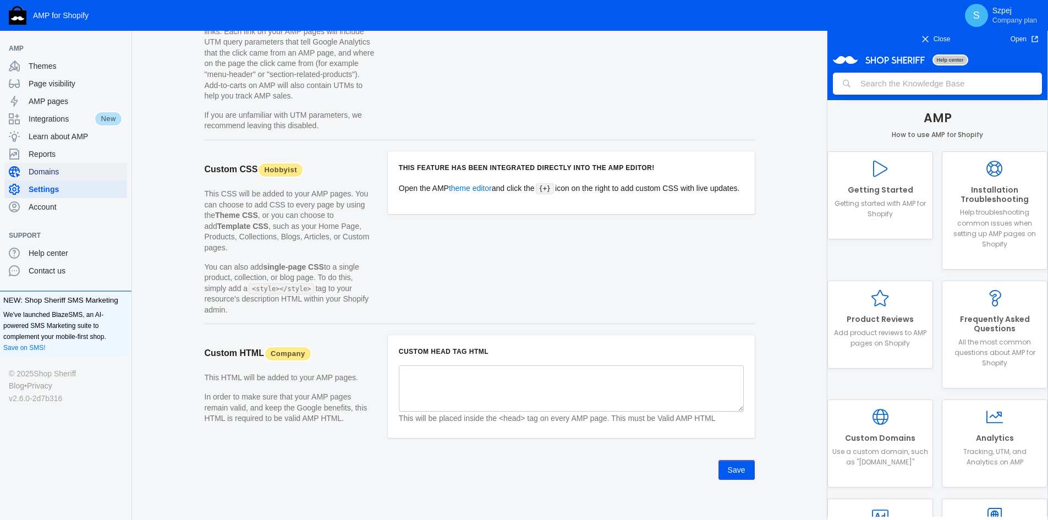
click at [60, 175] on span "Domains" at bounding box center [76, 171] width 94 height 11
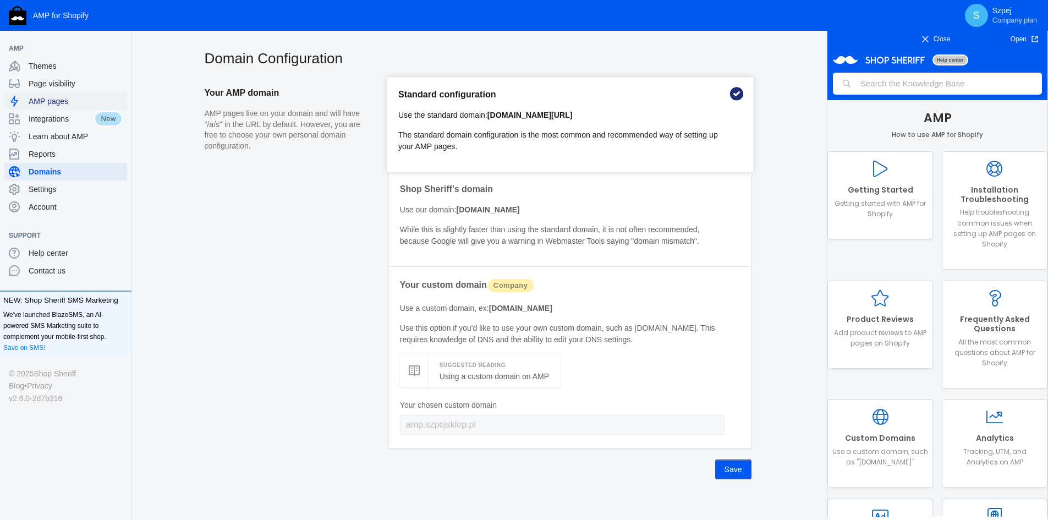
click at [74, 101] on span "AMP pages" at bounding box center [76, 101] width 94 height 11
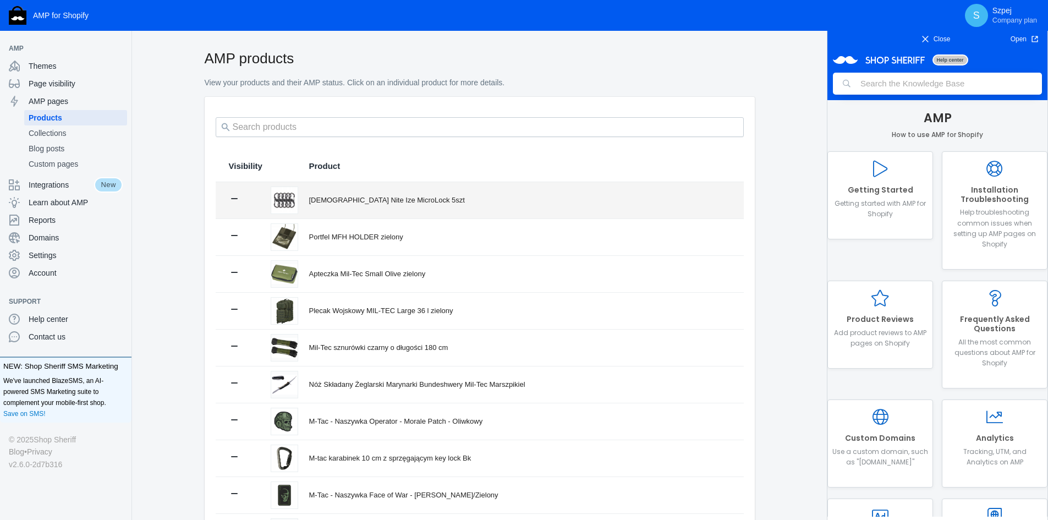
click at [366, 197] on div "[DEMOGRAPHIC_DATA] Nite Ize MicroLock 5szt" at bounding box center [519, 200] width 421 height 11
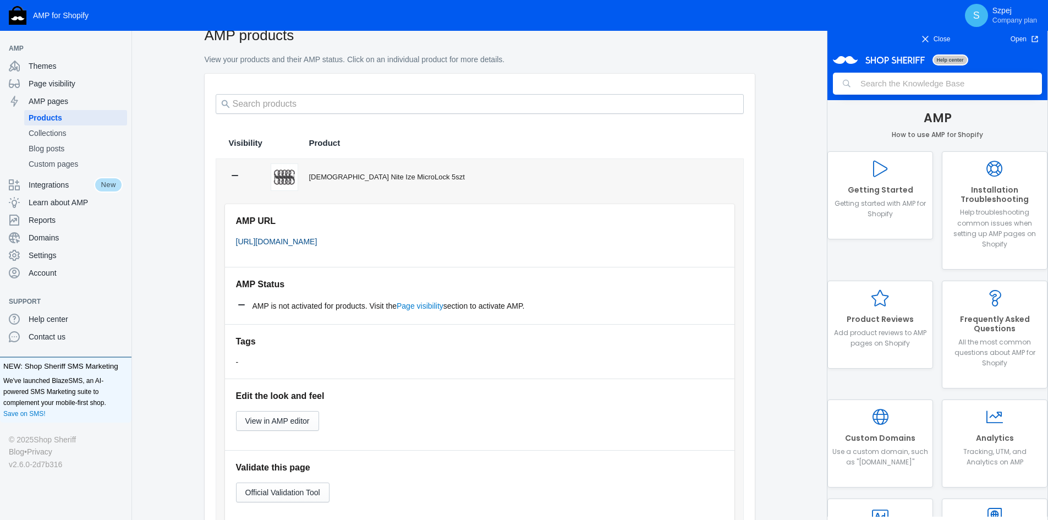
scroll to position [55, 0]
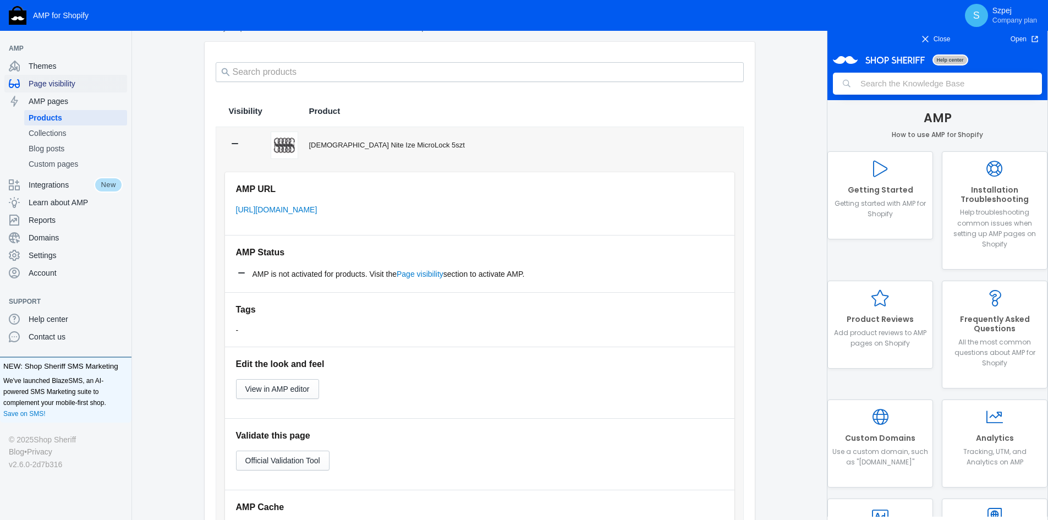
click at [70, 82] on span "Page visibility" at bounding box center [76, 83] width 94 height 11
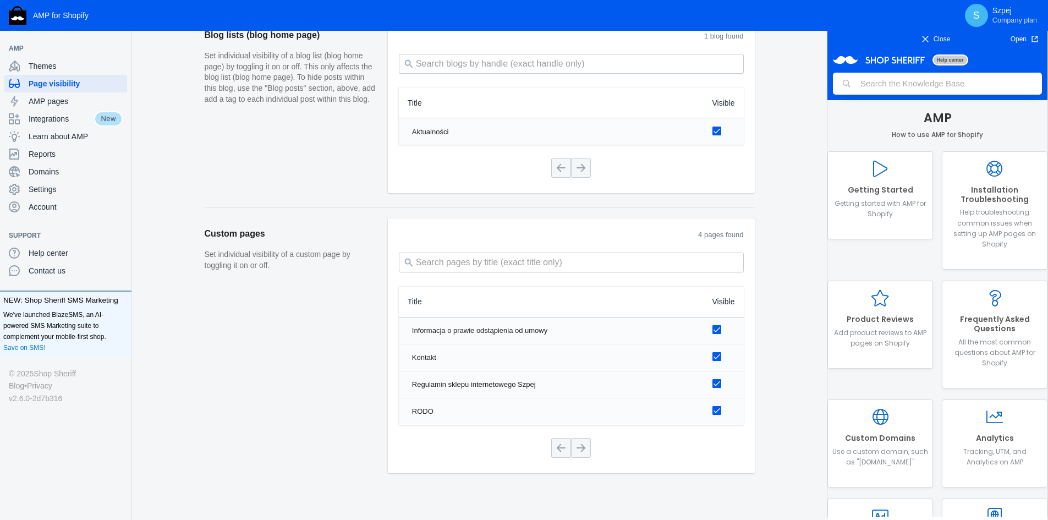
scroll to position [1227, 0]
click at [78, 69] on span "Themes" at bounding box center [76, 65] width 94 height 11
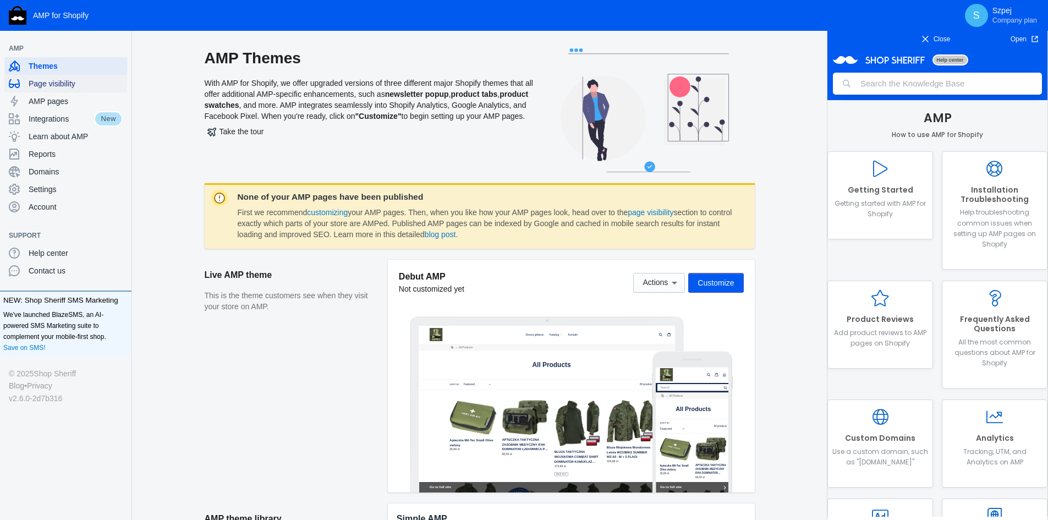
click at [75, 85] on span "Page visibility" at bounding box center [76, 83] width 94 height 11
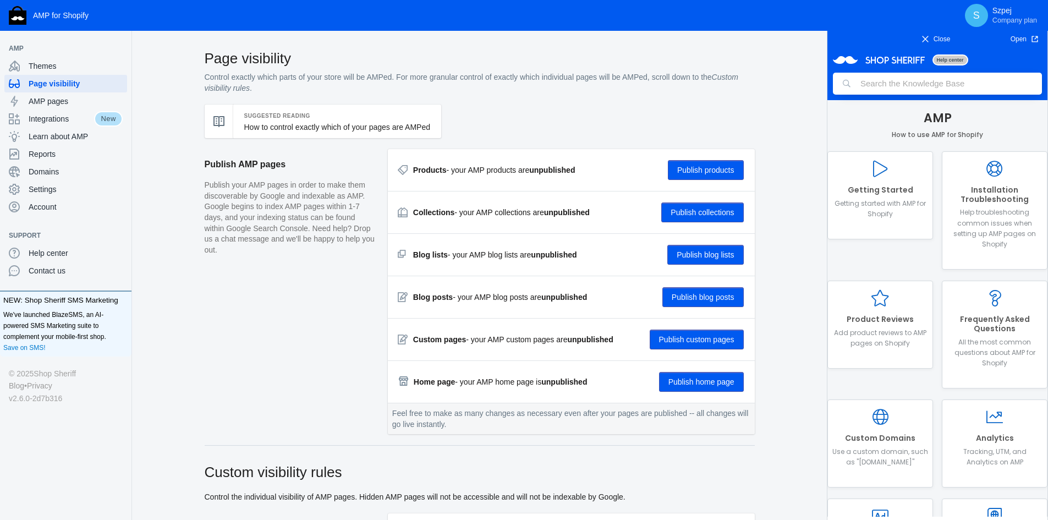
click at [693, 171] on button "Publish products" at bounding box center [706, 170] width 76 height 20
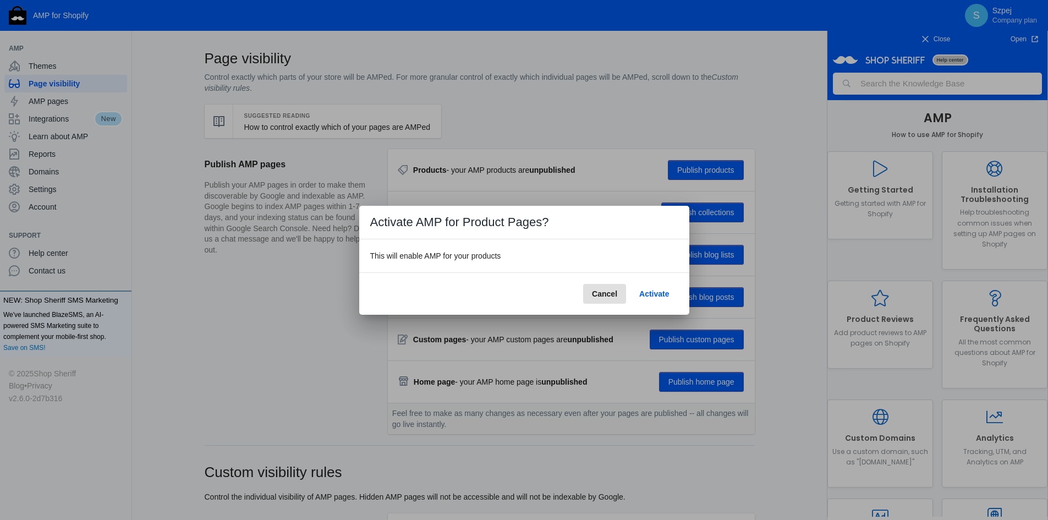
click at [652, 294] on span "Activate" at bounding box center [654, 293] width 30 height 9
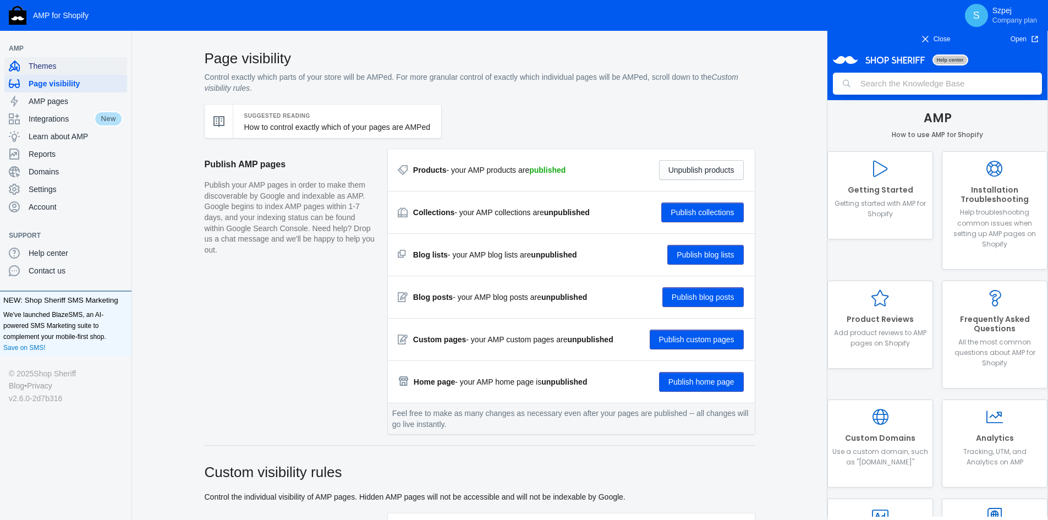
click at [58, 67] on span "Themes" at bounding box center [76, 65] width 94 height 11
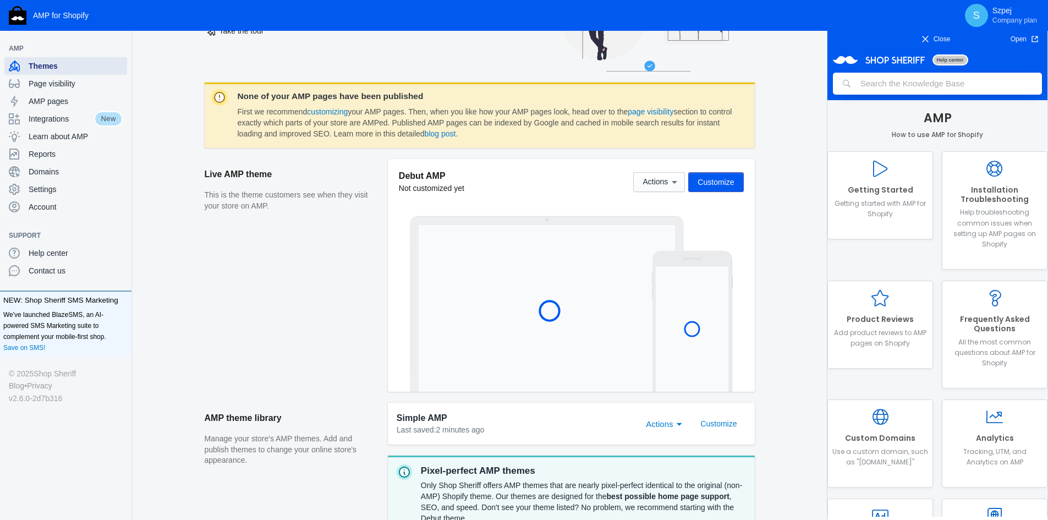
scroll to position [165, 0]
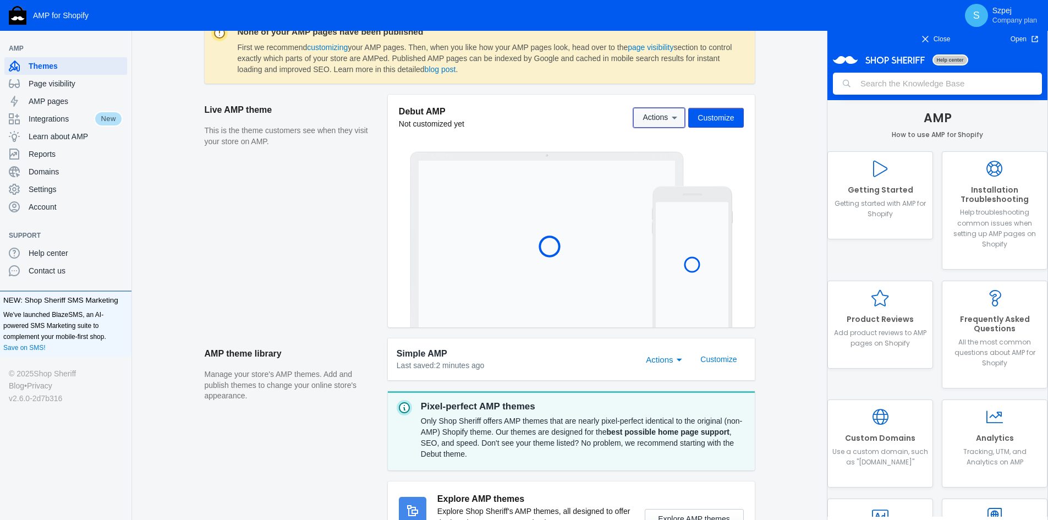
click at [664, 120] on span "Actions" at bounding box center [654, 117] width 25 height 9
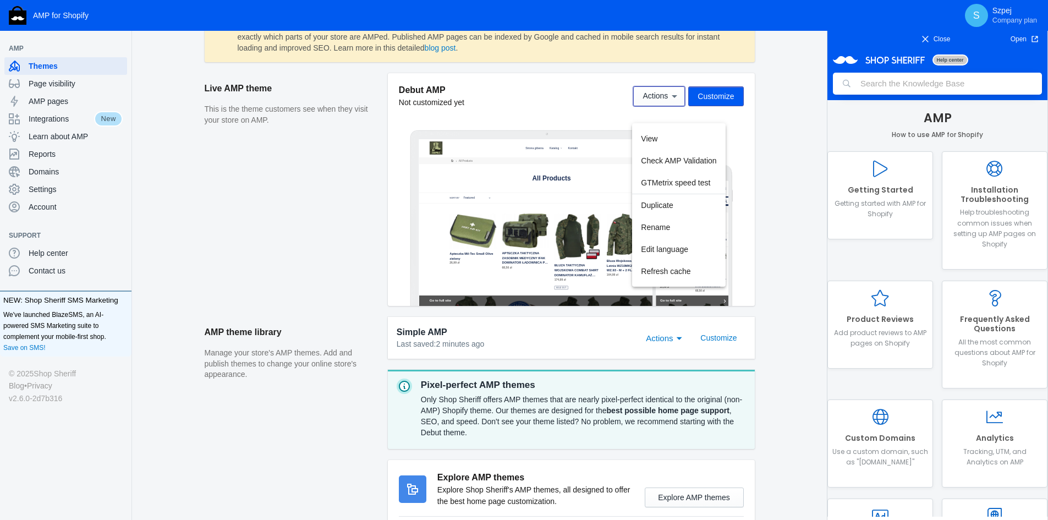
scroll to position [275, 0]
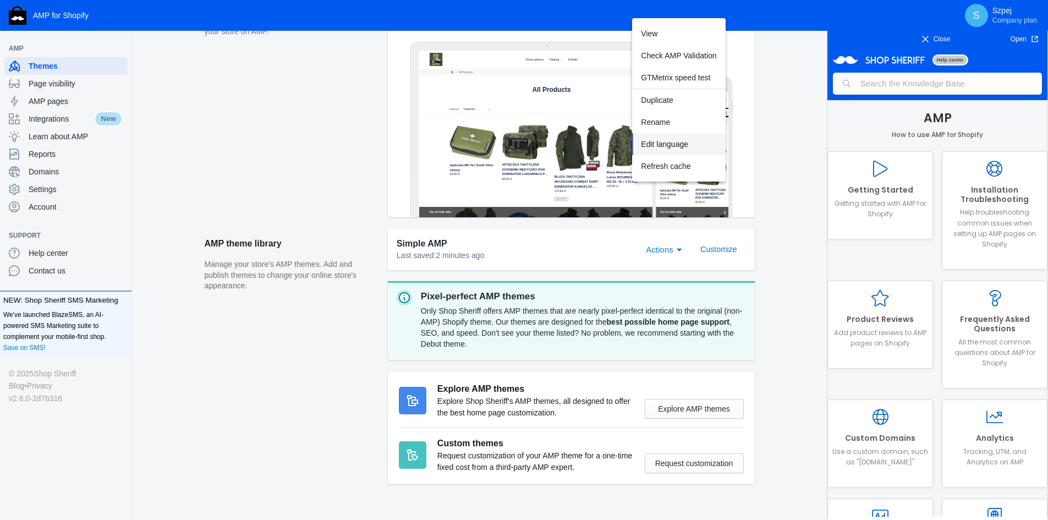
click at [702, 146] on button "Edit language" at bounding box center [678, 144] width 93 height 22
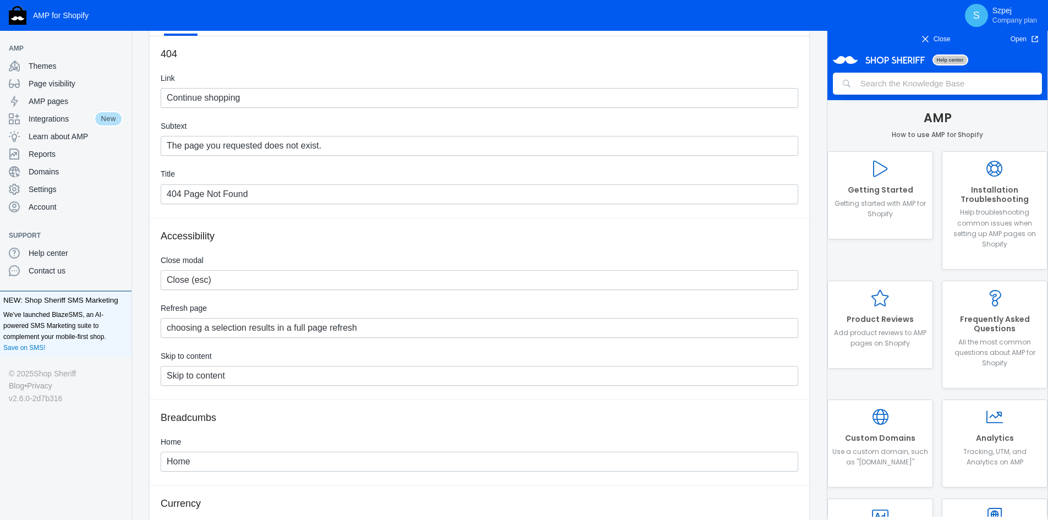
scroll to position [55, 0]
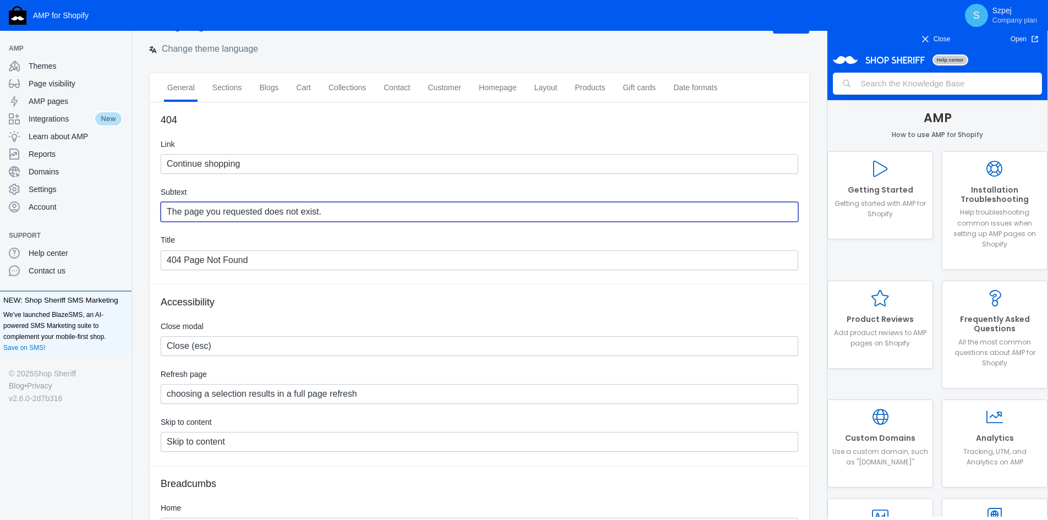
drag, startPoint x: 364, startPoint y: 218, endPoint x: 174, endPoint y: 209, distance: 189.4
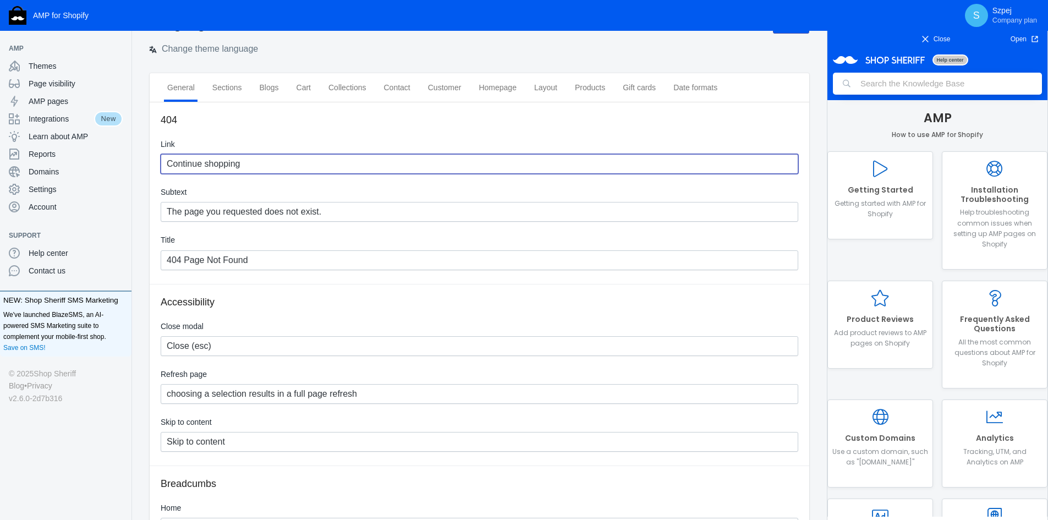
click at [271, 163] on input "Continue shopping" at bounding box center [479, 164] width 637 height 20
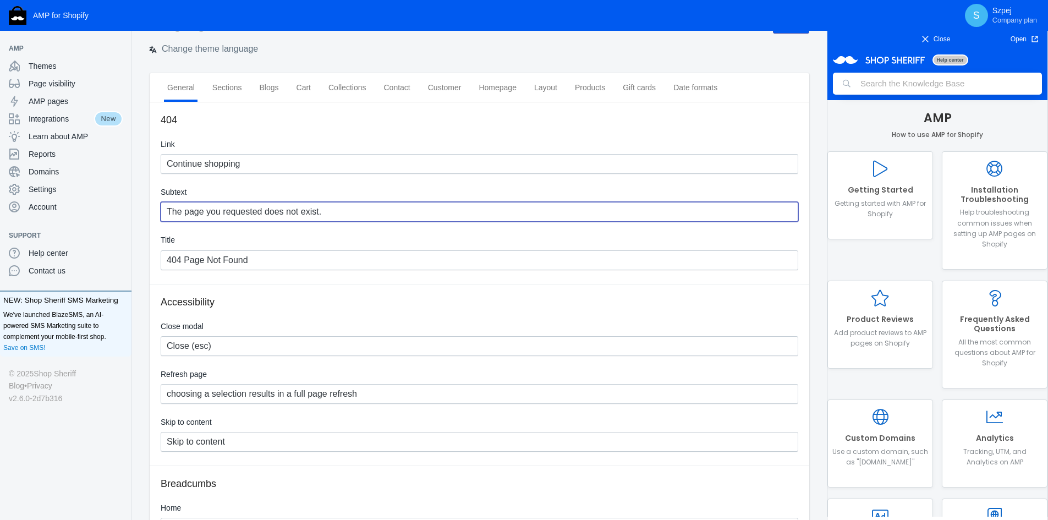
click at [409, 212] on input "The page you requested does not exist." at bounding box center [479, 212] width 637 height 20
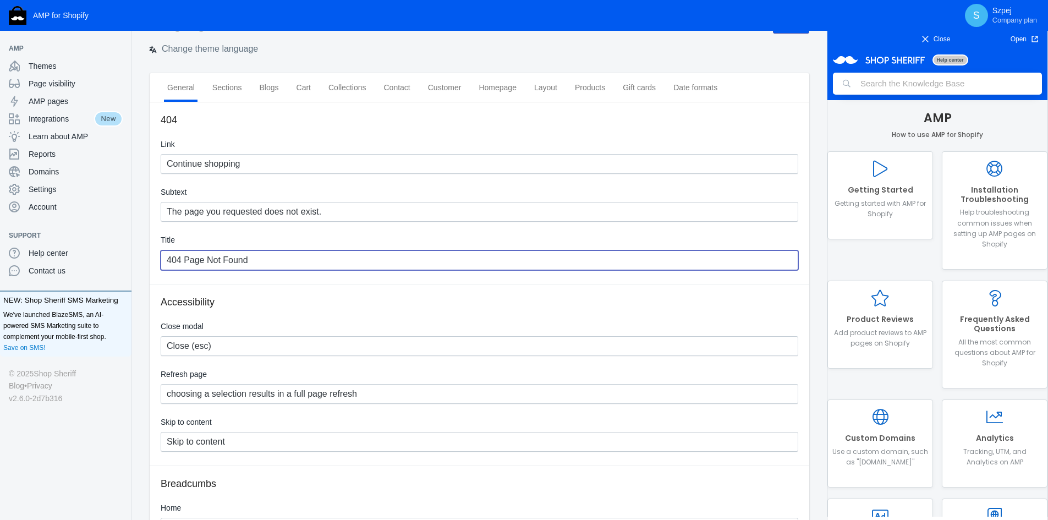
click at [307, 265] on input "404 Page Not Found" at bounding box center [479, 260] width 637 height 20
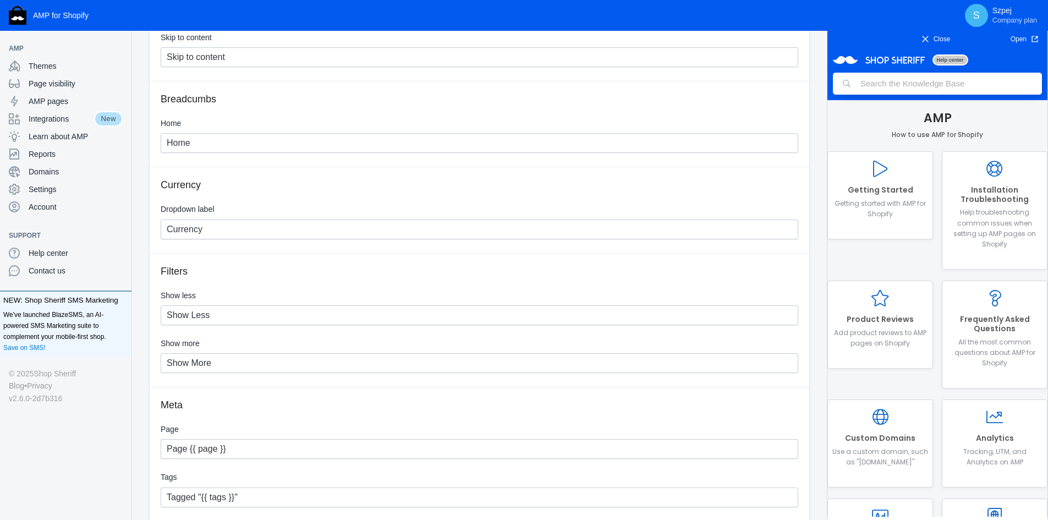
scroll to position [440, 0]
drag, startPoint x: 209, startPoint y: 146, endPoint x: 145, endPoint y: 146, distance: 64.3
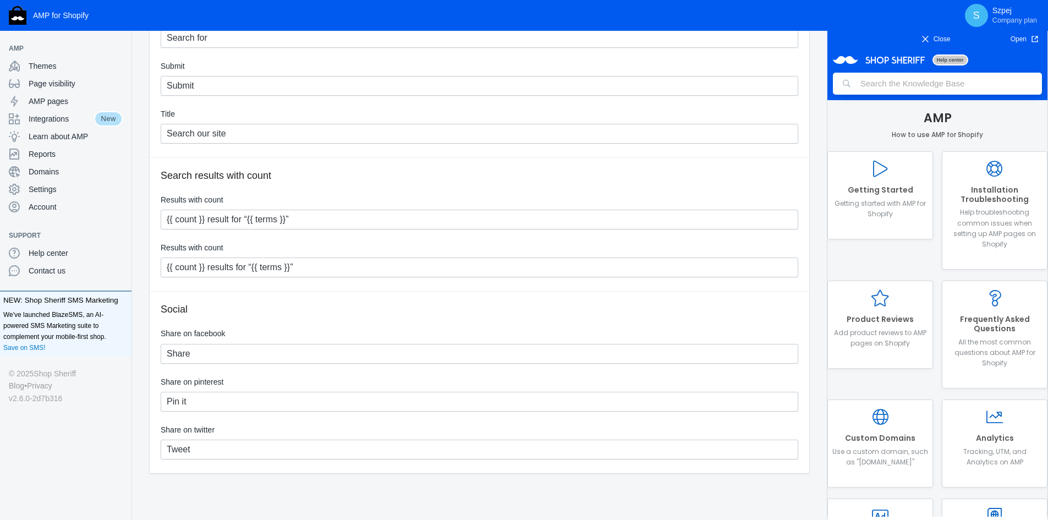
scroll to position [2530, 0]
type input "Strona główna"
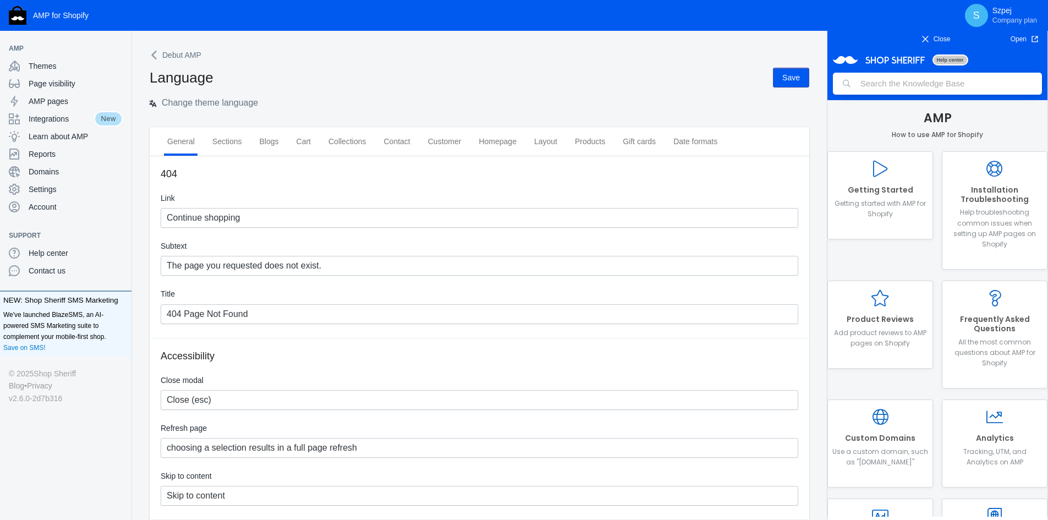
scroll to position [0, 0]
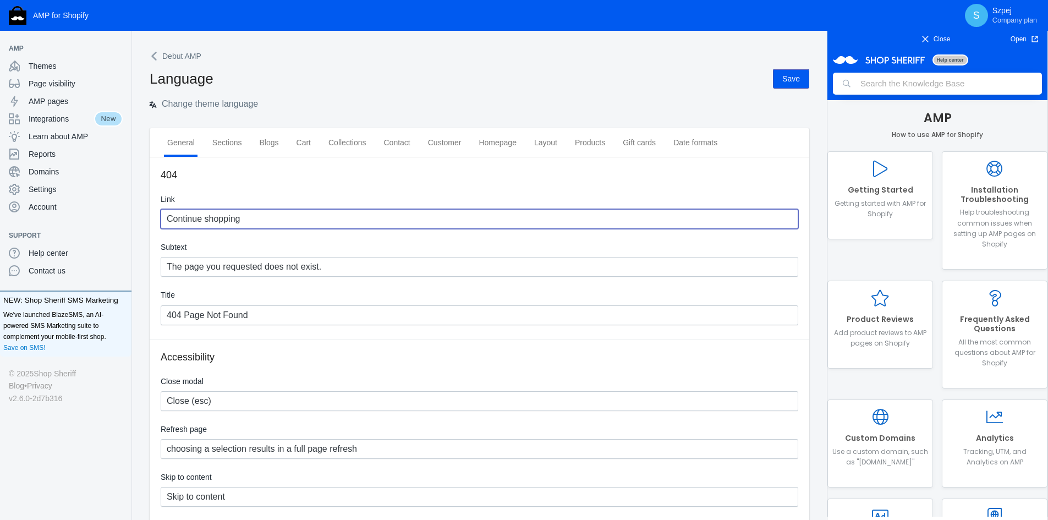
click at [436, 215] on input "Continue shopping" at bounding box center [479, 219] width 637 height 20
paste input "Kontynuuj zakupy"
type input "Kontynuuj zakupy"
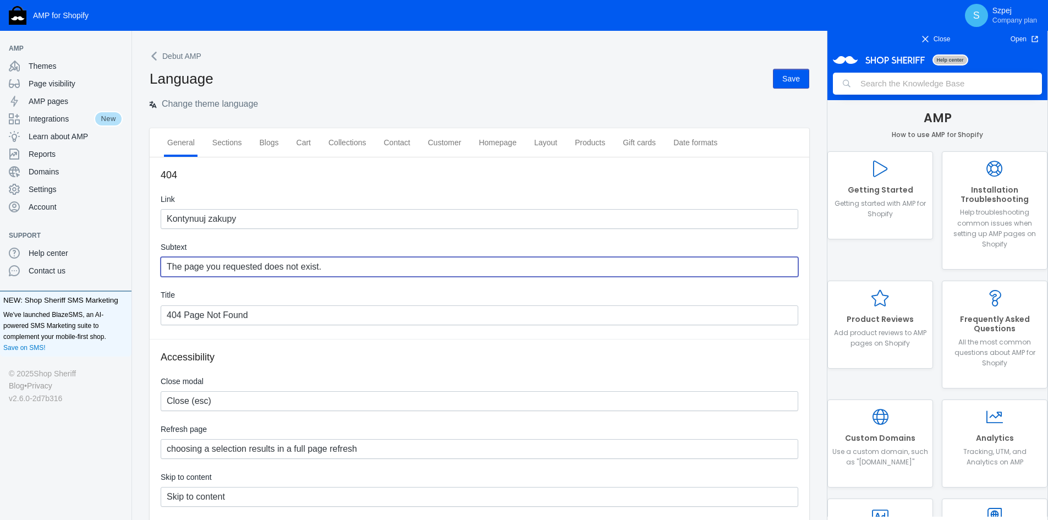
click at [327, 269] on input "The page you requested does not exist." at bounding box center [479, 267] width 637 height 20
paste input "Strona, której szukasz, nie istnieje"
type input "Strona, której szukasz, nie istnieje."
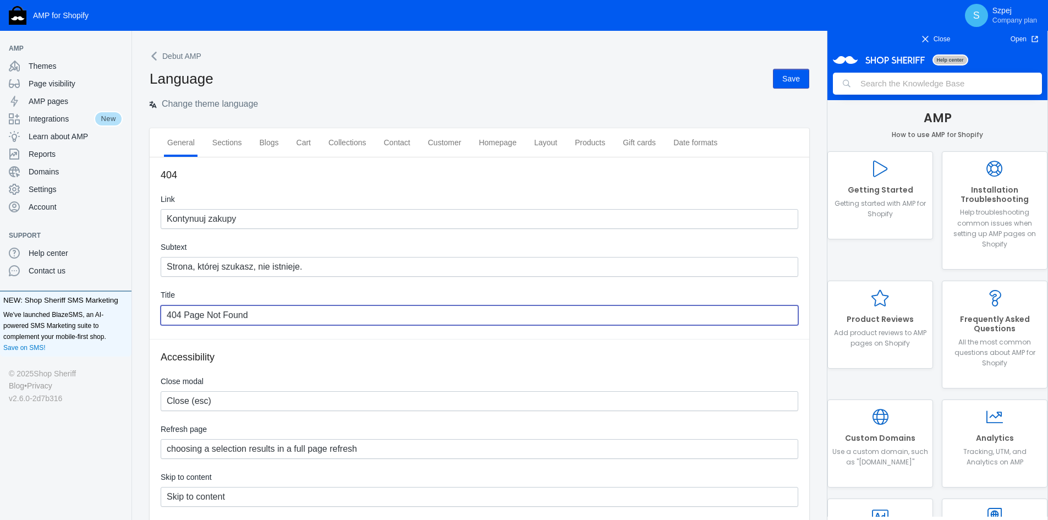
click at [267, 320] on input "404 Page Not Found" at bounding box center [479, 315] width 637 height 20
paste input "Strona nie została znaleziona"
type input "404 Strona nie została znaleziona"
click at [783, 81] on button "Save" at bounding box center [791, 79] width 36 height 20
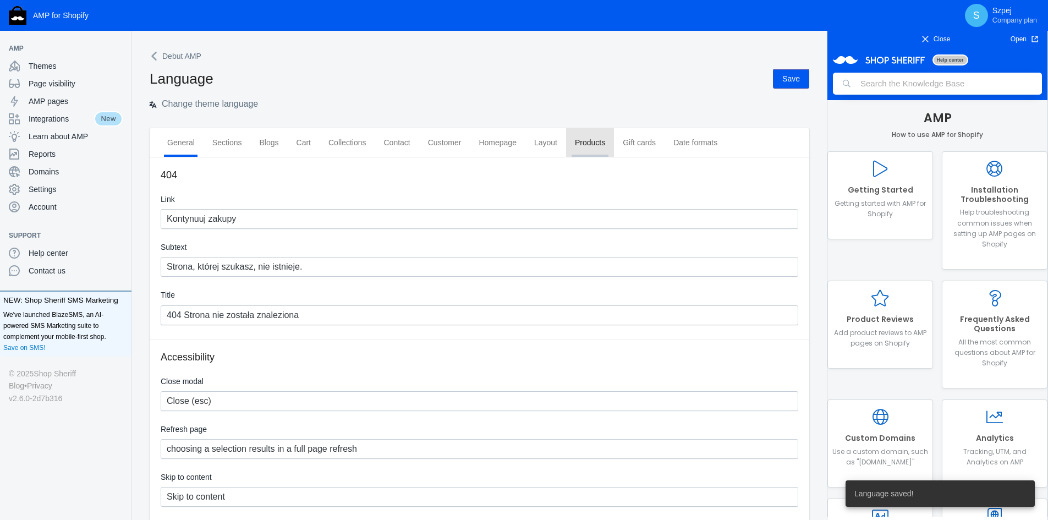
click at [586, 147] on span "Products" at bounding box center [590, 142] width 30 height 11
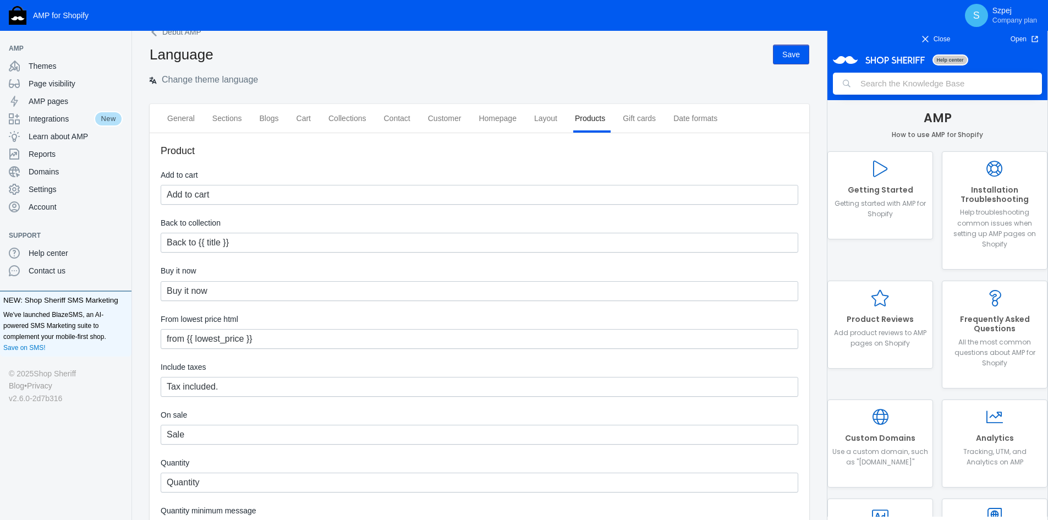
scroll to position [110, 0]
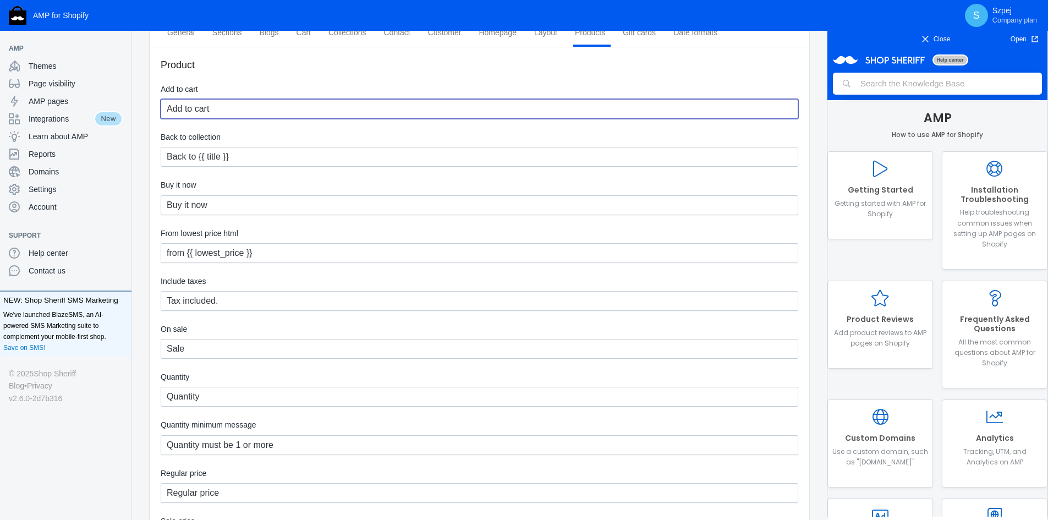
drag, startPoint x: 257, startPoint y: 111, endPoint x: 164, endPoint y: 112, distance: 92.9
click at [142, 113] on div "Debut AMP Language Save Change theme language General Sections Blogs Cart Colle…" at bounding box center [479, 479] width 695 height 1082
type input "Dodaj do koszyka"
click at [146, 156] on div "Debut AMP Language Save Change theme language General Sections Blogs Cart Colle…" at bounding box center [479, 479] width 695 height 1082
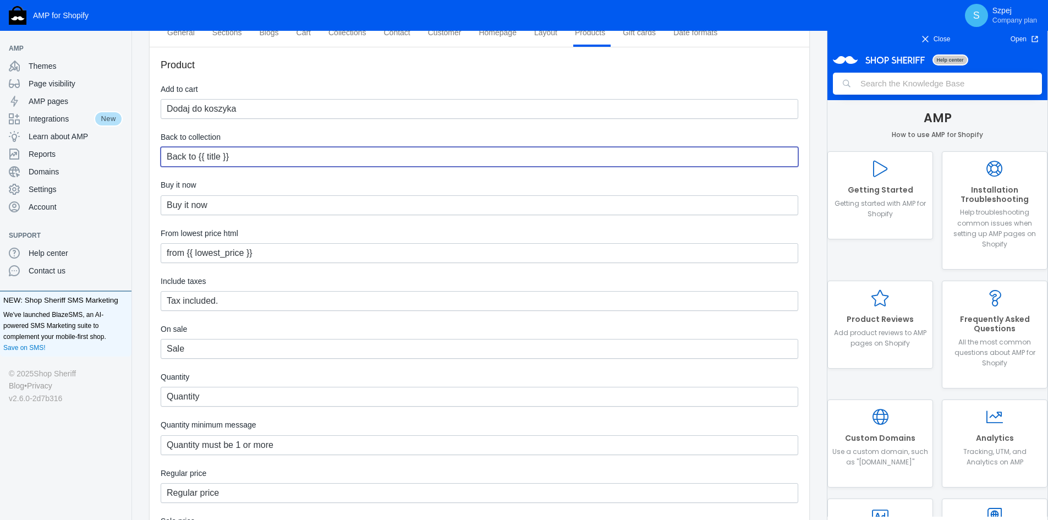
click at [195, 158] on input "Back to {{ title }}" at bounding box center [479, 157] width 637 height 20
type input "Powrót do {{ title }}"
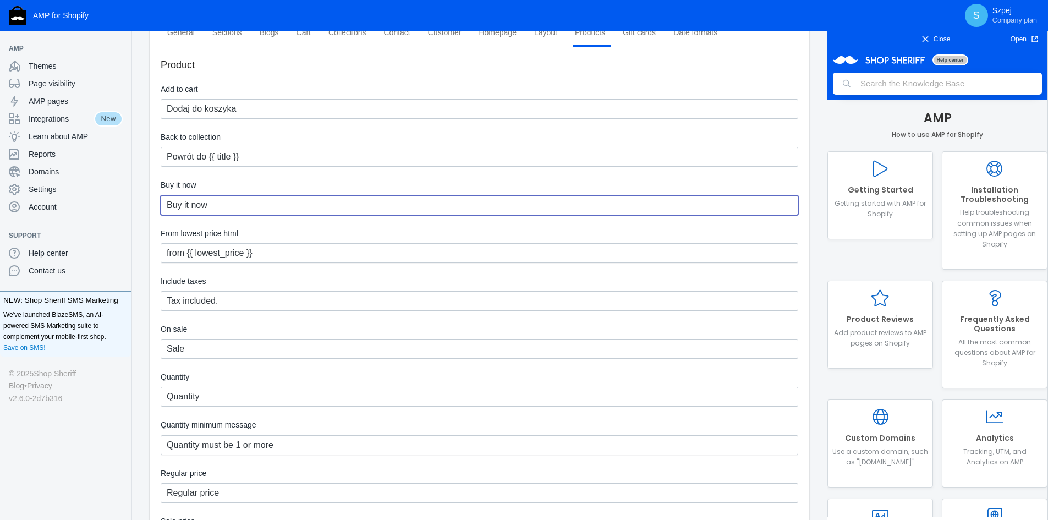
click at [249, 206] on input "Buy it now" at bounding box center [479, 205] width 637 height 20
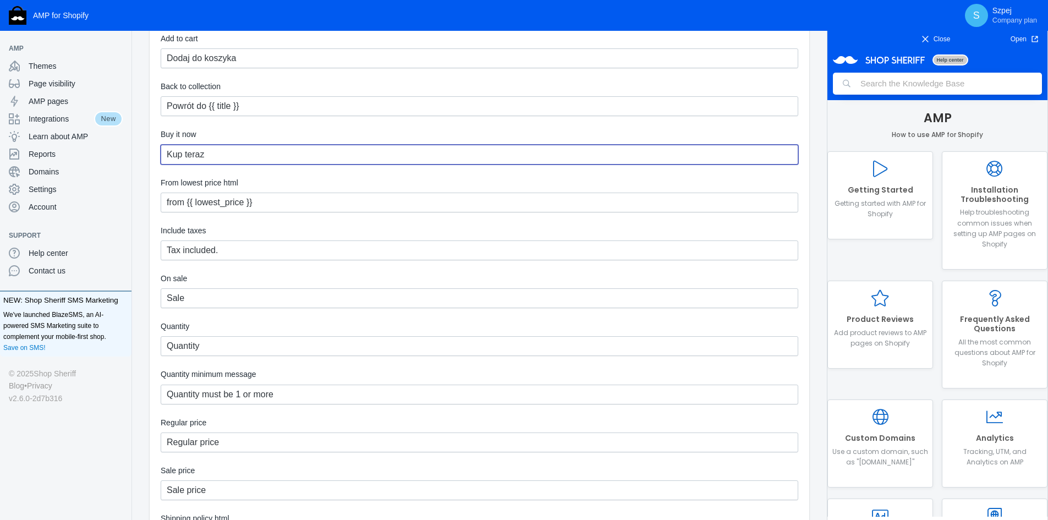
scroll to position [165, 0]
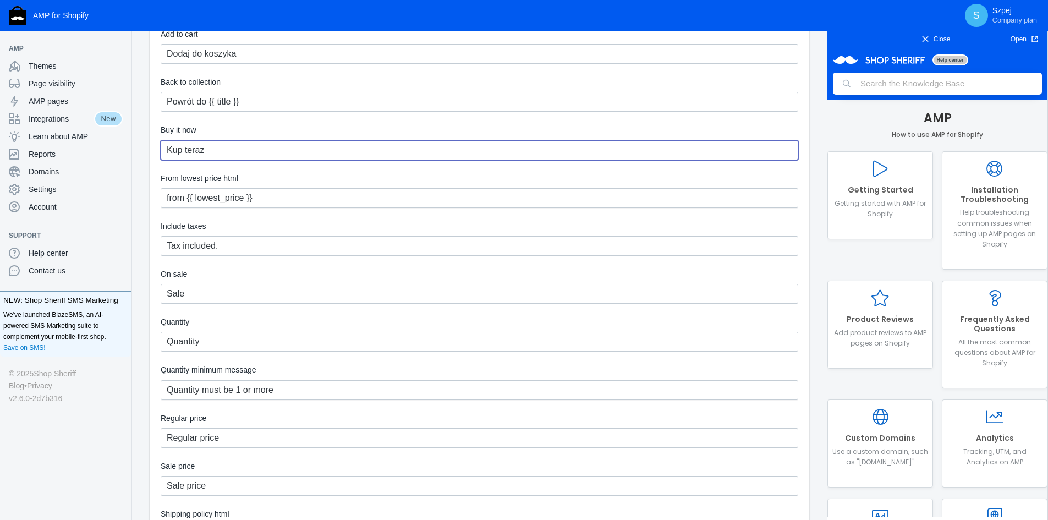
type input "Kup teraz"
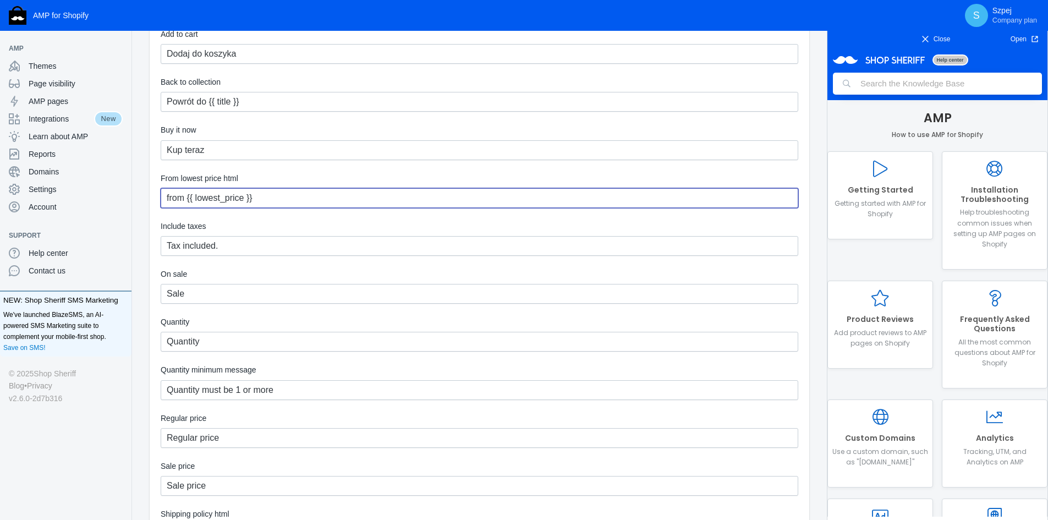
drag, startPoint x: 185, startPoint y: 198, endPoint x: 155, endPoint y: 199, distance: 30.3
click at [155, 199] on div "Product Add to cart Dodaj do koszyka Back to collection Powrót do {{ title }} B…" at bounding box center [479, 442] width 659 height 901
type input "od {{ lowest_price }}"
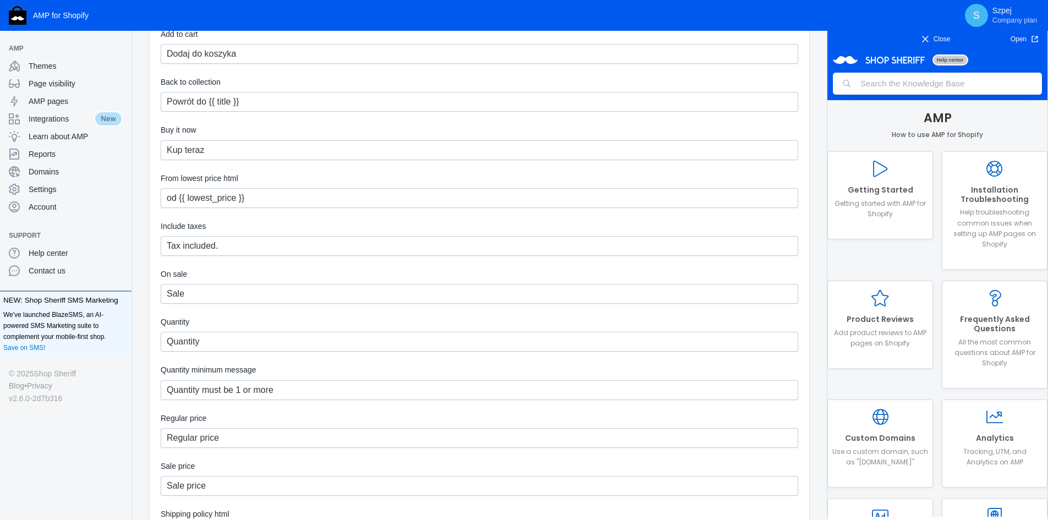
click at [148, 229] on div "Debut AMP Language Save Change theme language General Sections Blogs Cart Colle…" at bounding box center [479, 424] width 695 height 1082
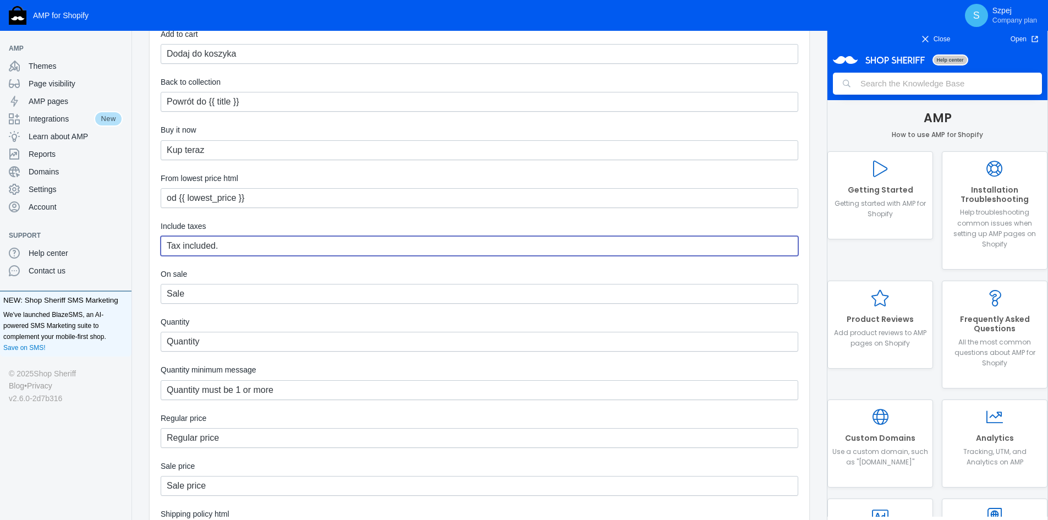
drag, startPoint x: 214, startPoint y: 247, endPoint x: 145, endPoint y: 246, distance: 69.8
click at [145, 246] on div "Debut AMP Language Save Change theme language General Sections Blogs Cart Colle…" at bounding box center [479, 424] width 695 height 1082
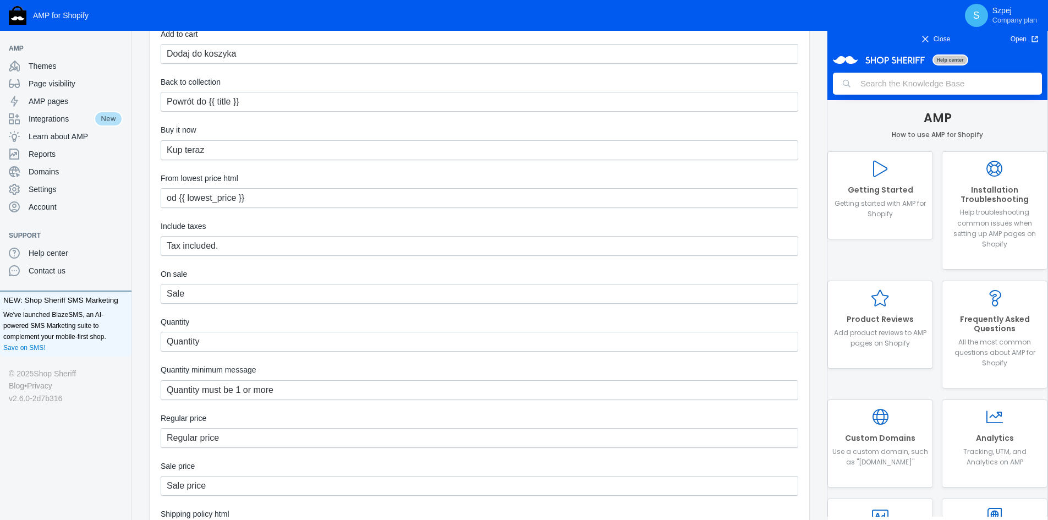
click at [151, 262] on div "Product Add to cart Dodaj do koszyka Back to collection Powrót do {{ title }} B…" at bounding box center [479, 442] width 659 height 901
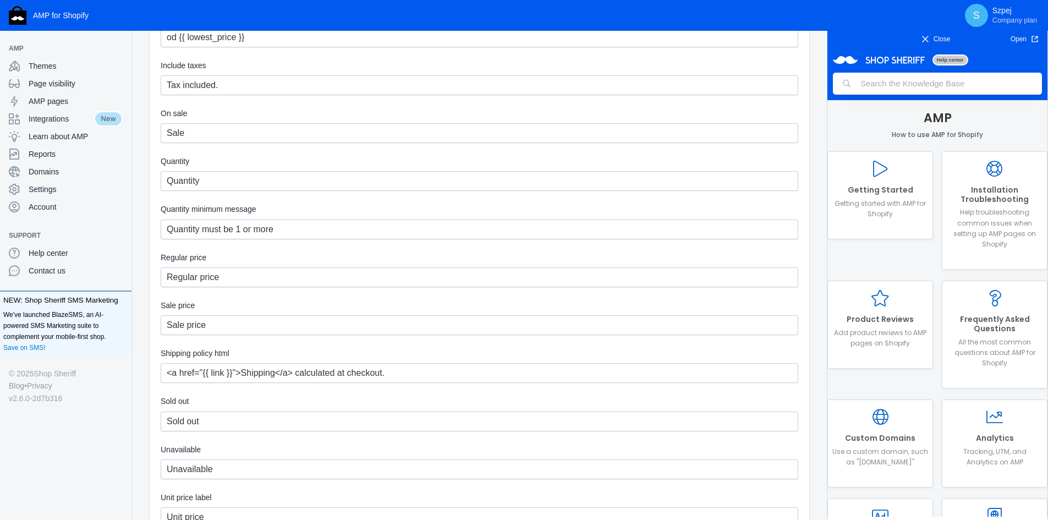
scroll to position [330, 0]
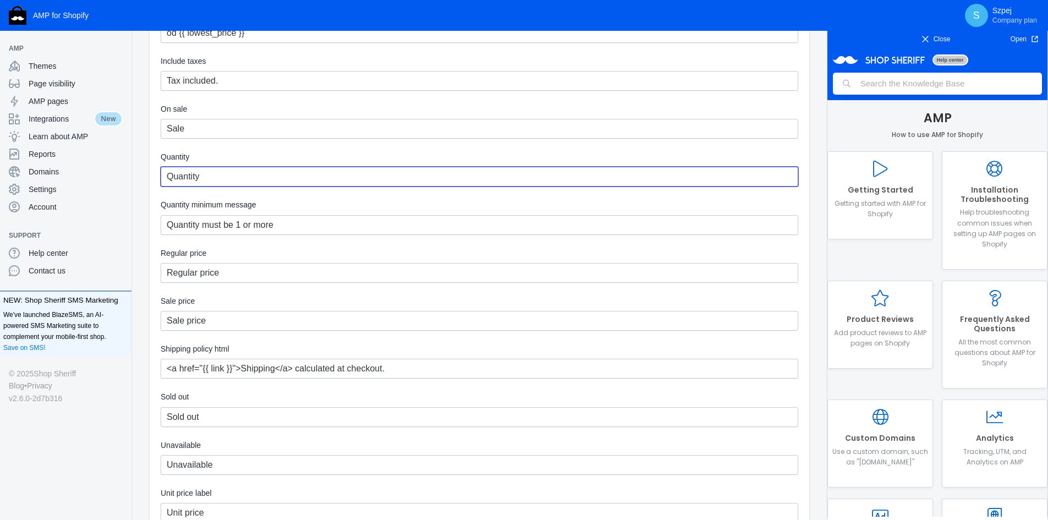
drag, startPoint x: 211, startPoint y: 180, endPoint x: 162, endPoint y: 180, distance: 48.9
click at [159, 181] on div "Product Add to cart Dodaj do koszyka Back to collection Powrót do {{ title }} B…" at bounding box center [479, 277] width 659 height 901
type input "I"
type input "Ilość"
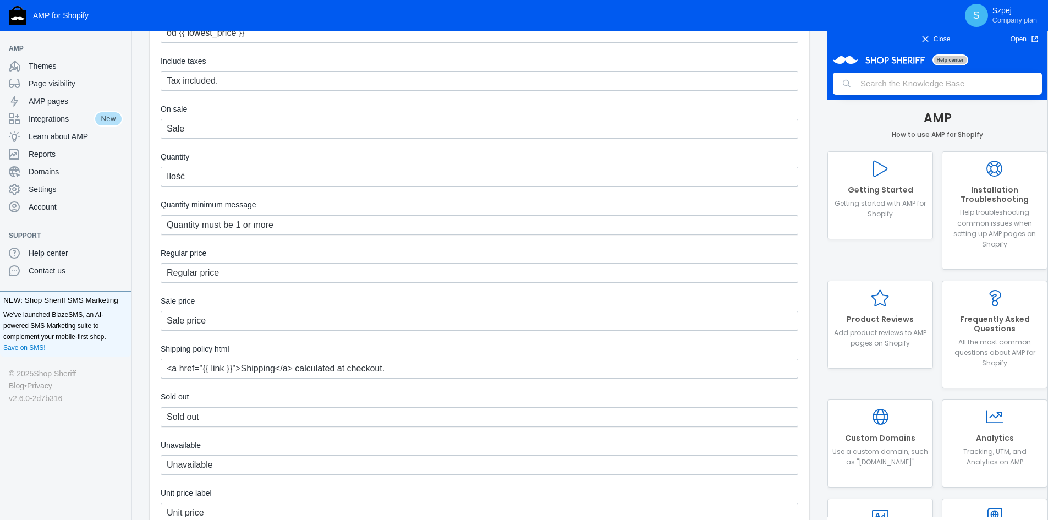
click at [147, 222] on div "Debut AMP Language Save Change theme language General Sections Blogs Cart Colle…" at bounding box center [479, 259] width 695 height 1082
drag, startPoint x: 234, startPoint y: 228, endPoint x: 146, endPoint y: 224, distance: 88.1
click at [146, 224] on div "Debut AMP Language Save Change theme language General Sections Blogs Cart Colle…" at bounding box center [479, 259] width 695 height 1082
click at [148, 261] on div "Debut AMP Language Save Change theme language General Sections Blogs Cart Colle…" at bounding box center [479, 259] width 695 height 1082
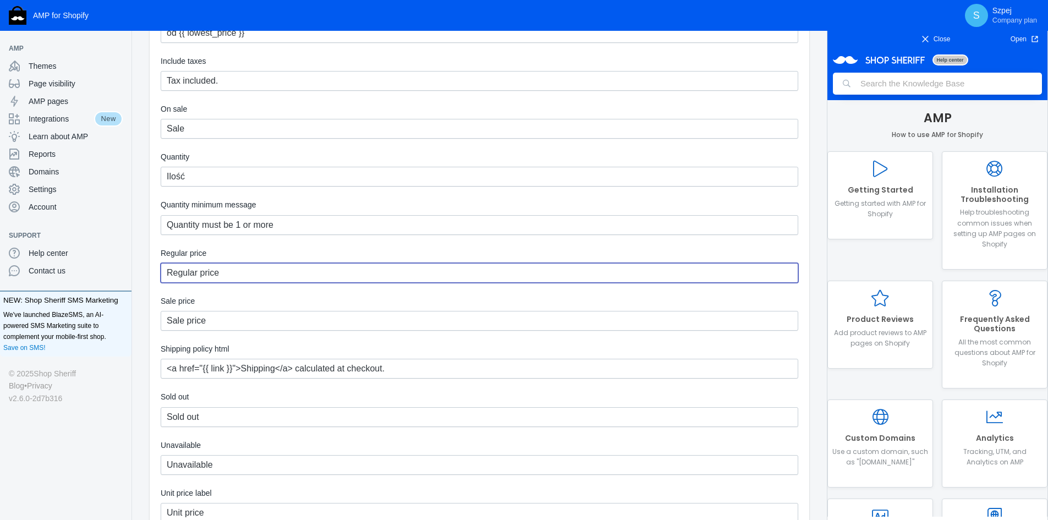
drag, startPoint x: 225, startPoint y: 274, endPoint x: 155, endPoint y: 267, distance: 70.7
click at [148, 269] on div "Debut AMP Language Save Change theme language General Sections Blogs Cart Colle…" at bounding box center [479, 259] width 695 height 1082
type input "Cena regularna"
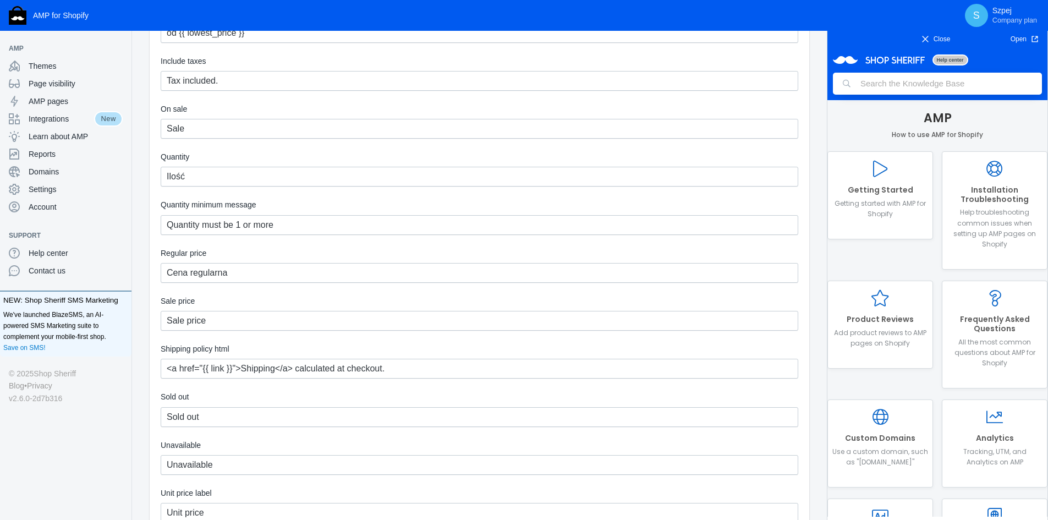
click at [151, 291] on div "Product Add to cart Dodaj do koszyka Back to collection Powrót do {{ title }} B…" at bounding box center [479, 277] width 659 height 901
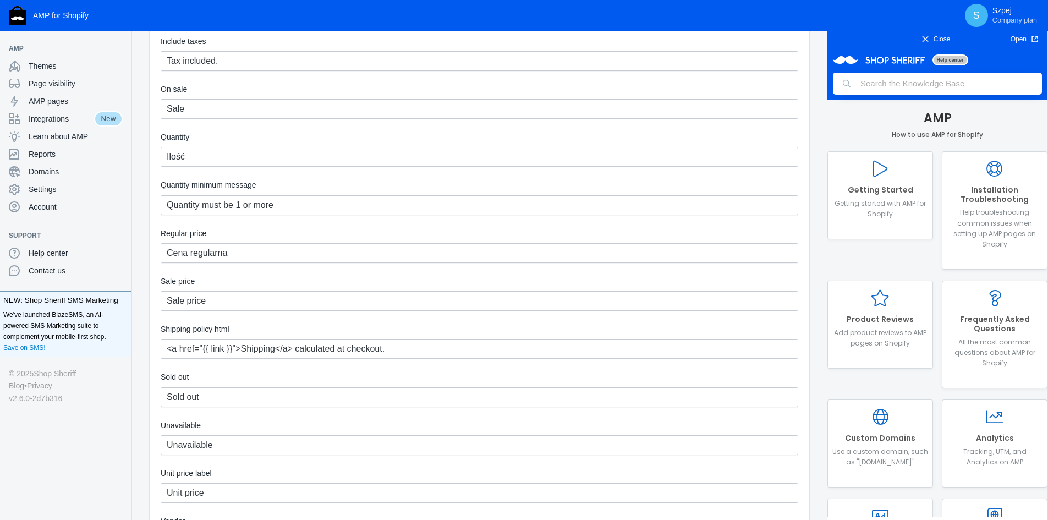
scroll to position [385, 0]
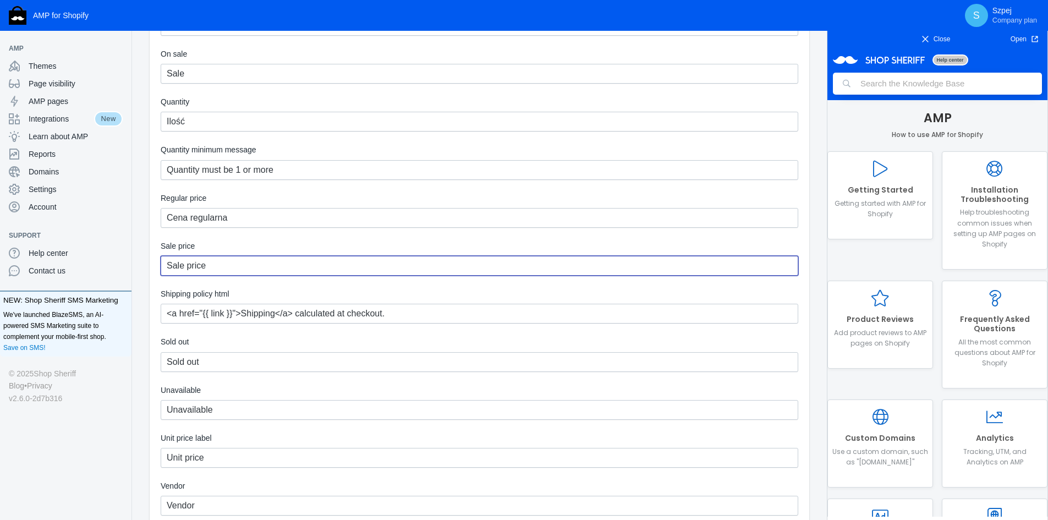
drag, startPoint x: 225, startPoint y: 265, endPoint x: 148, endPoint y: 265, distance: 77.0
click at [148, 265] on div "Debut AMP Language Save Change theme language General Sections Blogs Cart Colle…" at bounding box center [479, 204] width 695 height 1082
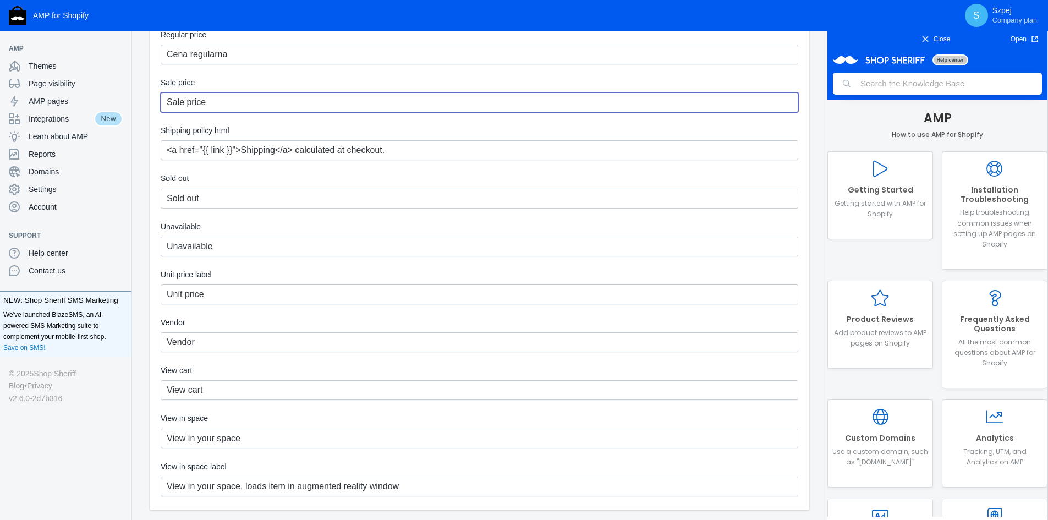
scroll to position [550, 0]
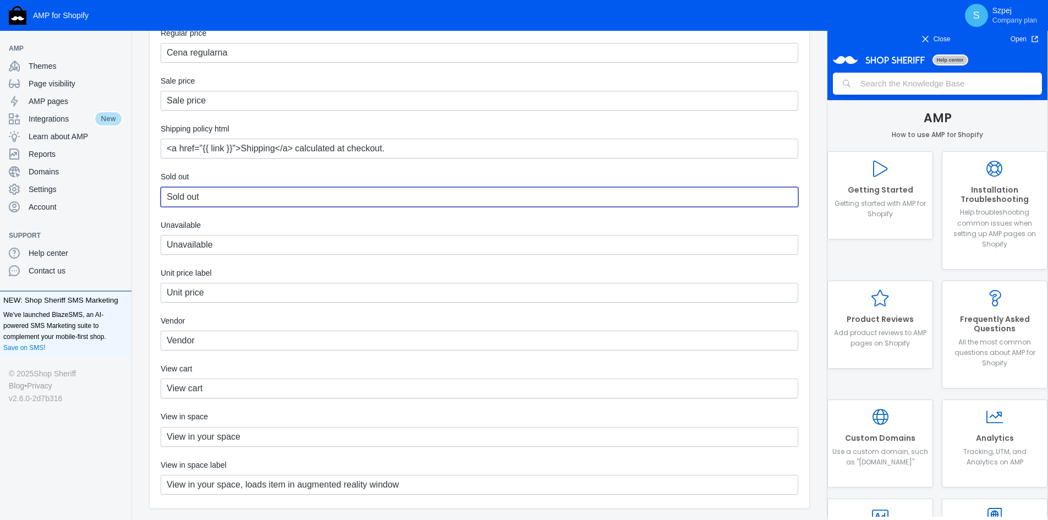
click at [213, 196] on input "Sold out" at bounding box center [479, 197] width 637 height 20
drag, startPoint x: 208, startPoint y: 197, endPoint x: 141, endPoint y: 192, distance: 67.3
click at [141, 192] on div "Debut AMP Language Save Change theme language General Sections Blogs Cart Colle…" at bounding box center [479, 39] width 695 height 1082
type input "Wyprzedane"
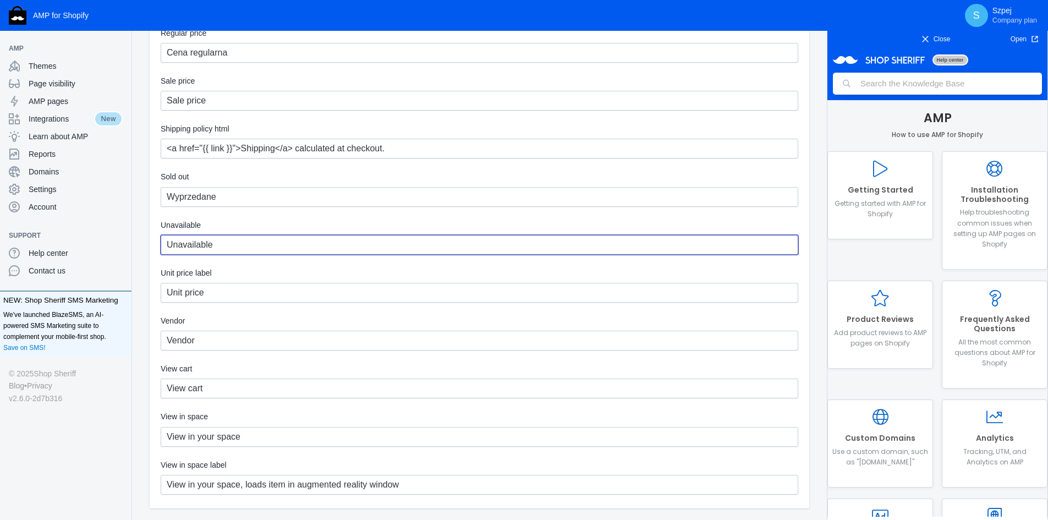
click at [218, 250] on input "Unavailable" at bounding box center [479, 245] width 637 height 20
type input "B"
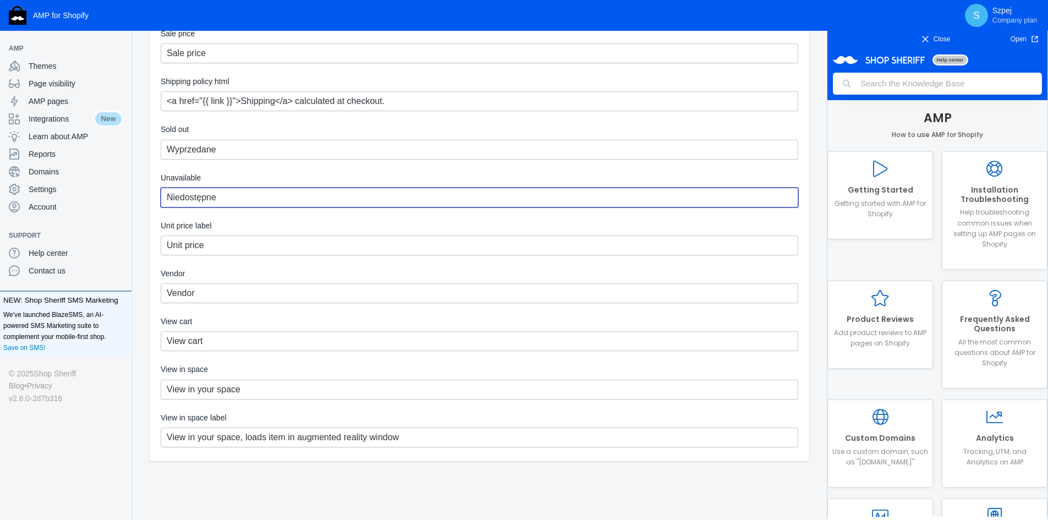
scroll to position [612, 0]
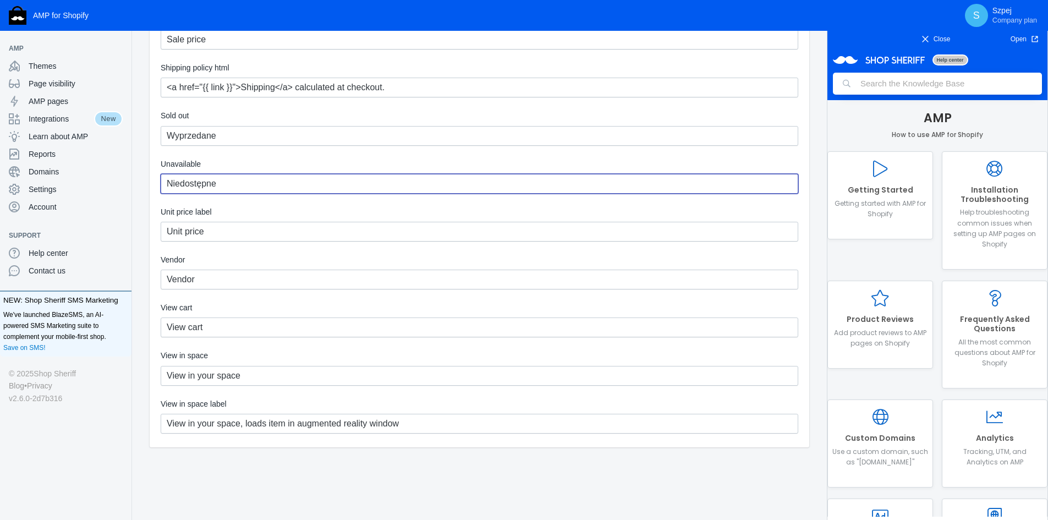
type input "Niedostępne"
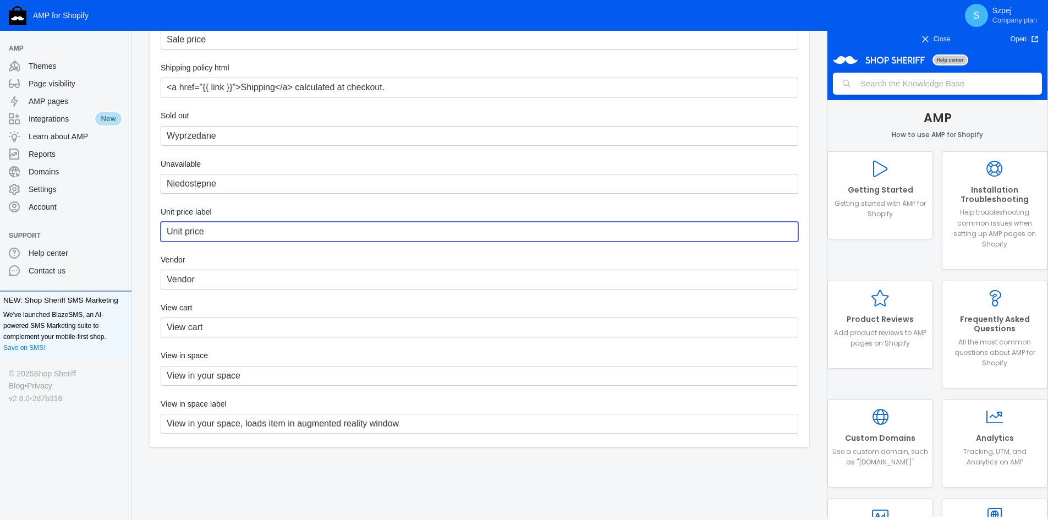
click at [221, 234] on input "Unit price" at bounding box center [479, 232] width 637 height 20
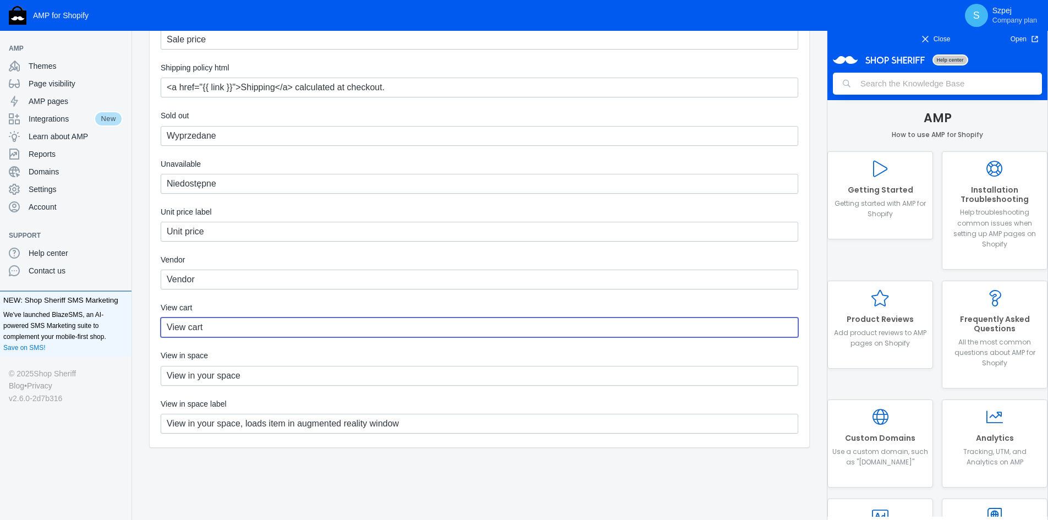
click at [223, 324] on input "View cart" at bounding box center [479, 327] width 637 height 20
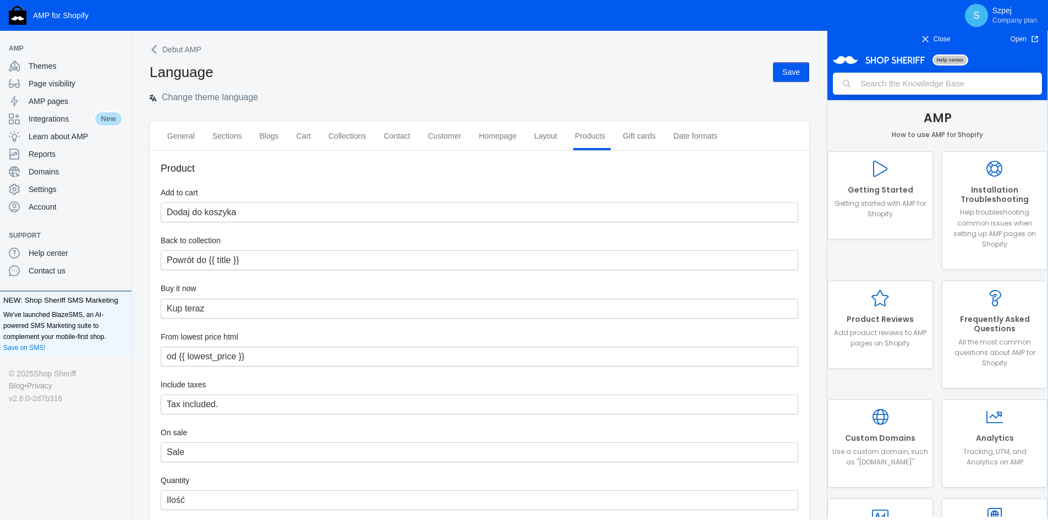
scroll to position [0, 0]
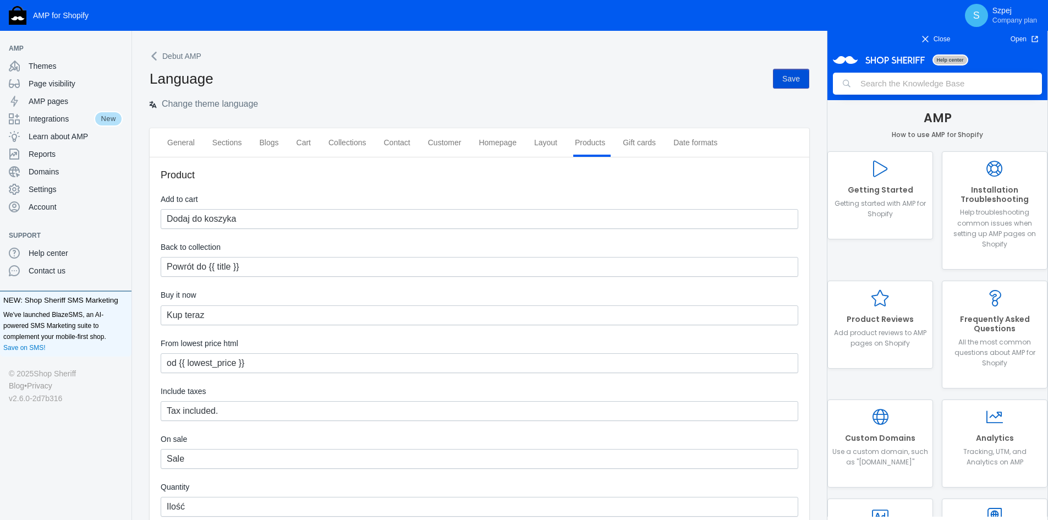
click at [786, 82] on span "Save" at bounding box center [791, 78] width 18 height 9
click at [68, 61] on span "Themes" at bounding box center [76, 65] width 94 height 11
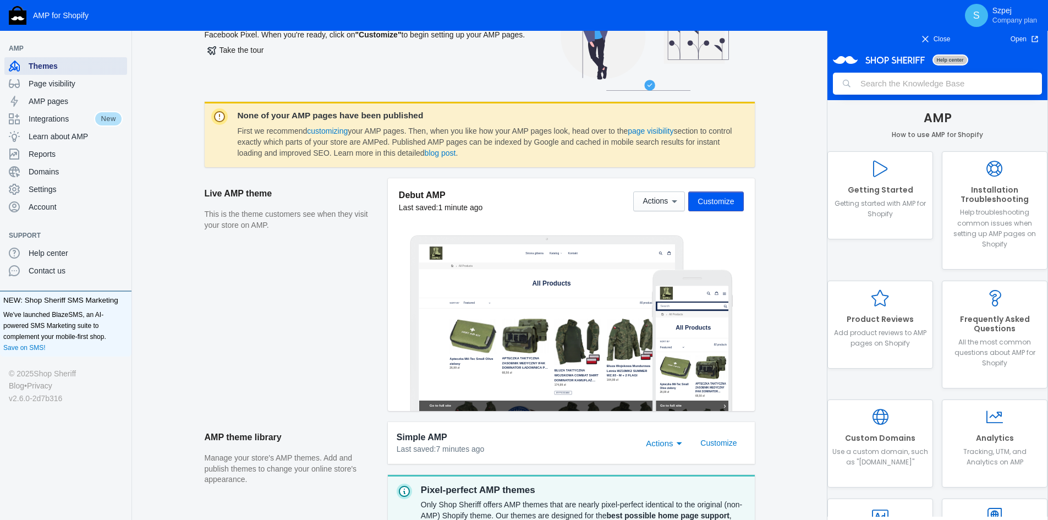
scroll to position [110, 0]
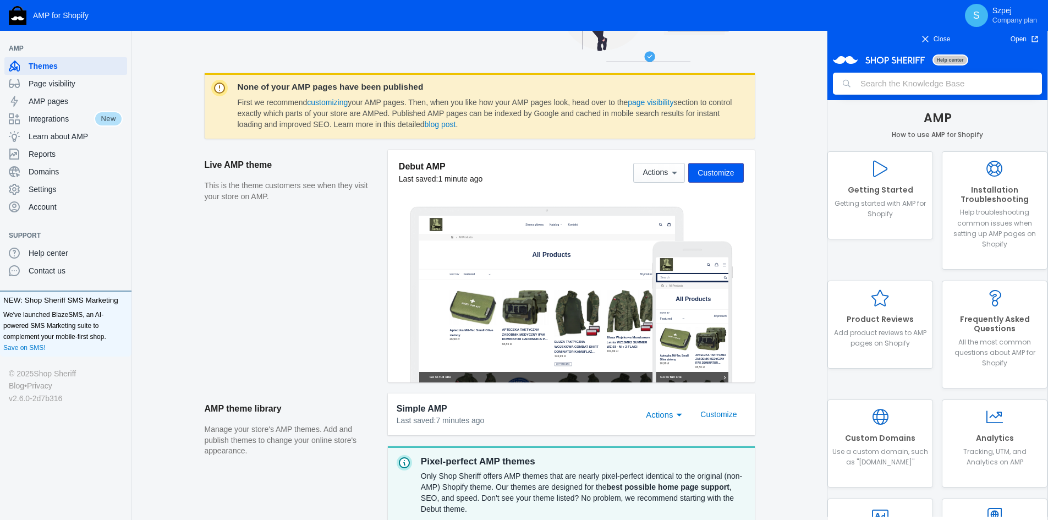
click at [707, 178] on button "Customize" at bounding box center [715, 173] width 55 height 20
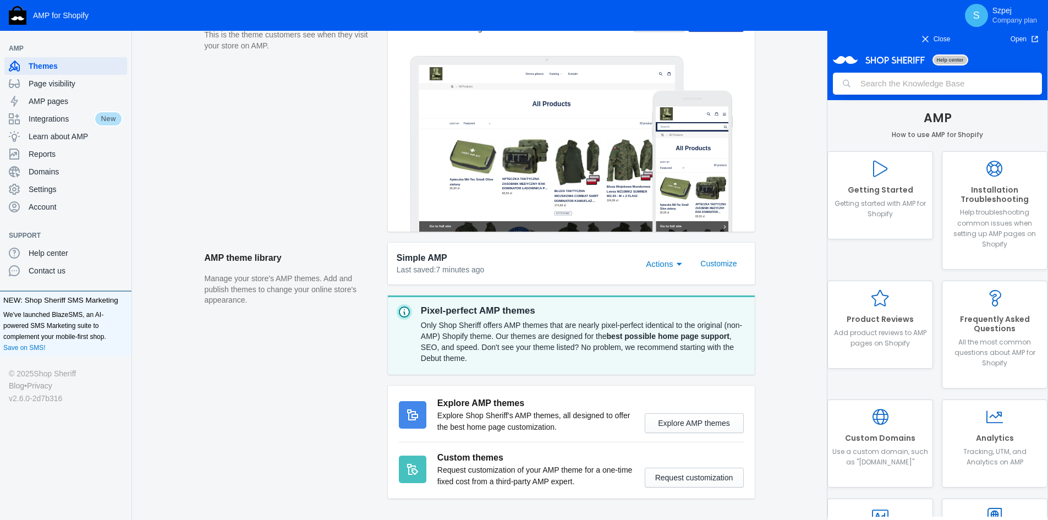
scroll to position [275, 0]
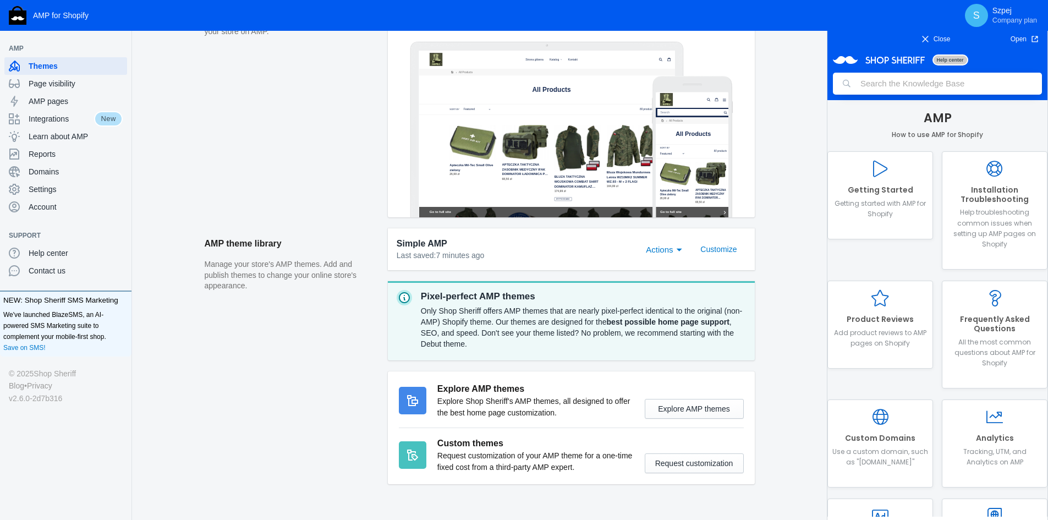
click at [671, 252] on span "Actions" at bounding box center [659, 249] width 27 height 9
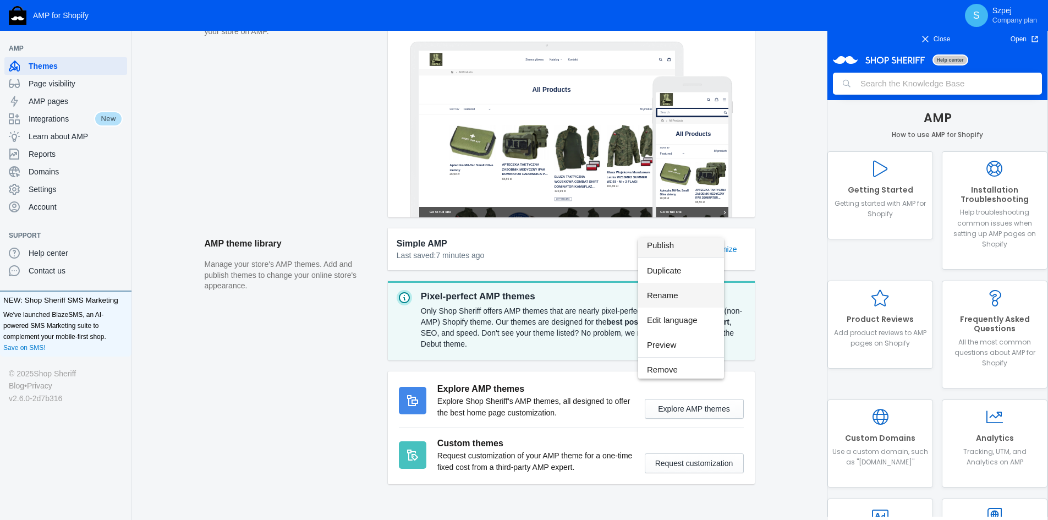
scroll to position [8, 0]
click at [563, 270] on div at bounding box center [524, 260] width 1048 height 520
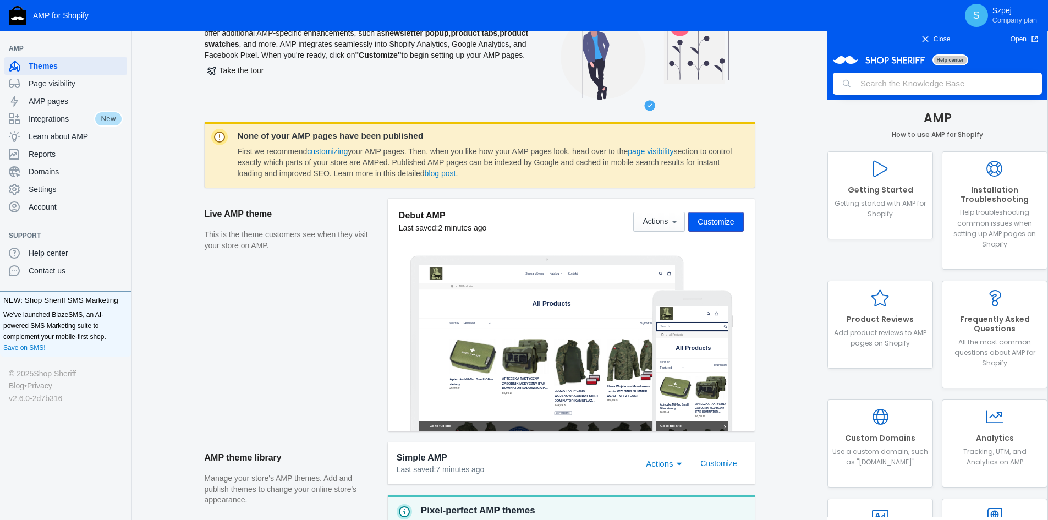
scroll to position [55, 0]
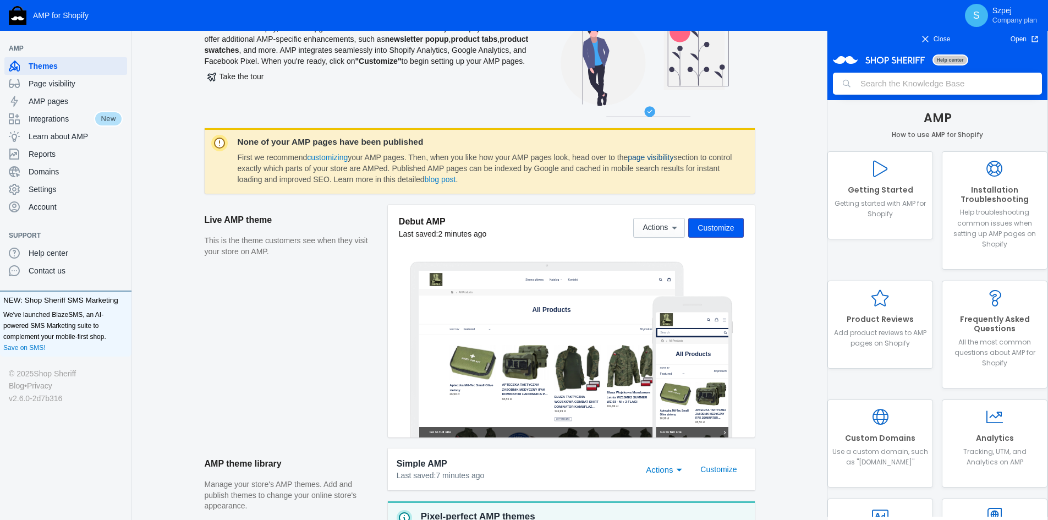
click at [641, 160] on link "page visibility" at bounding box center [650, 157] width 46 height 9
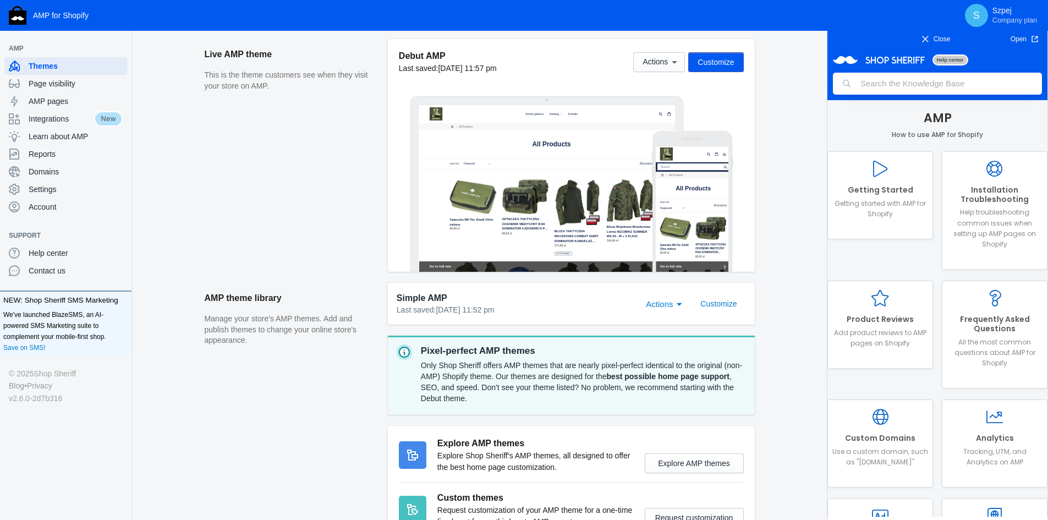
scroll to position [220, 0]
click at [665, 64] on span "Actions" at bounding box center [654, 62] width 25 height 9
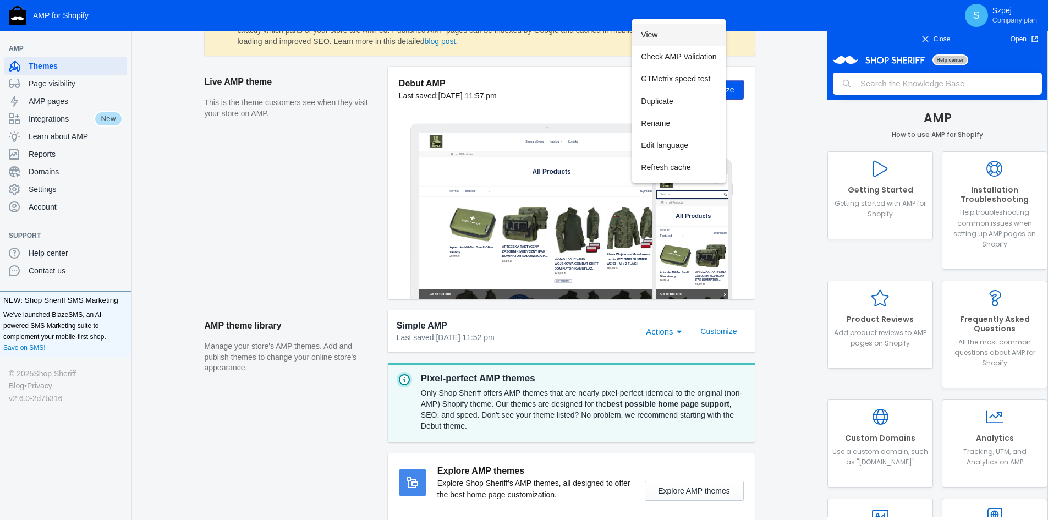
scroll to position [165, 0]
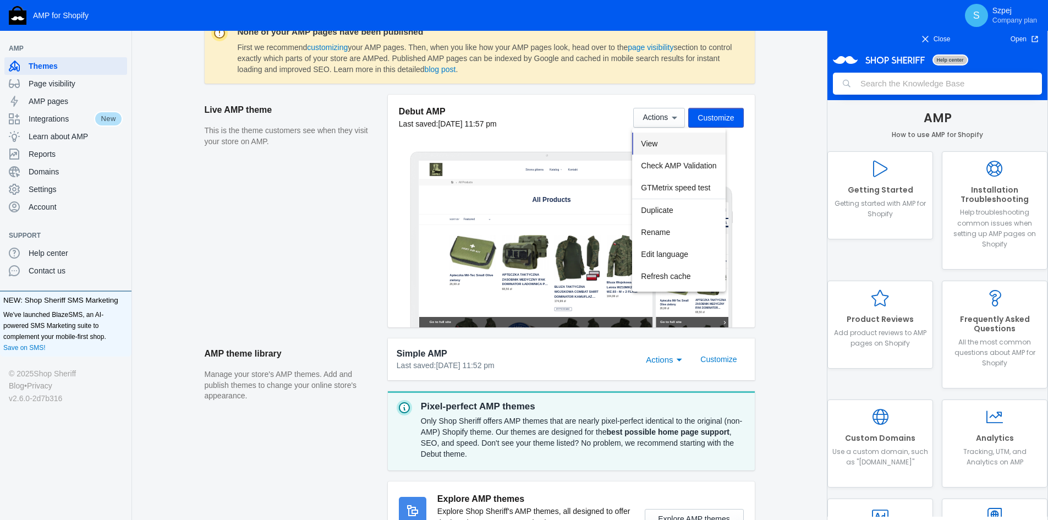
click at [675, 147] on button "View" at bounding box center [678, 144] width 93 height 22
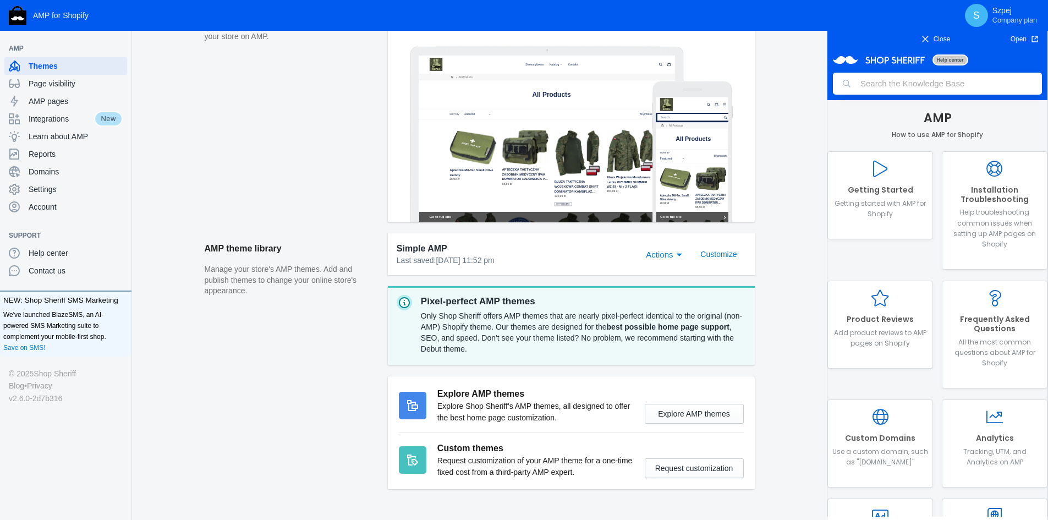
scroll to position [275, 0]
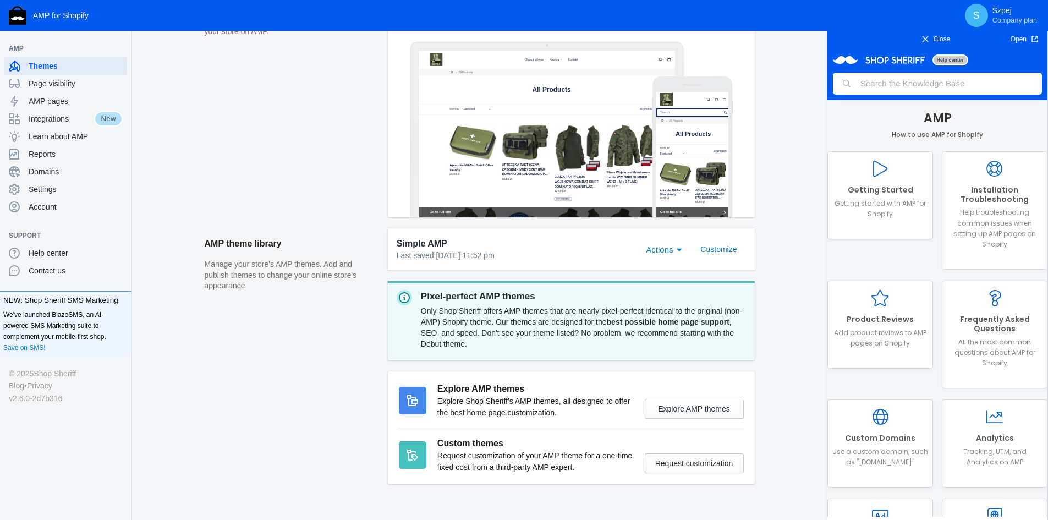
click at [670, 248] on span "Actions" at bounding box center [659, 249] width 27 height 9
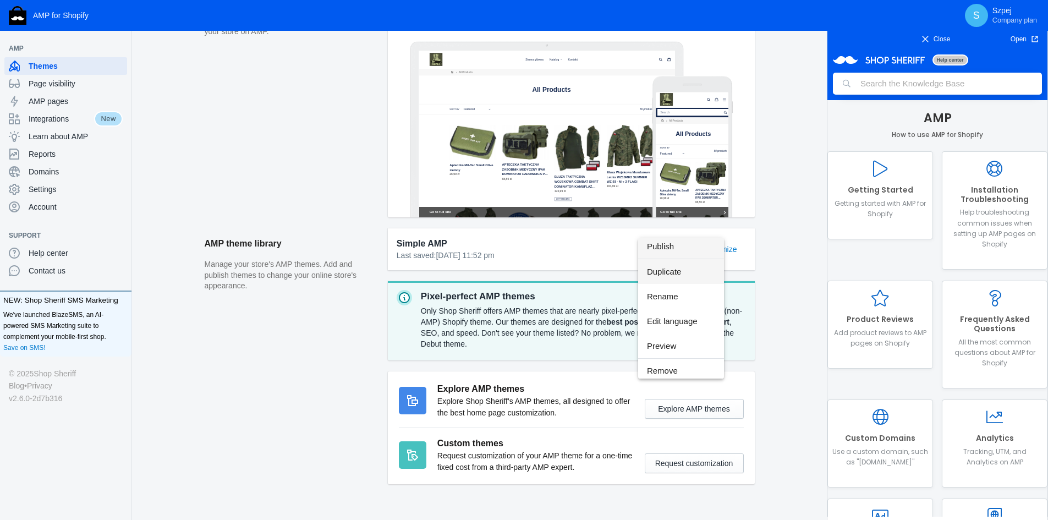
scroll to position [0, 0]
click at [663, 243] on span "Publish" at bounding box center [681, 249] width 68 height 25
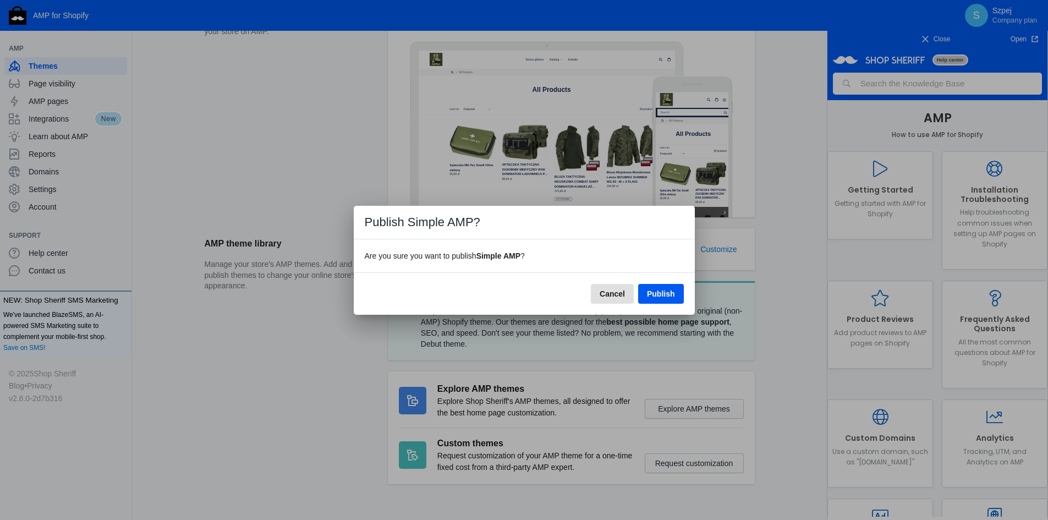
click at [659, 295] on span "Publish" at bounding box center [661, 293] width 28 height 9
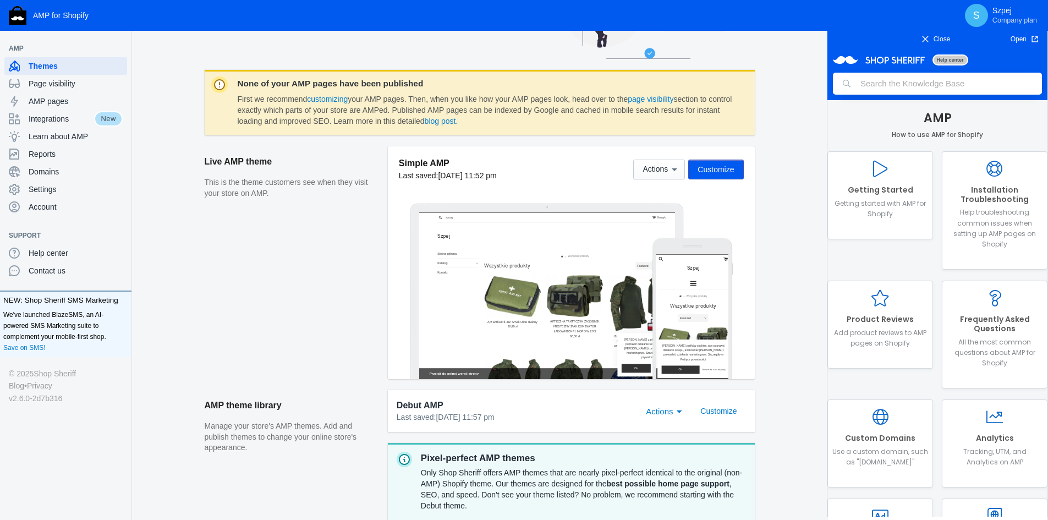
scroll to position [110, 0]
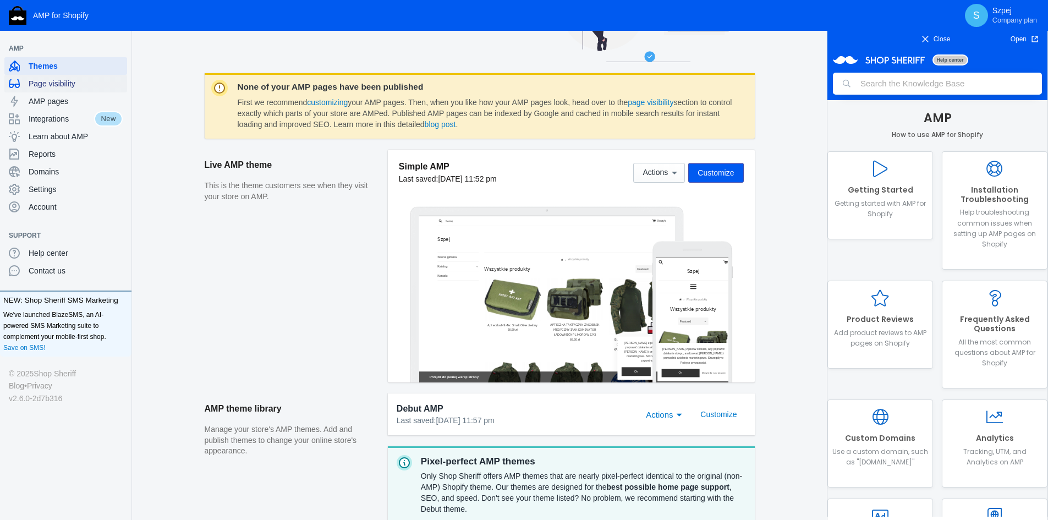
click at [73, 87] on span "Page visibility" at bounding box center [76, 83] width 94 height 11
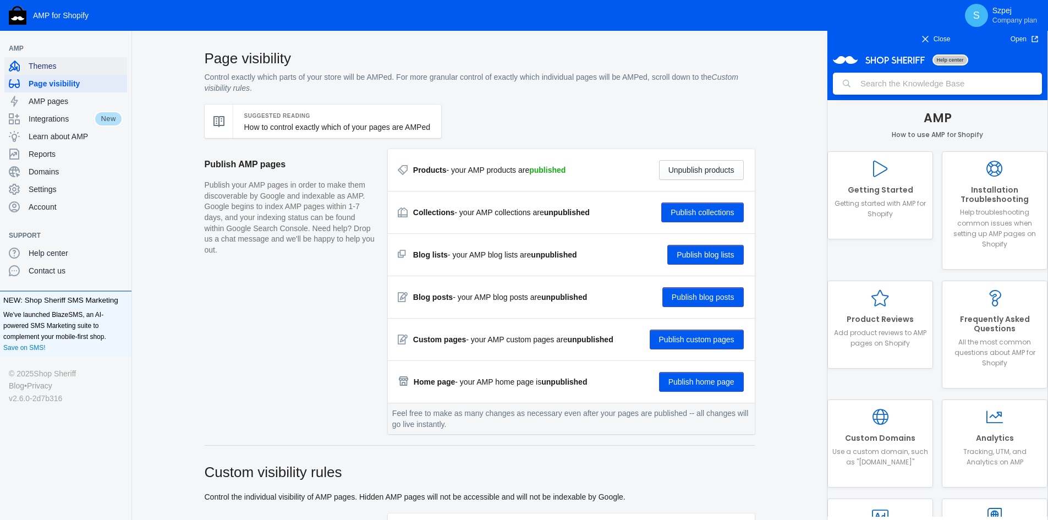
click at [63, 65] on span "Themes" at bounding box center [76, 65] width 94 height 11
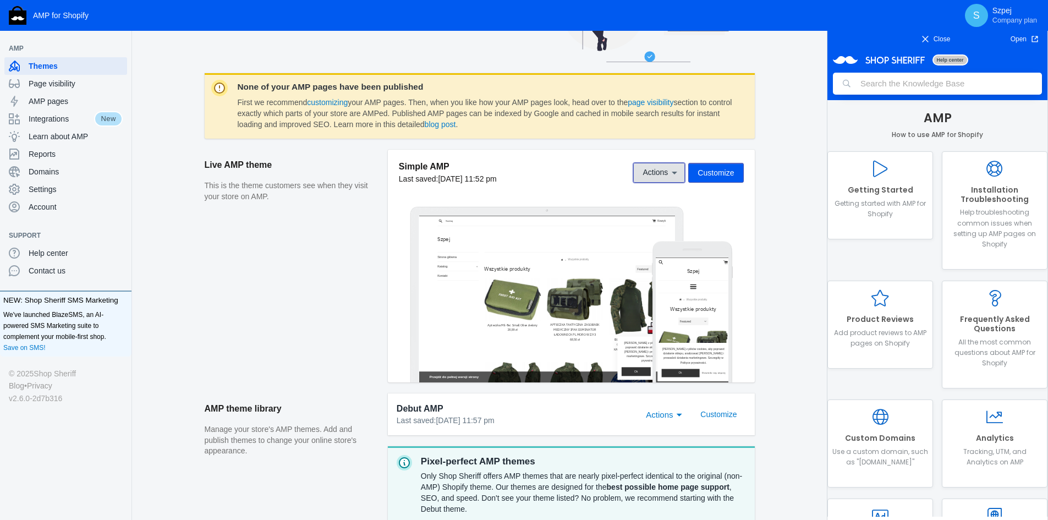
click at [648, 177] on span "Actions" at bounding box center [654, 172] width 25 height 9
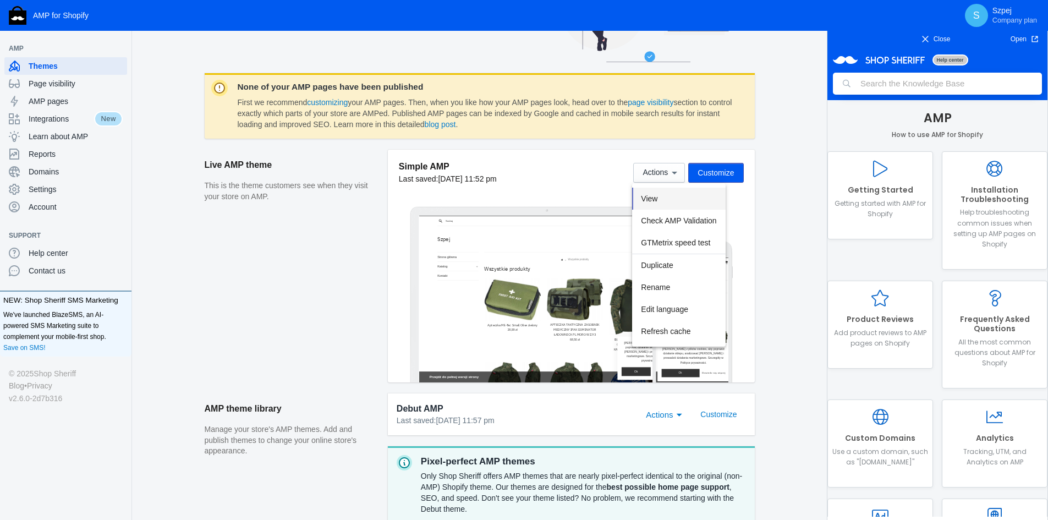
click at [654, 201] on span "View" at bounding box center [649, 198] width 16 height 9
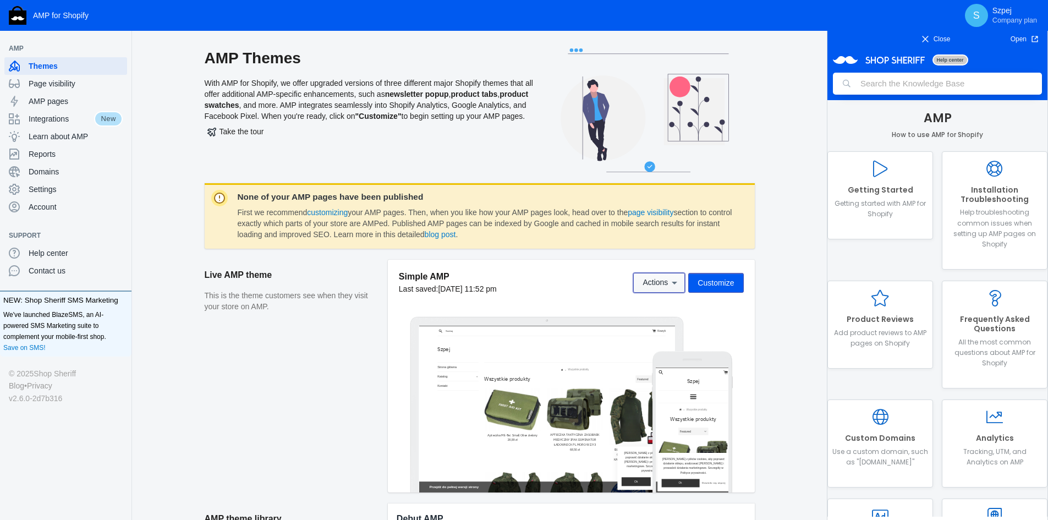
click at [676, 279] on icon at bounding box center [674, 282] width 11 height 11
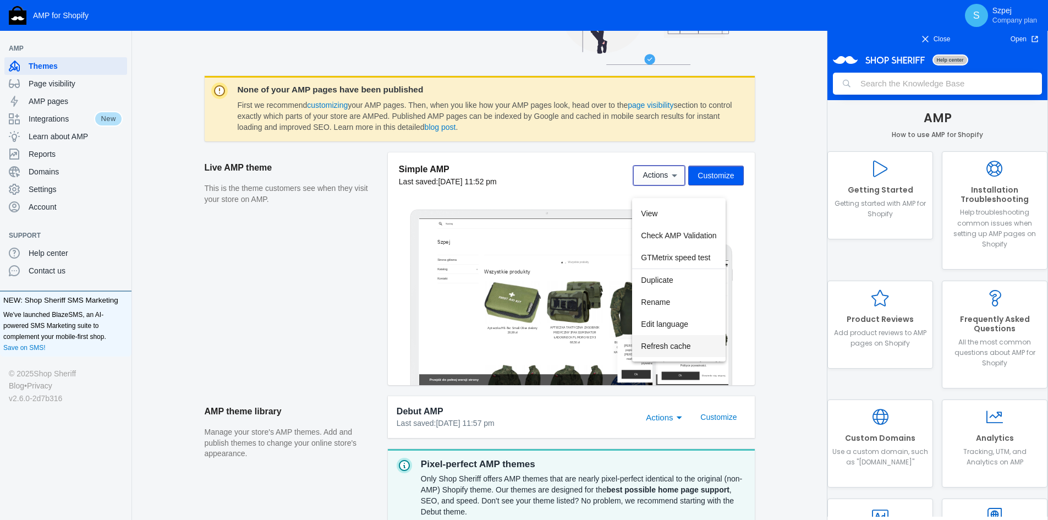
scroll to position [110, 0]
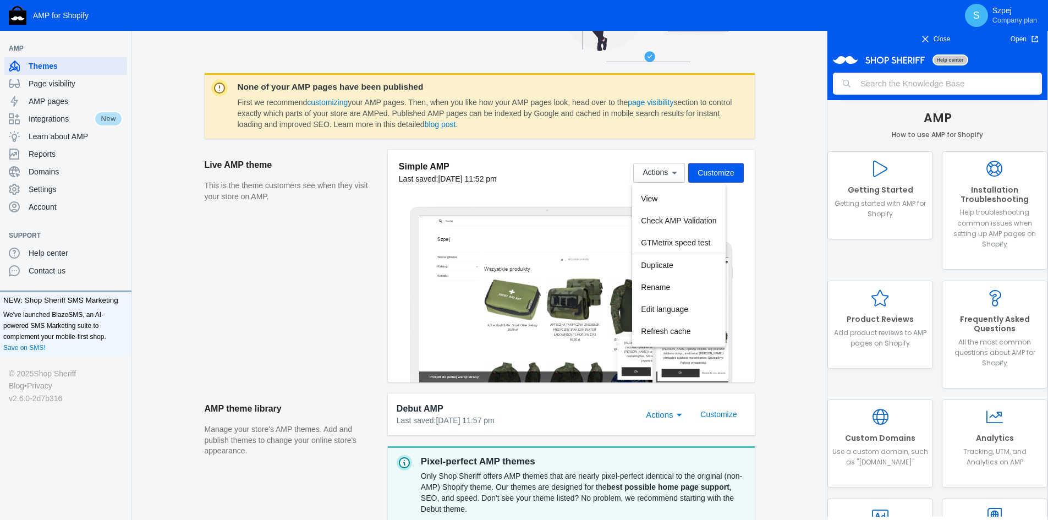
click at [532, 175] on div at bounding box center [524, 260] width 1048 height 520
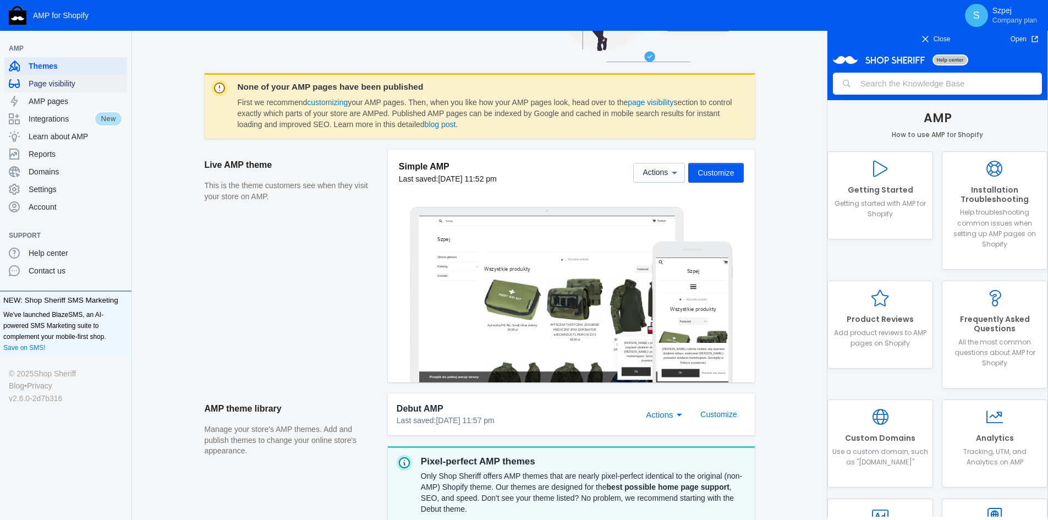
click at [67, 90] on div "Page visibility" at bounding box center [66, 84] width 114 height 18
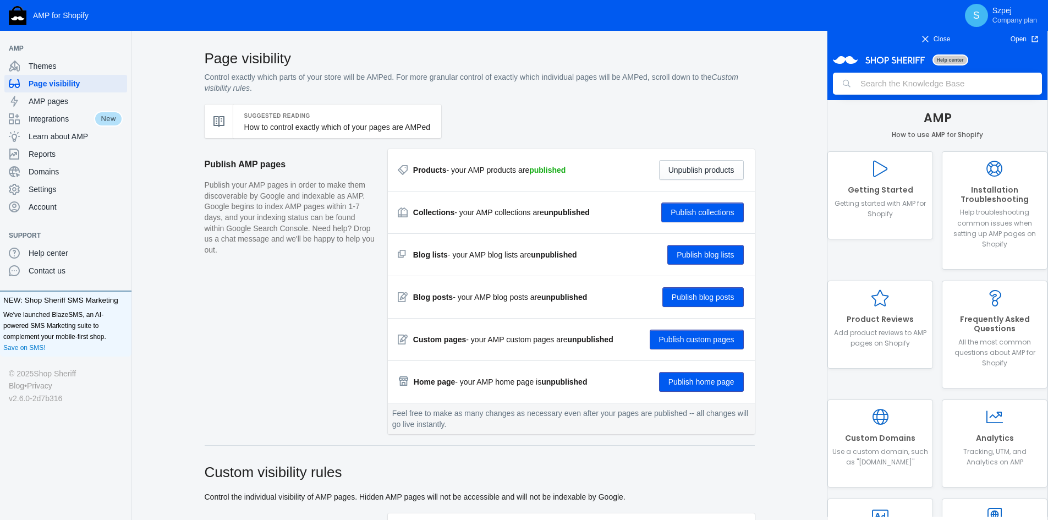
click at [421, 168] on strong "Products" at bounding box center [430, 170] width 34 height 9
click at [66, 101] on span "AMP pages" at bounding box center [76, 101] width 94 height 11
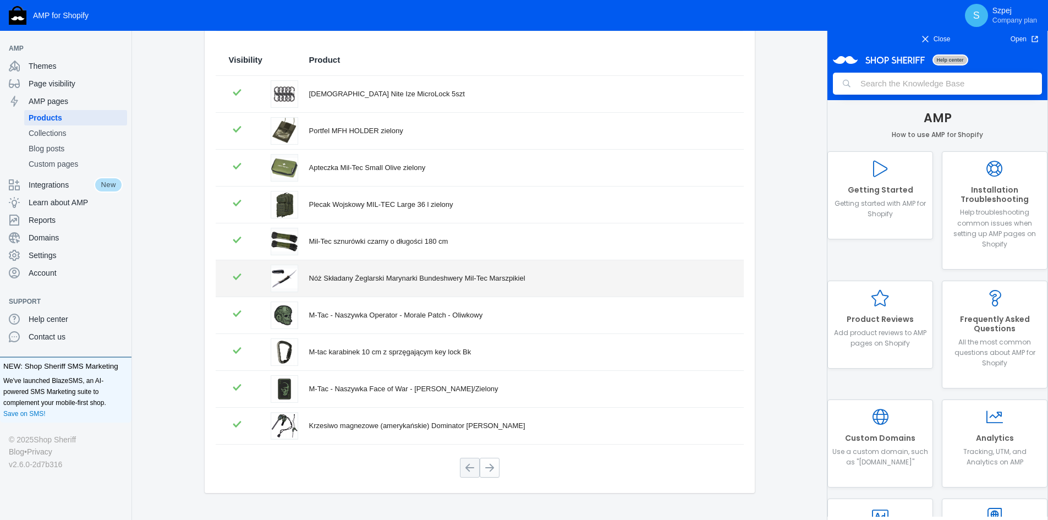
scroll to position [130, 0]
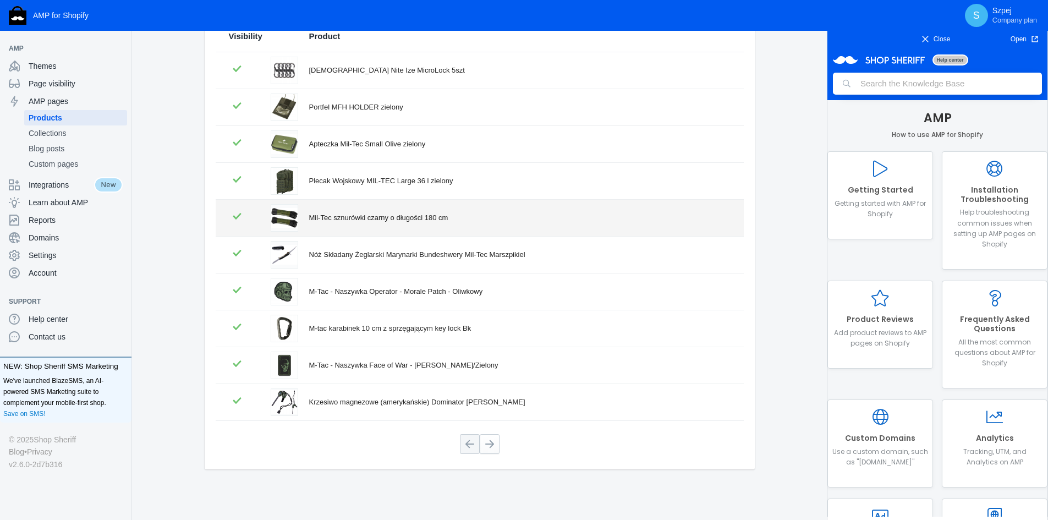
click at [343, 223] on div "Mil-Tec sznurówki czarny o długości 180 cm" at bounding box center [519, 217] width 421 height 11
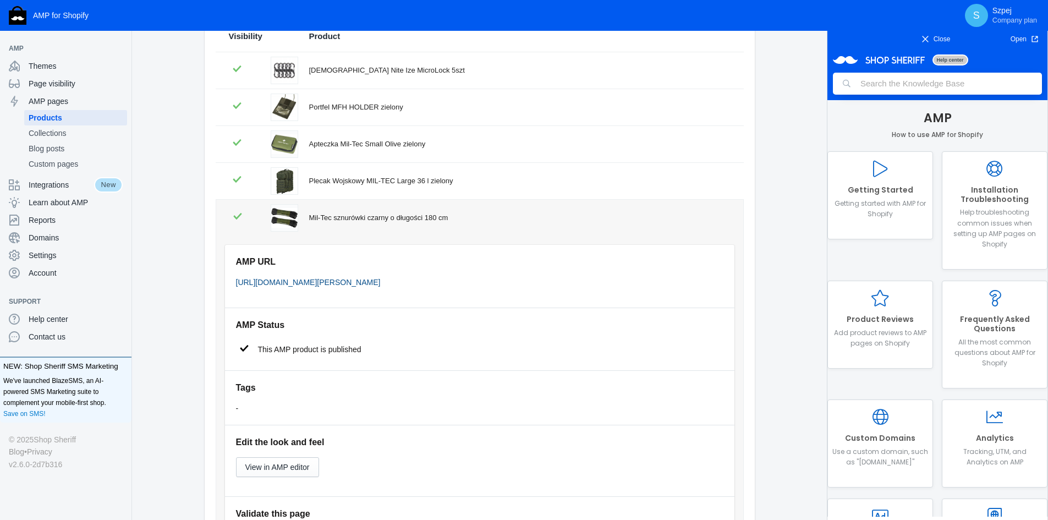
click at [356, 283] on link "https://szpejsklep.pl/a/s/products/mil-tec-sznurowki-czarny-o-dlugosci-180-cm" at bounding box center [308, 282] width 145 height 9
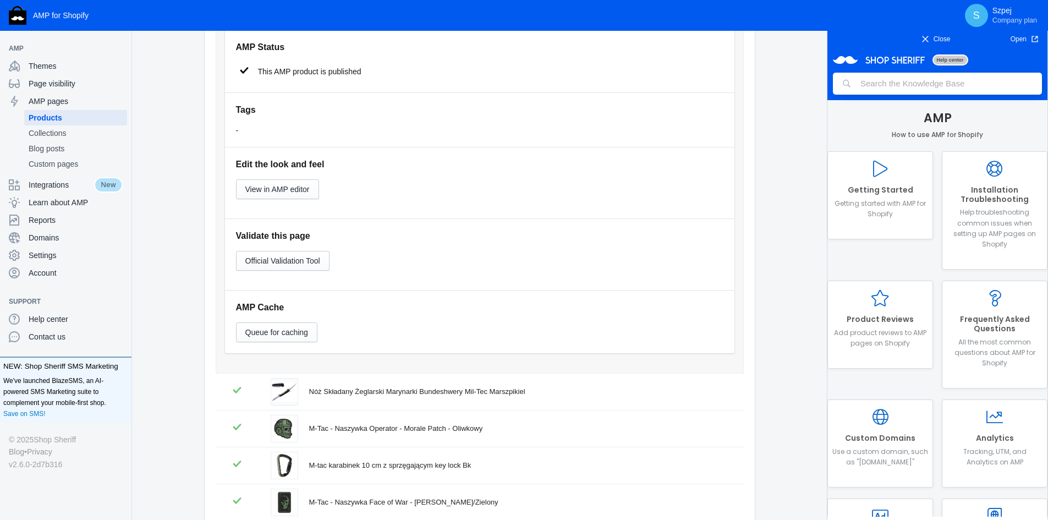
scroll to position [405, 0]
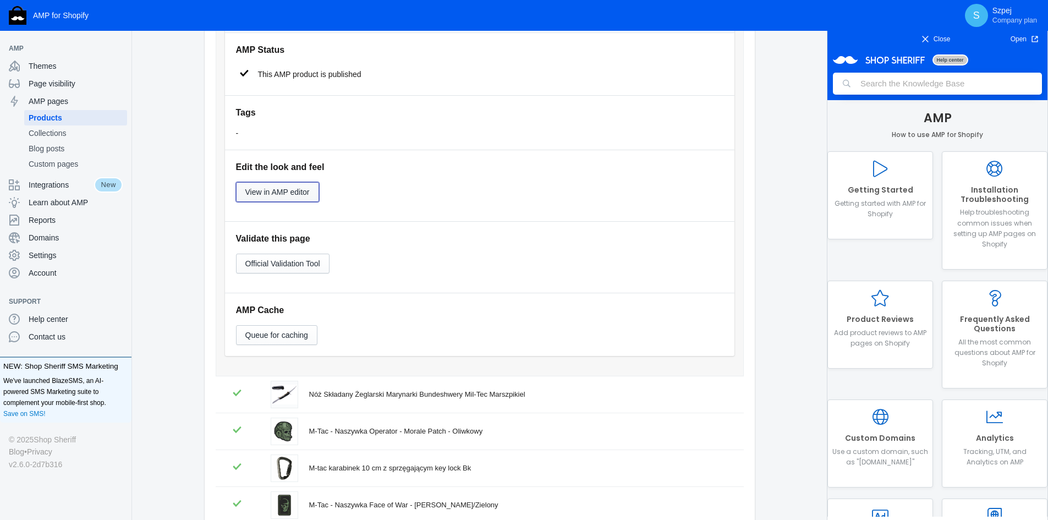
click at [311, 195] on button "View in AMP editor" at bounding box center [277, 192] width 83 height 20
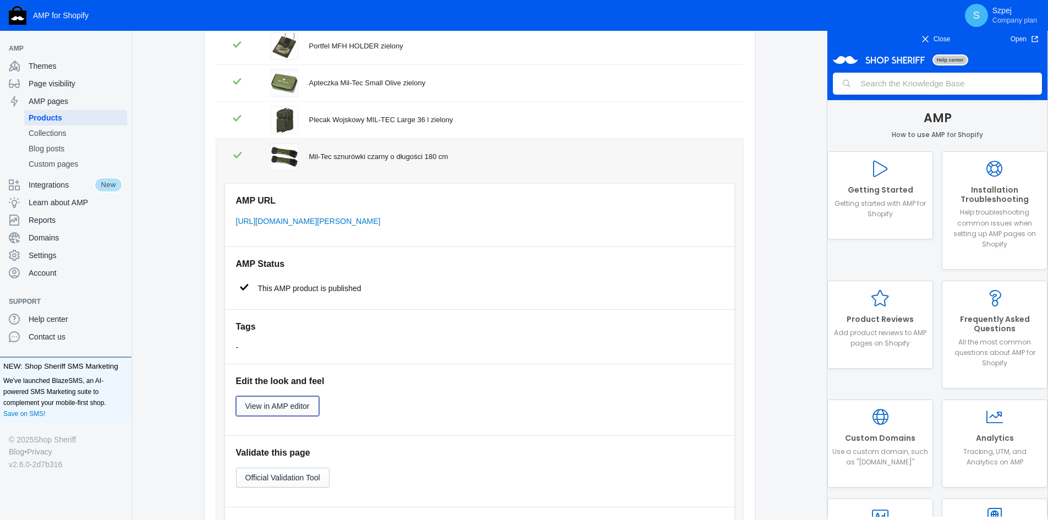
scroll to position [185, 0]
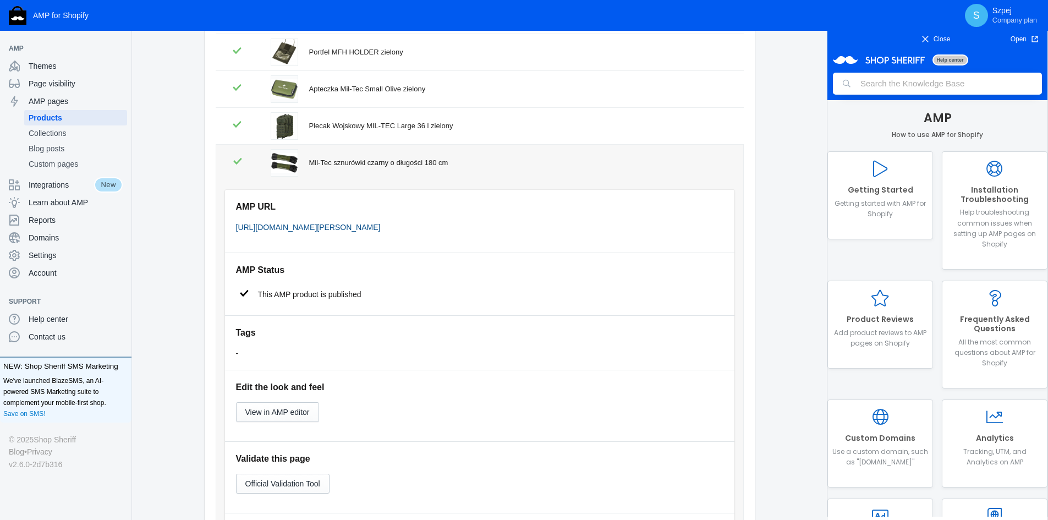
click at [315, 229] on link "https://szpejsklep.pl/a/s/products/mil-tec-sznurowki-czarny-o-dlugosci-180-cm" at bounding box center [308, 227] width 145 height 9
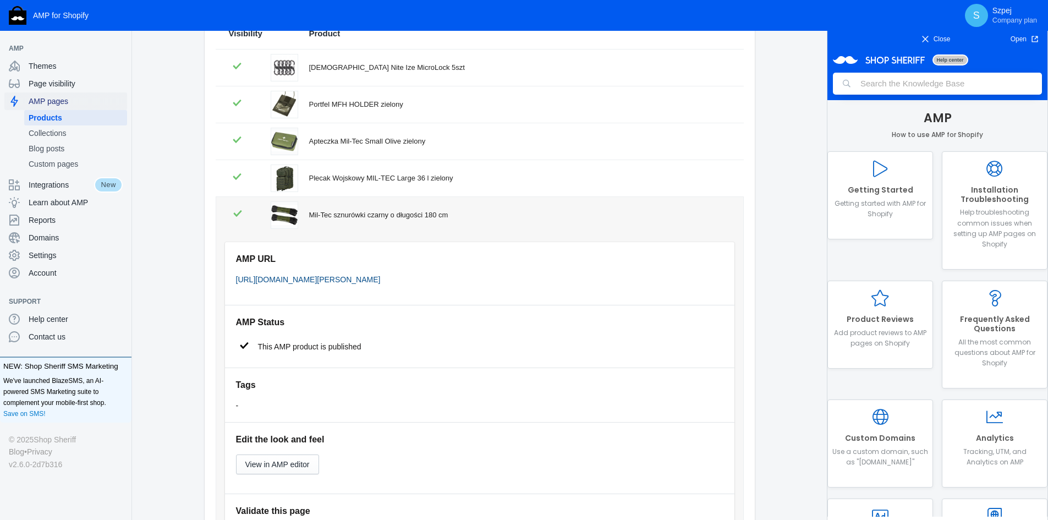
scroll to position [130, 0]
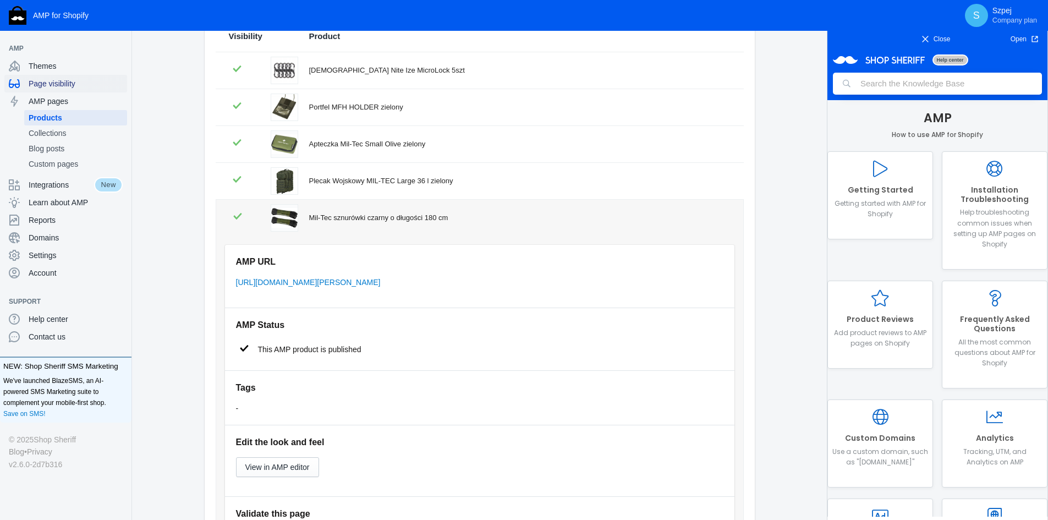
click at [70, 81] on span "Page visibility" at bounding box center [76, 83] width 94 height 11
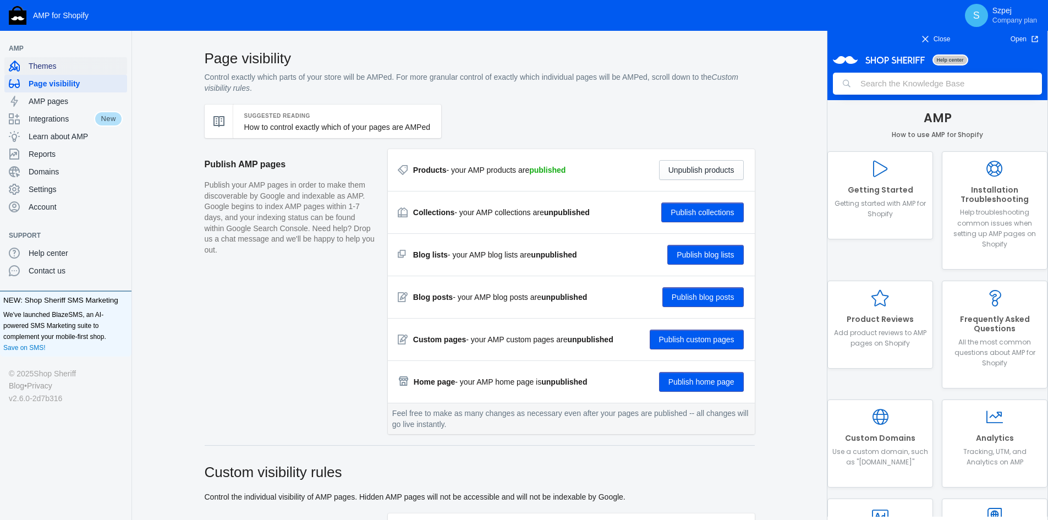
click at [58, 68] on span "Themes" at bounding box center [76, 65] width 94 height 11
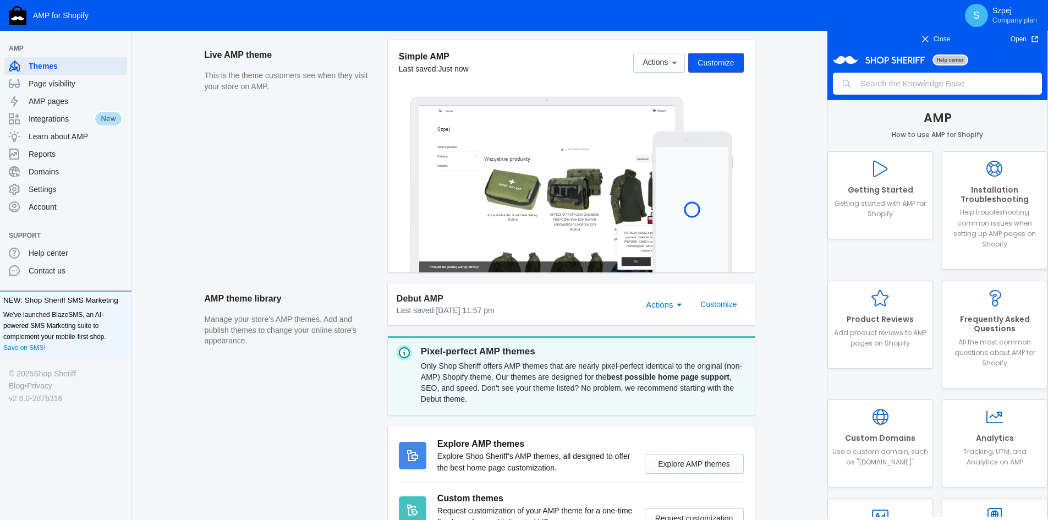
click at [662, 304] on span "Actions" at bounding box center [659, 304] width 27 height 9
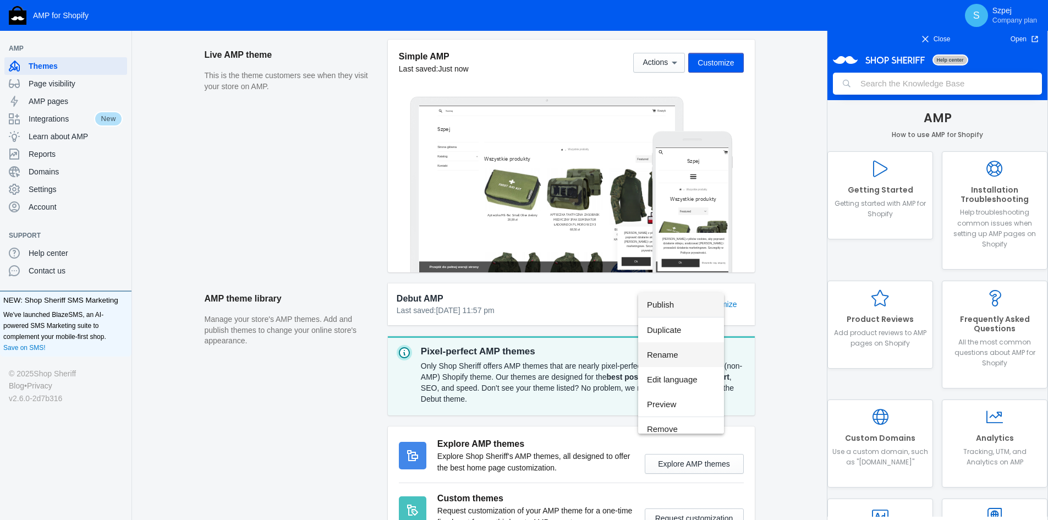
scroll to position [8, 0]
click at [683, 364] on span "Edit language" at bounding box center [681, 371] width 68 height 25
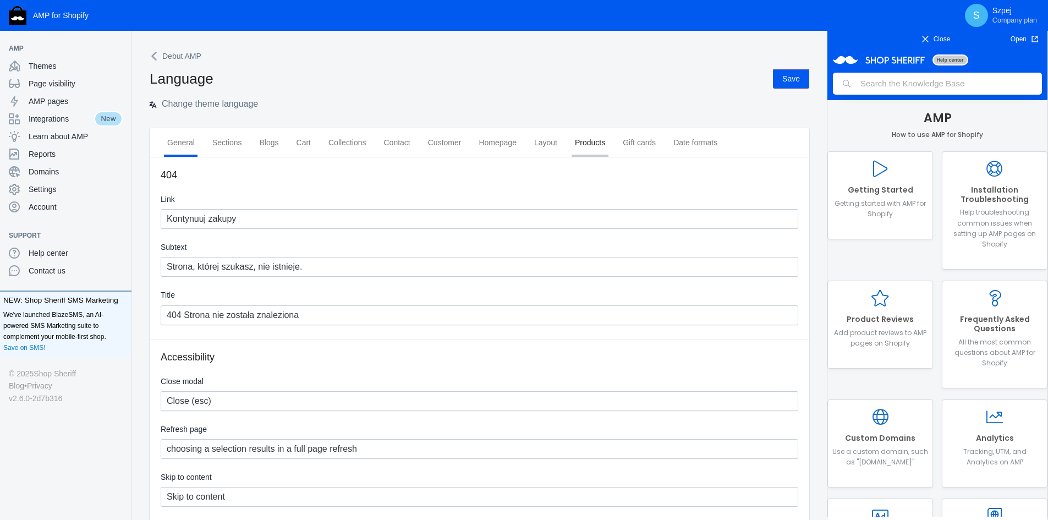
click at [582, 148] on span "Products" at bounding box center [590, 142] width 30 height 11
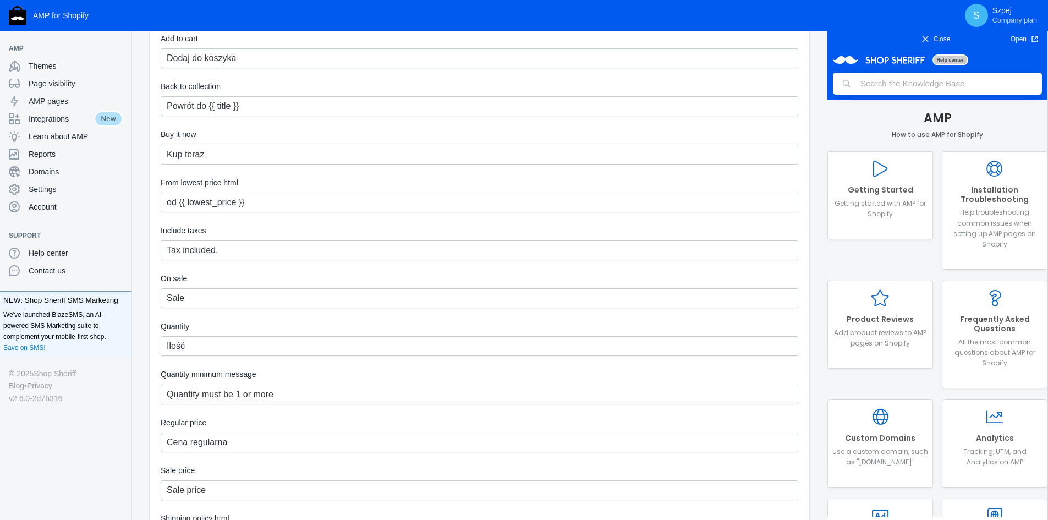
scroll to position [165, 0]
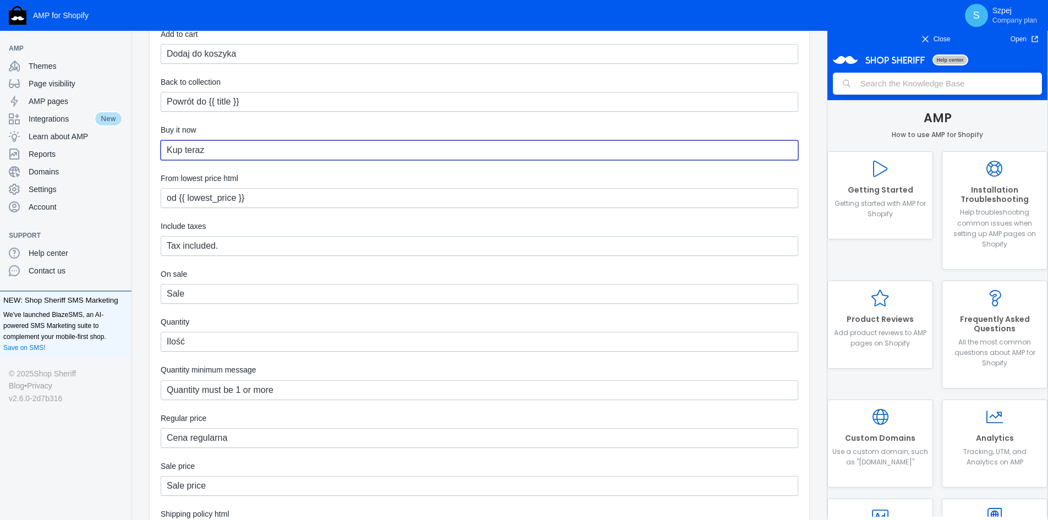
click at [233, 148] on input "Kup teraz" at bounding box center [479, 150] width 637 height 20
click at [147, 238] on div "Debut AMP Language Save Change theme language General Sections Blogs Cart Colle…" at bounding box center [479, 424] width 695 height 1082
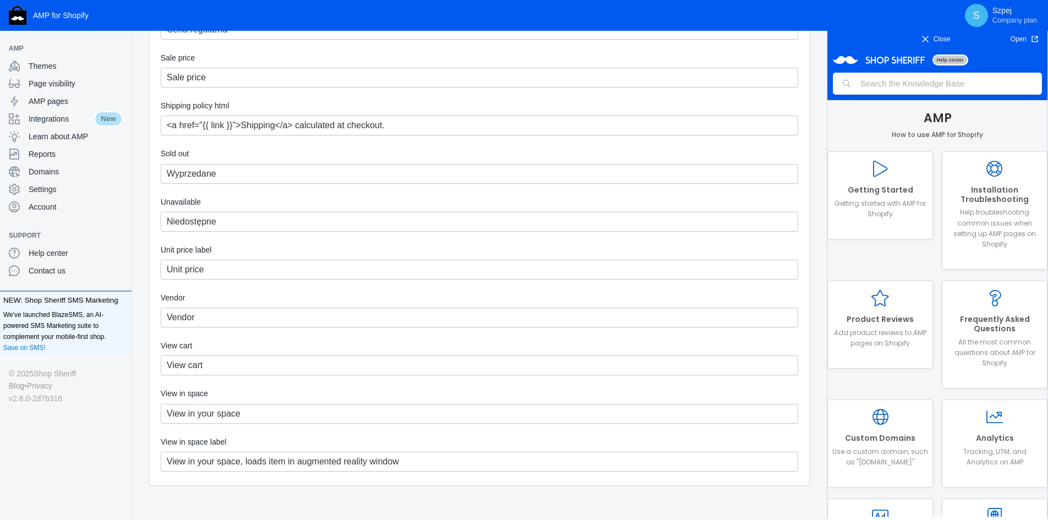
scroll to position [612, 0]
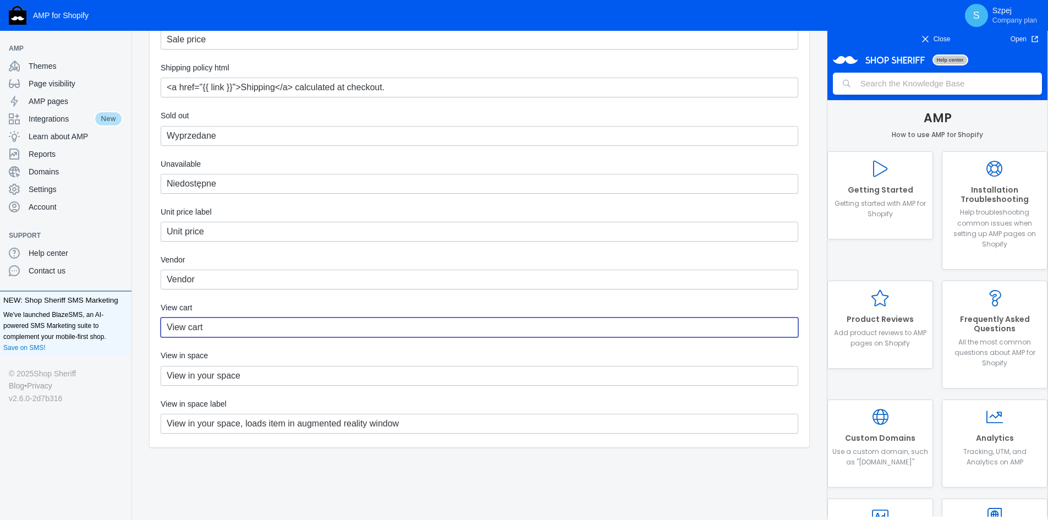
click at [228, 326] on input "View cart" at bounding box center [479, 327] width 637 height 20
type input "Zobacz w koszyku"
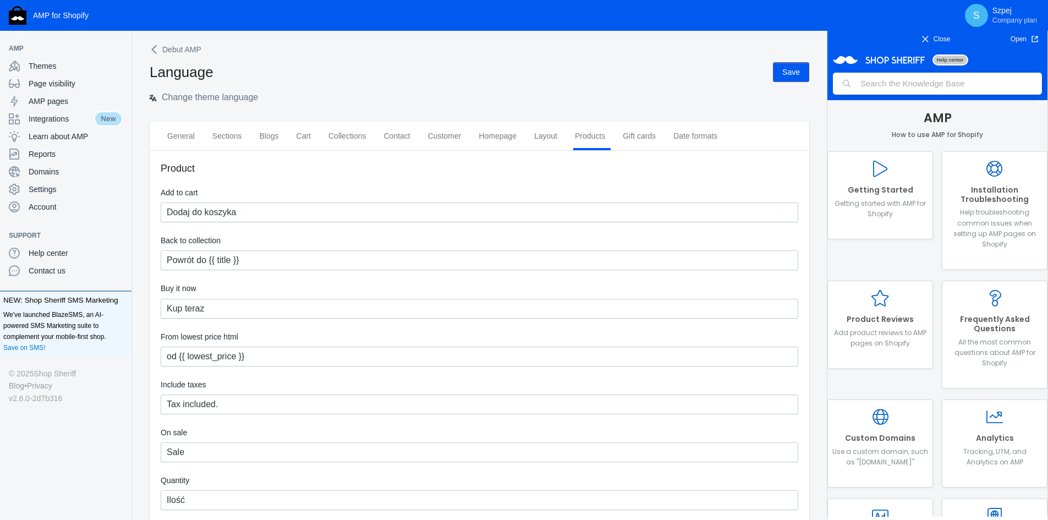
scroll to position [0, 0]
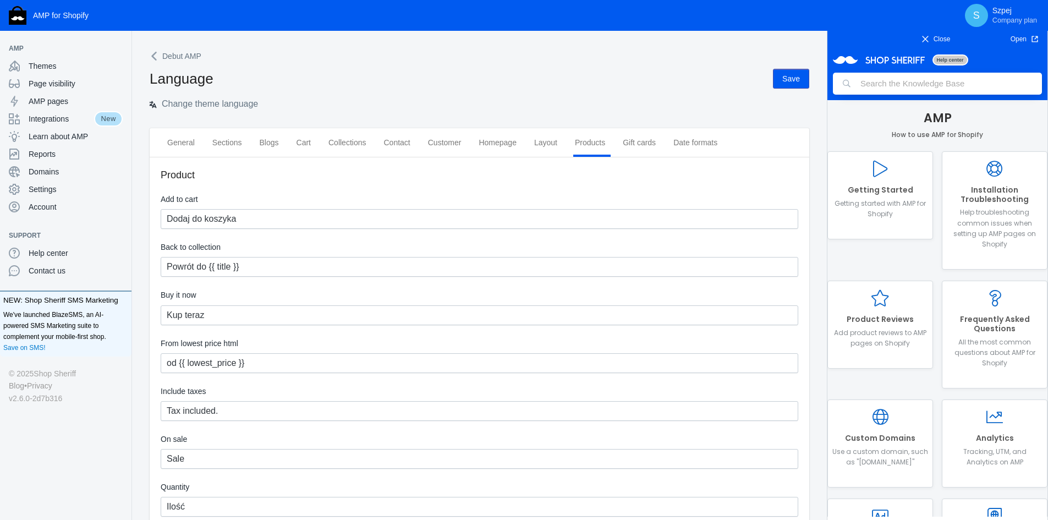
click at [784, 73] on button "Save" at bounding box center [791, 79] width 36 height 20
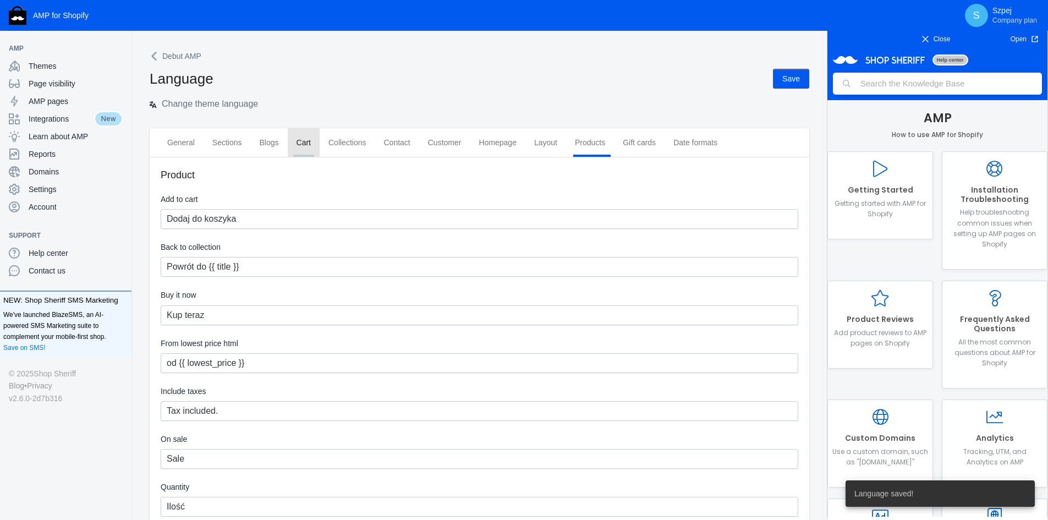
click at [303, 147] on span "Cart" at bounding box center [303, 142] width 14 height 11
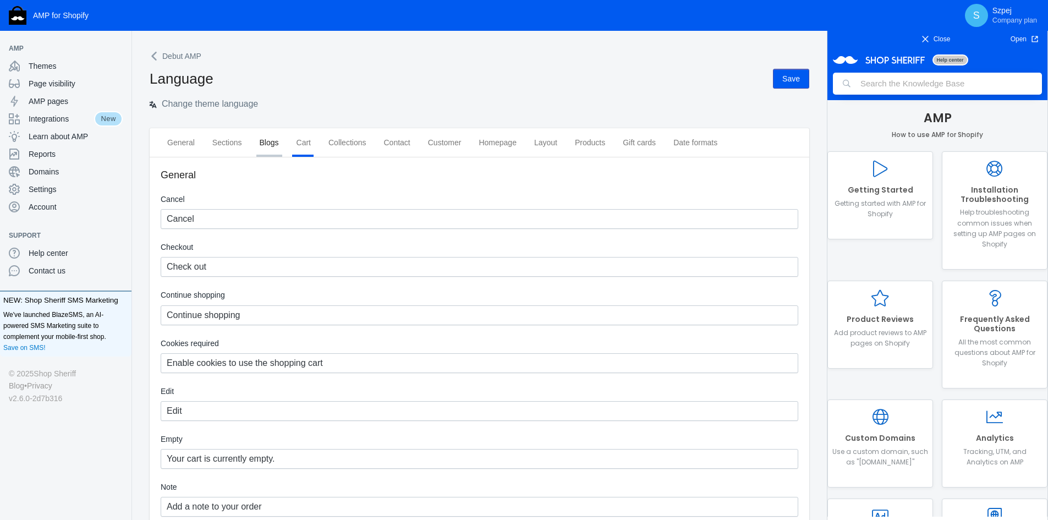
click at [255, 142] on div "Blogs" at bounding box center [269, 142] width 37 height 29
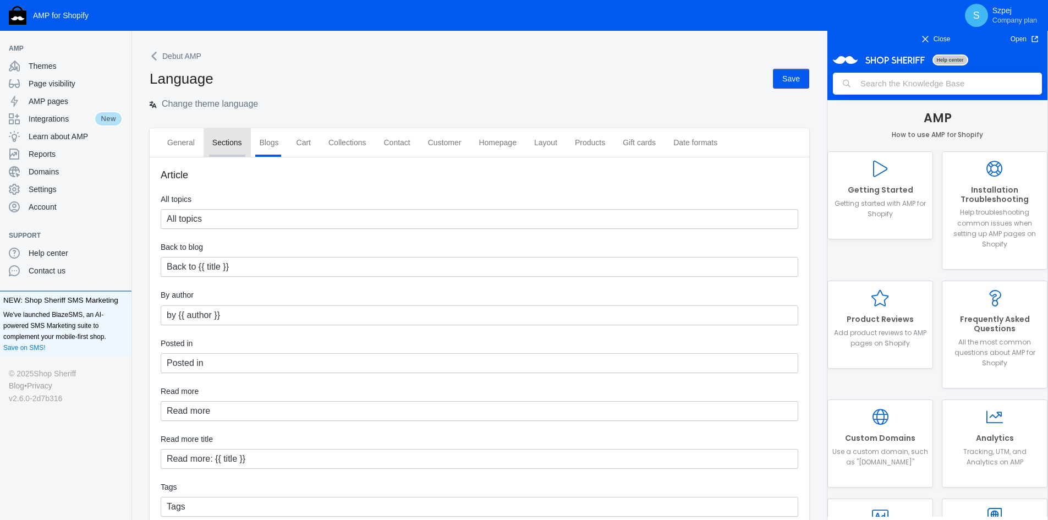
click at [219, 142] on span "Sections" at bounding box center [227, 142] width 30 height 11
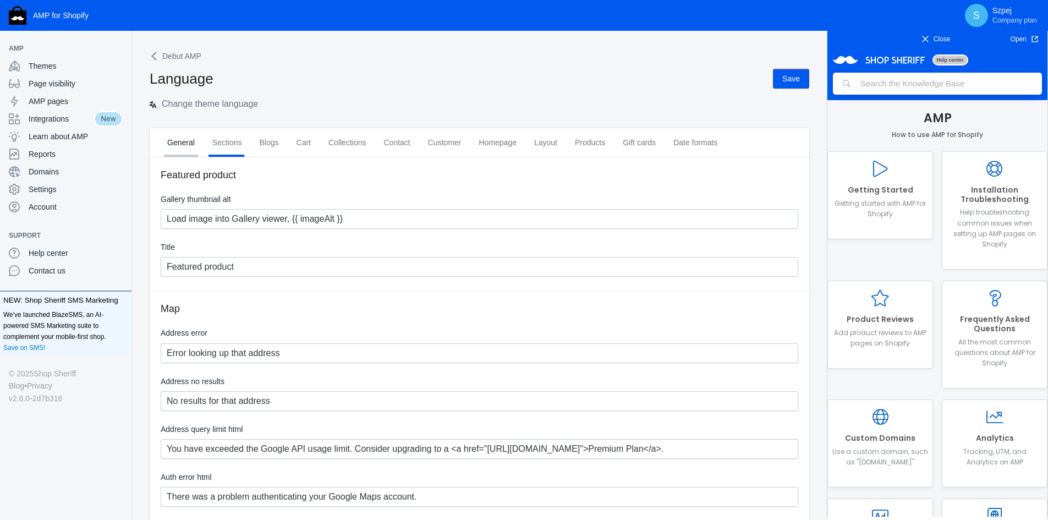
click at [180, 142] on span "General" at bounding box center [180, 142] width 27 height 11
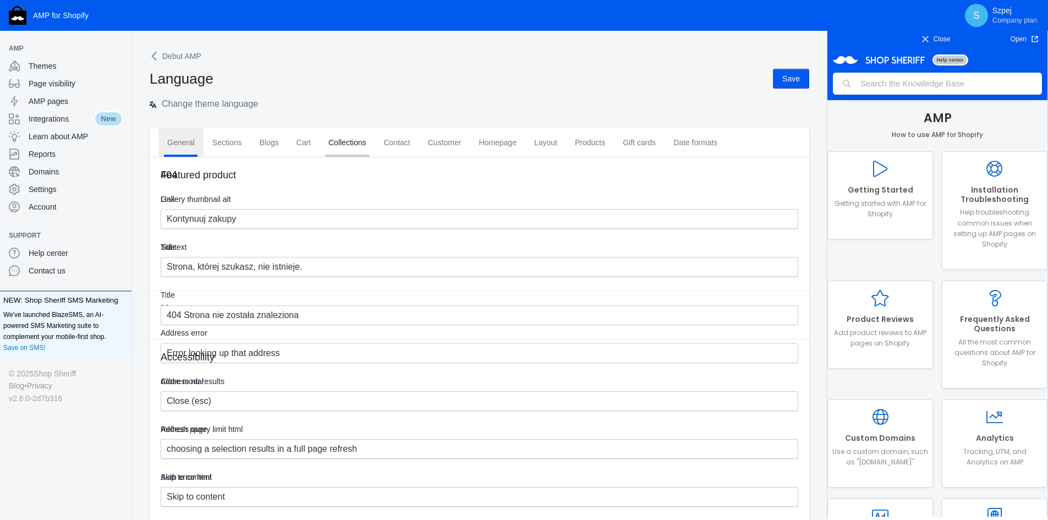
click at [343, 142] on span "Collections" at bounding box center [346, 142] width 37 height 11
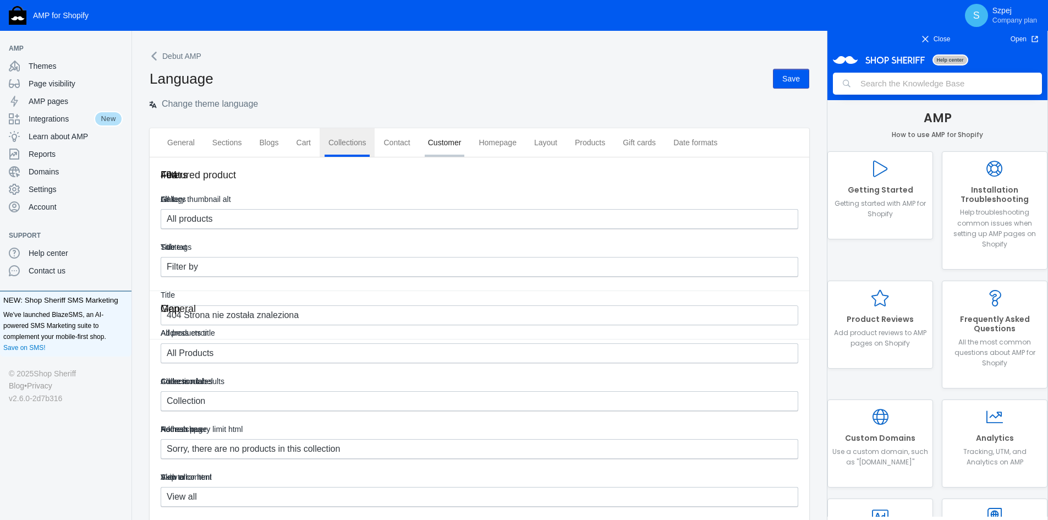
click at [457, 145] on span "Customer" at bounding box center [445, 142] width 34 height 11
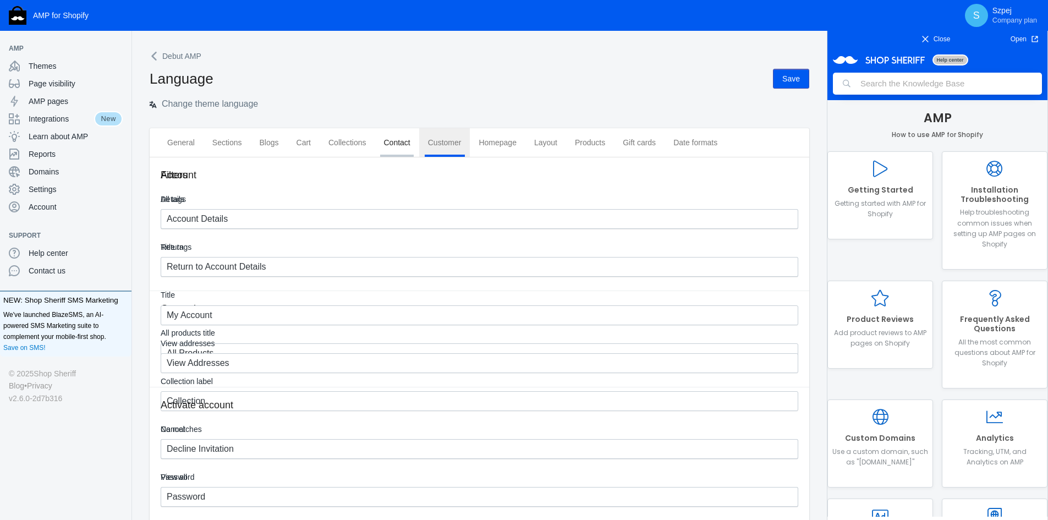
click at [386, 142] on span "Contact" at bounding box center [396, 142] width 26 height 11
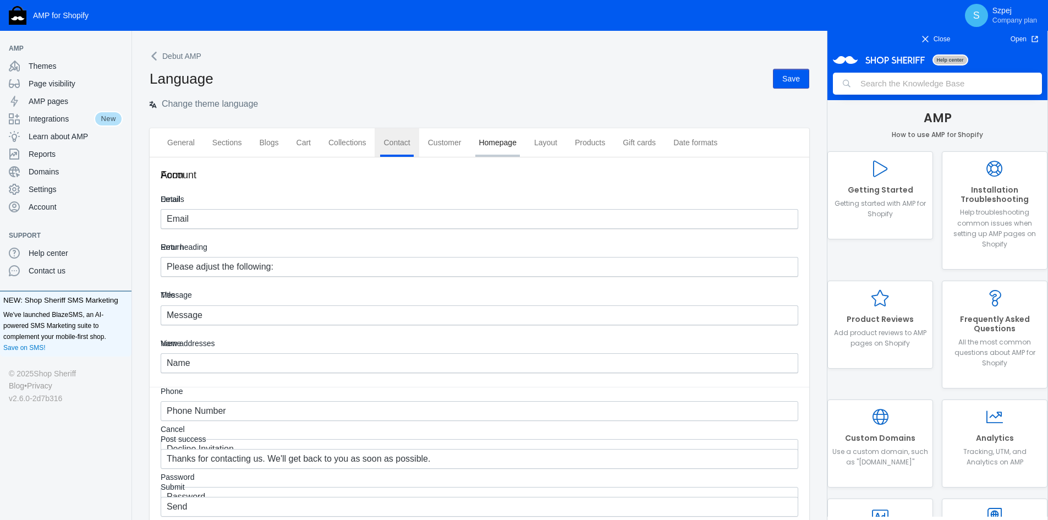
click at [497, 144] on span "Homepage" at bounding box center [497, 142] width 38 height 11
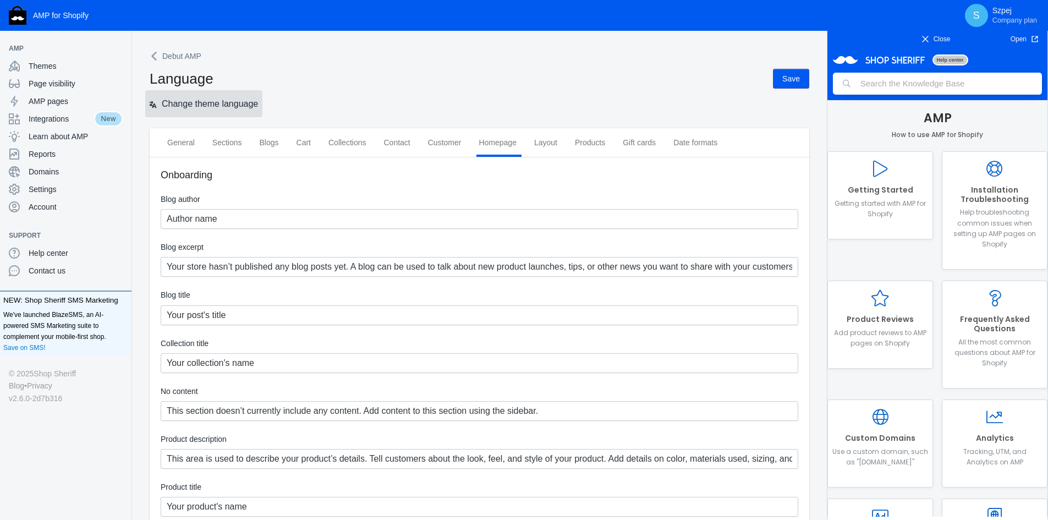
click at [248, 107] on span "Change theme language" at bounding box center [210, 103] width 96 height 9
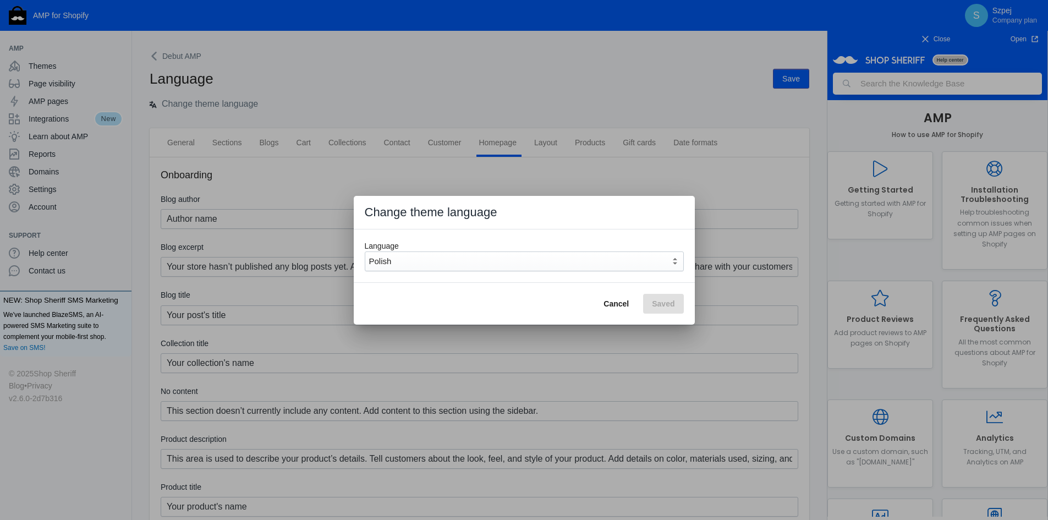
click at [493, 258] on div "Polish" at bounding box center [519, 261] width 301 height 13
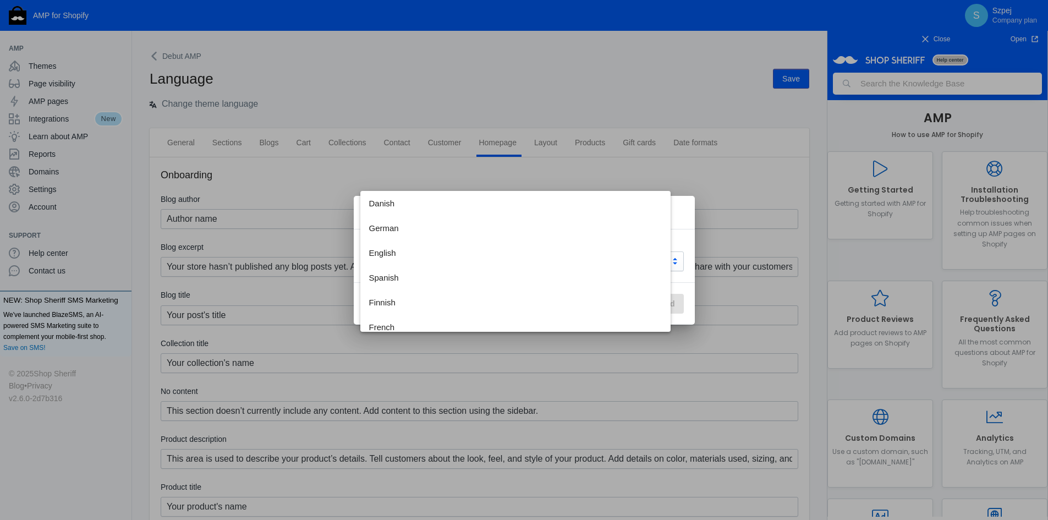
scroll to position [190, 0]
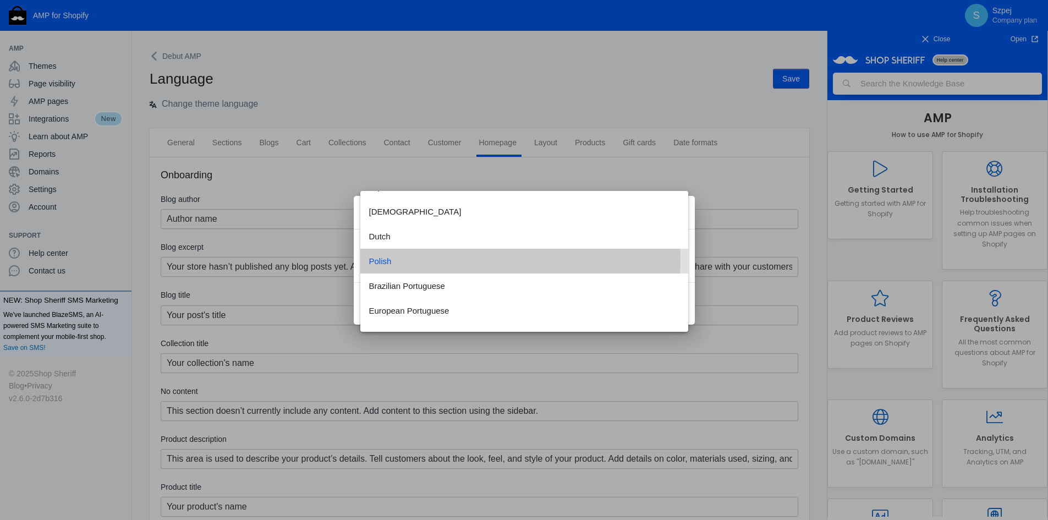
click at [486, 258] on span "Polish" at bounding box center [524, 261] width 310 height 25
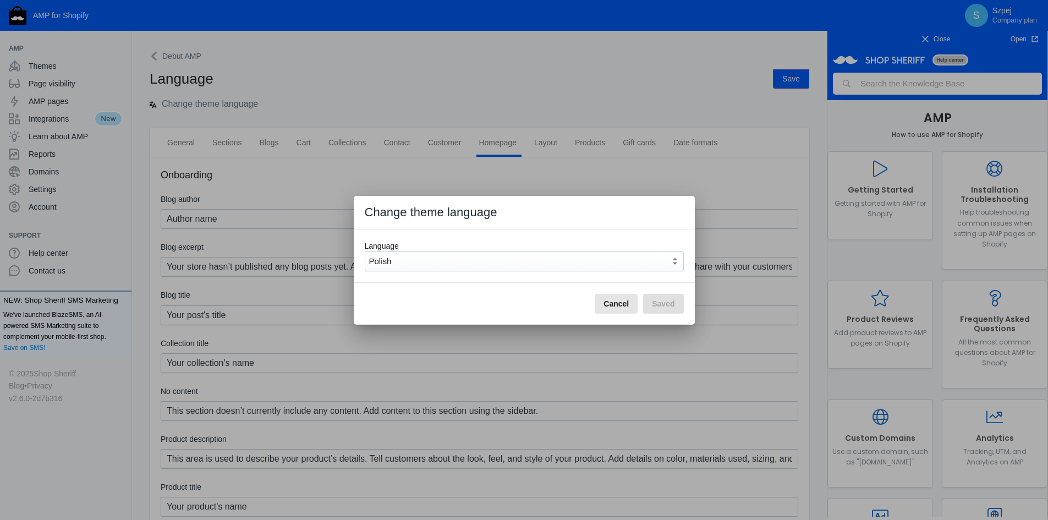
click at [620, 305] on span "Cancel" at bounding box center [615, 303] width 25 height 9
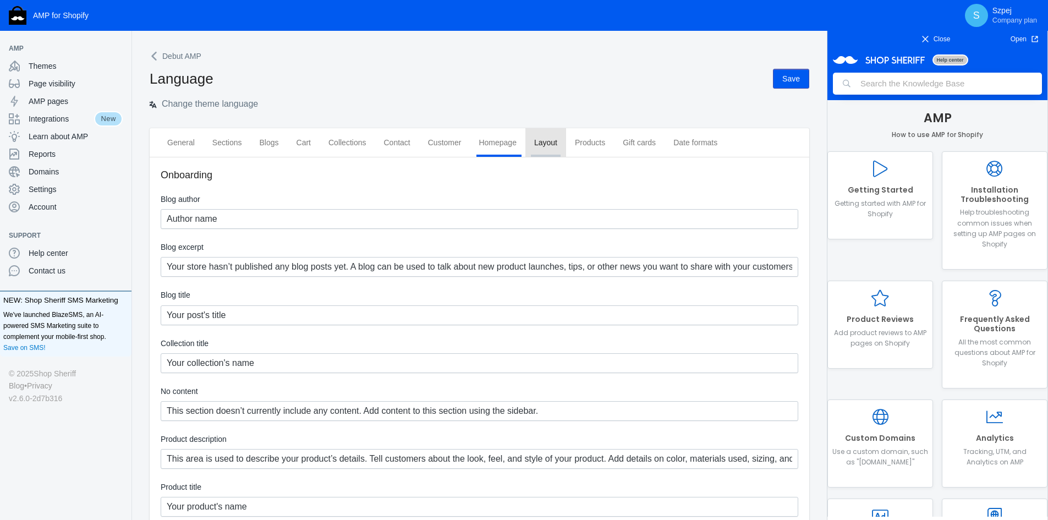
click at [543, 149] on div "Layout" at bounding box center [545, 142] width 41 height 29
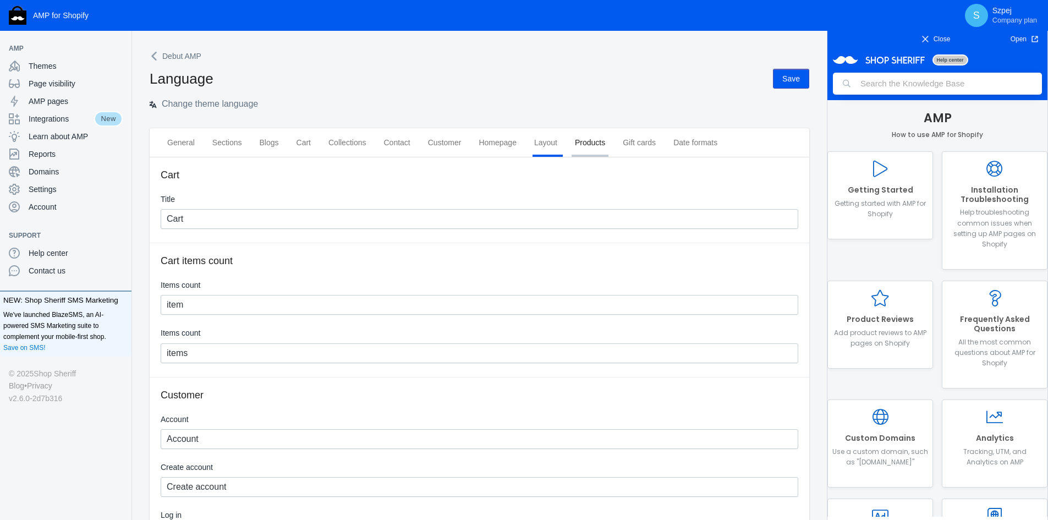
click at [590, 146] on span "Products" at bounding box center [590, 142] width 30 height 11
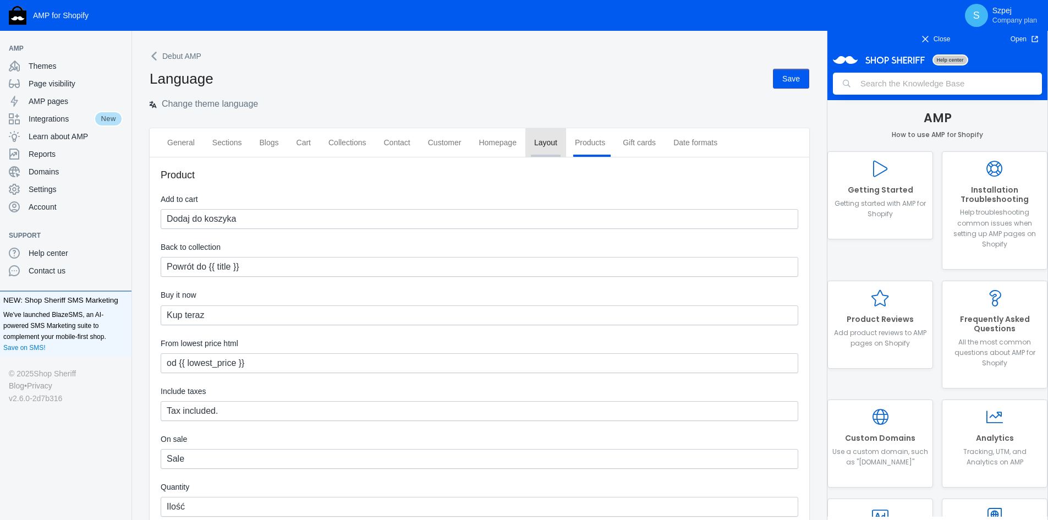
click at [549, 145] on span "Layout" at bounding box center [545, 142] width 23 height 11
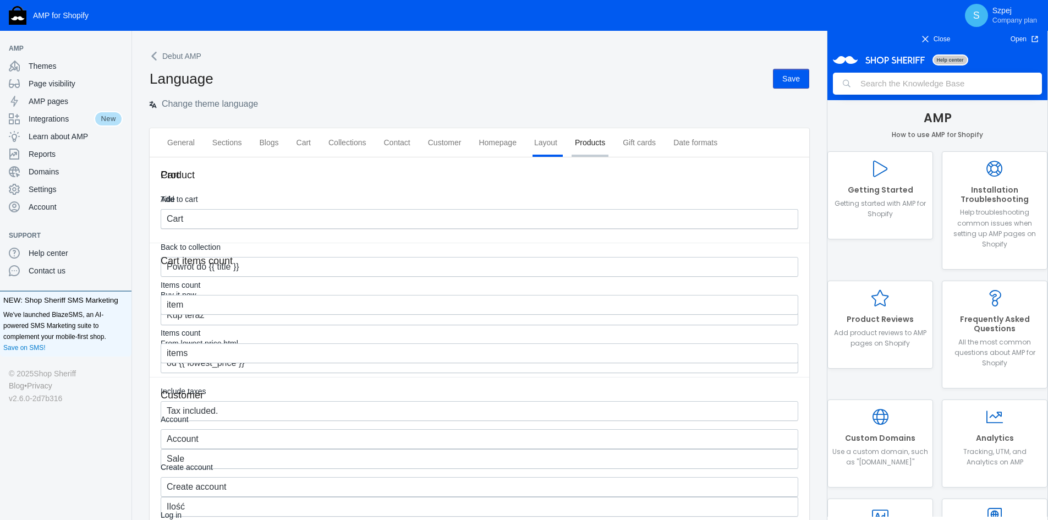
click at [591, 149] on div "Products" at bounding box center [590, 142] width 48 height 29
click at [553, 147] on span "Layout" at bounding box center [545, 142] width 23 height 11
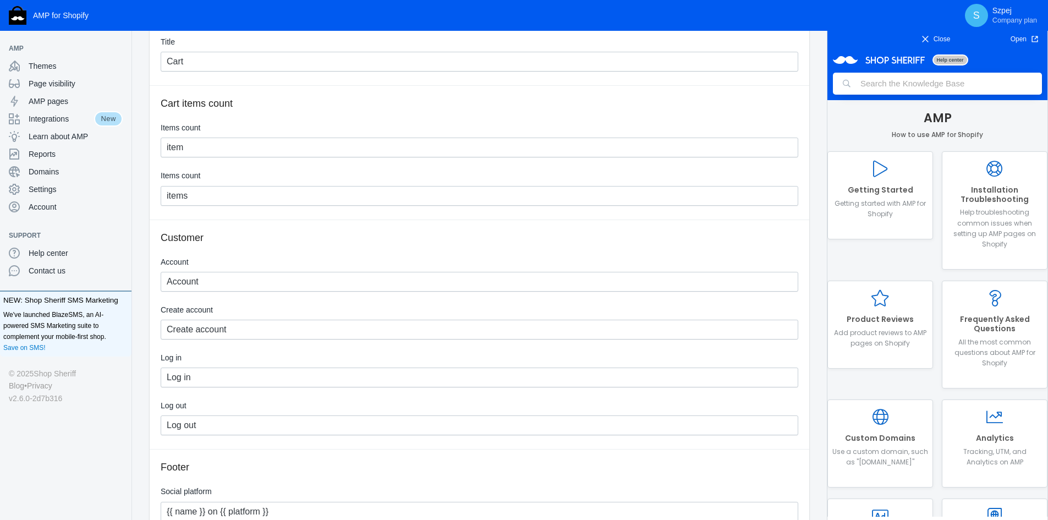
scroll to position [110, 0]
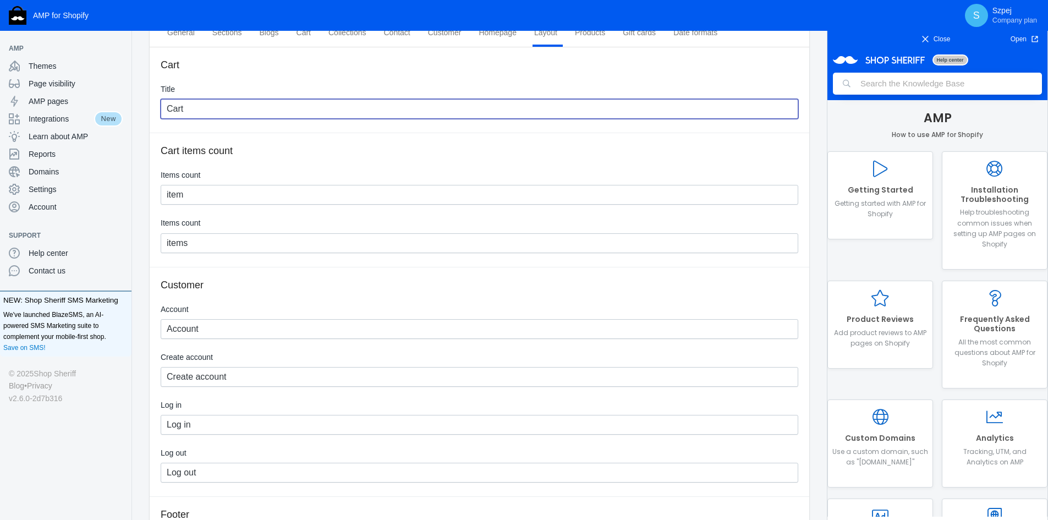
click at [265, 108] on input "Cart" at bounding box center [479, 109] width 637 height 20
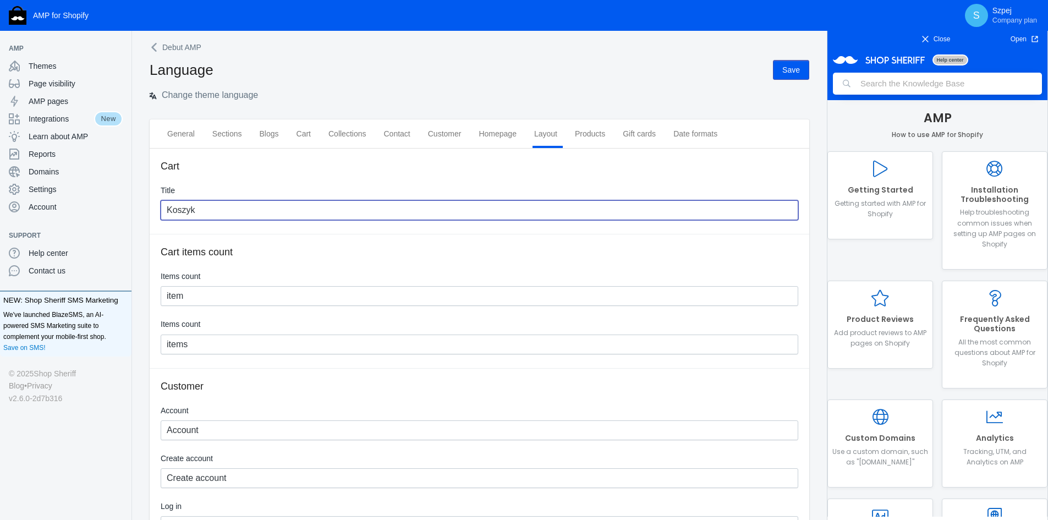
scroll to position [0, 0]
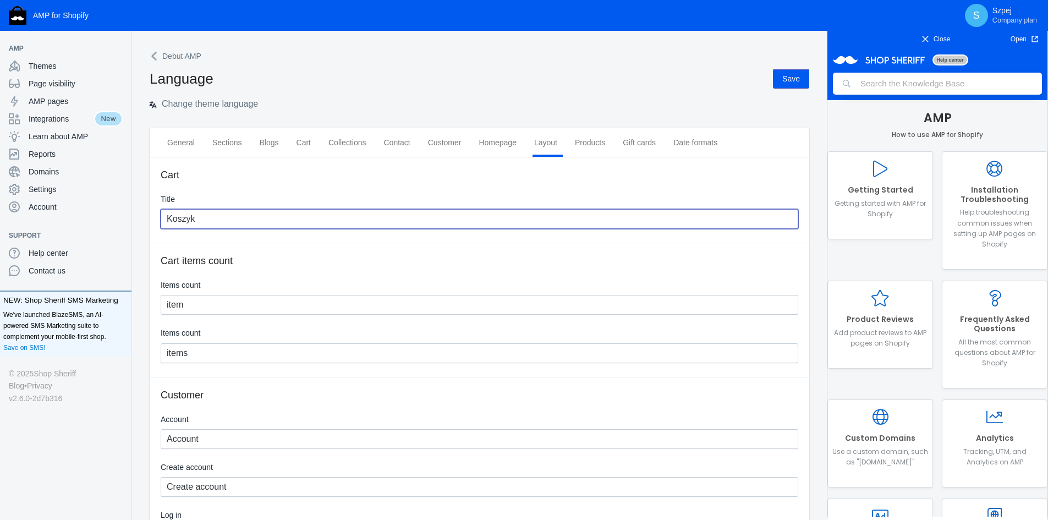
type input "Koszyk"
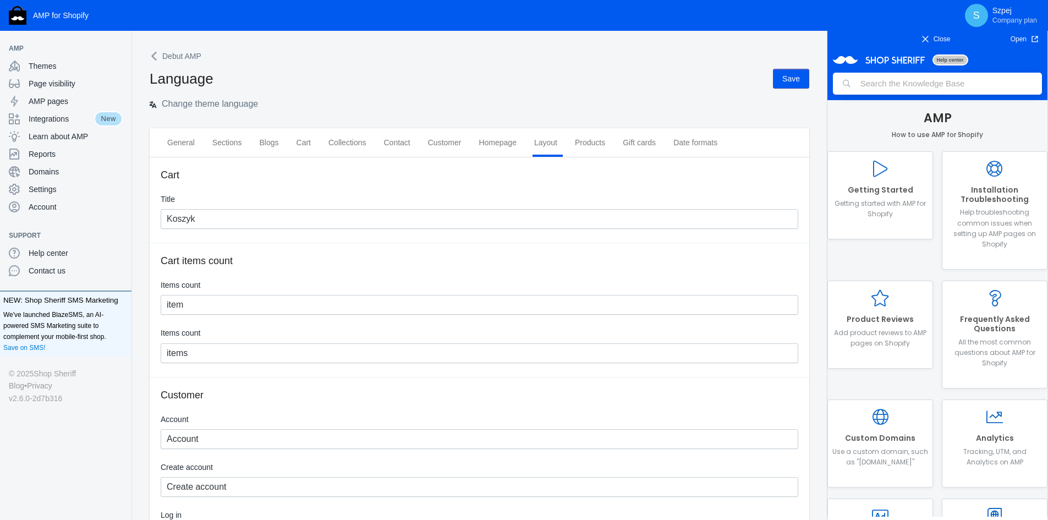
click at [773, 75] on div "Language Save" at bounding box center [479, 83] width 659 height 29
click at [786, 80] on span "Save" at bounding box center [791, 78] width 18 height 9
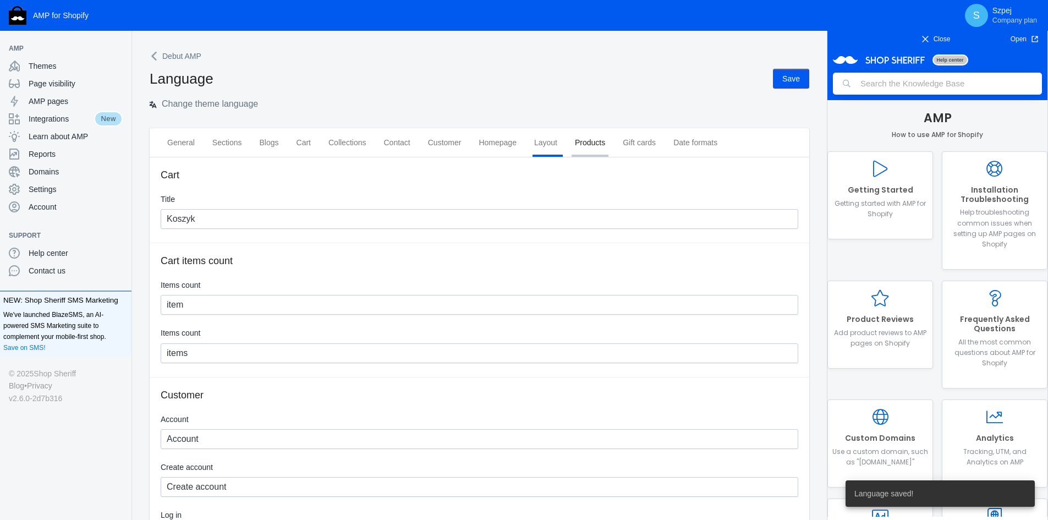
click at [577, 151] on div "Products" at bounding box center [590, 142] width 48 height 29
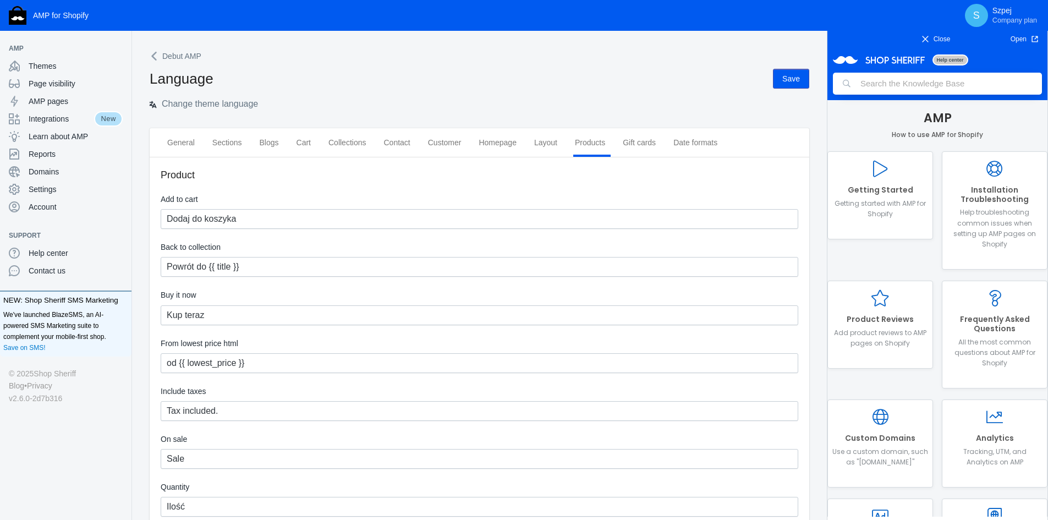
click at [789, 79] on span "Save" at bounding box center [791, 78] width 18 height 9
click at [152, 59] on icon at bounding box center [155, 56] width 11 height 11
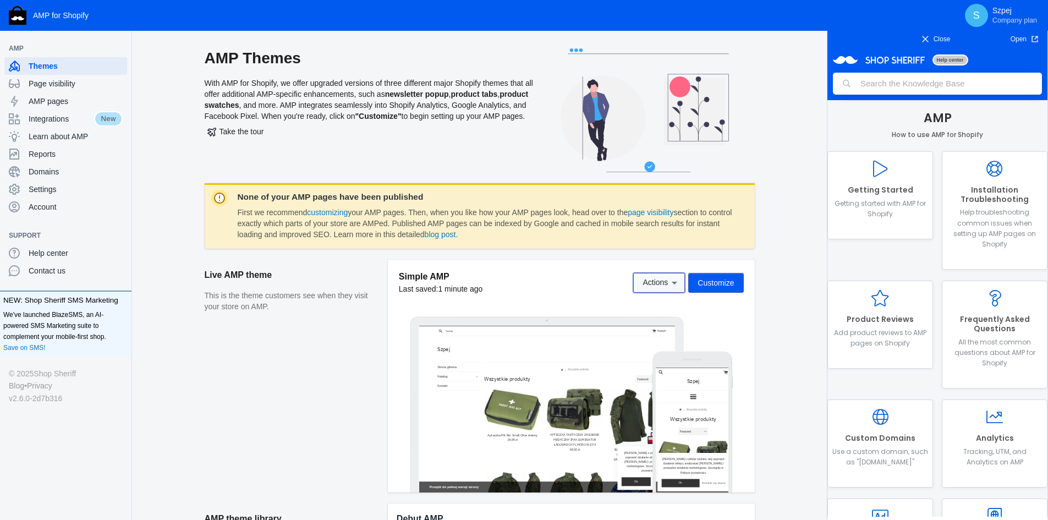
click at [662, 284] on span "Actions" at bounding box center [654, 282] width 25 height 9
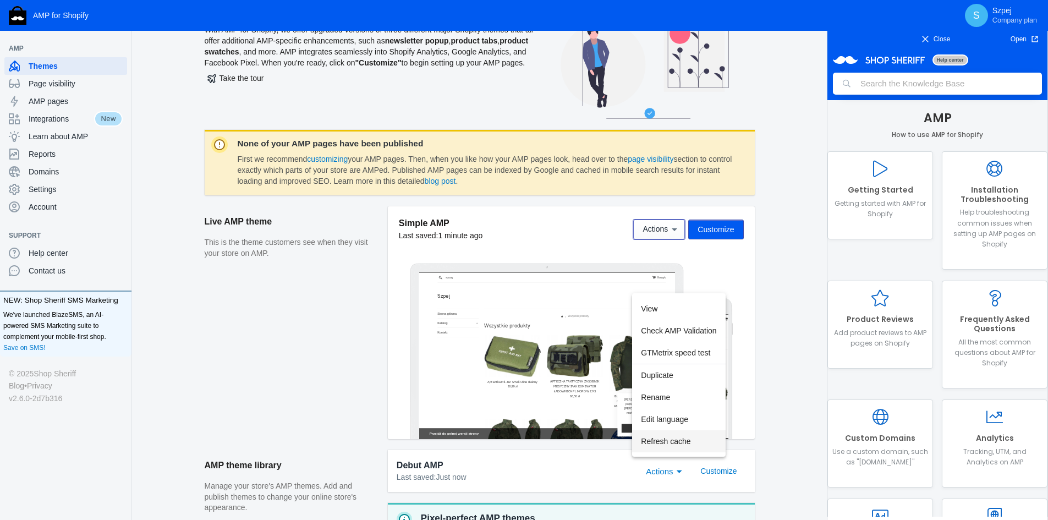
scroll to position [55, 0]
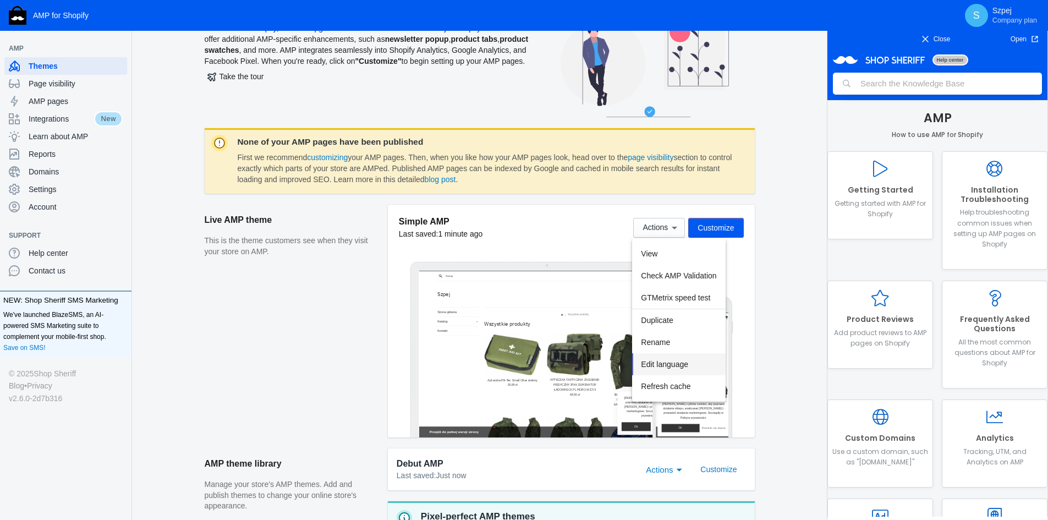
click at [680, 362] on span "Edit language" at bounding box center [664, 364] width 47 height 9
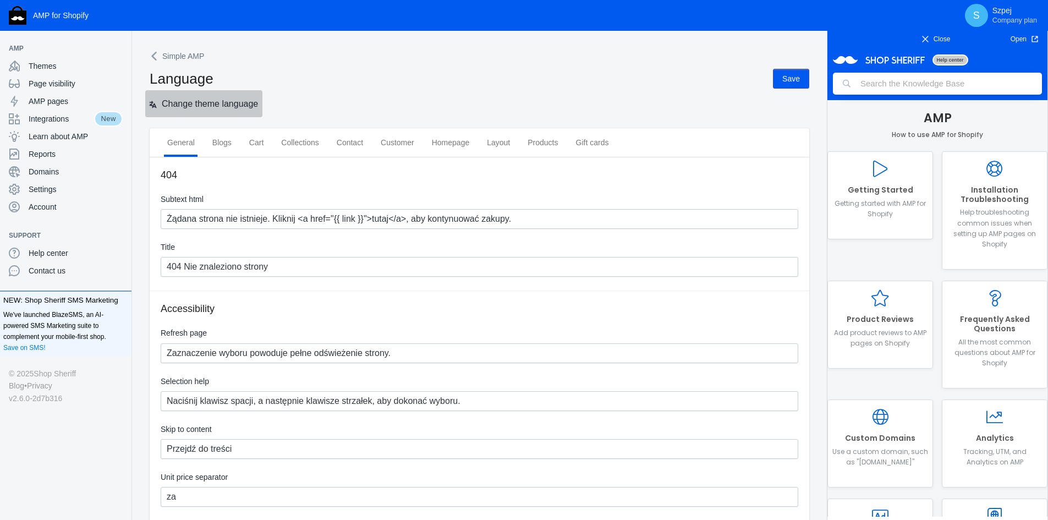
click at [223, 103] on span "Change theme language" at bounding box center [210, 103] width 96 height 9
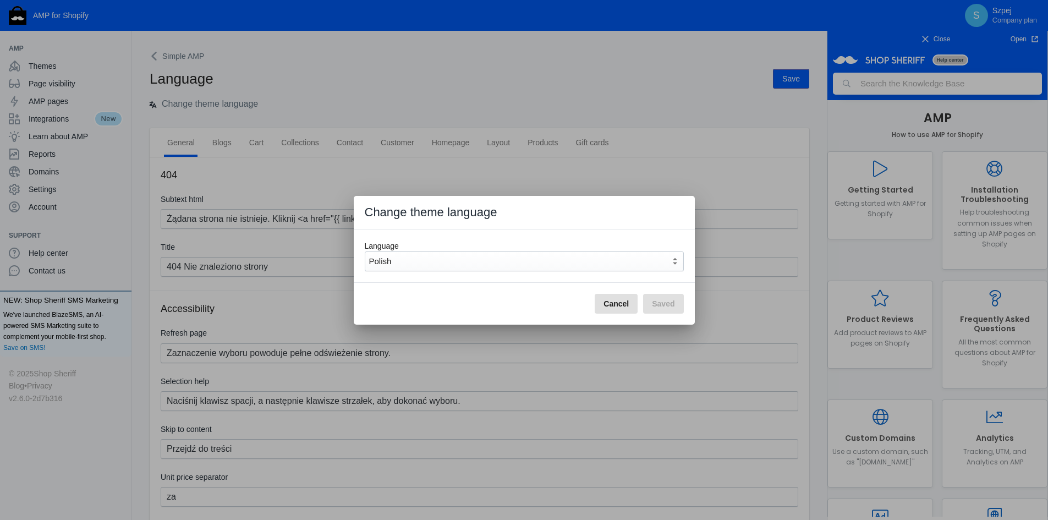
click at [422, 257] on div "Polish" at bounding box center [519, 261] width 301 height 13
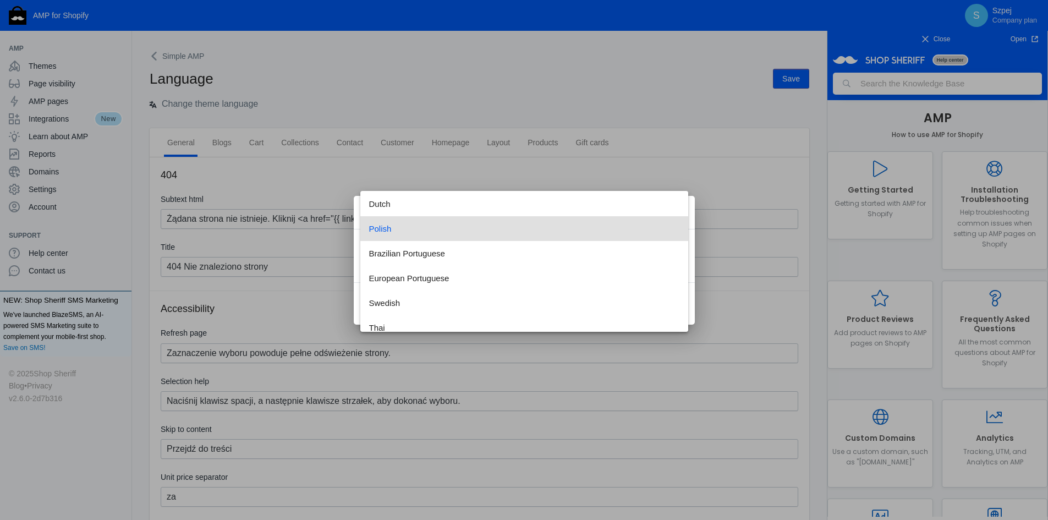
scroll to position [294, 0]
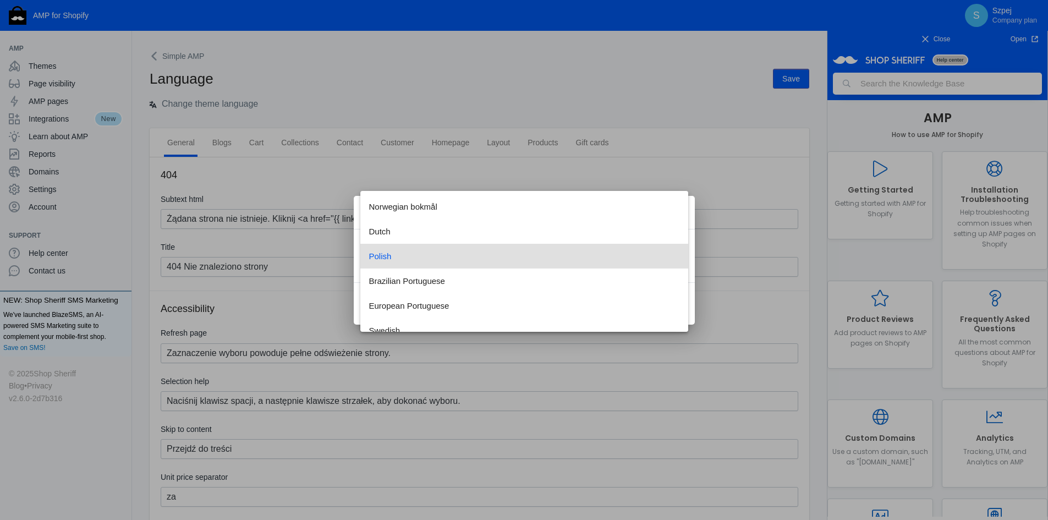
click at [368, 73] on div at bounding box center [524, 260] width 1048 height 520
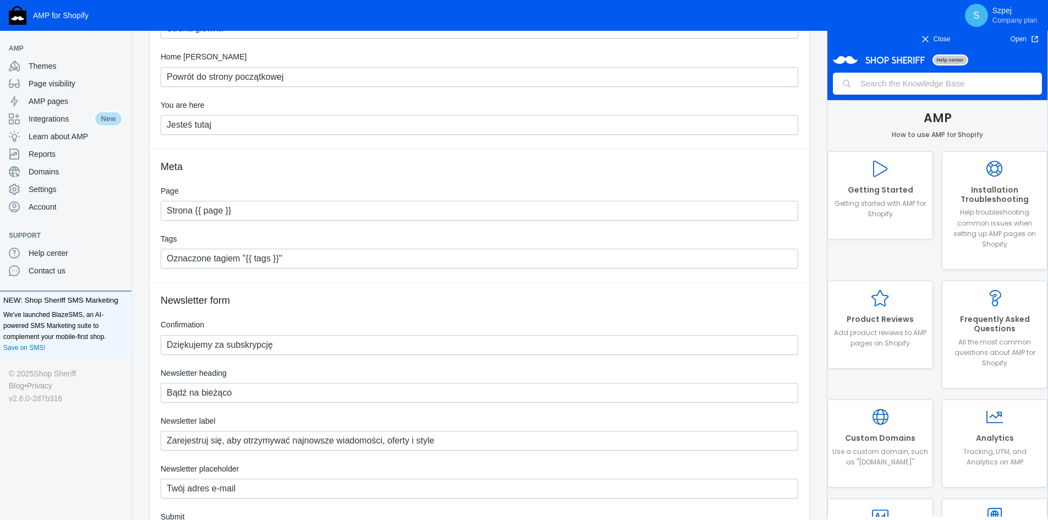
scroll to position [770, 0]
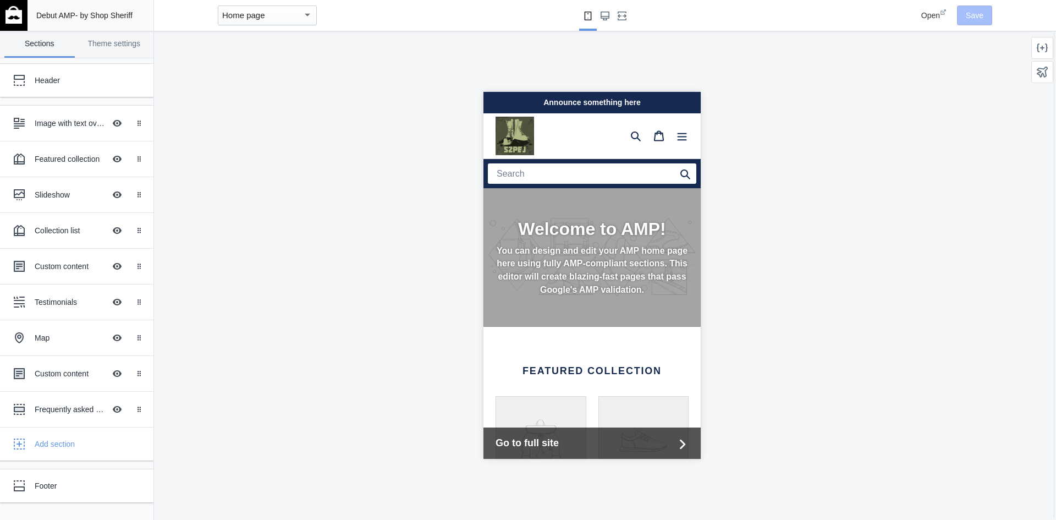
click at [280, 16] on div "Home page" at bounding box center [262, 15] width 80 height 13
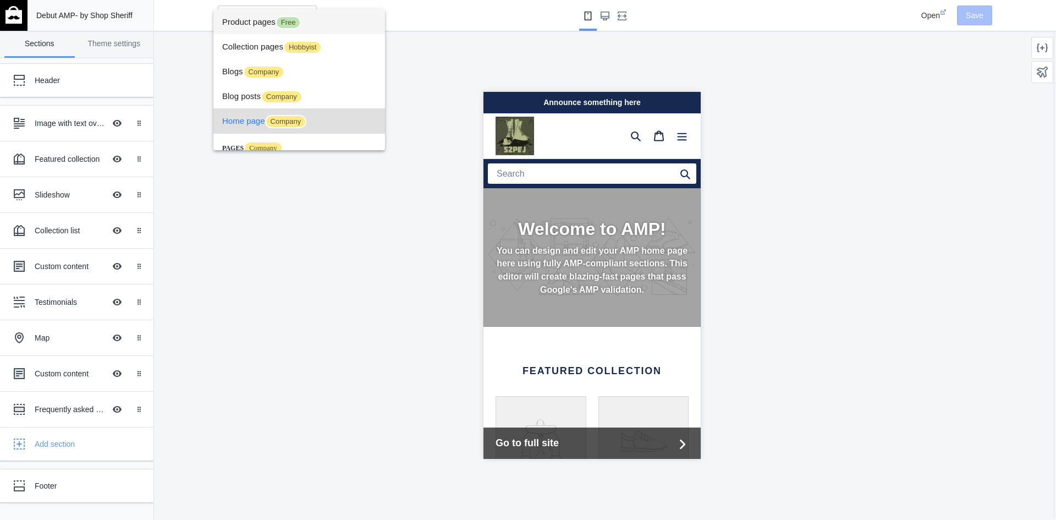
click at [260, 22] on span "Product pages Free" at bounding box center [299, 21] width 154 height 25
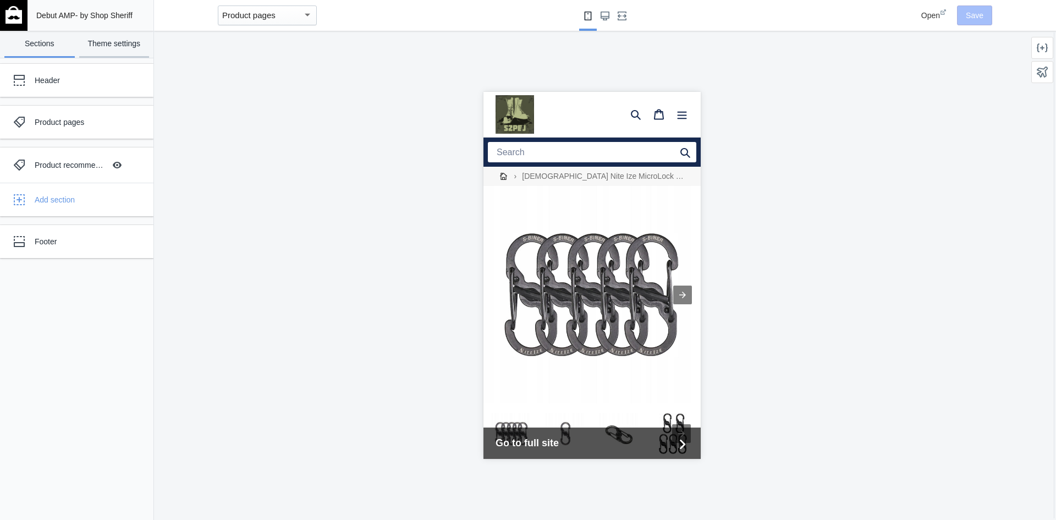
click at [121, 48] on link "Theme settings" at bounding box center [114, 44] width 70 height 27
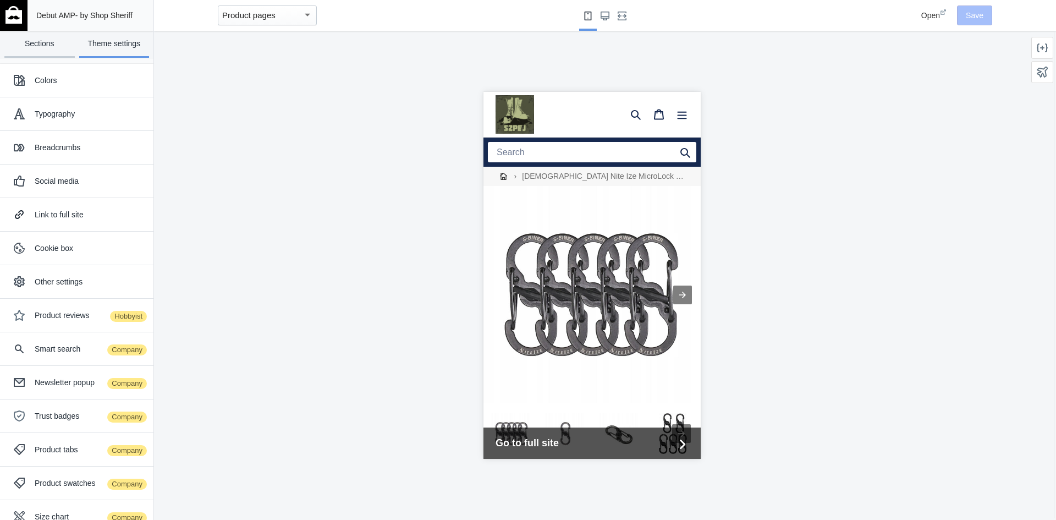
click at [54, 45] on link "Sections" at bounding box center [39, 44] width 70 height 27
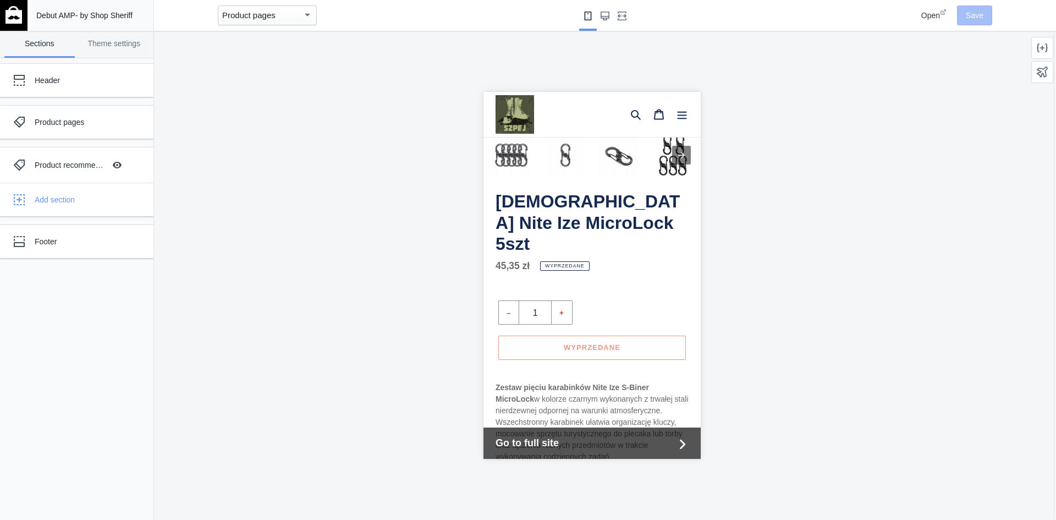
scroll to position [275, 0]
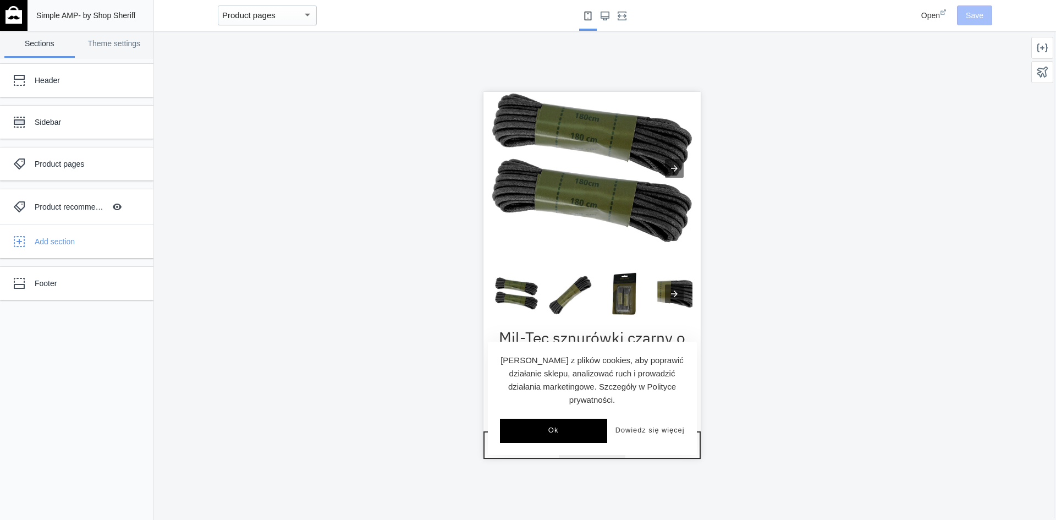
click at [556, 422] on button "Ok" at bounding box center [552, 430] width 107 height 24
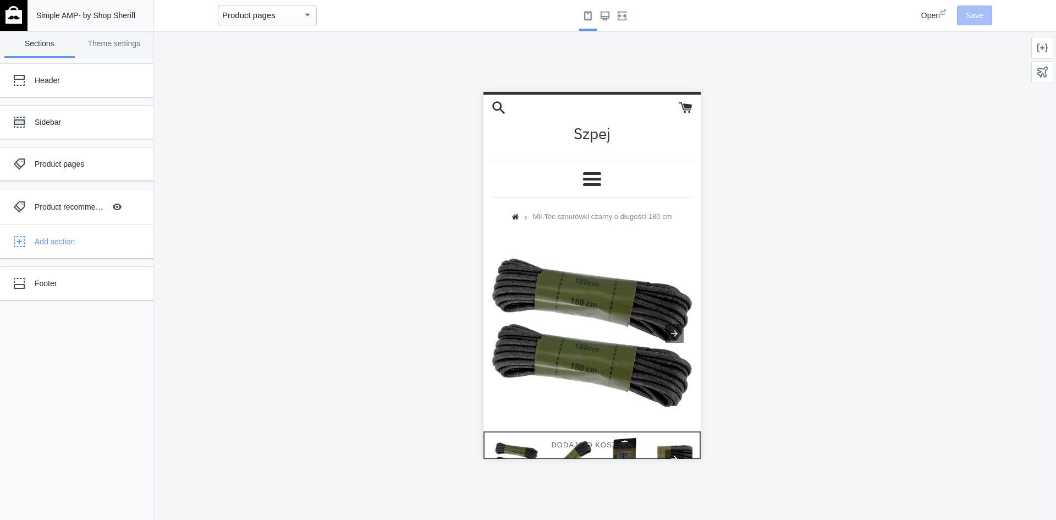
drag, startPoint x: 618, startPoint y: 447, endPoint x: 616, endPoint y: 437, distance: 10.7
click at [618, 447] on span "Dodaj do koszyka" at bounding box center [590, 444] width 81 height 8
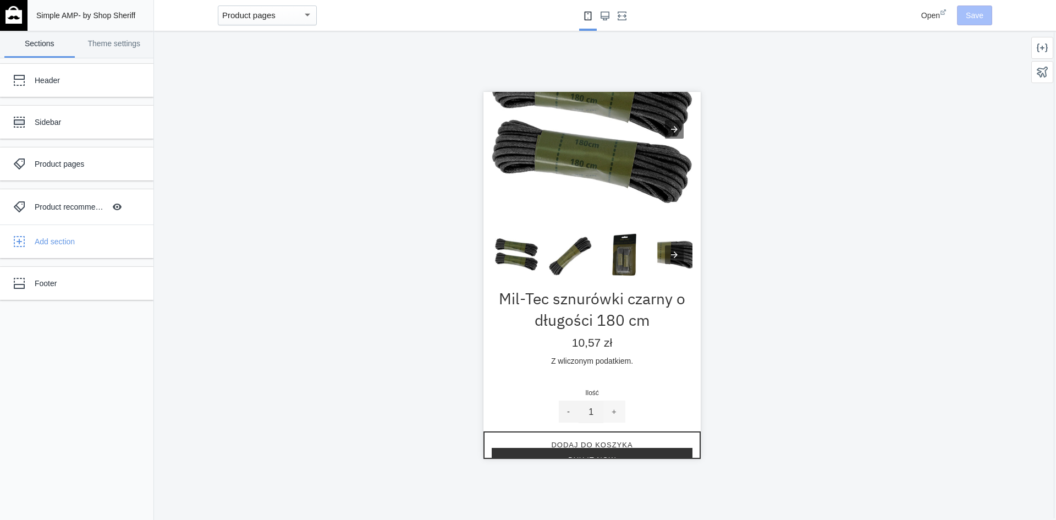
scroll to position [275, 0]
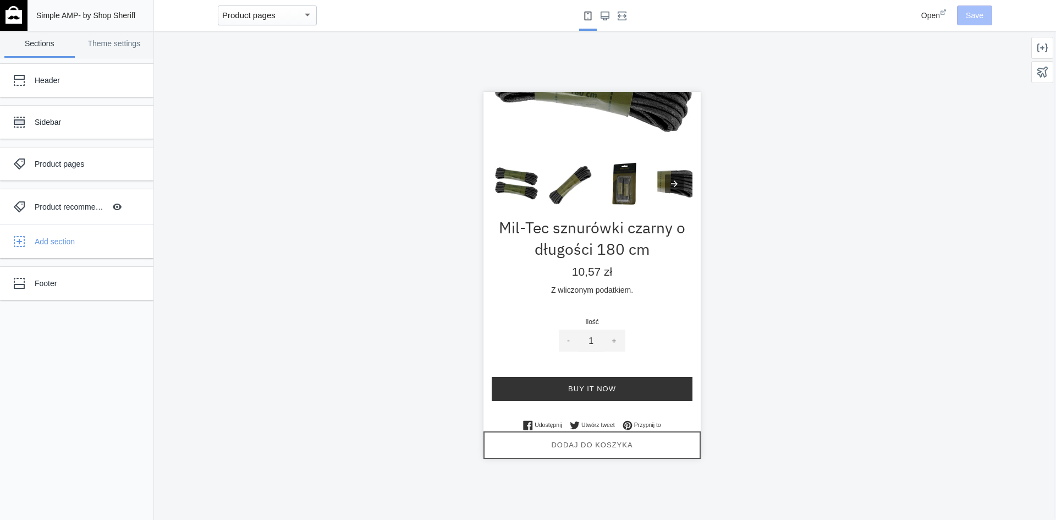
click at [591, 443] on span "Dodaj do koszyka" at bounding box center [590, 444] width 81 height 8
click at [594, 447] on span "Dodaj do koszyka" at bounding box center [590, 444] width 81 height 8
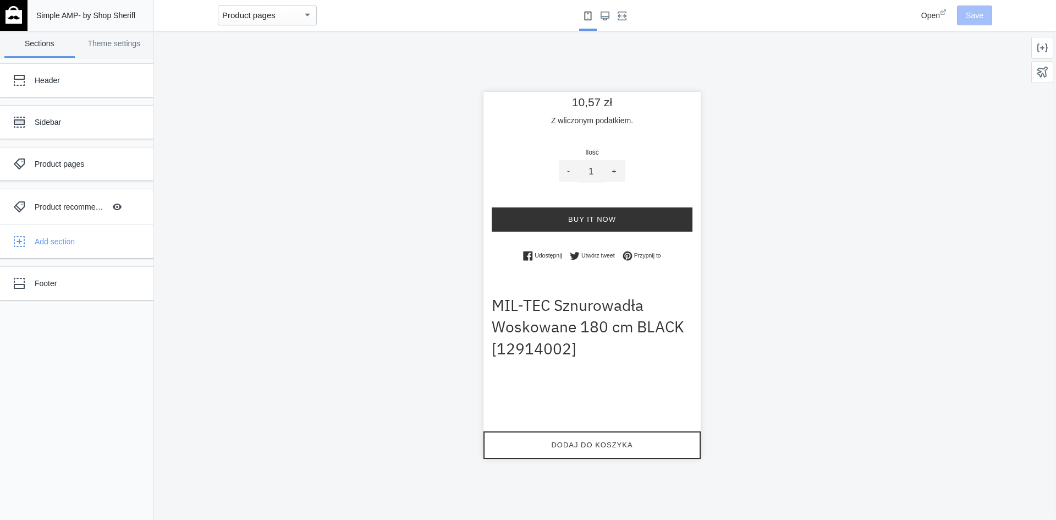
scroll to position [495, 0]
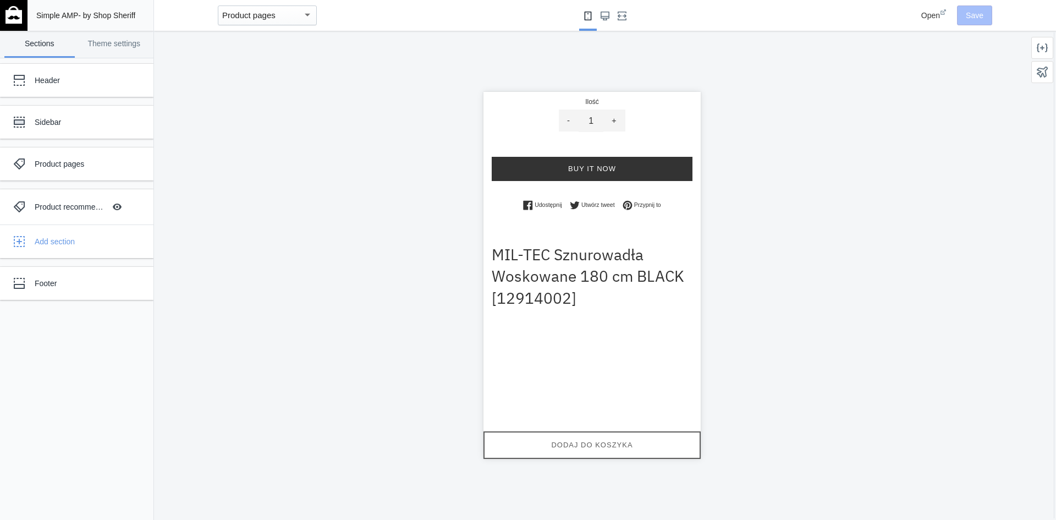
click at [594, 449] on button "Dodaj do koszyka" at bounding box center [591, 444] width 217 height 27
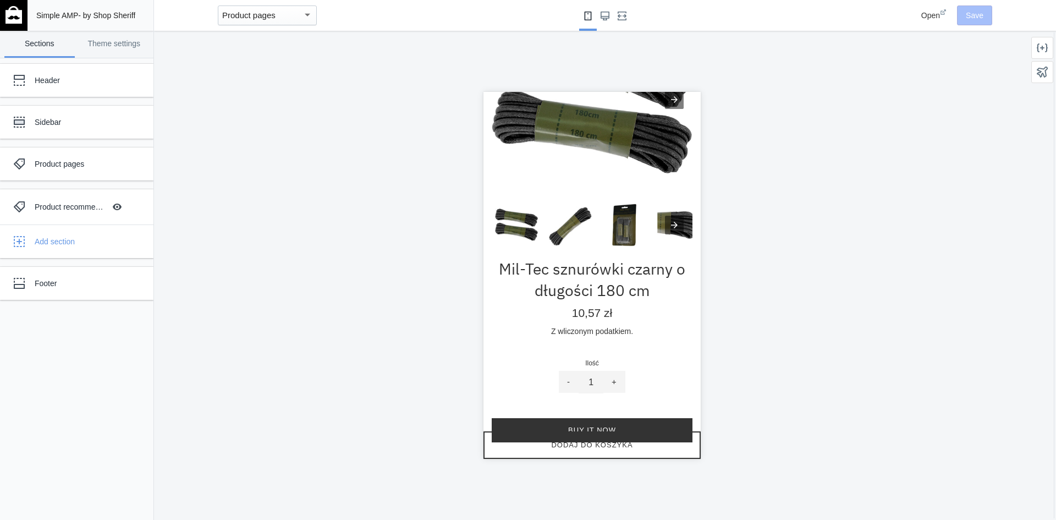
scroll to position [275, 0]
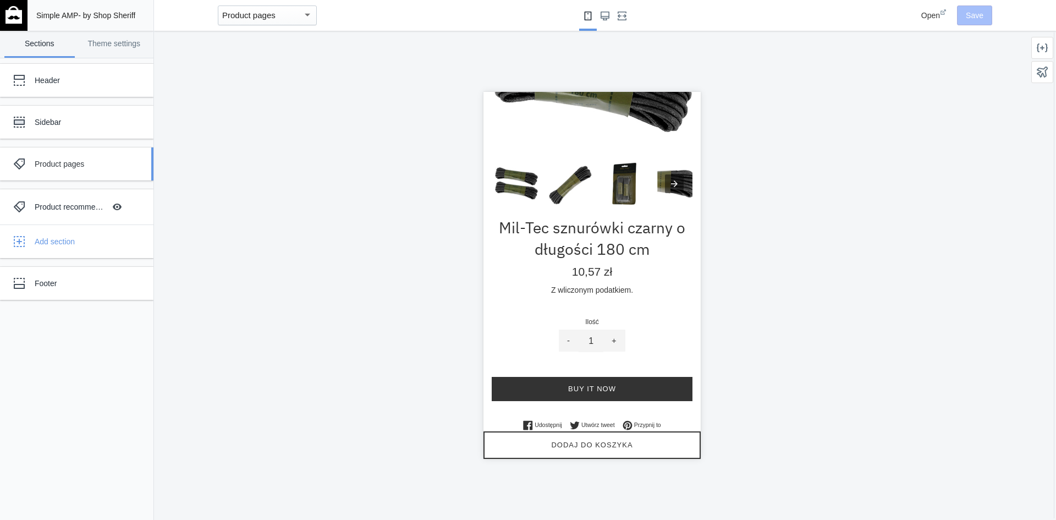
click at [90, 158] on div "Product pages" at bounding box center [68, 164] width 121 height 22
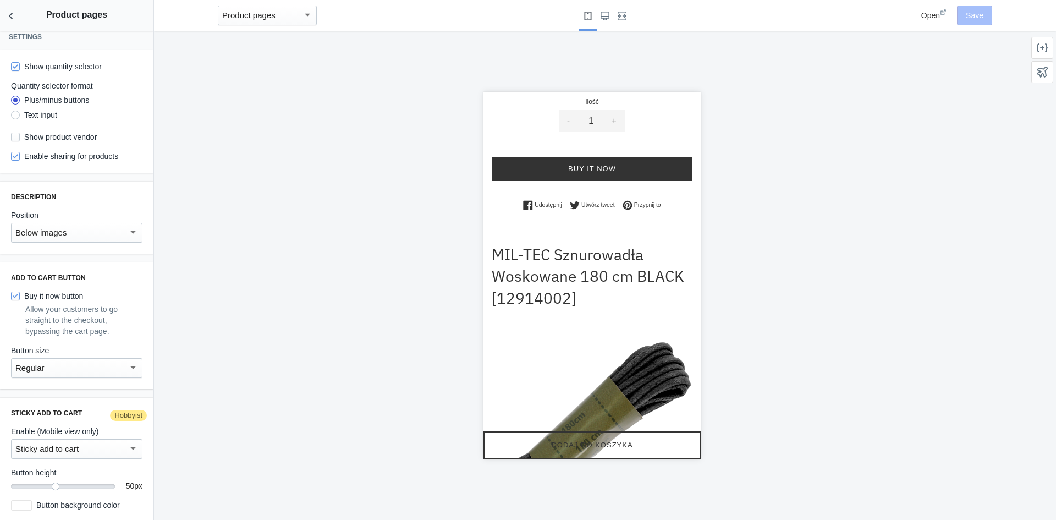
scroll to position [17, 0]
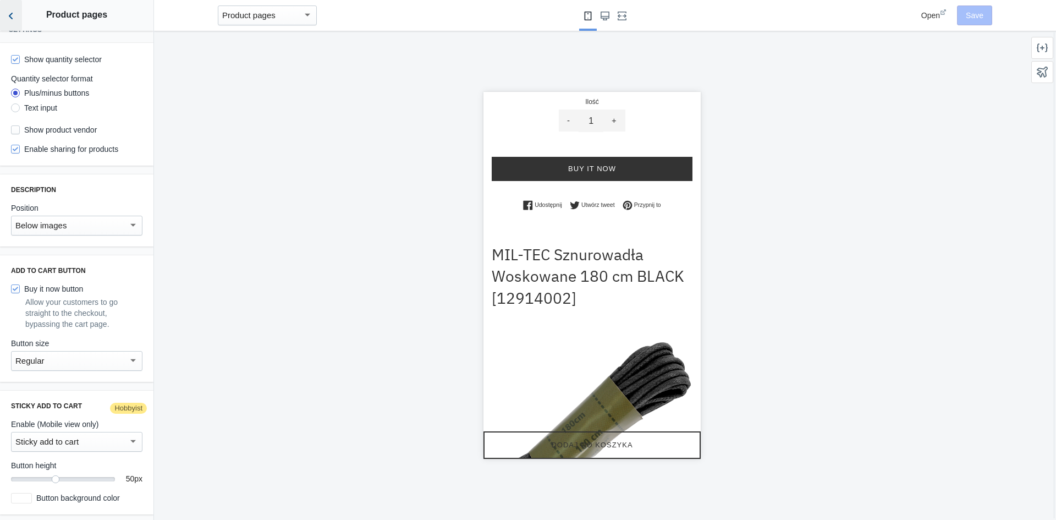
click at [9, 15] on use "Back to sections" at bounding box center [11, 16] width 4 height 7
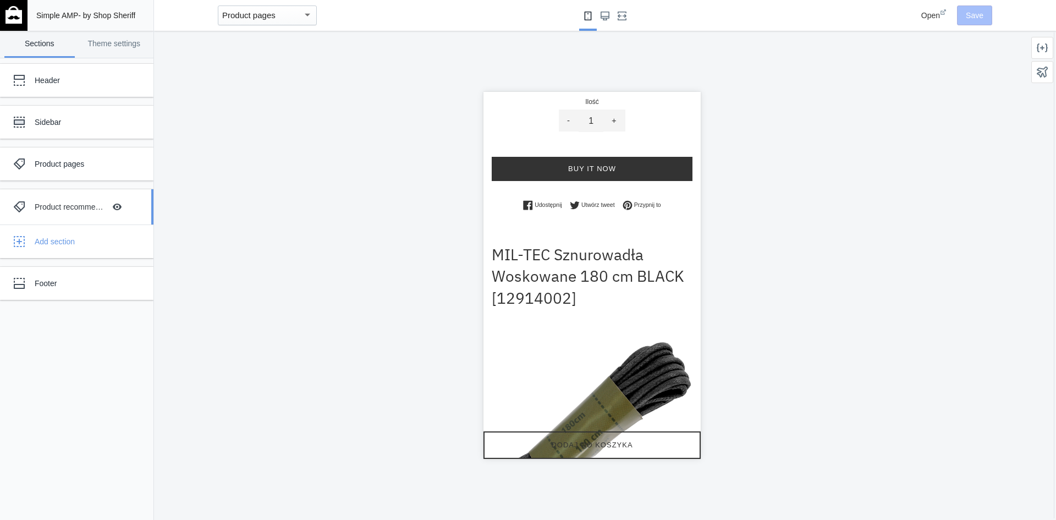
click at [77, 208] on div "Product recommendations" at bounding box center [70, 206] width 70 height 11
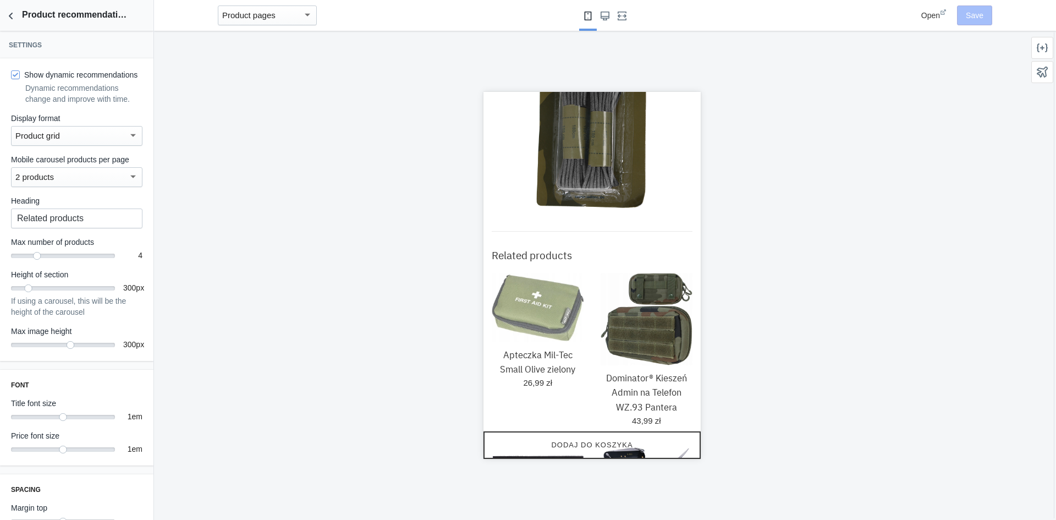
scroll to position [2020, 0]
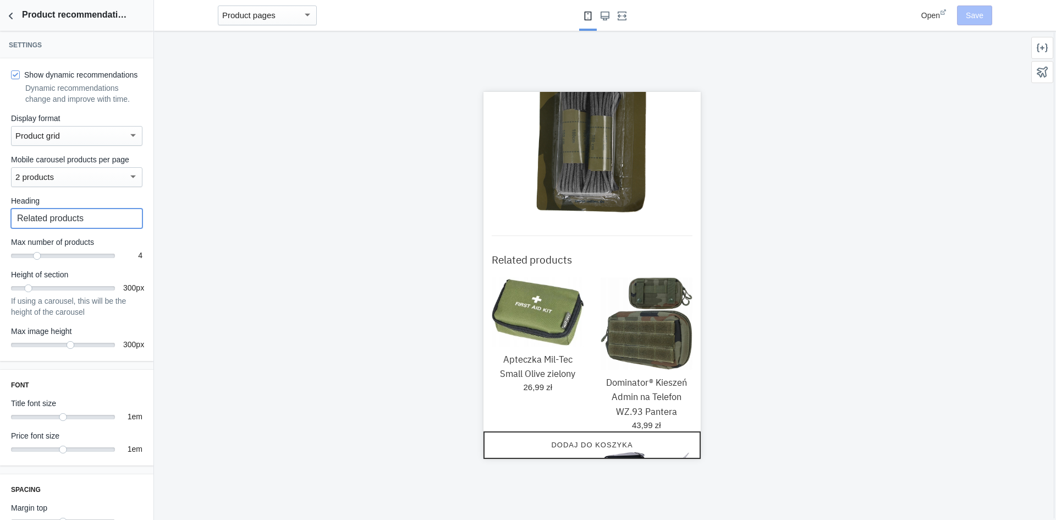
click at [96, 228] on input "Related products" at bounding box center [76, 218] width 131 height 20
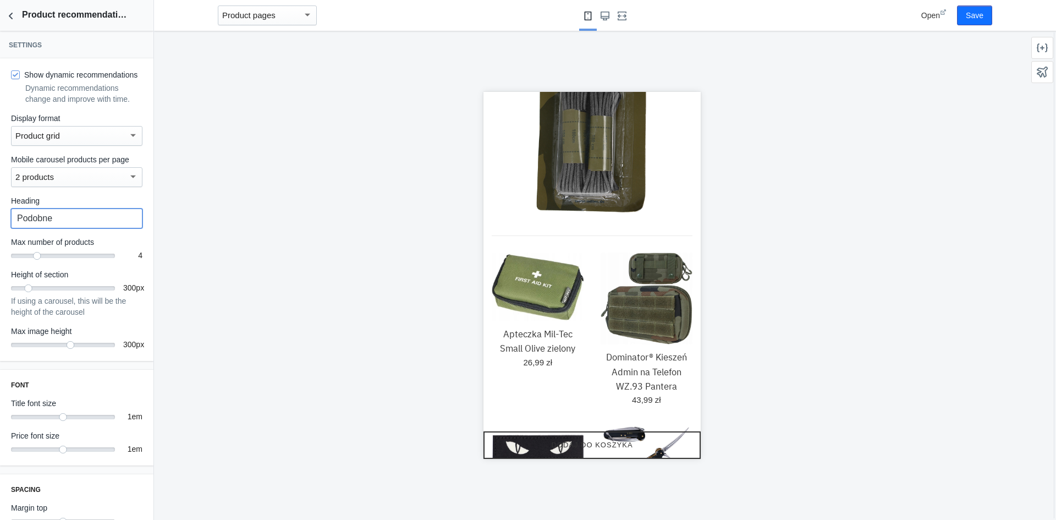
type input "Podobne"
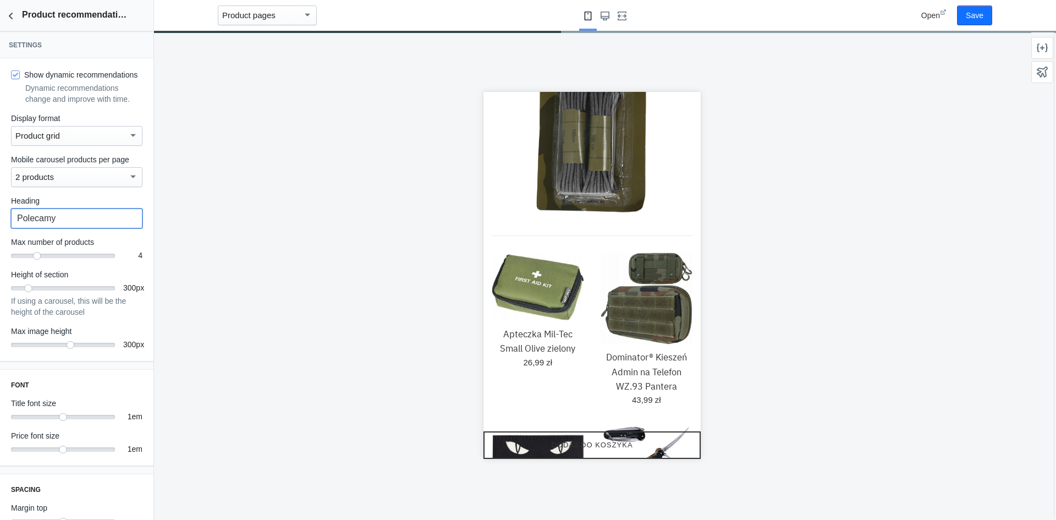
type input "Polecamy"
click at [302, 244] on div at bounding box center [591, 275] width 875 height 489
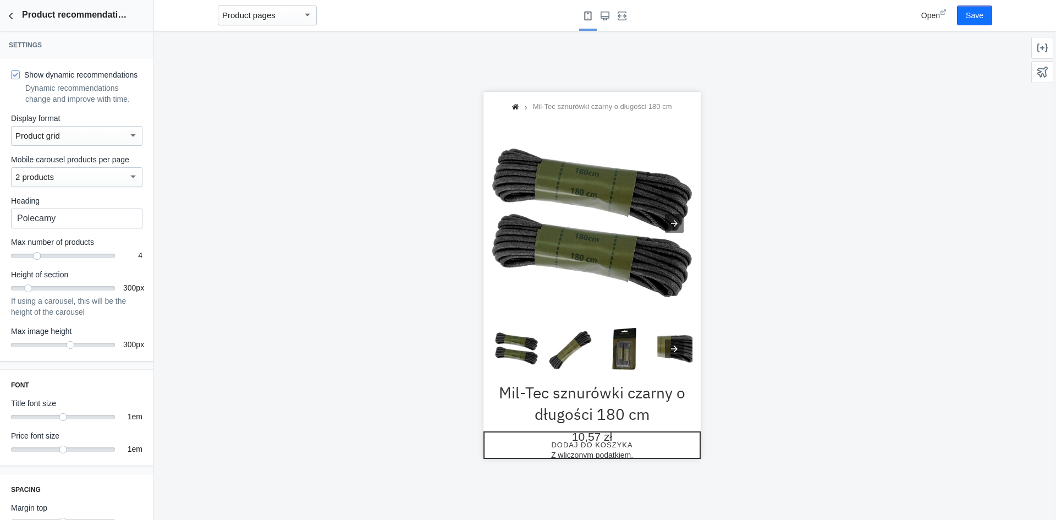
scroll to position [0, 0]
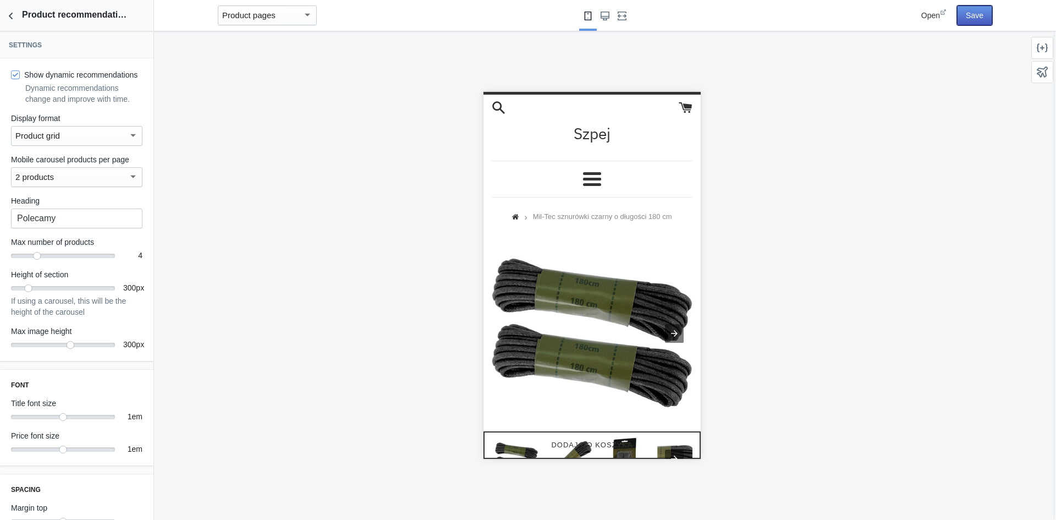
click at [969, 21] on button "Save" at bounding box center [974, 15] width 35 height 20
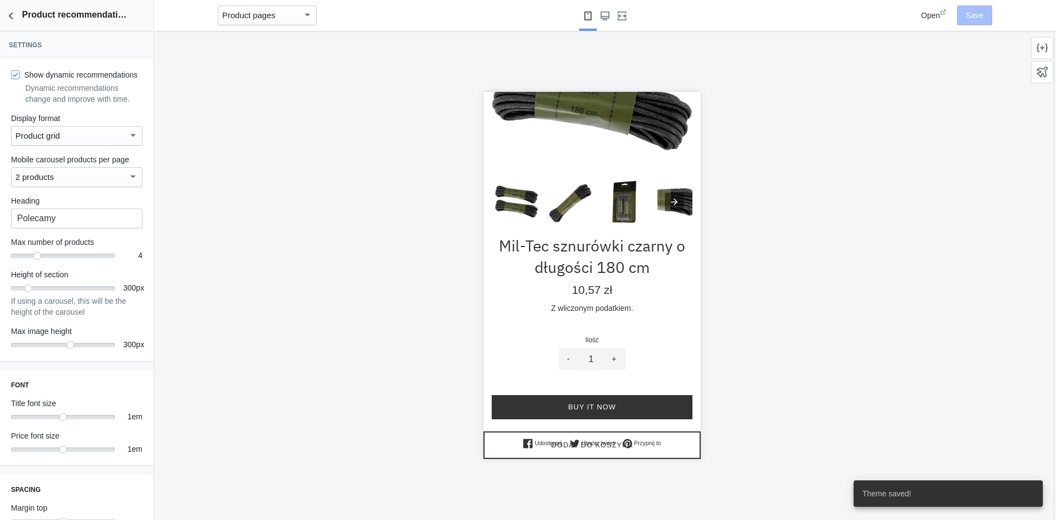
scroll to position [275, 0]
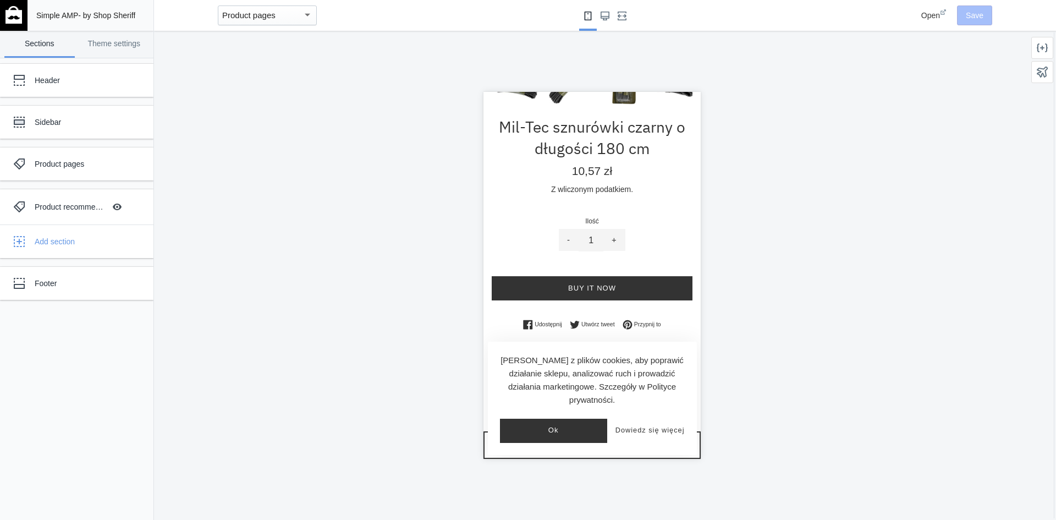
scroll to position [385, 0]
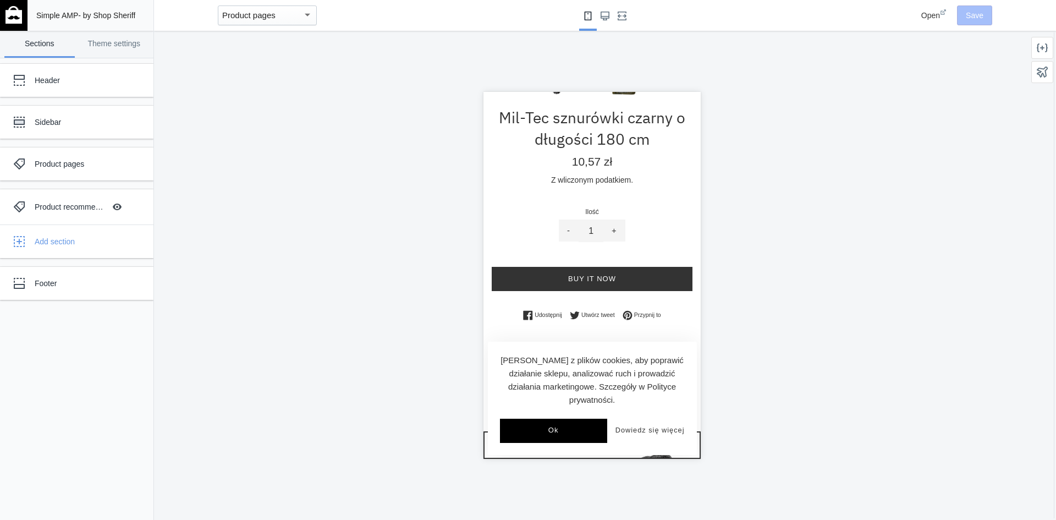
click at [556, 430] on button "Ok" at bounding box center [552, 430] width 107 height 24
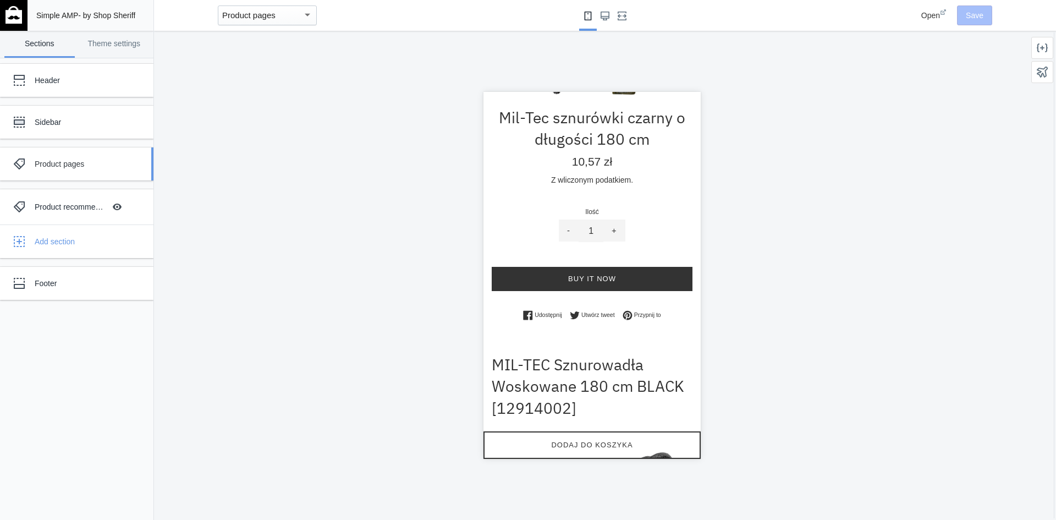
click at [65, 167] on div "Product pages" at bounding box center [82, 163] width 95 height 11
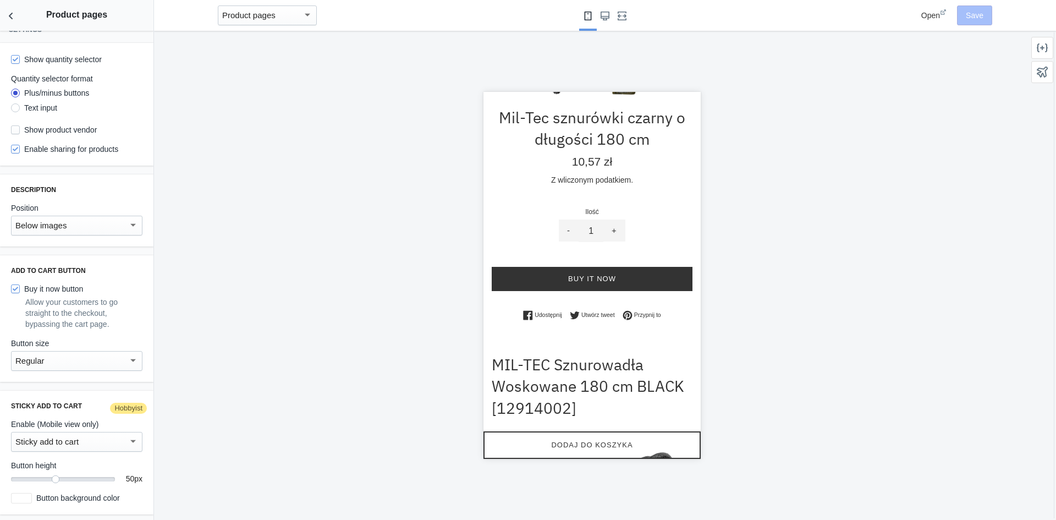
scroll to position [17, 0]
click at [90, 443] on div "Sticky add to cart" at bounding box center [71, 441] width 113 height 13
click at [224, 416] on div at bounding box center [528, 260] width 1056 height 520
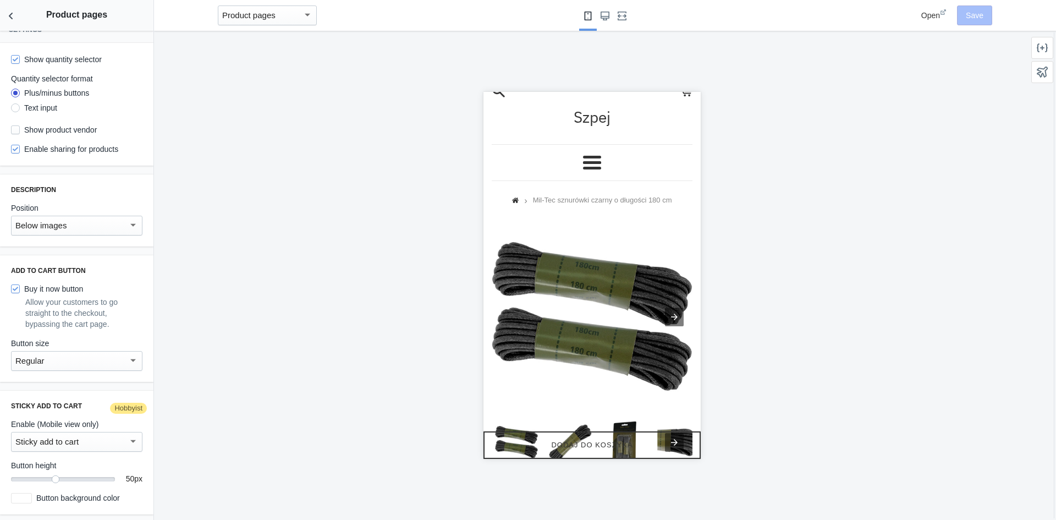
scroll to position [0, 0]
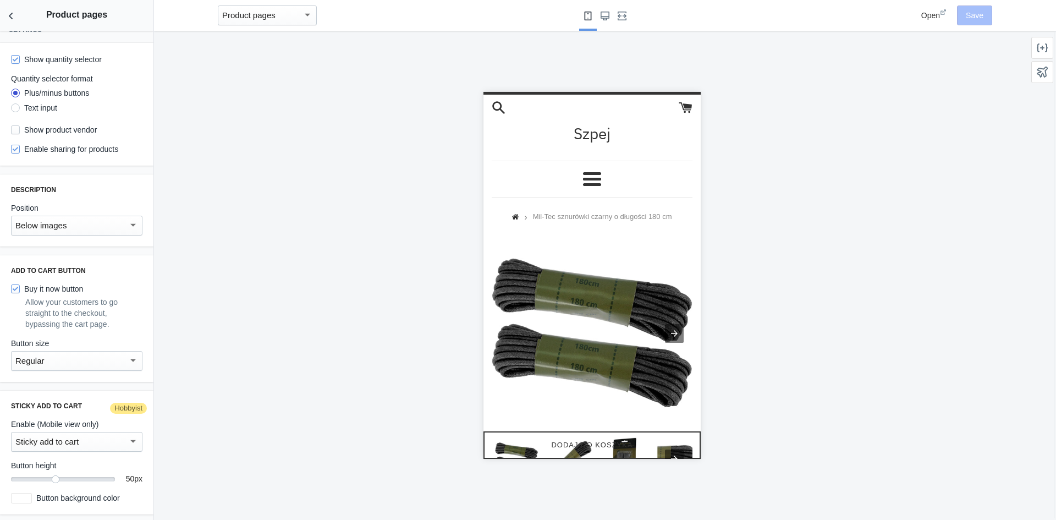
click at [845, 170] on div at bounding box center [591, 275] width 875 height 489
click at [806, 260] on div at bounding box center [591, 275] width 875 height 489
